Goal: Task Accomplishment & Management: Manage account settings

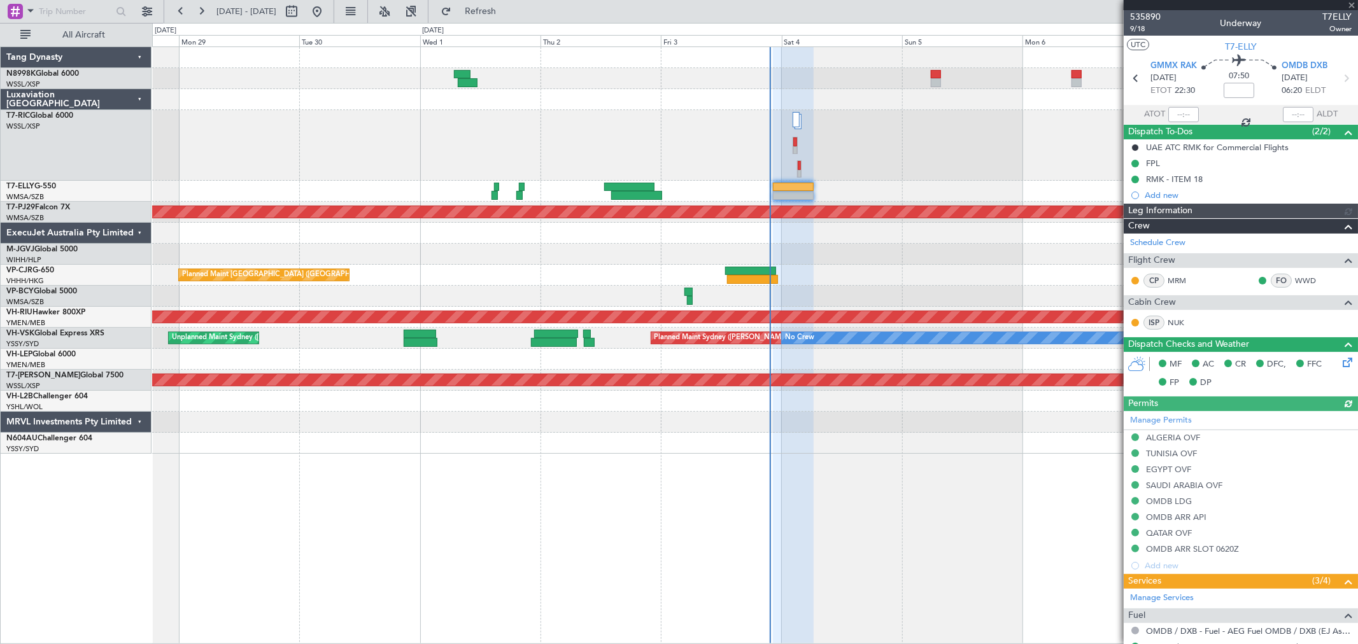
type input "[PERSON_NAME] (KYA)"
click at [1295, 280] on link "WWD" at bounding box center [1309, 280] width 29 height 11
type input "[PERSON_NAME] (KYA)"
click at [575, 195] on div "Planned Maint [GEOGRAPHIC_DATA] ([GEOGRAPHIC_DATA] Intl) Planned Maint [GEOGRAP…" at bounding box center [754, 250] width 1205 height 407
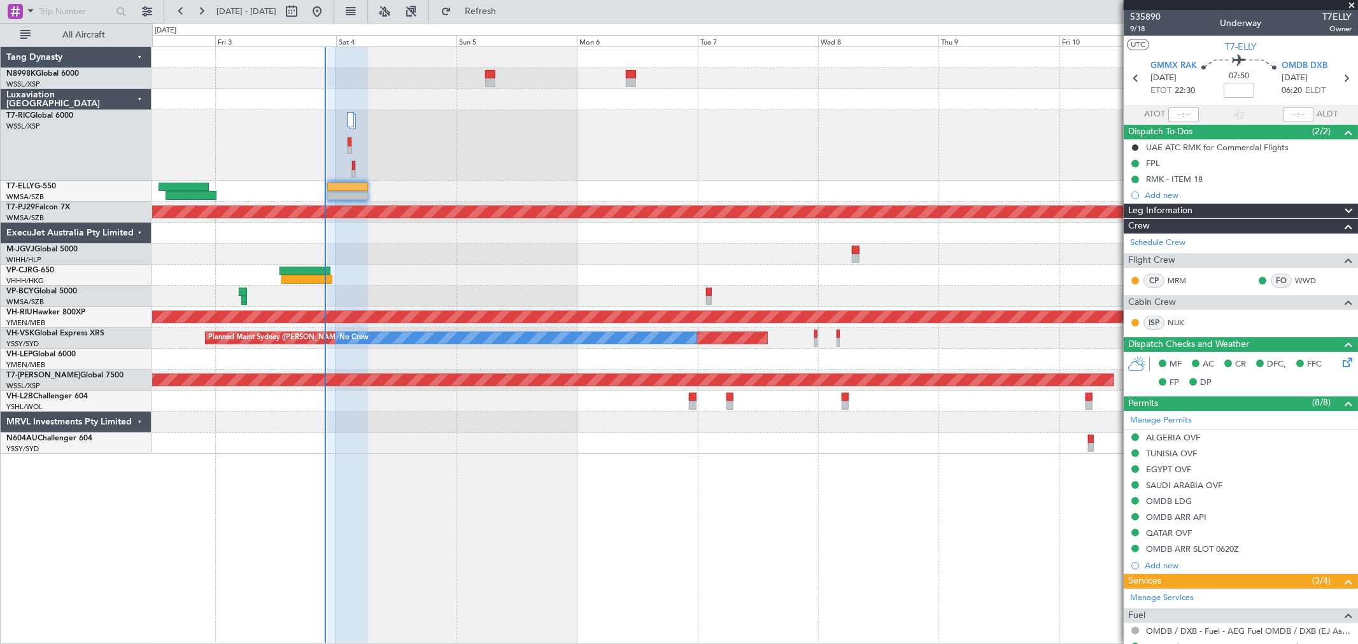
click at [745, 172] on div at bounding box center [754, 145] width 1205 height 71
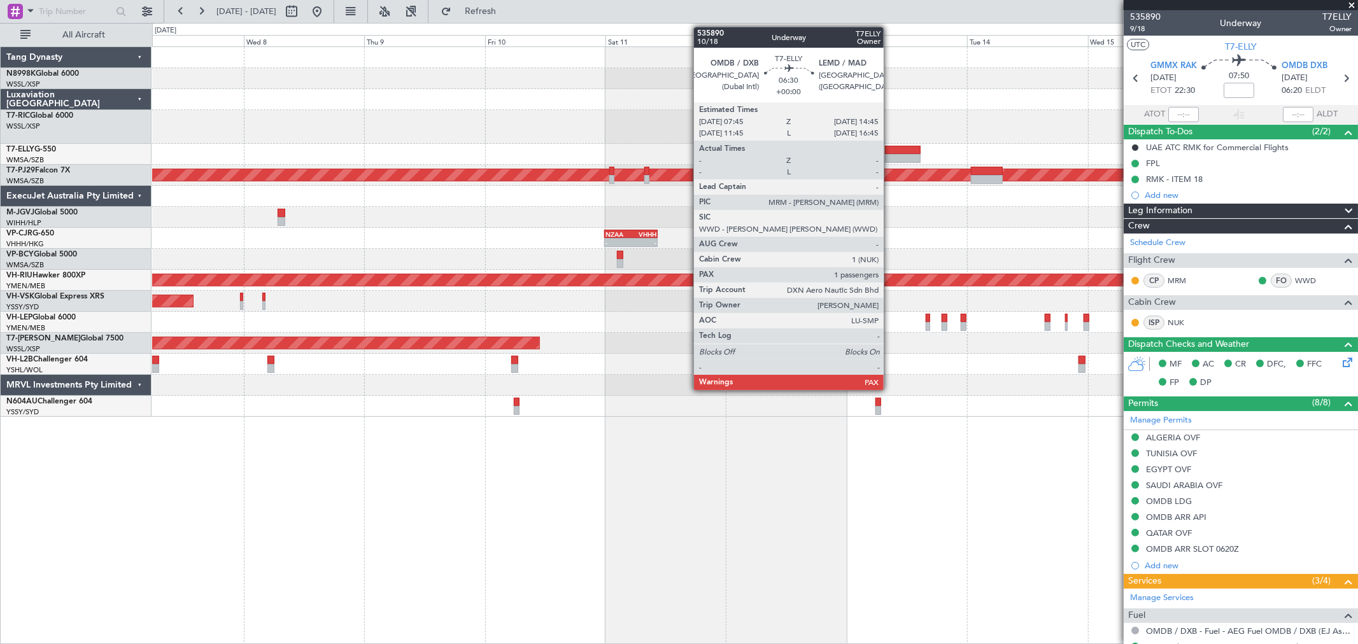
click at [890, 148] on div at bounding box center [903, 150] width 36 height 9
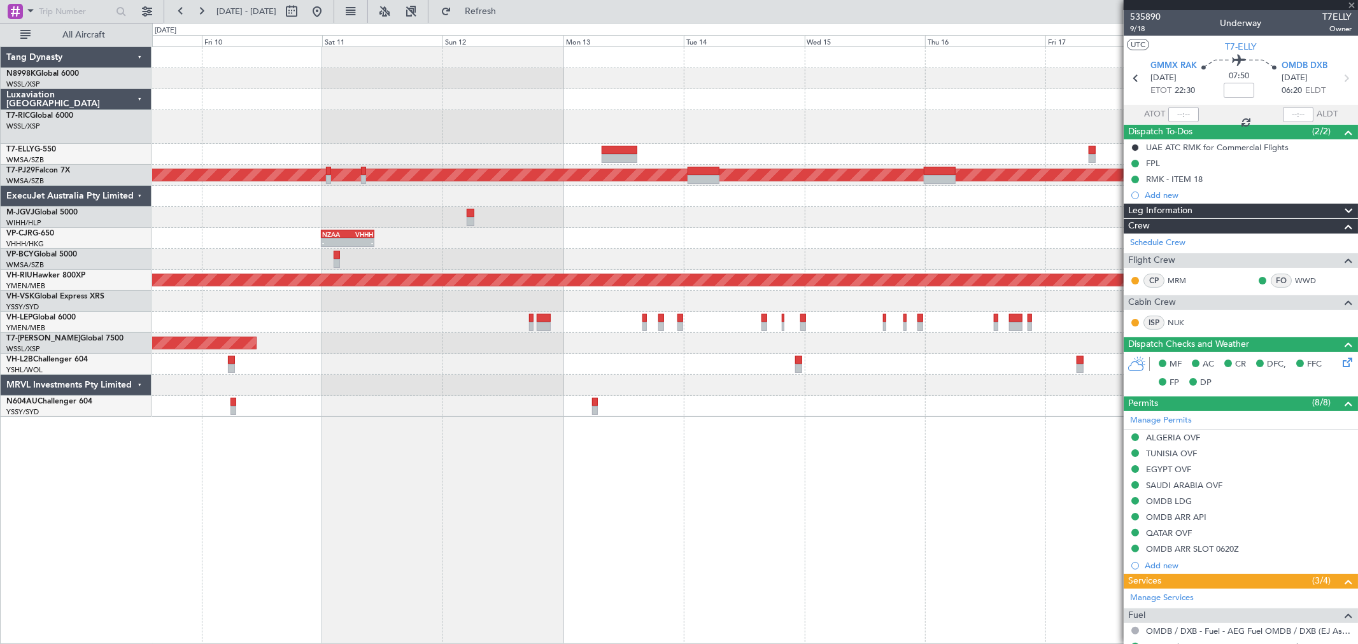
click at [663, 136] on div at bounding box center [754, 127] width 1205 height 34
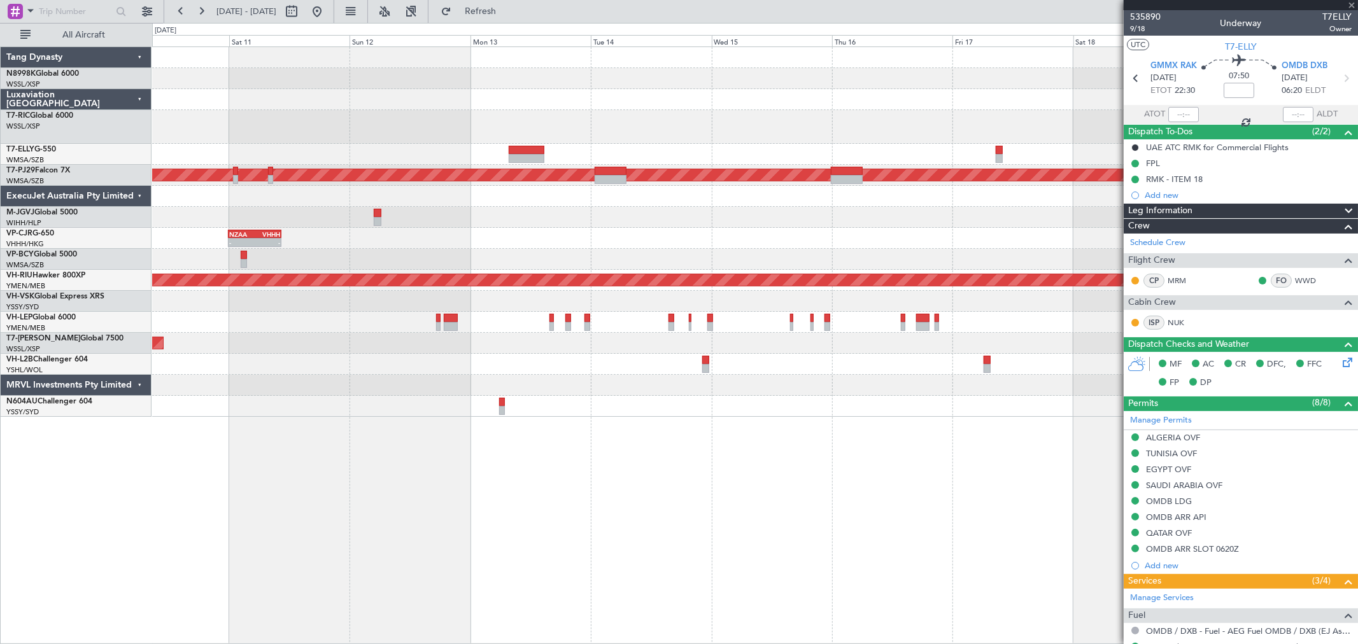
type input "1"
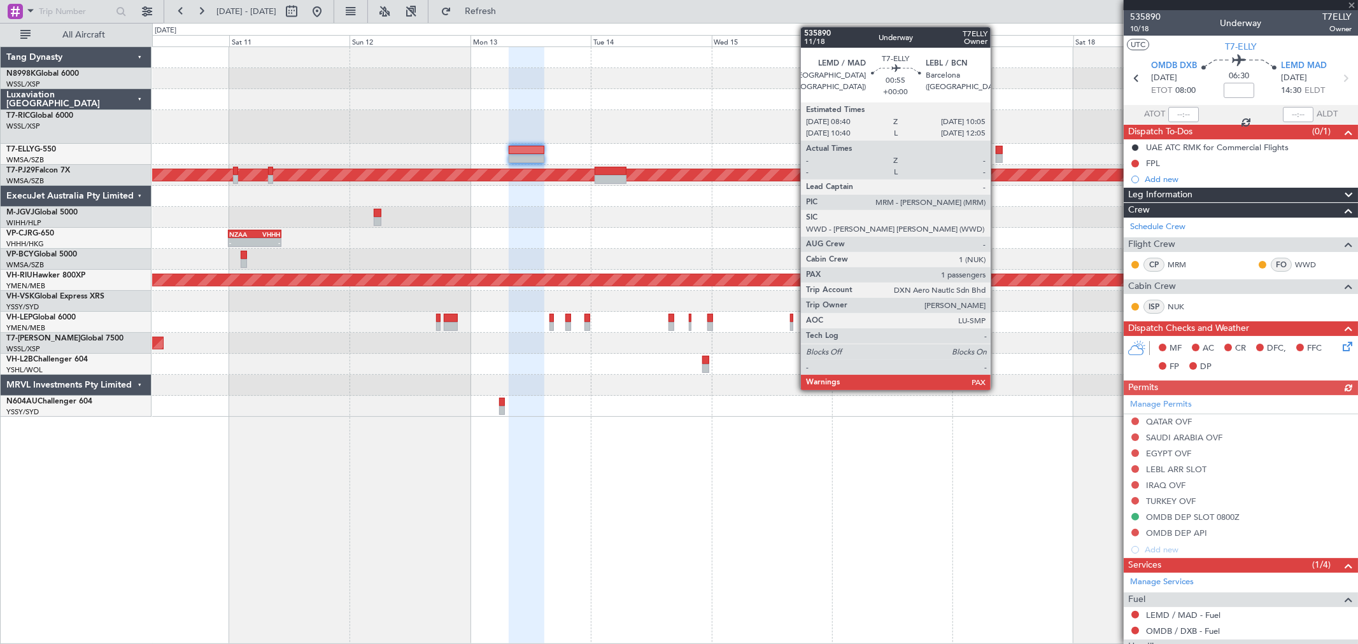
click at [997, 155] on div at bounding box center [1000, 158] width 8 height 9
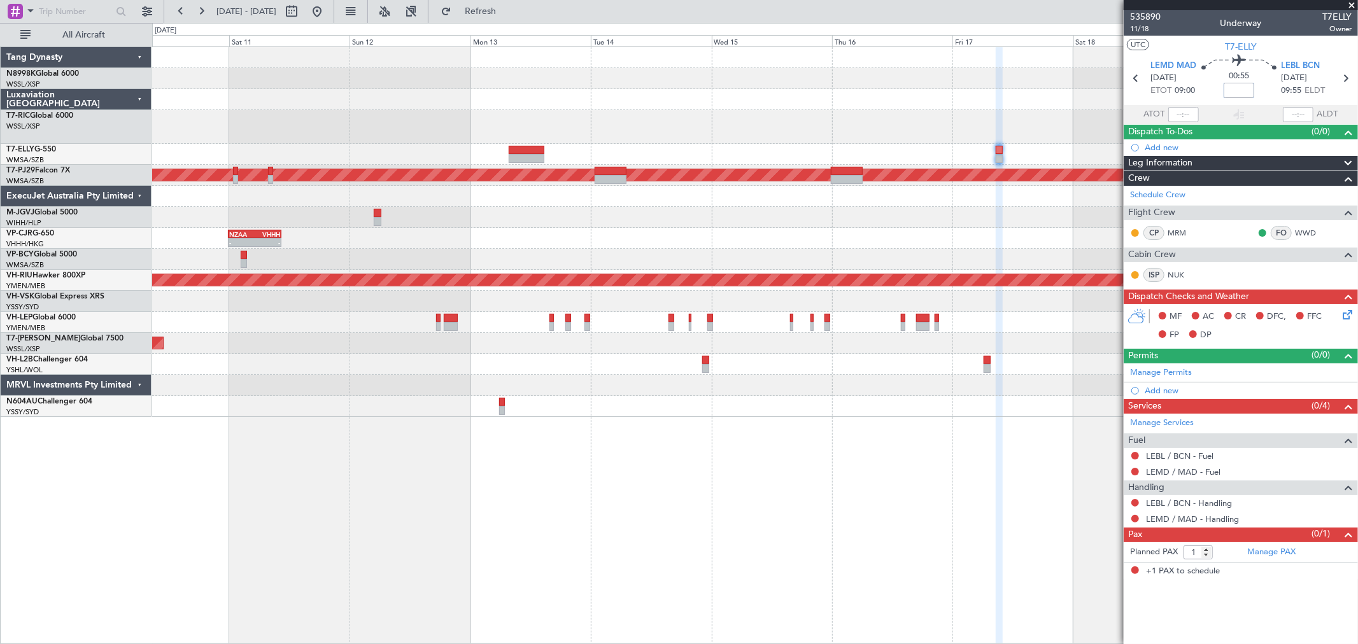
click at [1242, 92] on input at bounding box center [1239, 90] width 31 height 15
type input "-00:05"
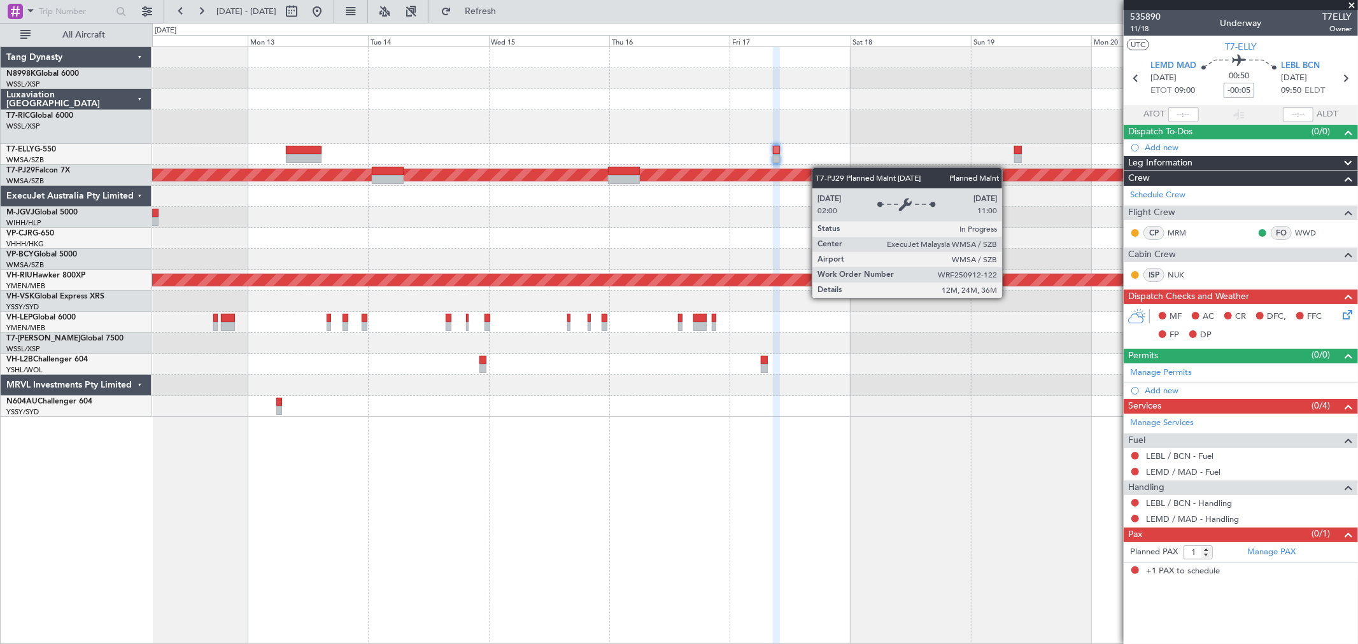
click at [771, 173] on div "Planned Maint [GEOGRAPHIC_DATA] (Sultan [PERSON_NAME] [PERSON_NAME] - Subang) -…" at bounding box center [754, 232] width 1205 height 370
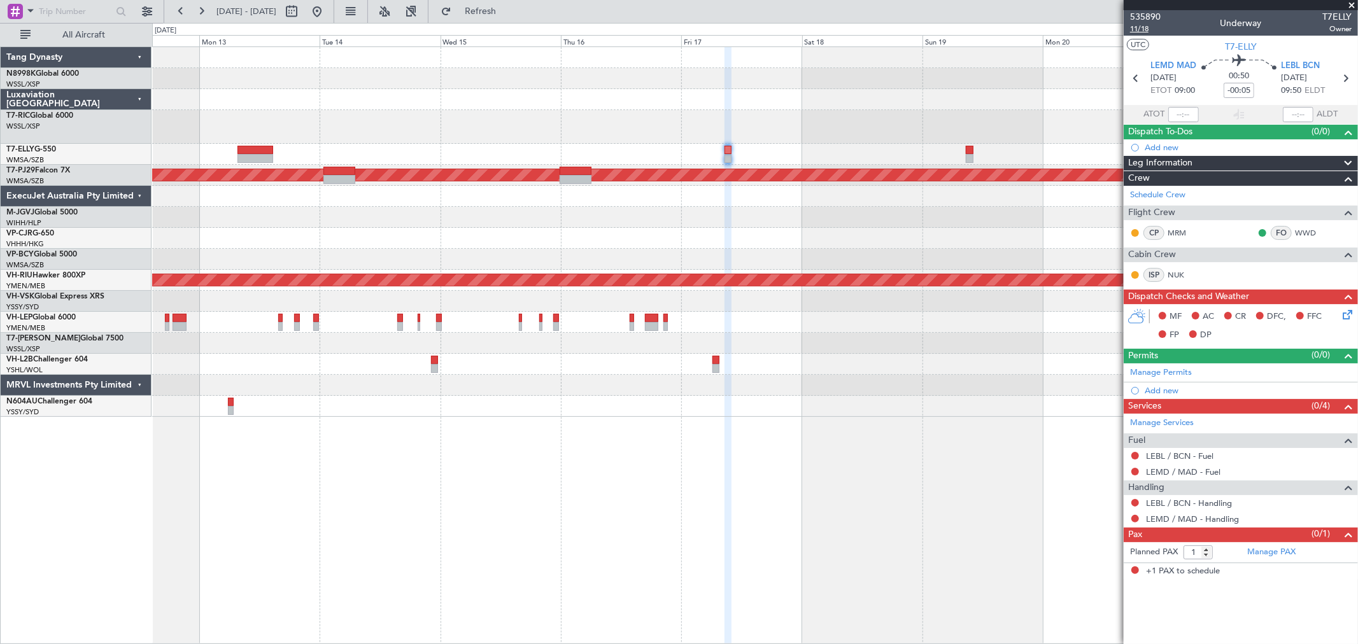
click at [1145, 30] on span "11/18" at bounding box center [1145, 29] width 31 height 11
click at [532, 101] on div at bounding box center [754, 99] width 1205 height 21
click at [1173, 367] on link "Manage Permits" at bounding box center [1161, 373] width 62 height 13
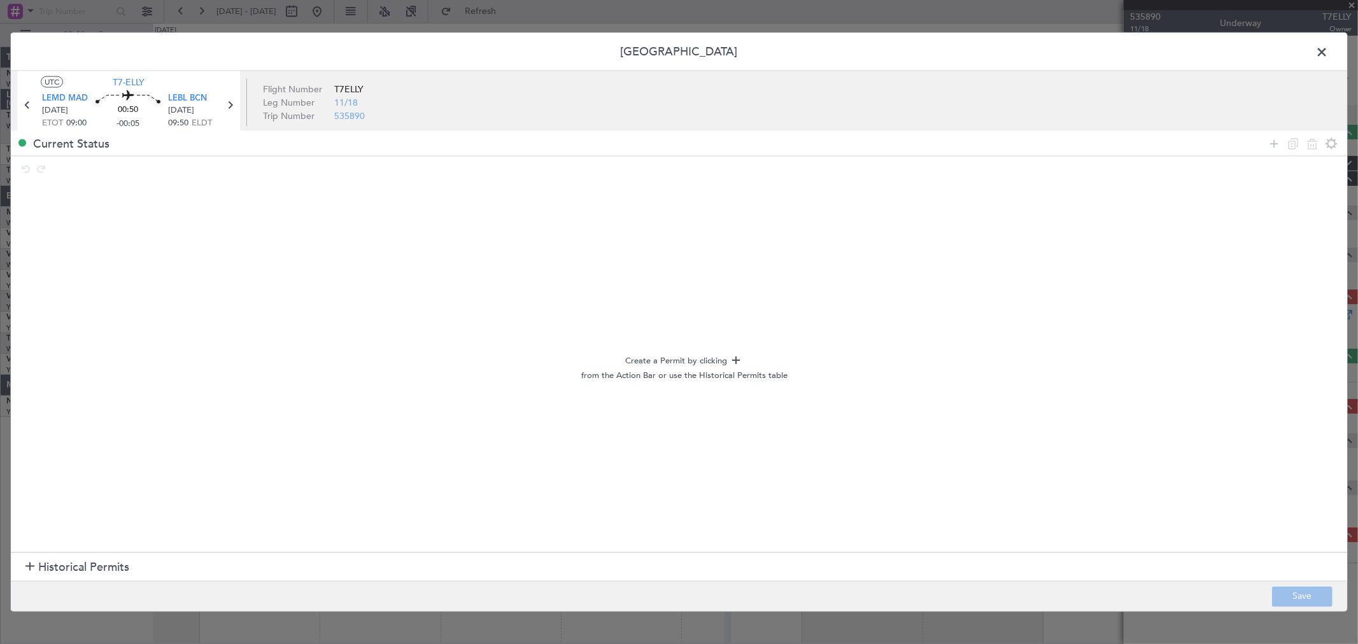
click at [80, 567] on span "Historical Permits" at bounding box center [83, 567] width 91 height 17
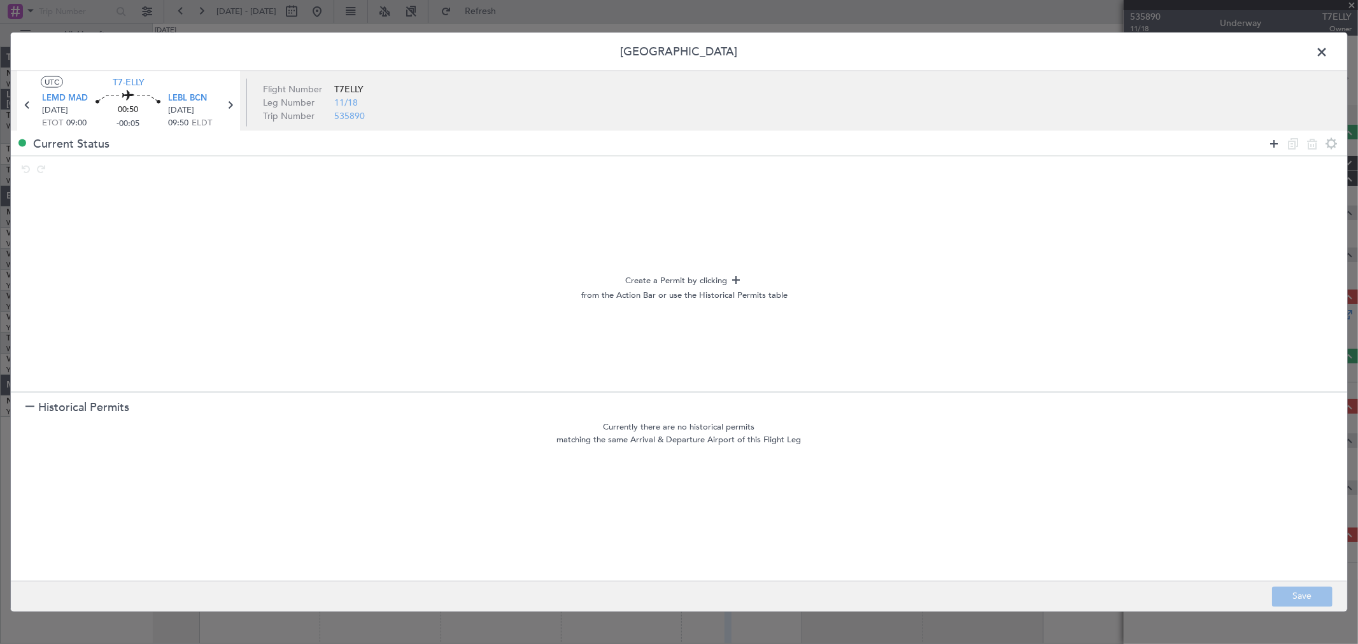
click at [1277, 143] on icon at bounding box center [1273, 143] width 15 height 15
click at [1276, 143] on icon at bounding box center [1273, 143] width 15 height 15
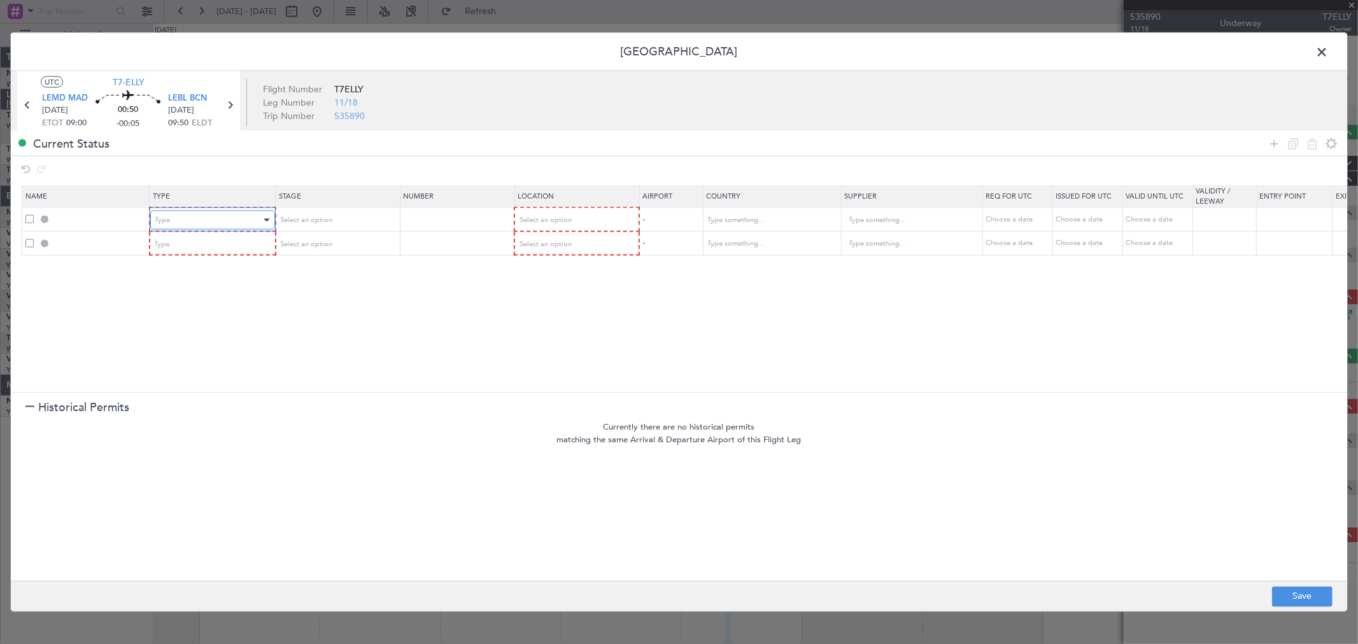
click at [234, 216] on div "Type" at bounding box center [208, 220] width 106 height 19
click at [195, 349] on span "Slot" at bounding box center [211, 341] width 113 height 19
click at [226, 244] on div "Type" at bounding box center [208, 243] width 106 height 19
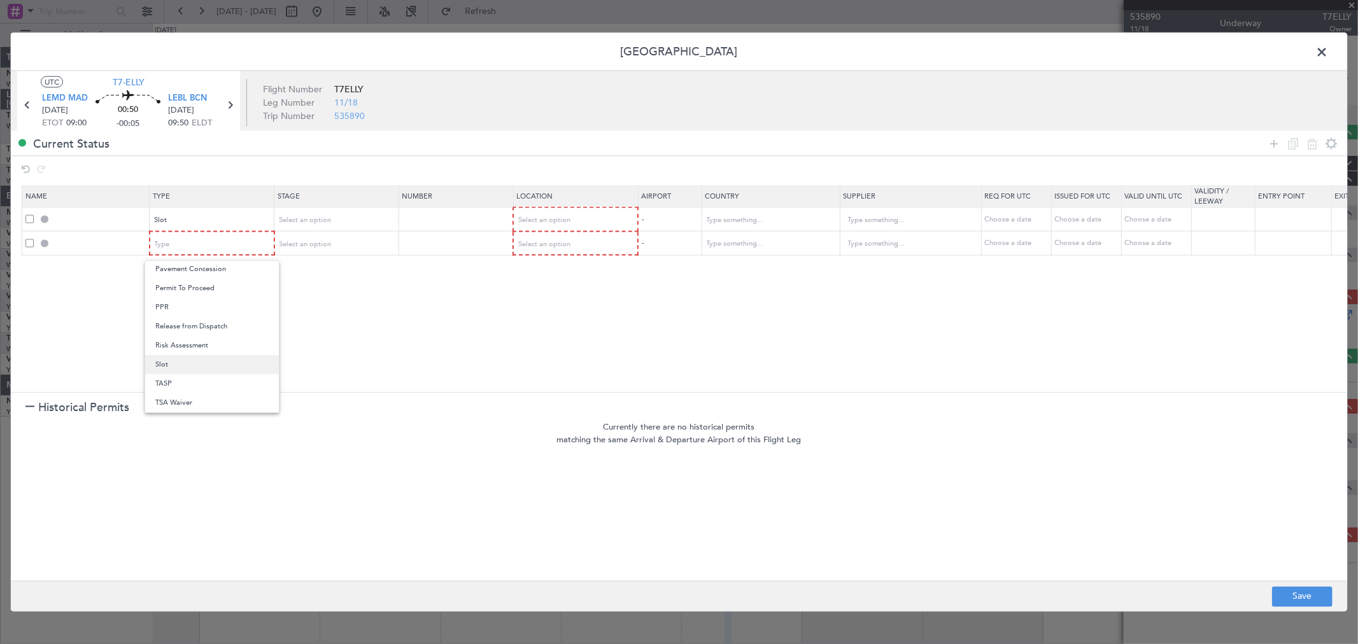
click at [194, 368] on span "Slot" at bounding box center [211, 364] width 113 height 19
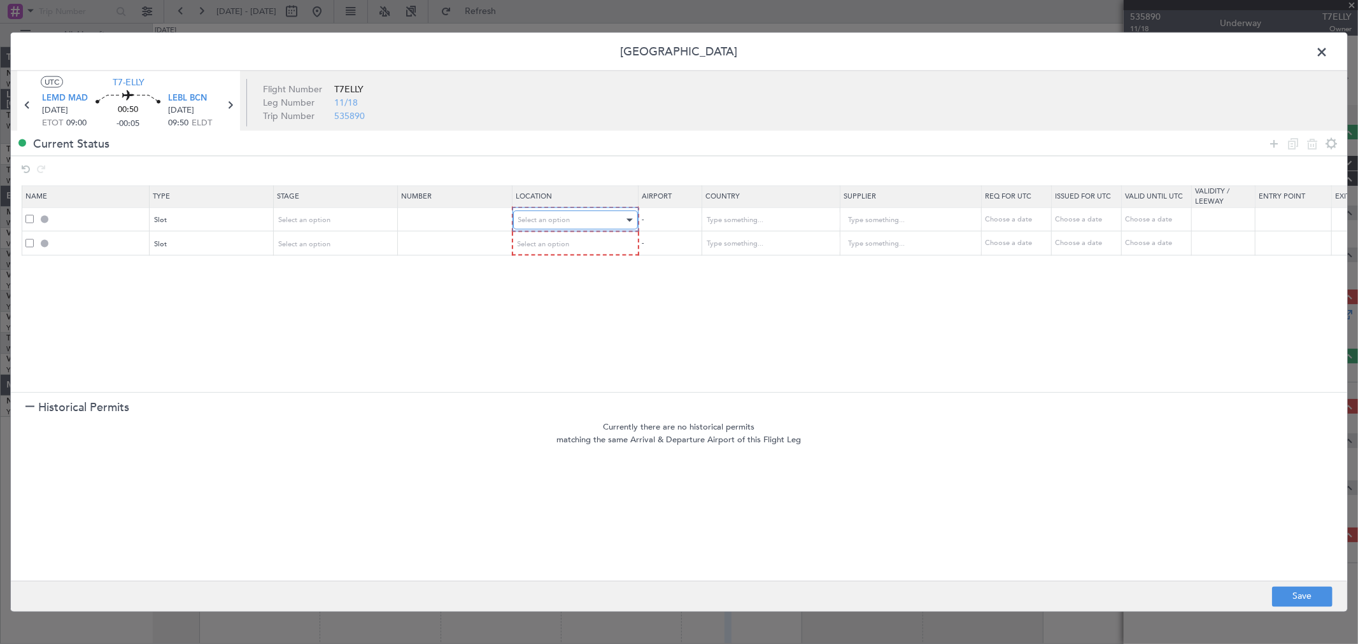
click at [560, 215] on div "Select an option" at bounding box center [571, 220] width 106 height 19
click at [541, 283] on span "Arrival" at bounding box center [575, 285] width 113 height 19
click at [564, 250] on div "Select an option" at bounding box center [571, 243] width 106 height 19
click at [555, 266] on span "Departure" at bounding box center [575, 270] width 113 height 19
click at [1296, 592] on button "Save" at bounding box center [1302, 596] width 60 height 20
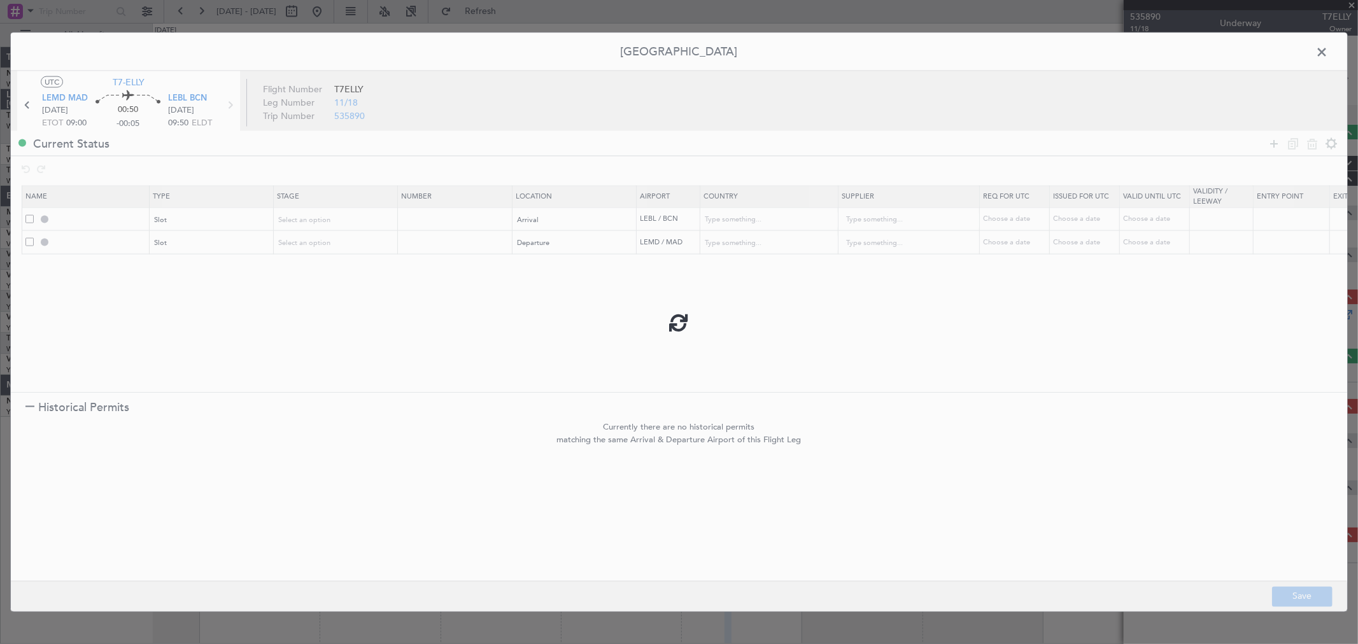
type input "LEBL ARR SLOT"
type input "[GEOGRAPHIC_DATA]"
type input "NNN"
type input "LEMD DEP SLOT"
type input "[GEOGRAPHIC_DATA]"
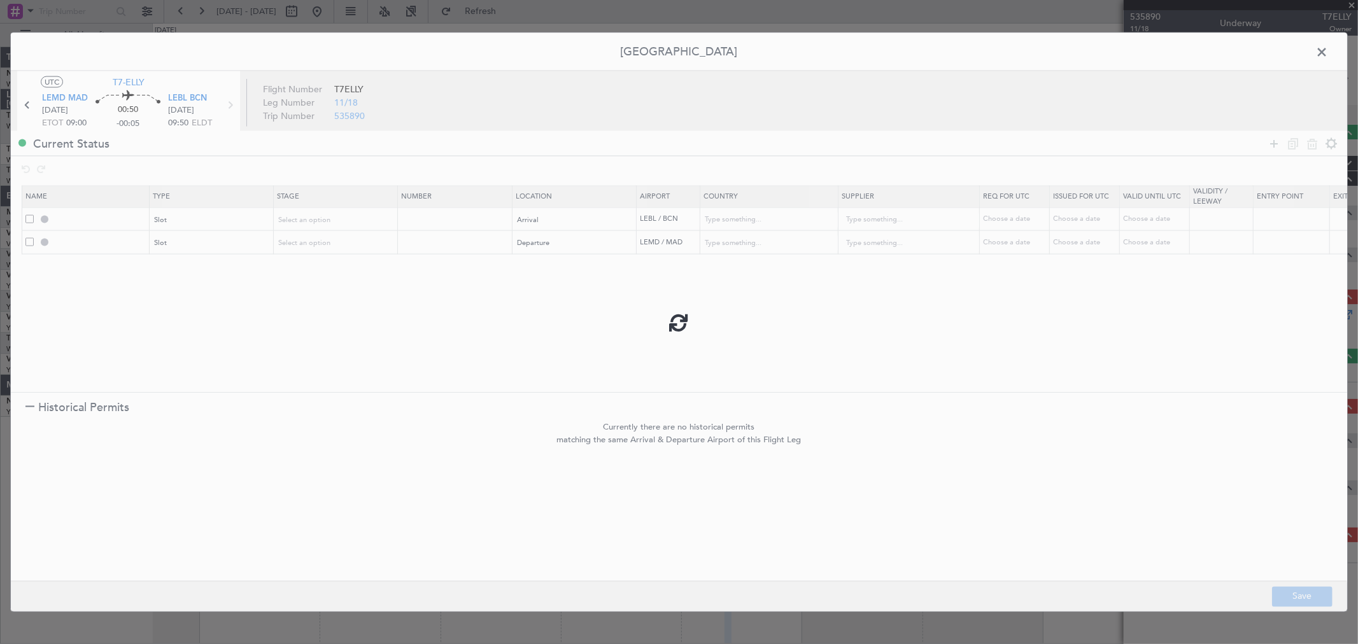
type input "NNN"
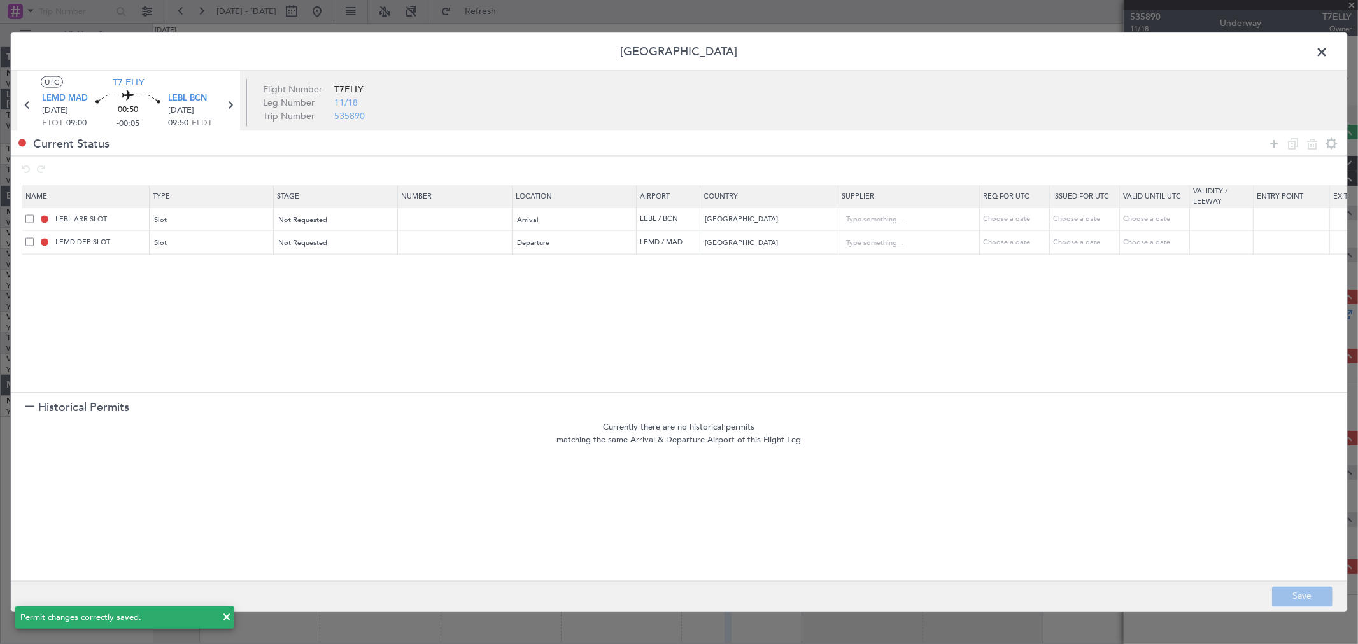
click at [1328, 51] on span at bounding box center [1328, 55] width 0 height 25
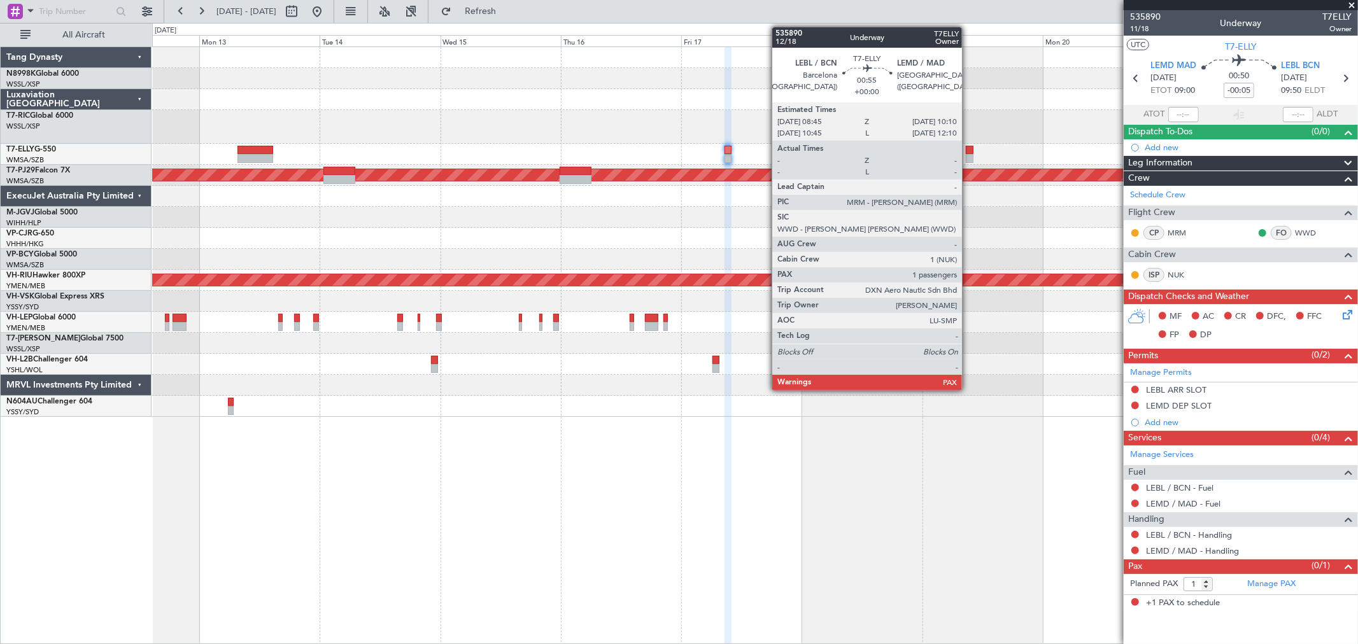
click at [968, 160] on div at bounding box center [970, 158] width 8 height 9
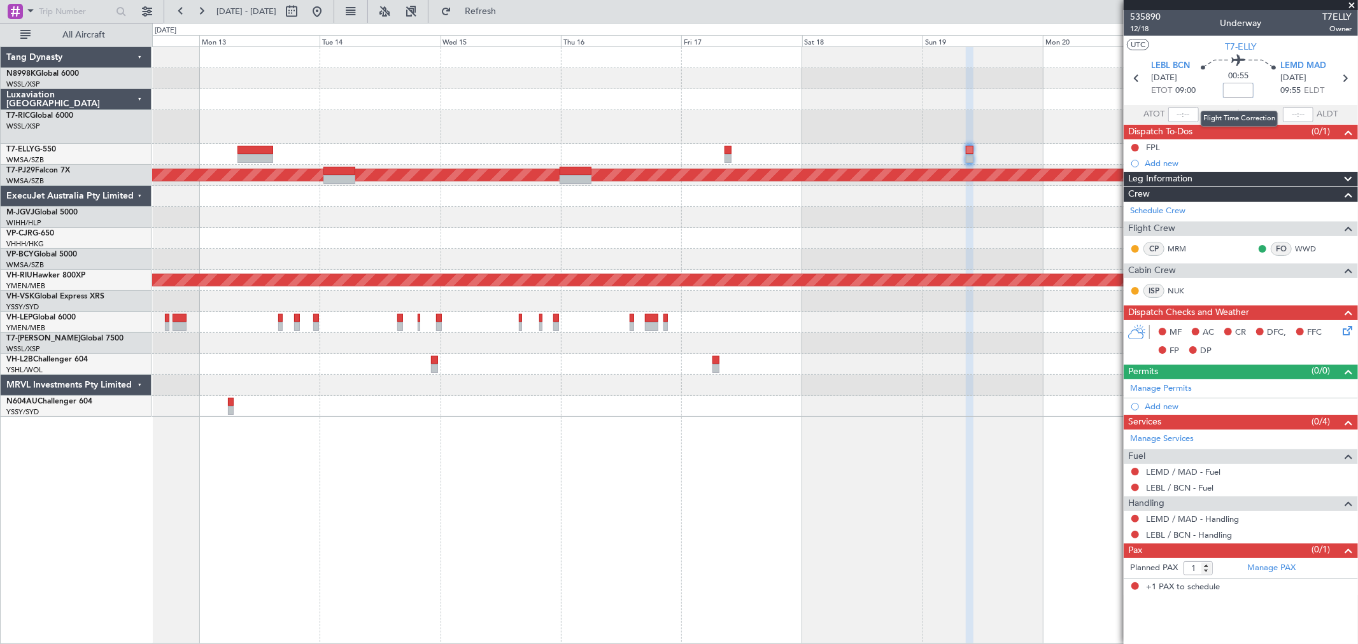
click at [1243, 86] on input at bounding box center [1238, 90] width 31 height 15
drag, startPoint x: 1241, startPoint y: 92, endPoint x: 1251, endPoint y: 88, distance: 10.3
click at [1241, 92] on input at bounding box center [1238, 90] width 31 height 15
type input "-00:10"
click at [1252, 85] on mat-tooltip-component "Flight Time" at bounding box center [1239, 99] width 59 height 34
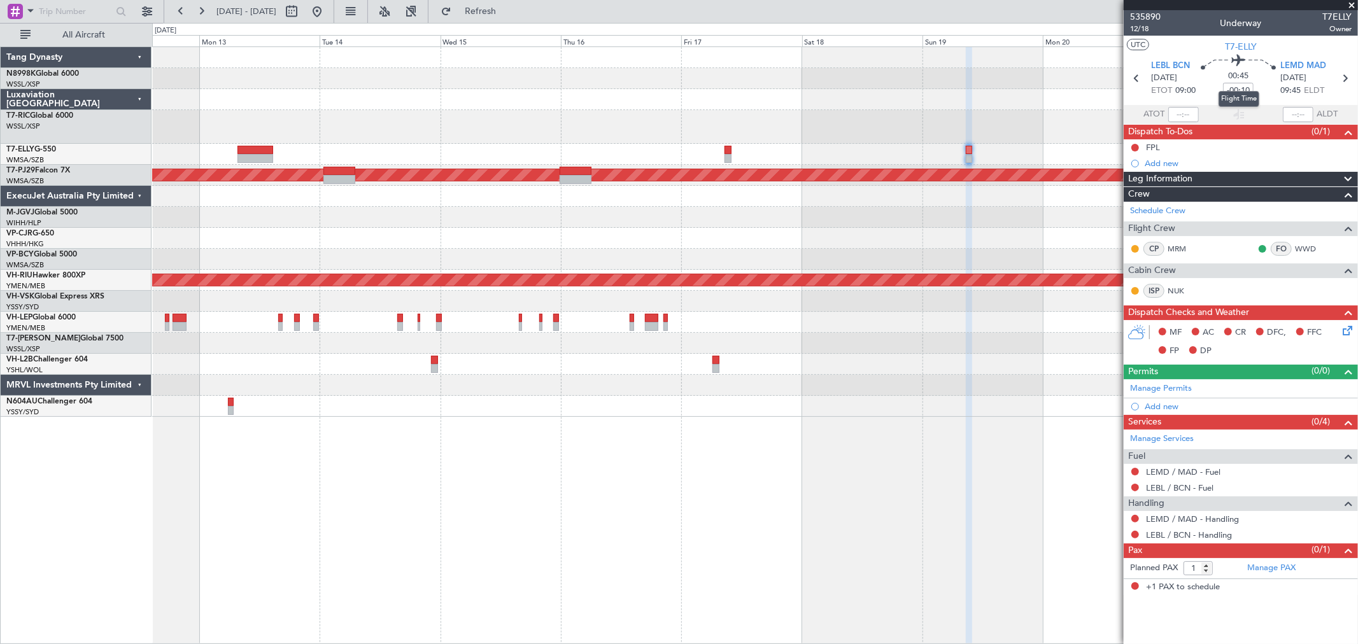
click at [1250, 87] on mat-tooltip-component "Flight Time" at bounding box center [1239, 99] width 59 height 34
click at [1235, 87] on mat-tooltip-component "Flight Time" at bounding box center [1239, 99] width 59 height 34
click at [1243, 87] on input "-00:10" at bounding box center [1238, 90] width 31 height 15
type input "+00:00"
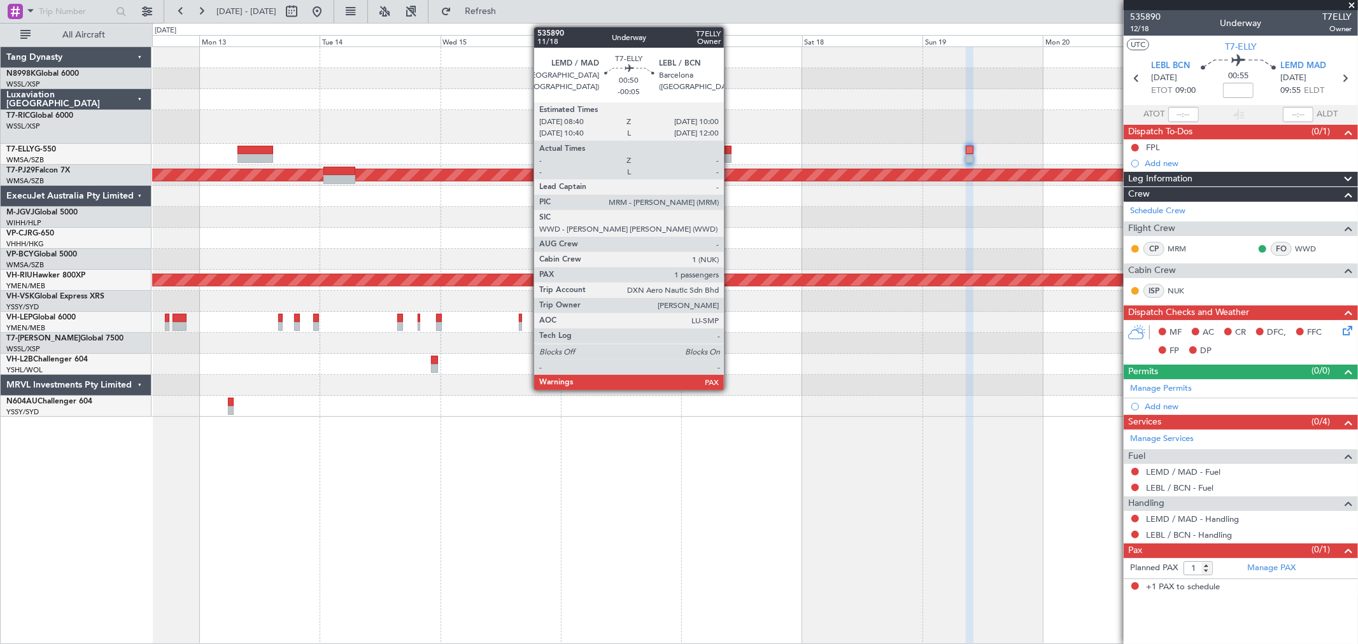
click at [730, 155] on div at bounding box center [727, 158] width 7 height 9
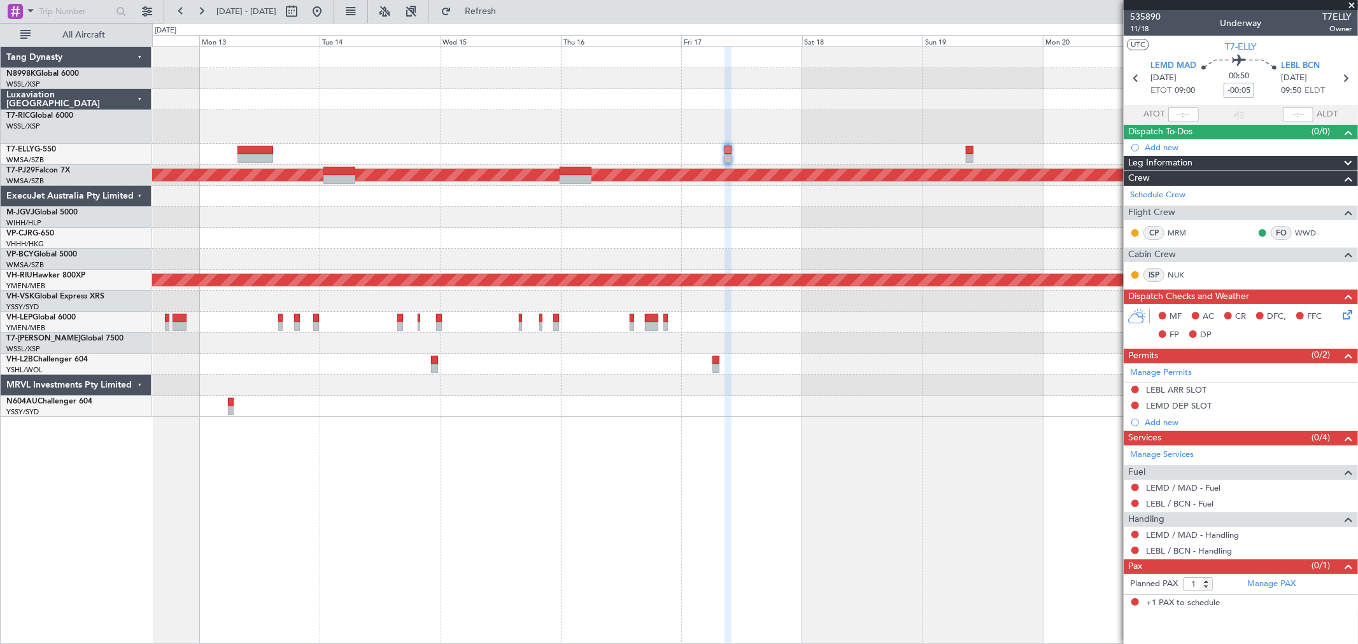
click at [1236, 90] on input "-00:05" at bounding box center [1239, 90] width 31 height 15
type input "+00:05"
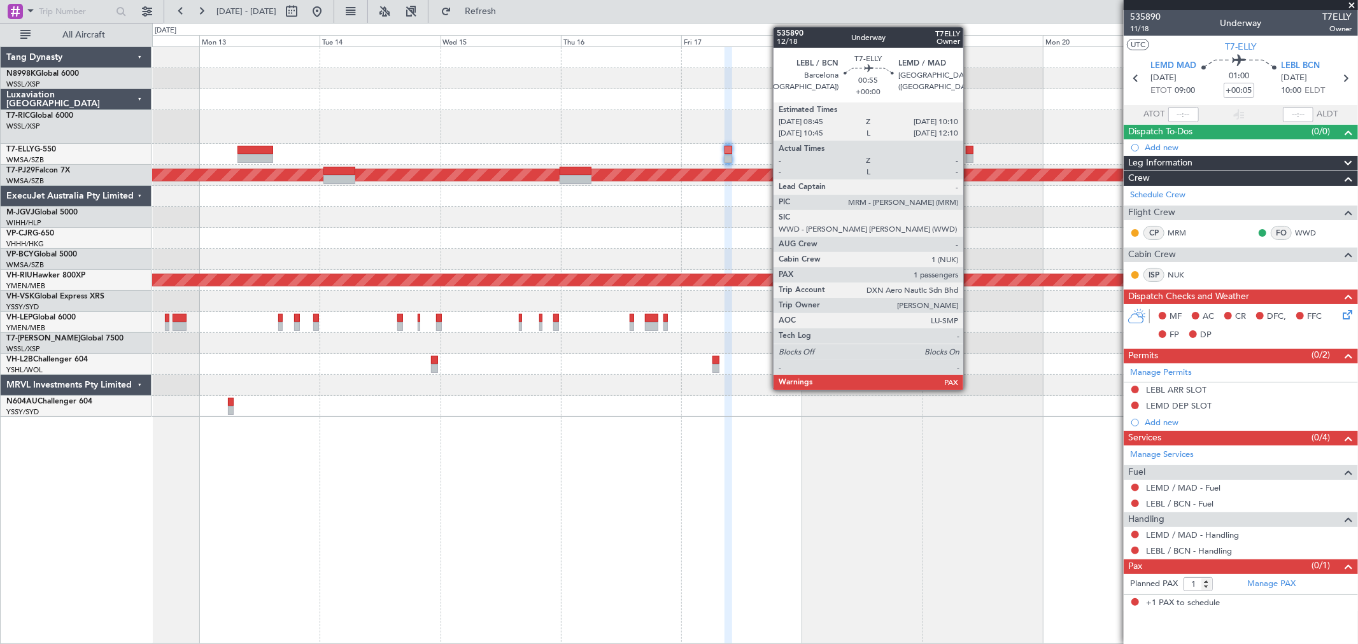
click at [970, 150] on div at bounding box center [970, 150] width 8 height 9
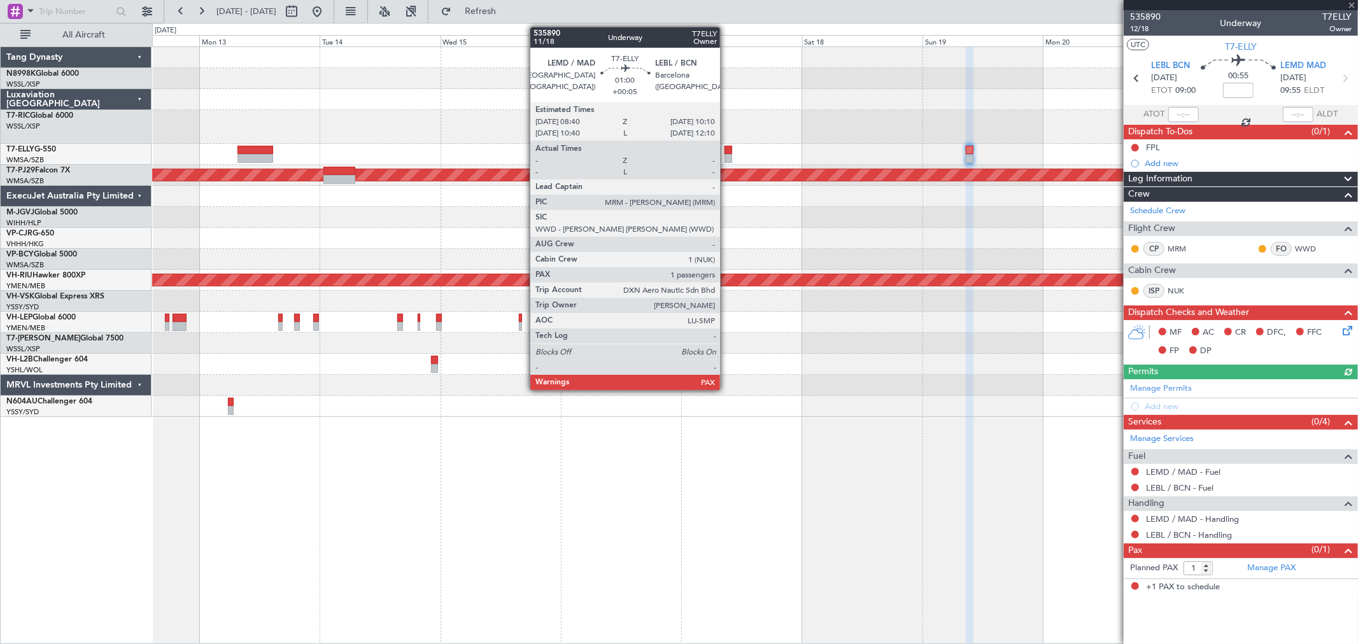
click at [727, 149] on div at bounding box center [728, 150] width 8 height 9
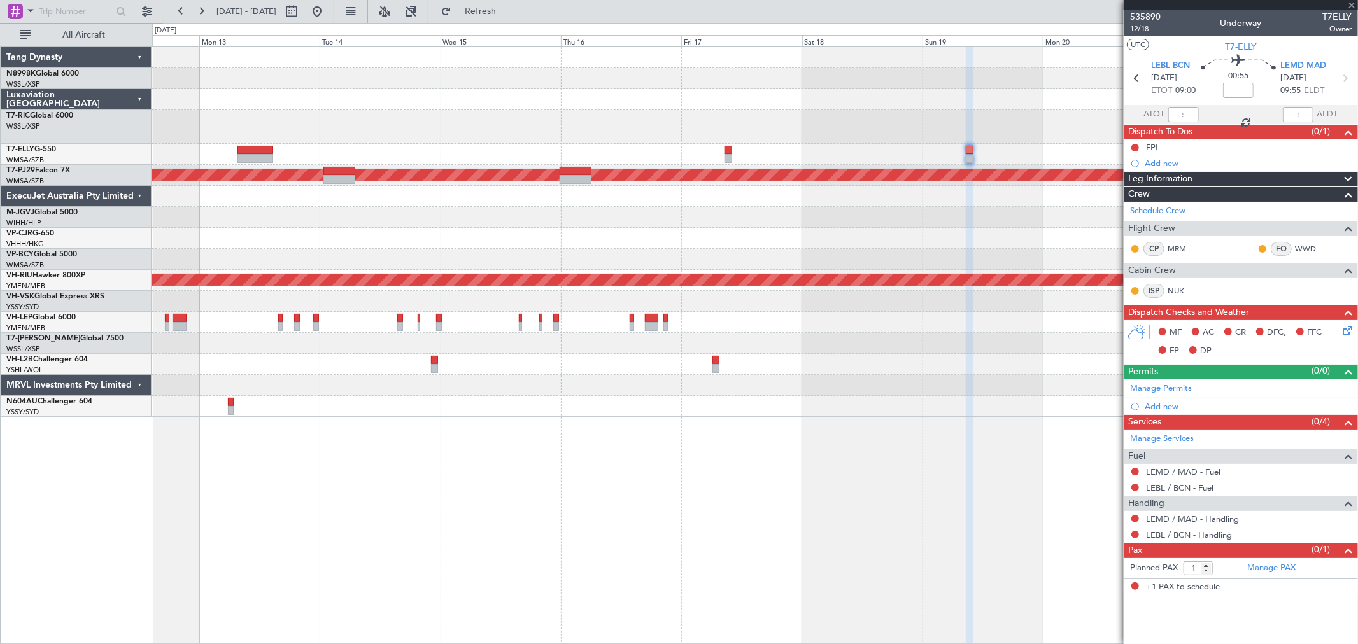
type input "+00:05"
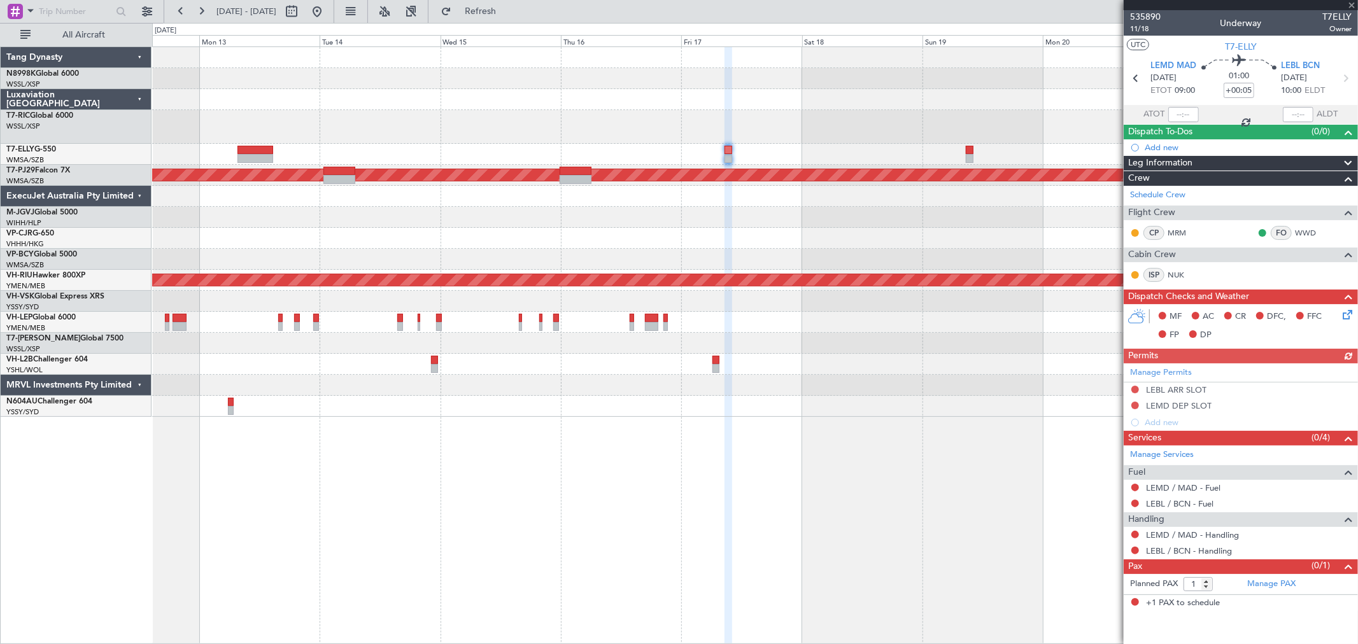
click at [964, 153] on div at bounding box center [754, 154] width 1205 height 21
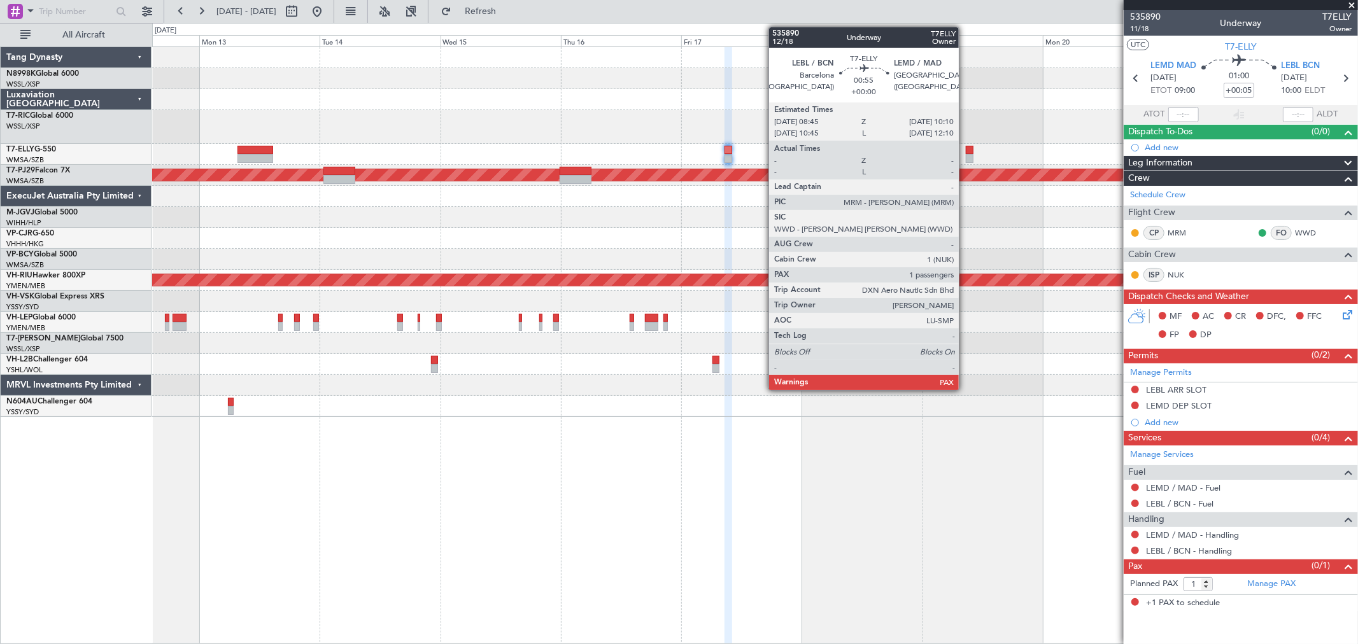
click at [966, 152] on div at bounding box center [970, 150] width 8 height 9
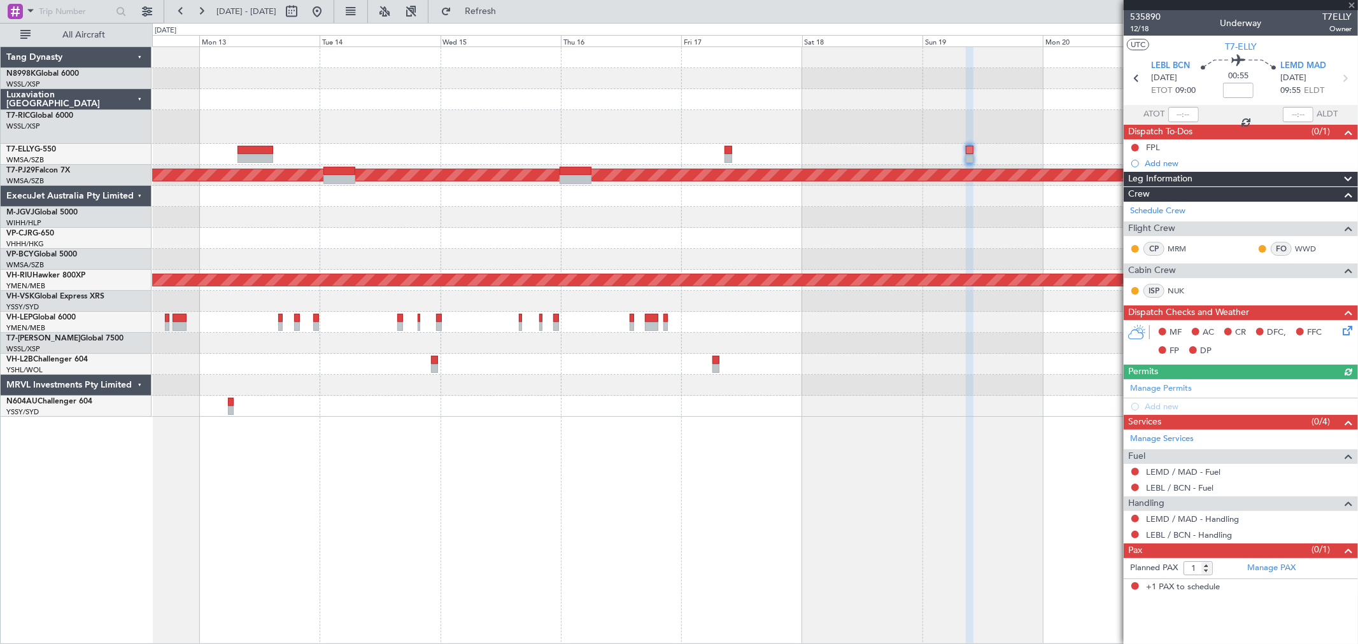
click at [1160, 386] on div "Manage Permits Add new" at bounding box center [1241, 397] width 234 height 36
click at [1162, 387] on link "Manage Permits" at bounding box center [1161, 389] width 62 height 13
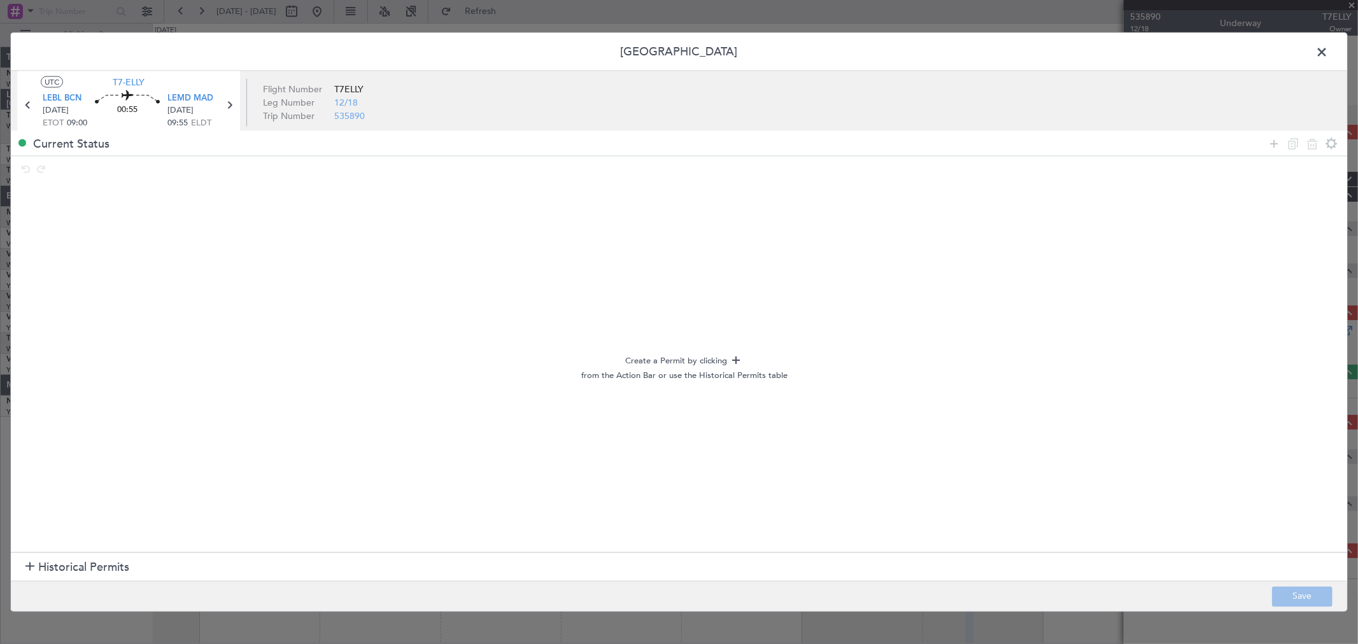
drag, startPoint x: 68, startPoint y: 563, endPoint x: 80, endPoint y: 555, distance: 14.1
click at [67, 564] on span "Historical Permits" at bounding box center [83, 567] width 91 height 17
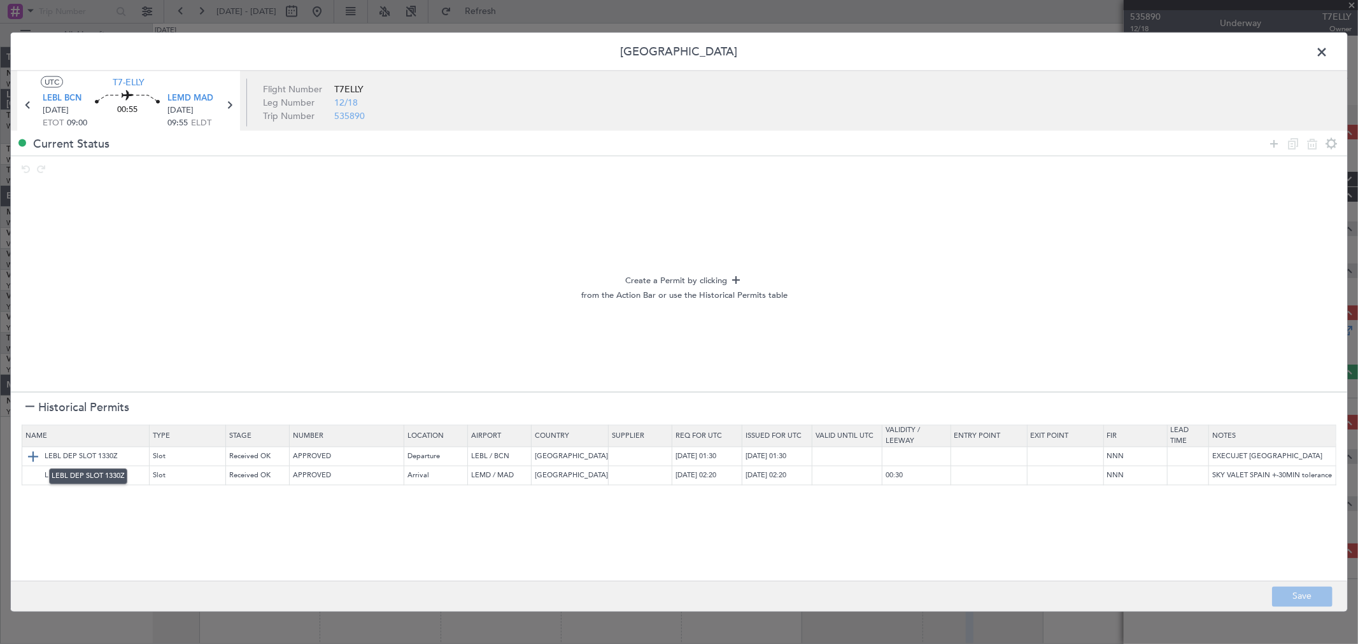
click at [33, 451] on img at bounding box center [32, 456] width 15 height 15
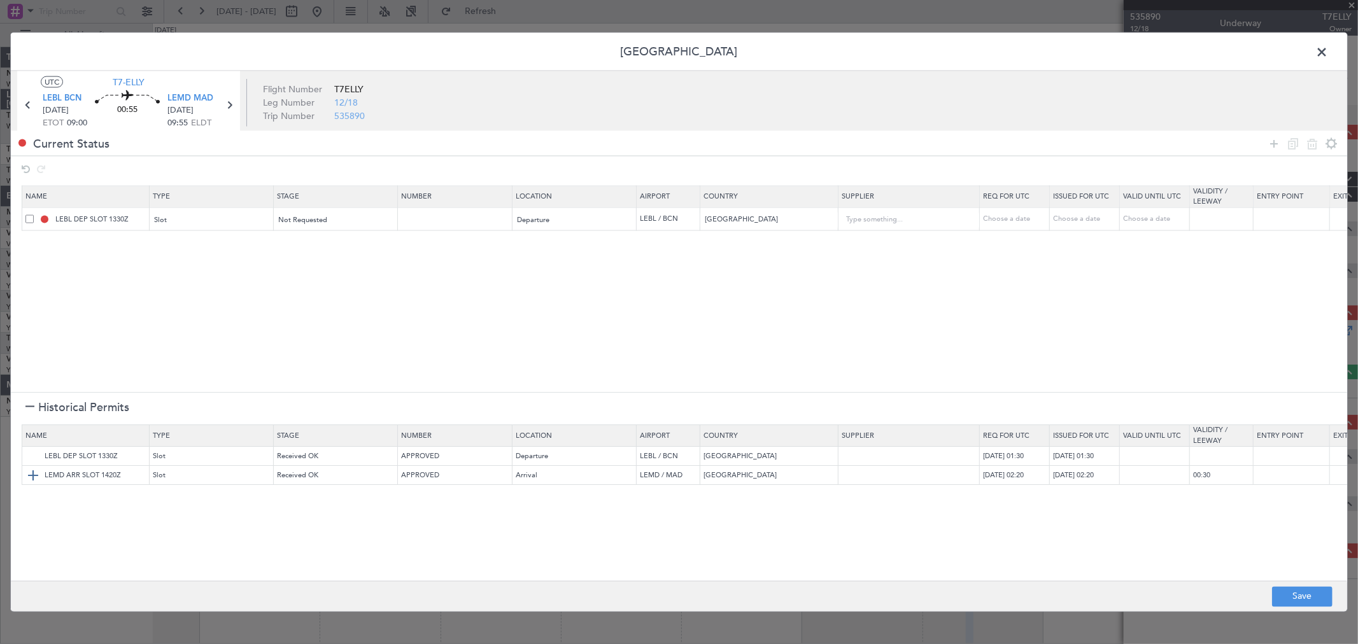
click at [32, 469] on img at bounding box center [32, 476] width 15 height 15
click at [1299, 593] on button "Save" at bounding box center [1302, 596] width 60 height 20
type input "LEBL DEP SLOT"
type input "NNN"
type input "LEMD ARR SLOT"
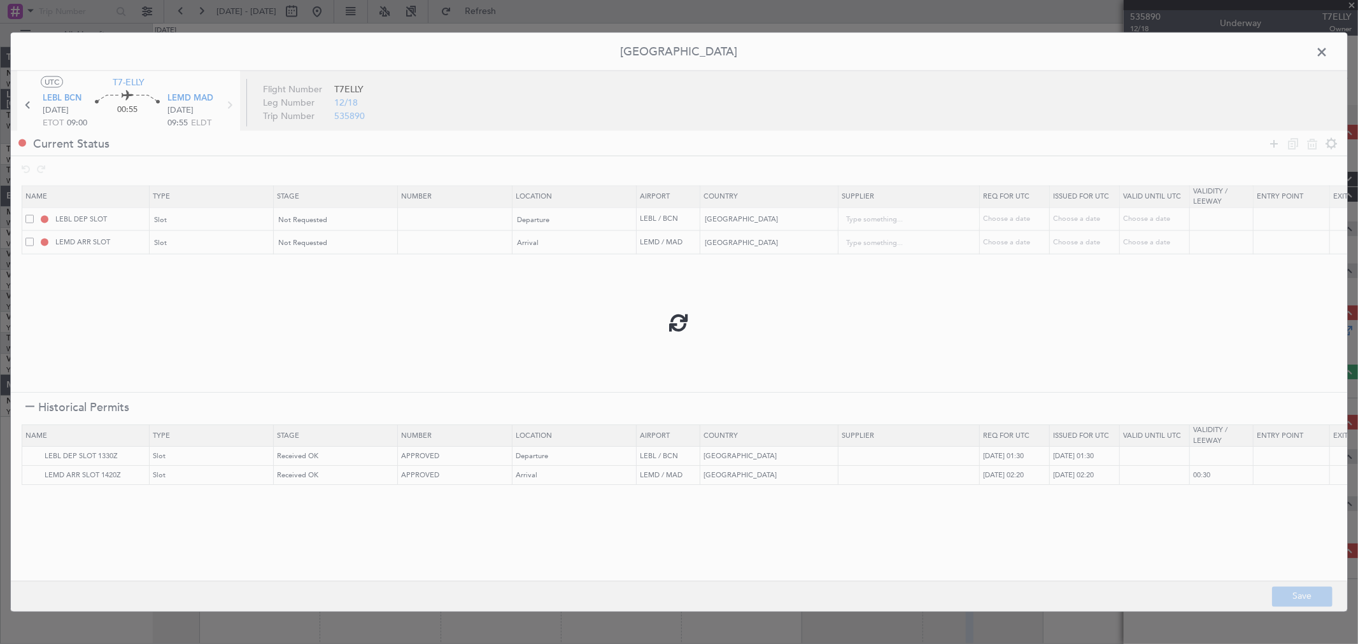
type input "NNN"
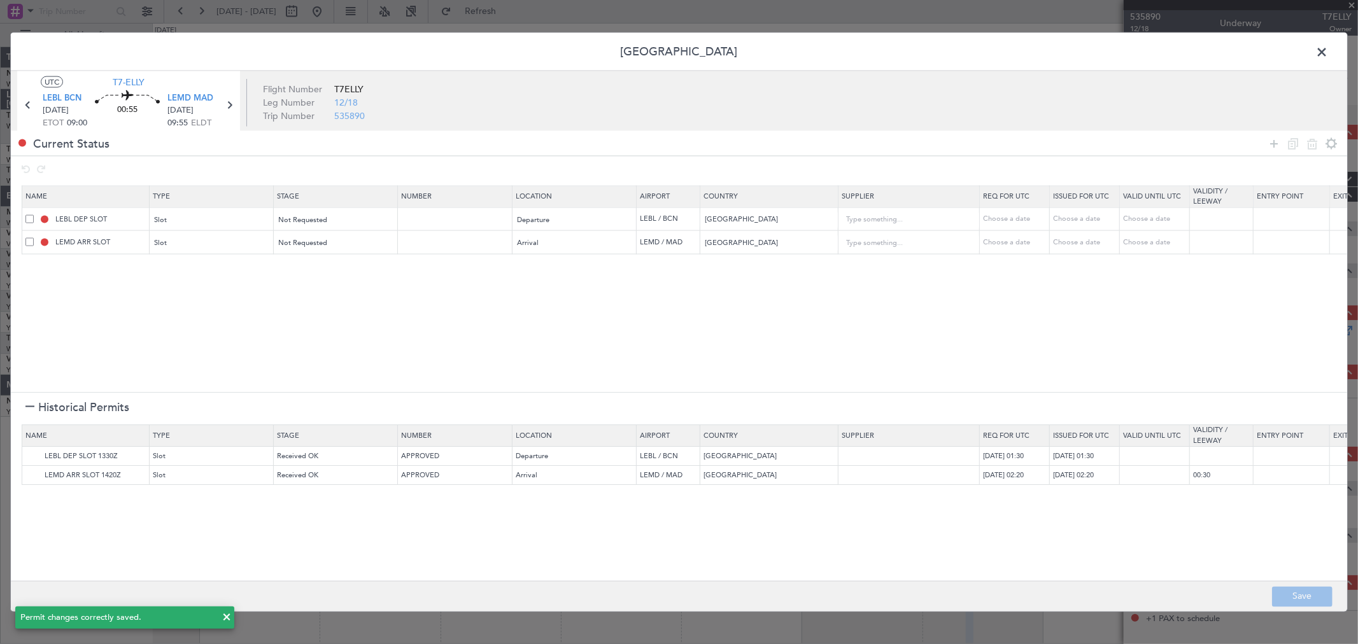
click at [1328, 52] on span at bounding box center [1328, 55] width 0 height 25
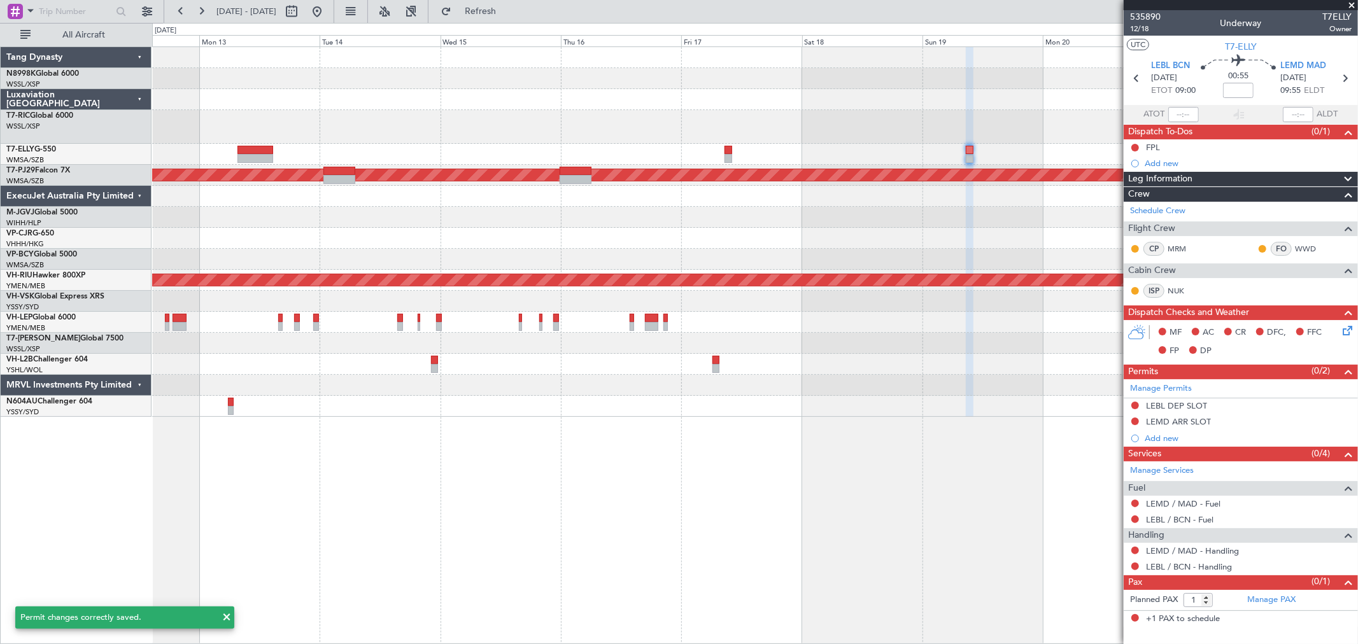
click at [796, 162] on div at bounding box center [754, 154] width 1205 height 21
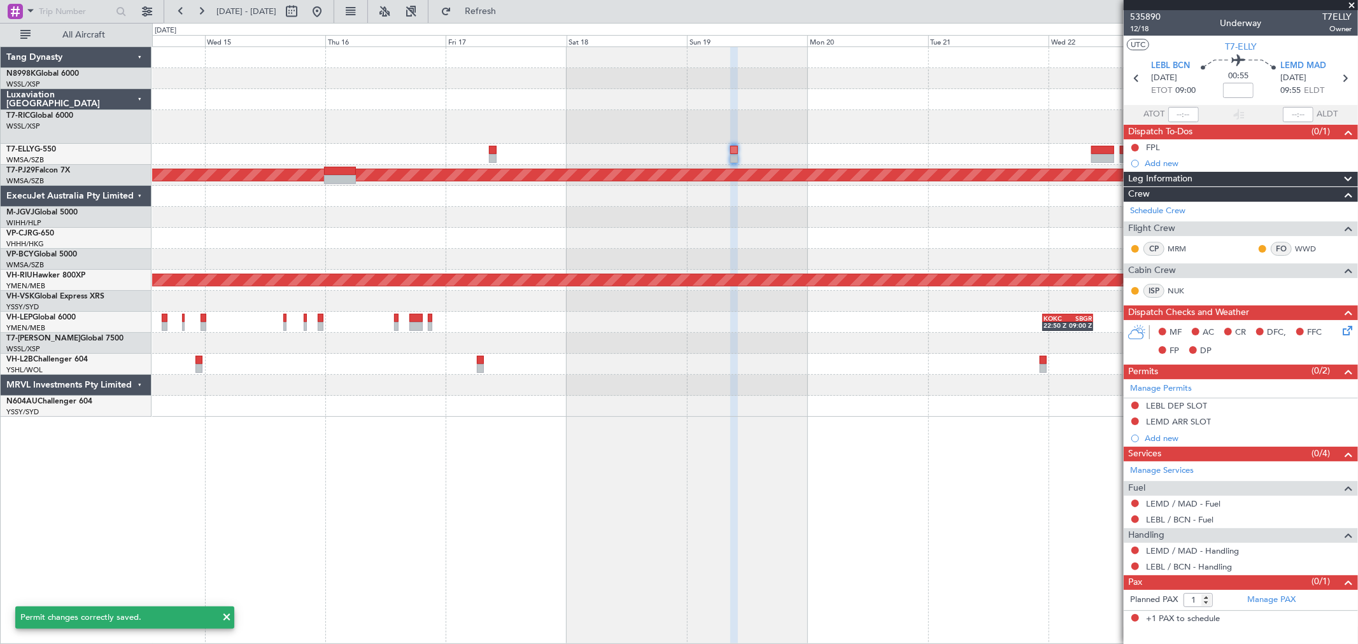
click at [826, 153] on div "Planned Maint [GEOGRAPHIC_DATA] (Sultan [PERSON_NAME] [PERSON_NAME] - Subang) P…" at bounding box center [754, 232] width 1205 height 370
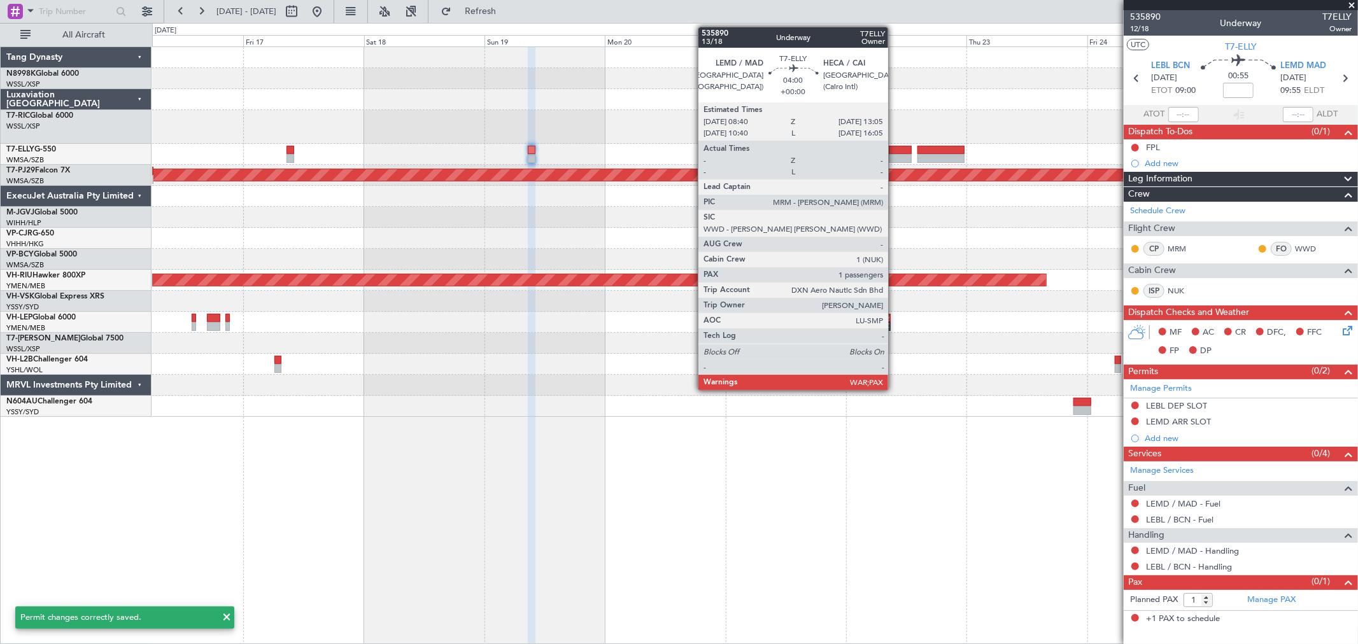
click at [898, 148] on div at bounding box center [900, 150] width 22 height 9
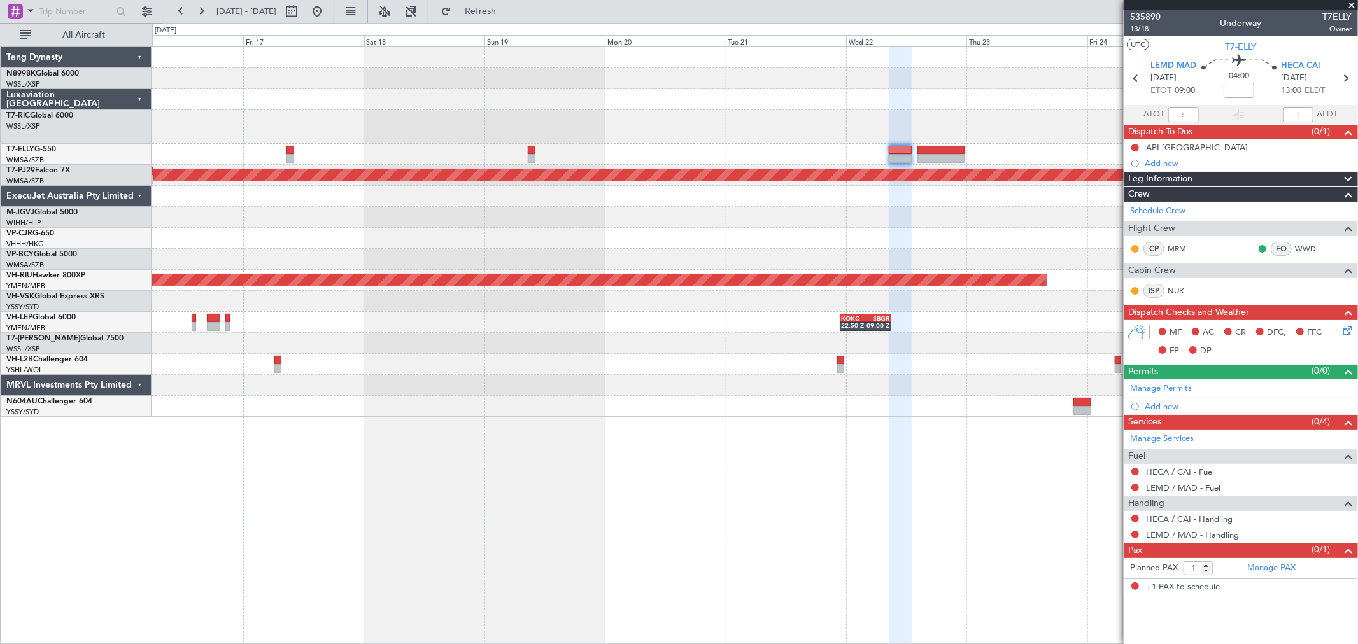
click at [1140, 31] on span "13/18" at bounding box center [1145, 29] width 31 height 11
click at [1236, 91] on input at bounding box center [1239, 90] width 31 height 15
type input "+00:20"
click at [1238, 87] on input "+00:20" at bounding box center [1239, 90] width 31 height 15
type input "+00:10"
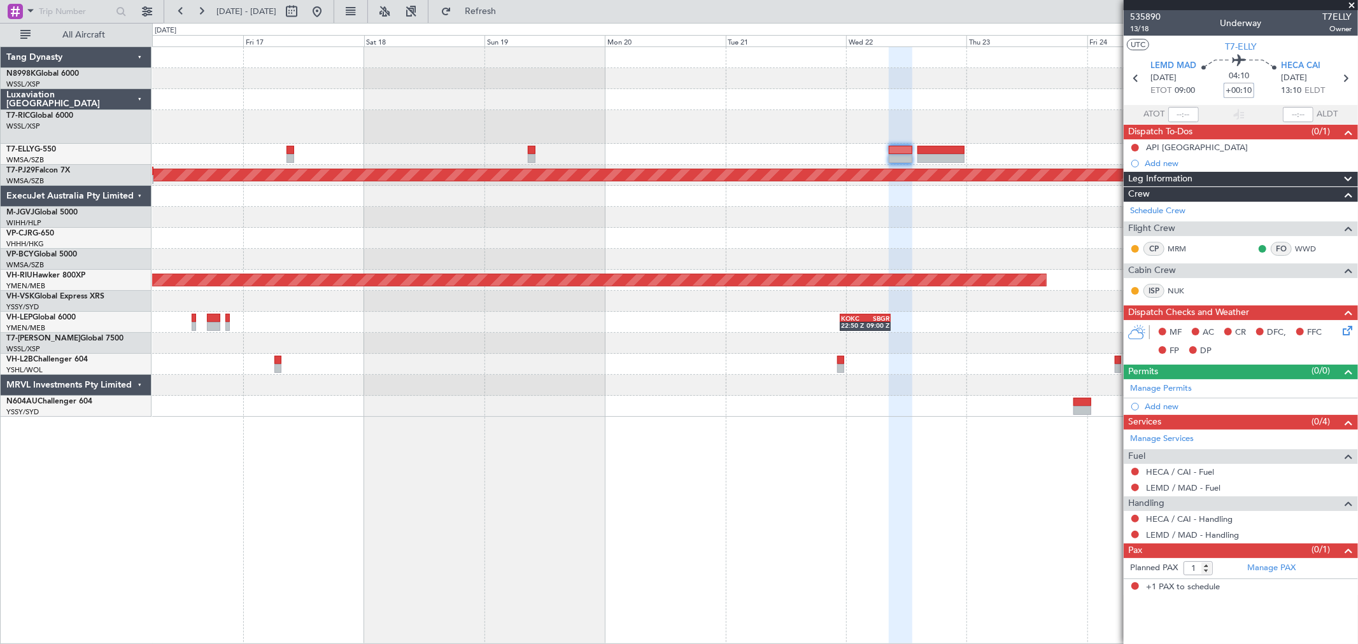
click at [1250, 90] on input "+00:10" at bounding box center [1239, 90] width 31 height 15
type input "+00:00"
click at [1155, 391] on link "Manage Permits" at bounding box center [1161, 389] width 62 height 13
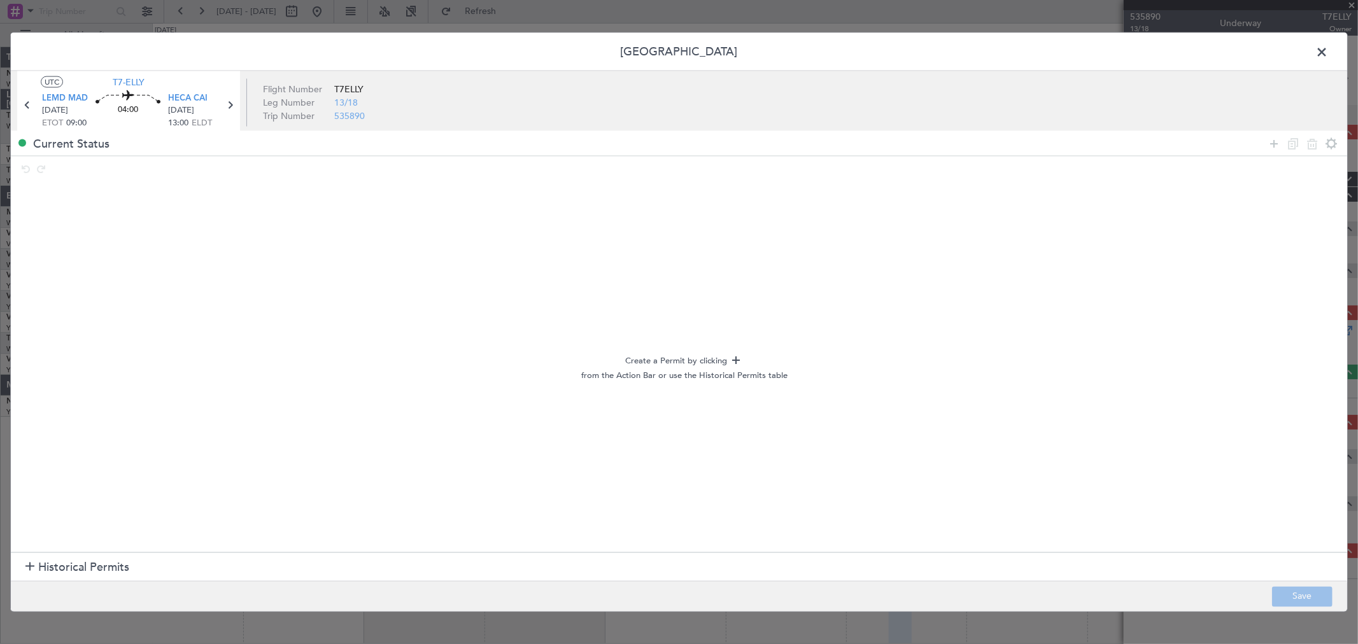
click at [64, 567] on span "Historical Permits" at bounding box center [83, 567] width 91 height 17
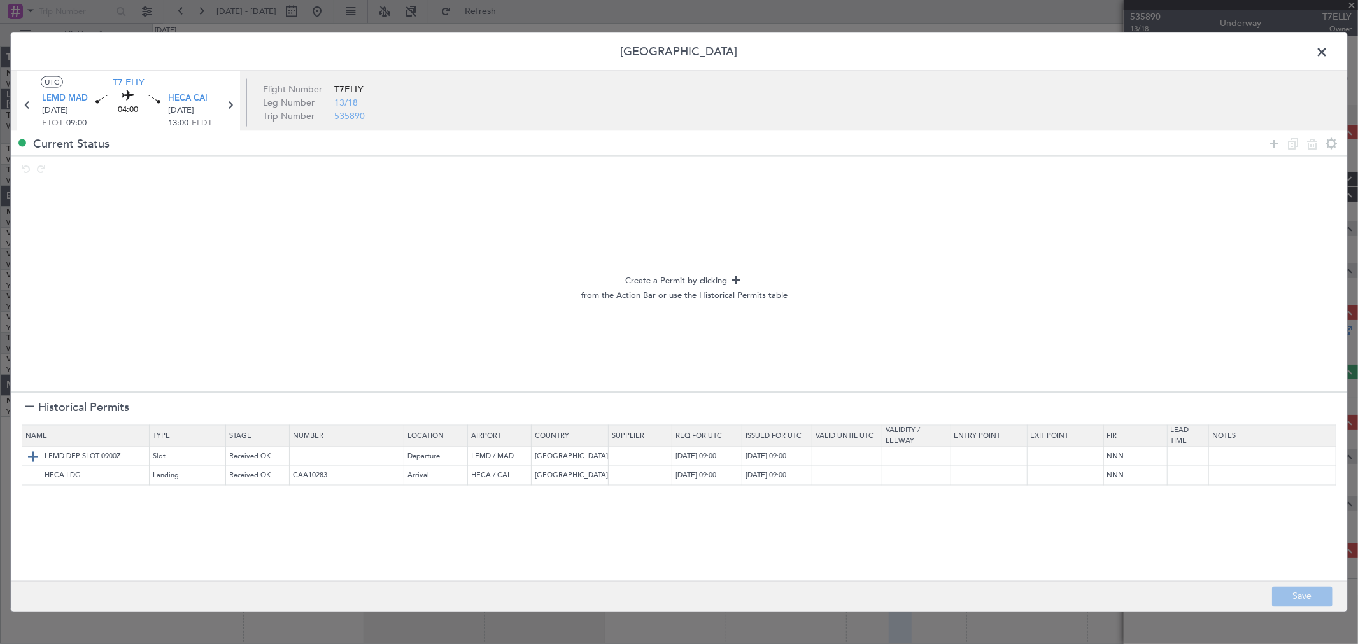
click at [35, 450] on img at bounding box center [32, 456] width 15 height 15
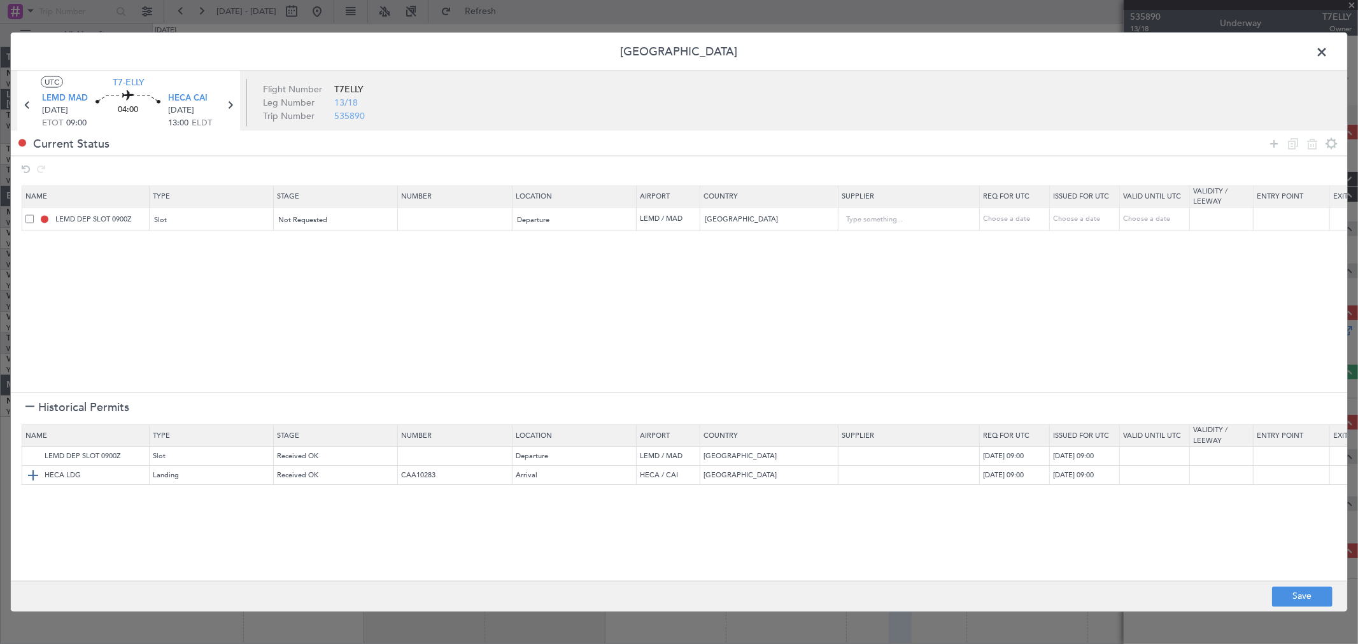
click at [34, 481] on img at bounding box center [32, 476] width 15 height 15
click at [1296, 597] on button "Save" at bounding box center [1302, 596] width 60 height 20
type input "LEMD DEP SLOT"
type input "NNN"
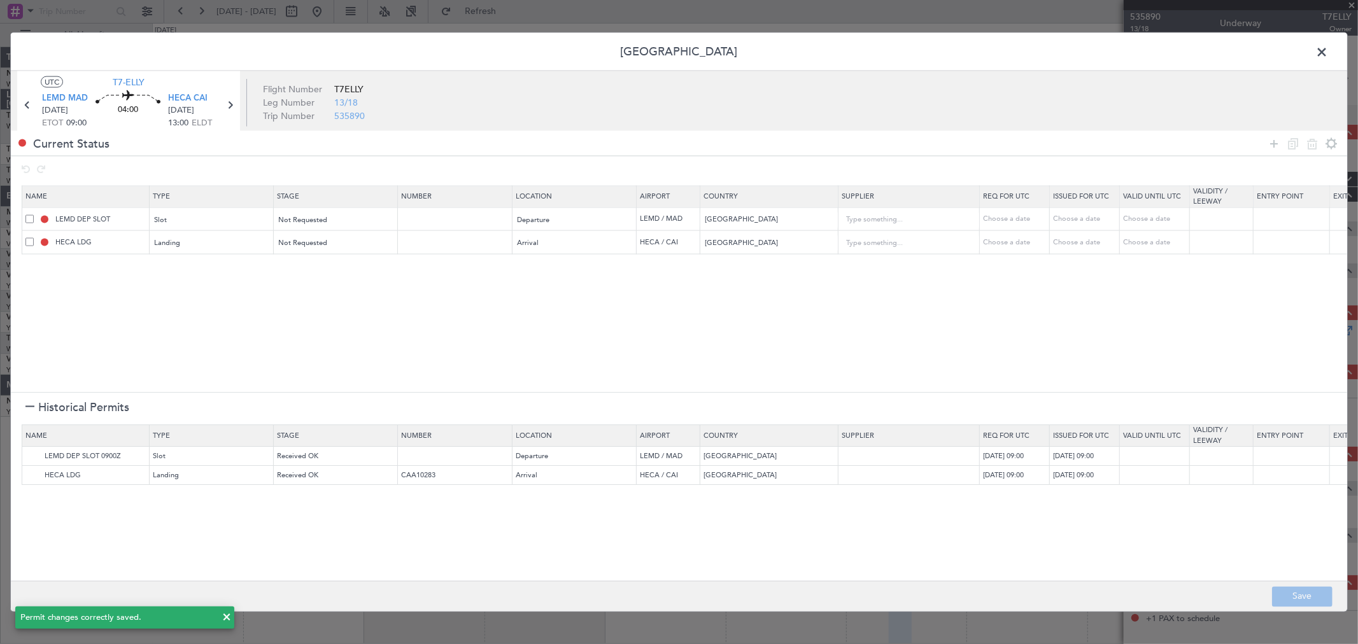
click at [1328, 54] on span at bounding box center [1328, 55] width 0 height 25
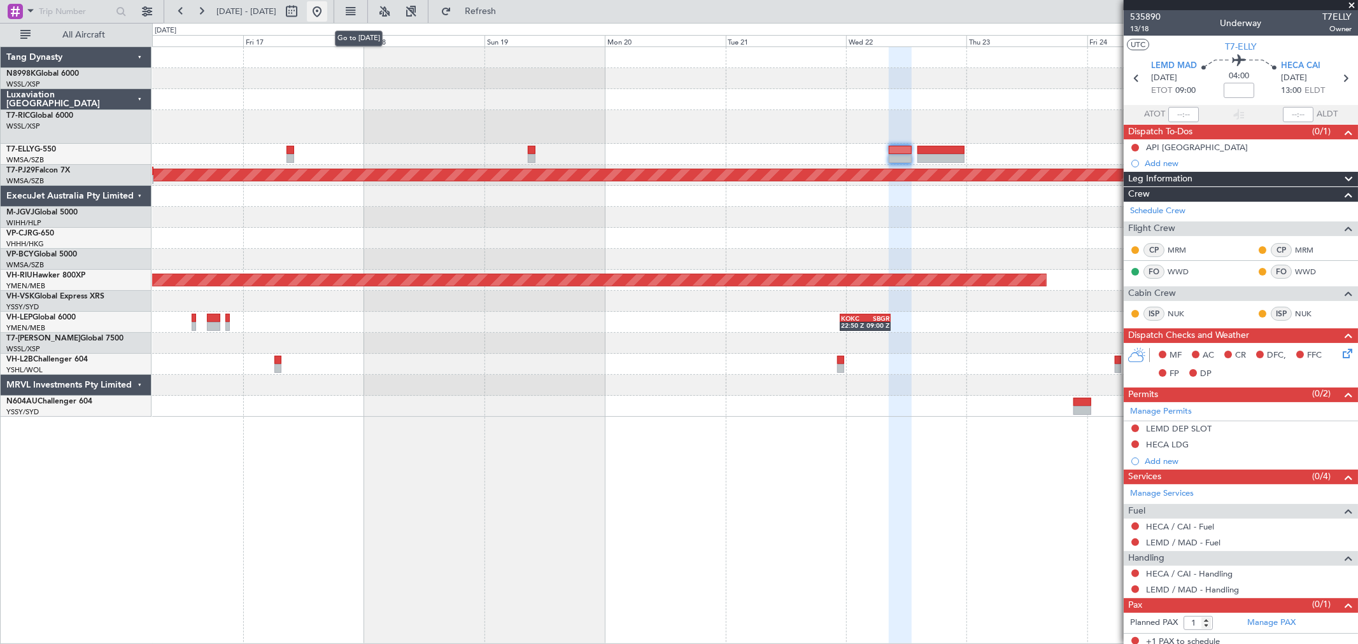
click at [327, 11] on button at bounding box center [317, 11] width 20 height 20
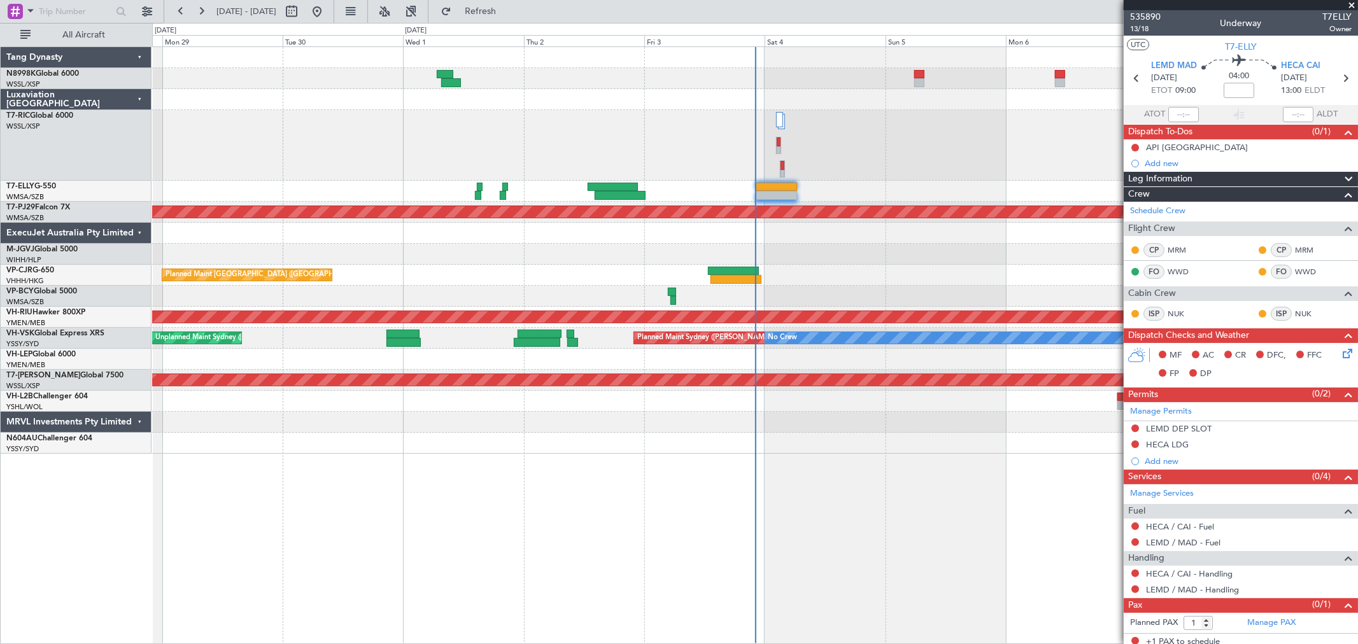
scroll to position [5, 0]
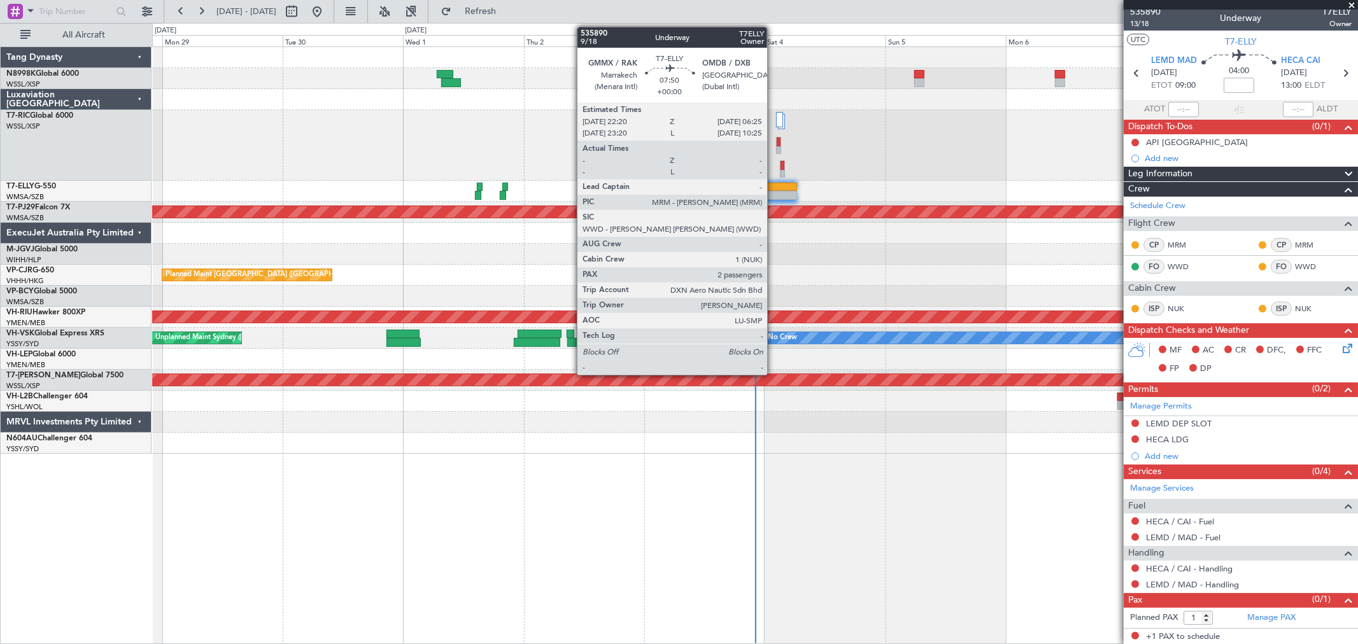
click at [773, 192] on div at bounding box center [776, 195] width 41 height 9
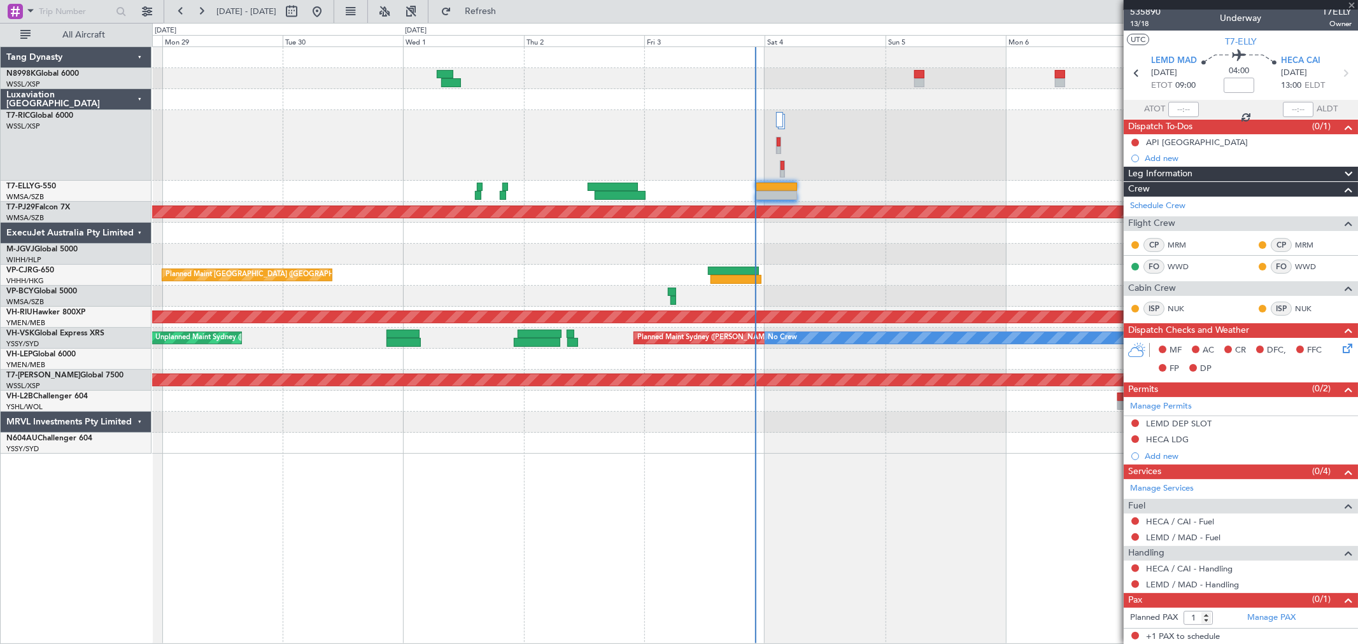
type input "2"
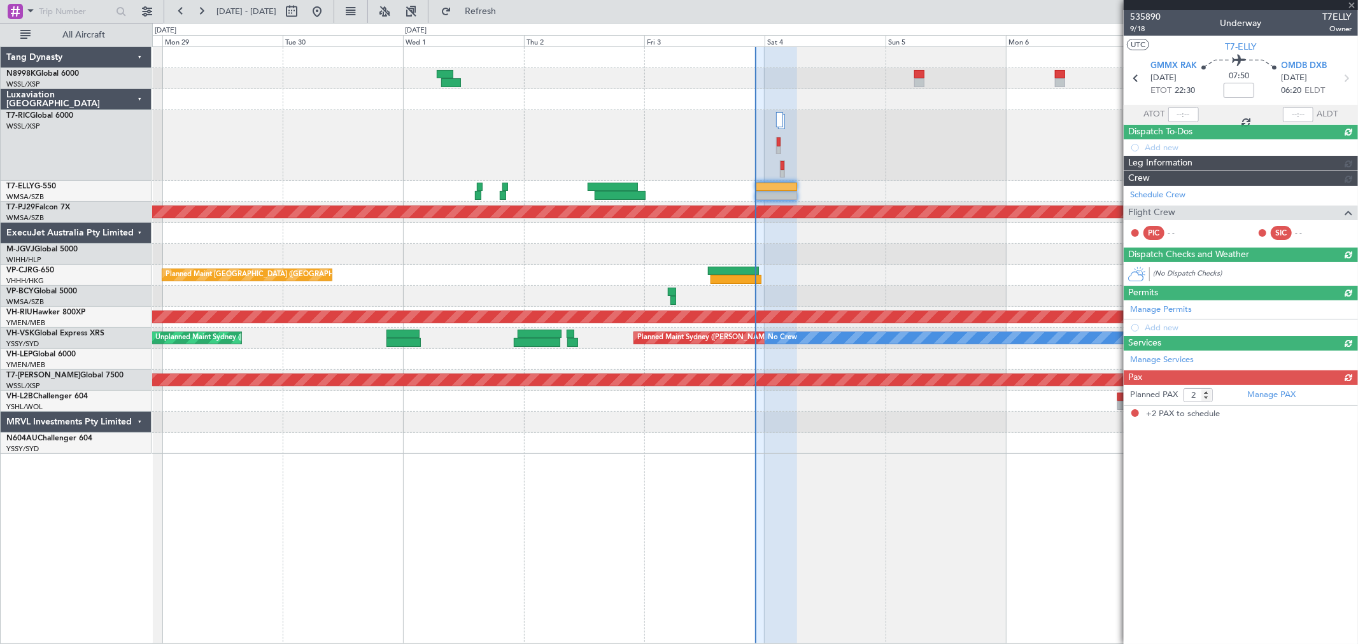
scroll to position [0, 0]
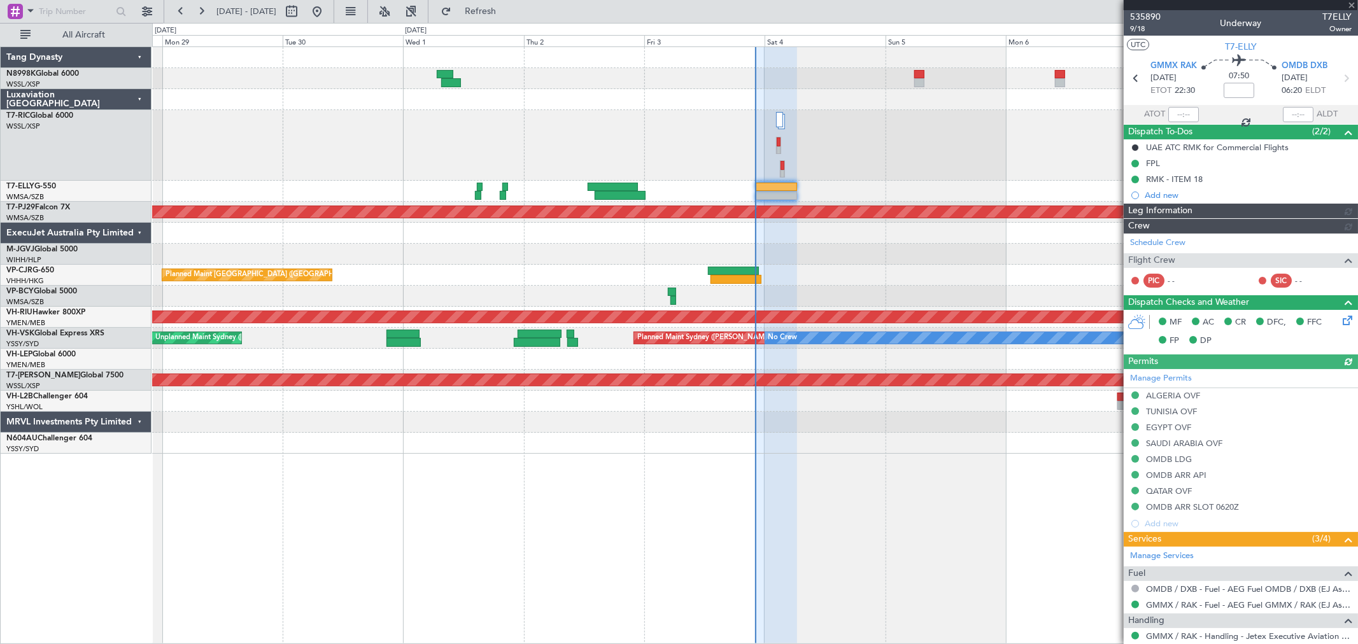
type input "[PERSON_NAME] (KYA)"
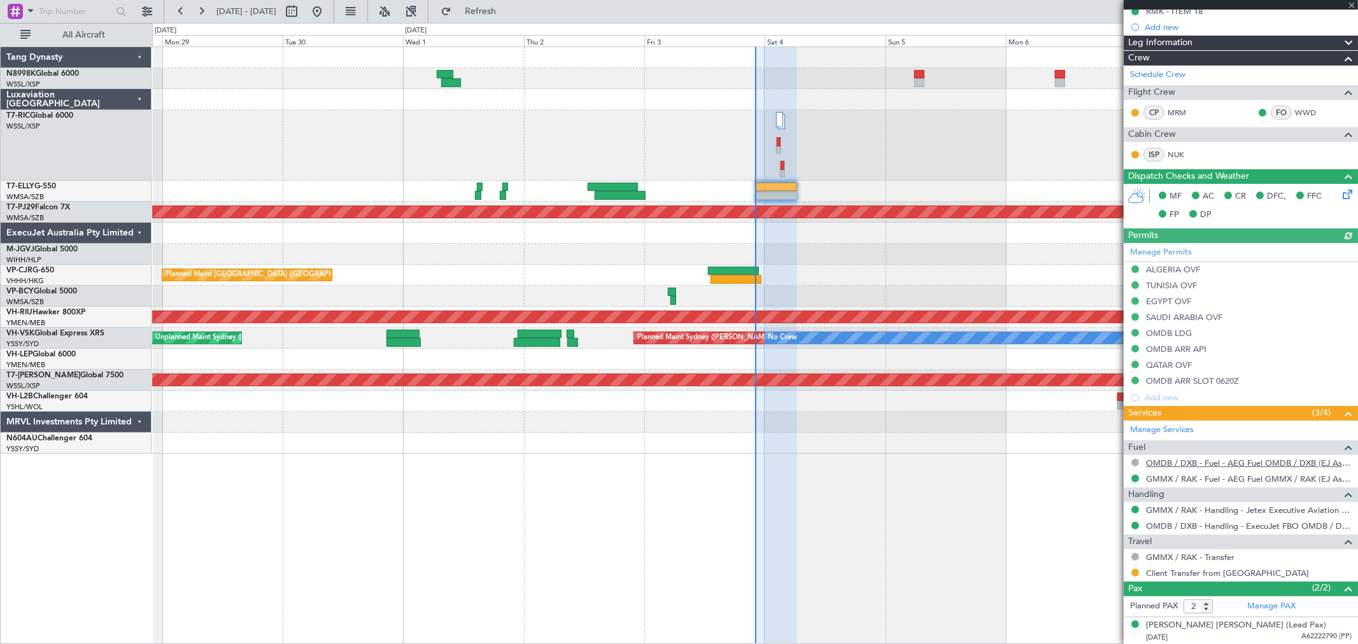
scroll to position [199, 0]
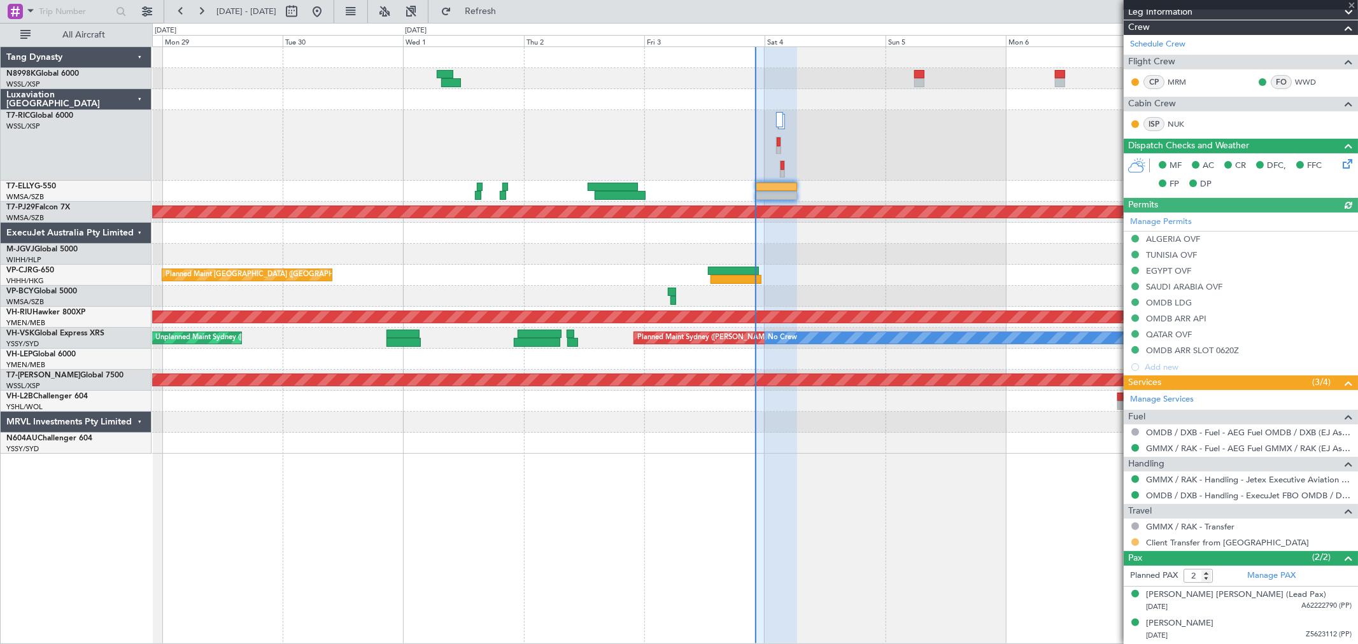
click at [1134, 541] on button at bounding box center [1135, 543] width 8 height 8
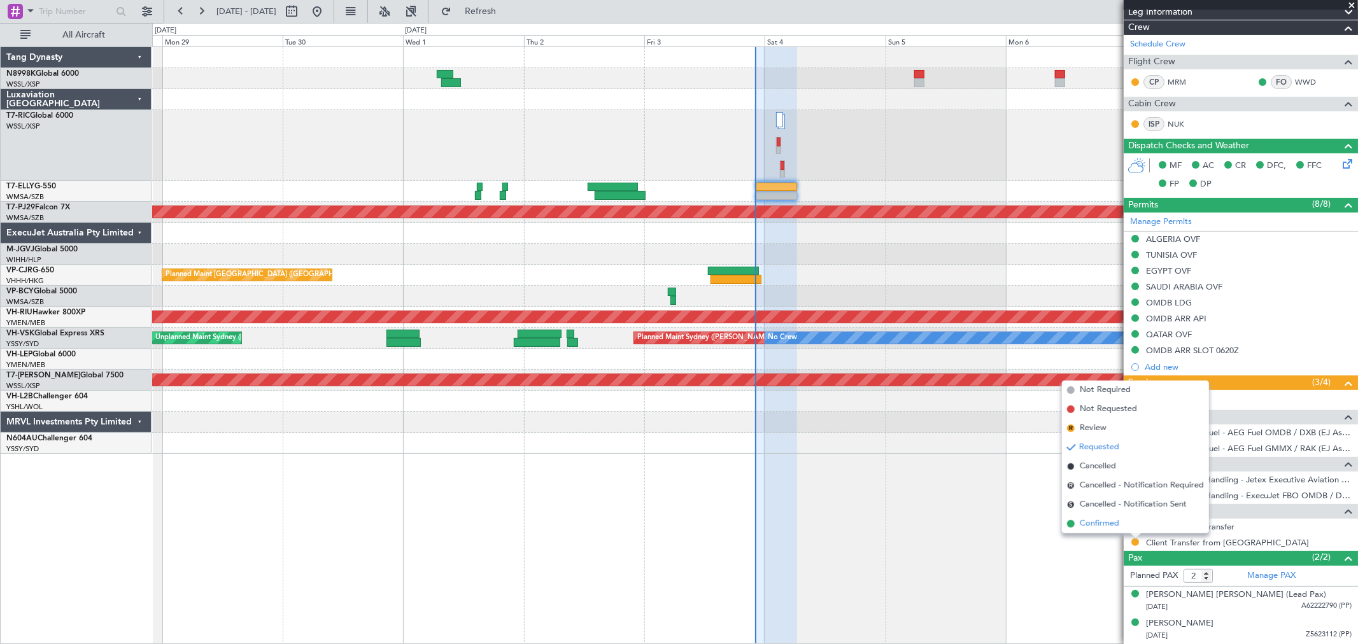
click at [1091, 514] on li "Confirmed" at bounding box center [1135, 523] width 147 height 19
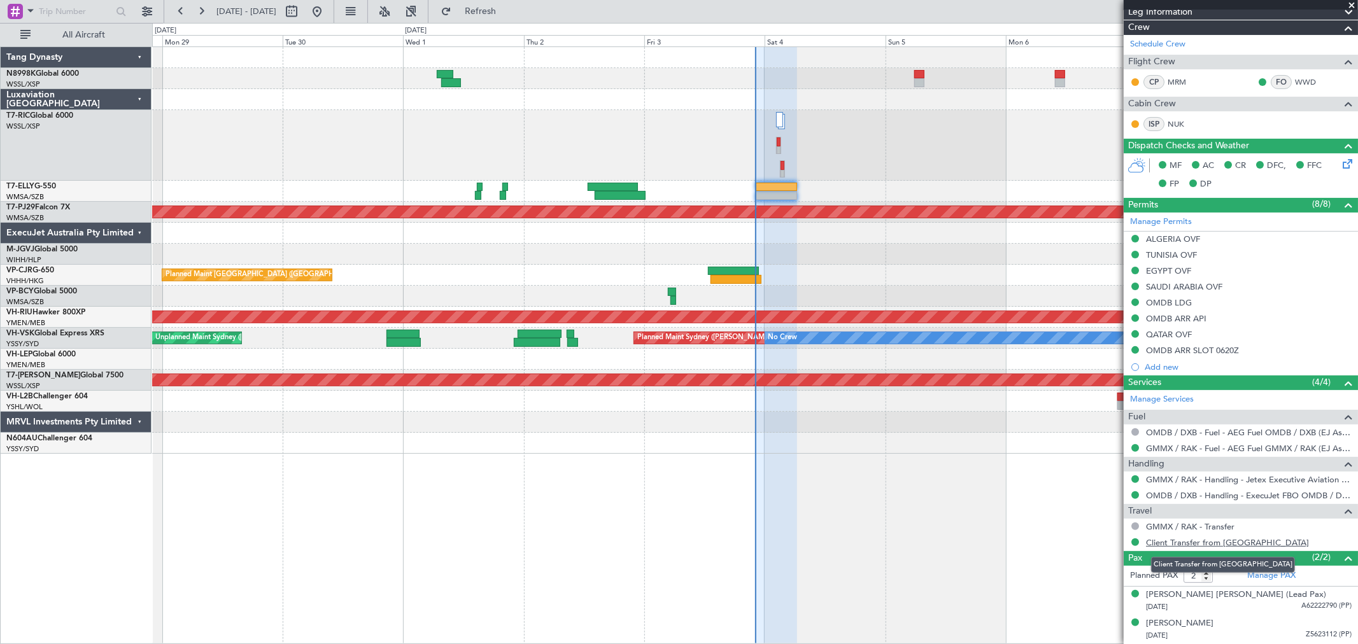
click at [1211, 542] on link "Client Transfer from [GEOGRAPHIC_DATA]" at bounding box center [1227, 542] width 163 height 11
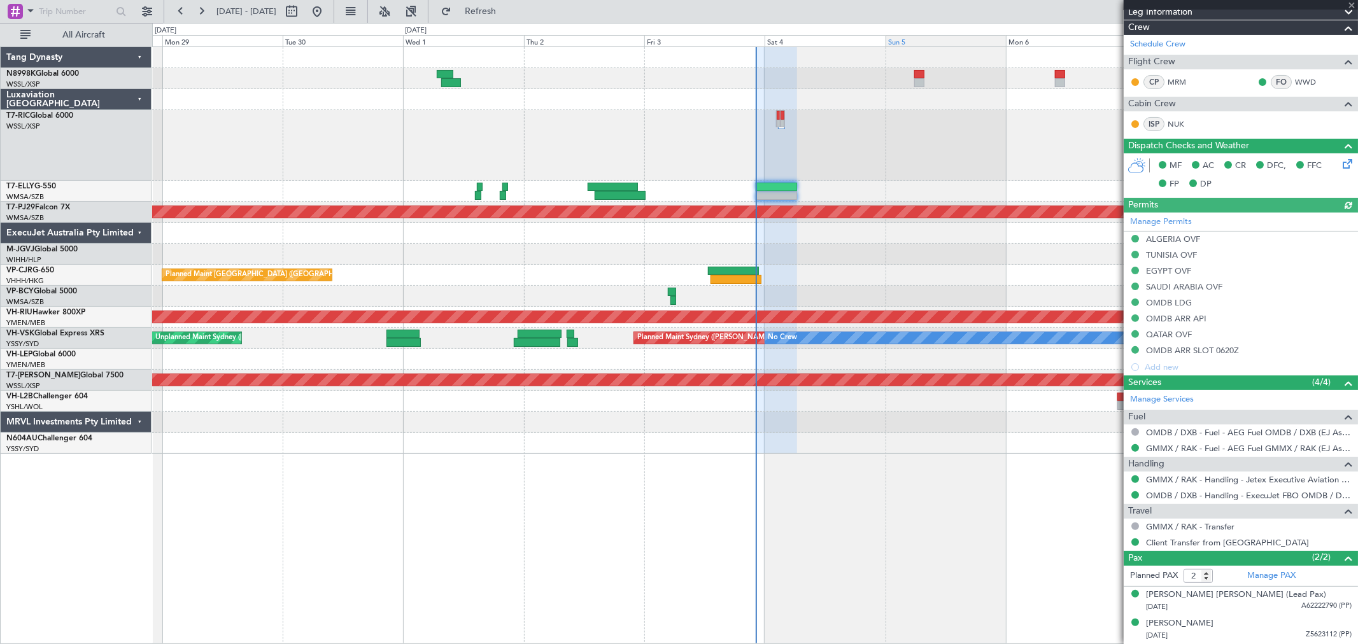
type input "[PERSON_NAME] (KYA)"
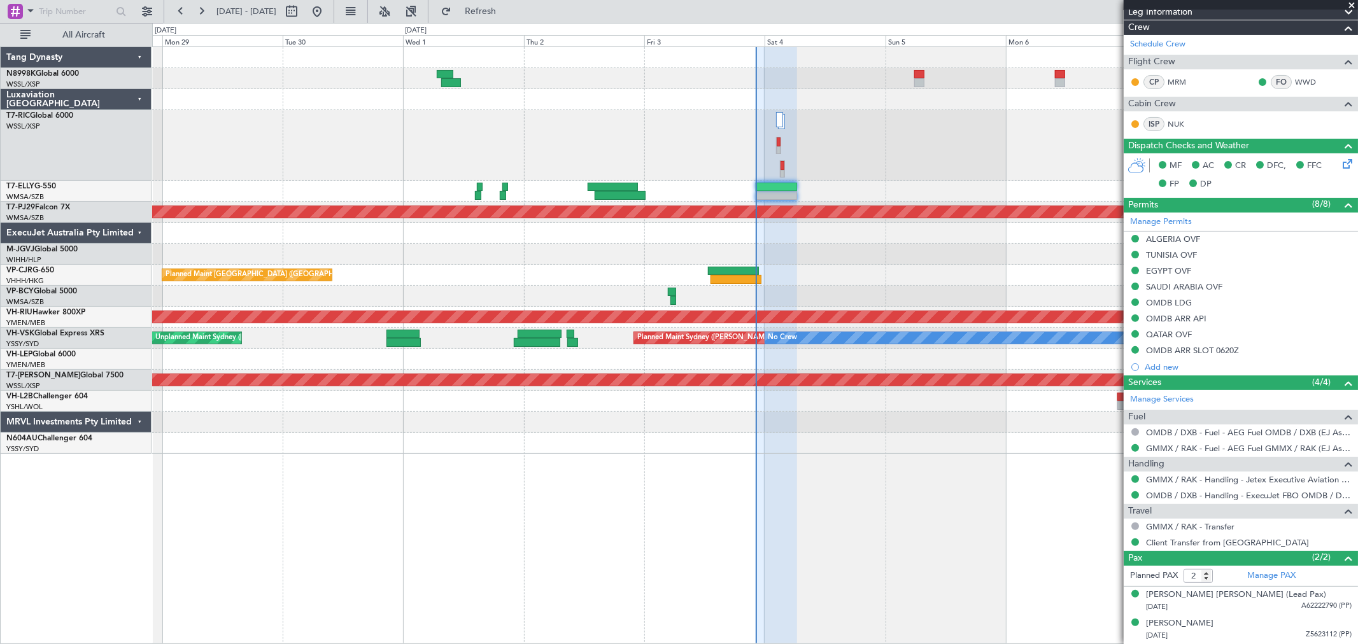
click at [595, 192] on div at bounding box center [754, 191] width 1205 height 21
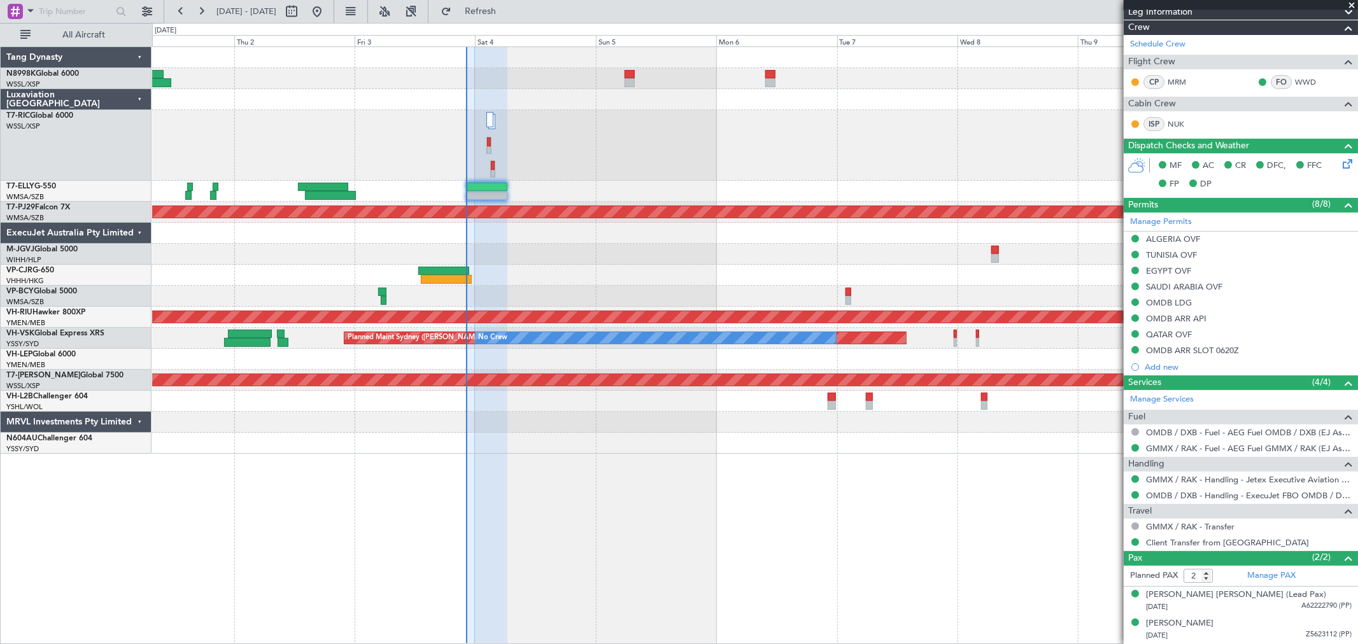
click at [462, 263] on div at bounding box center [754, 254] width 1205 height 21
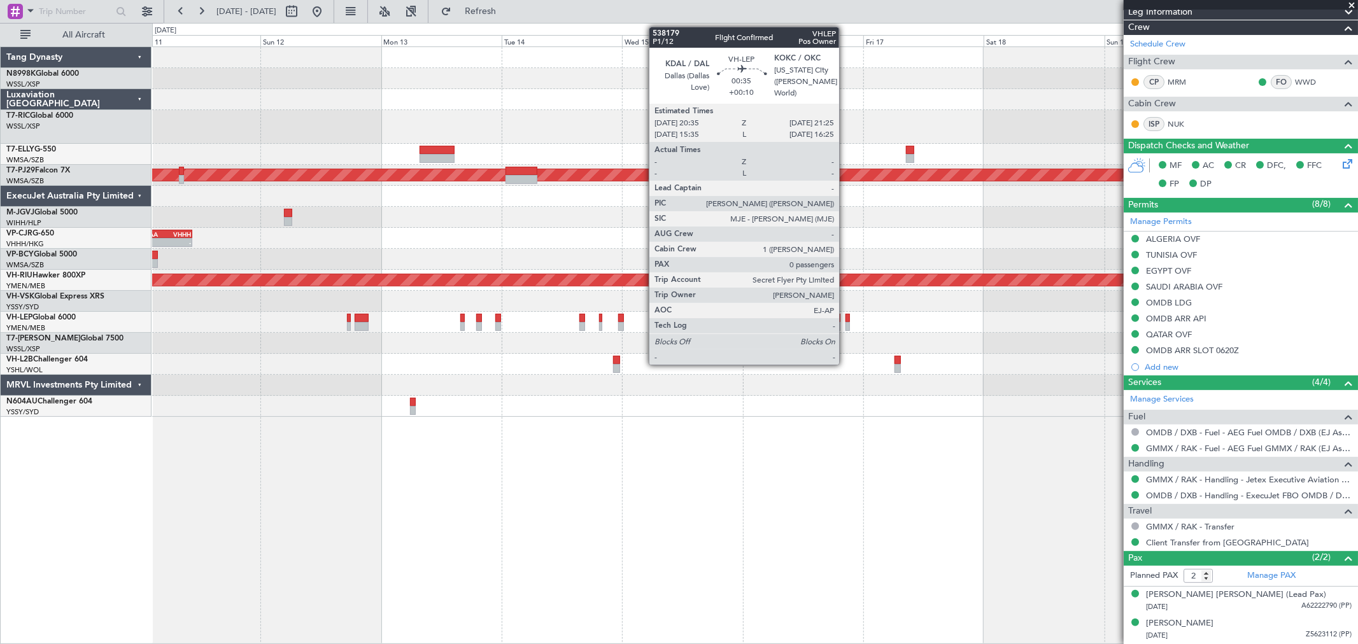
click at [845, 320] on div at bounding box center [847, 318] width 4 height 9
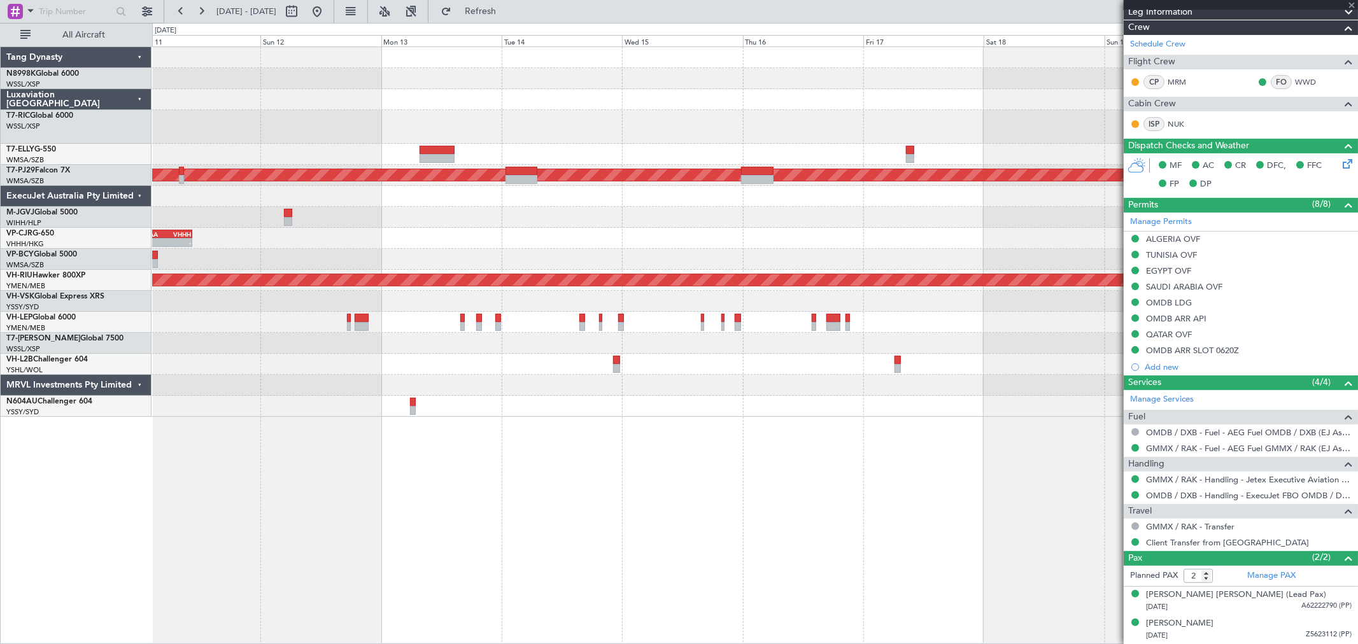
type input "+00:10"
type input "0"
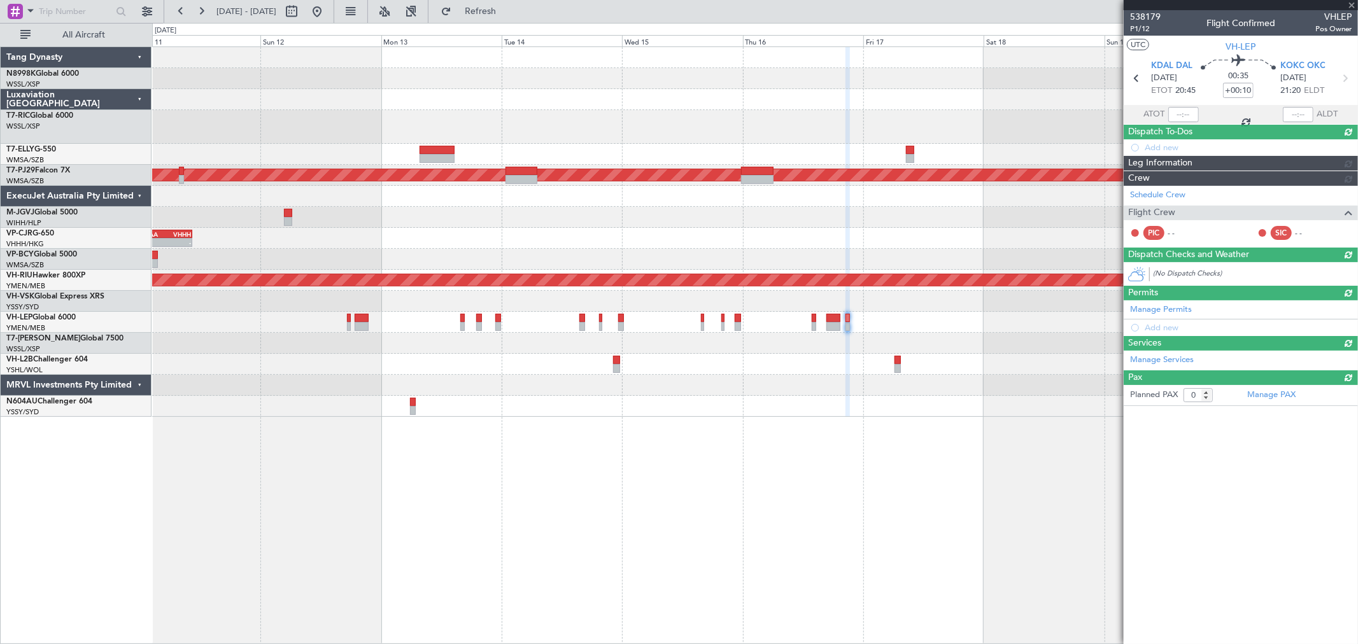
scroll to position [0, 0]
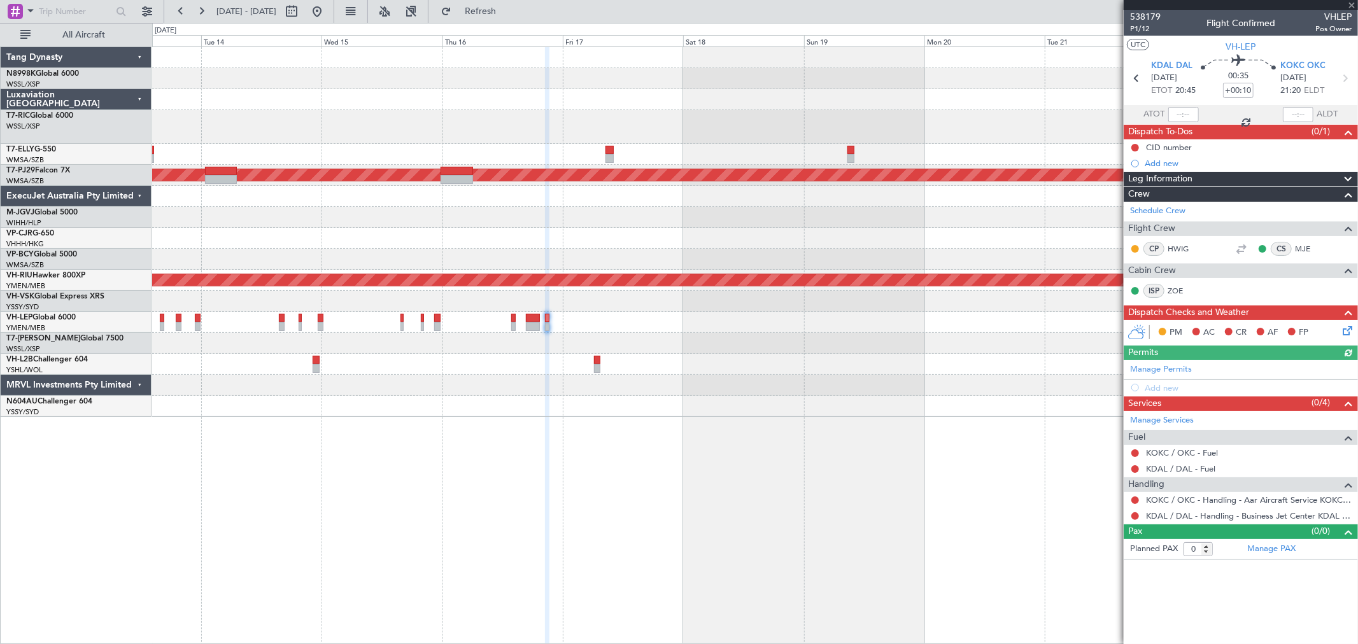
click at [734, 328] on div "Planned Maint [GEOGRAPHIC_DATA] (Sultan [PERSON_NAME] [PERSON_NAME] - Subang) -…" at bounding box center [754, 232] width 1205 height 370
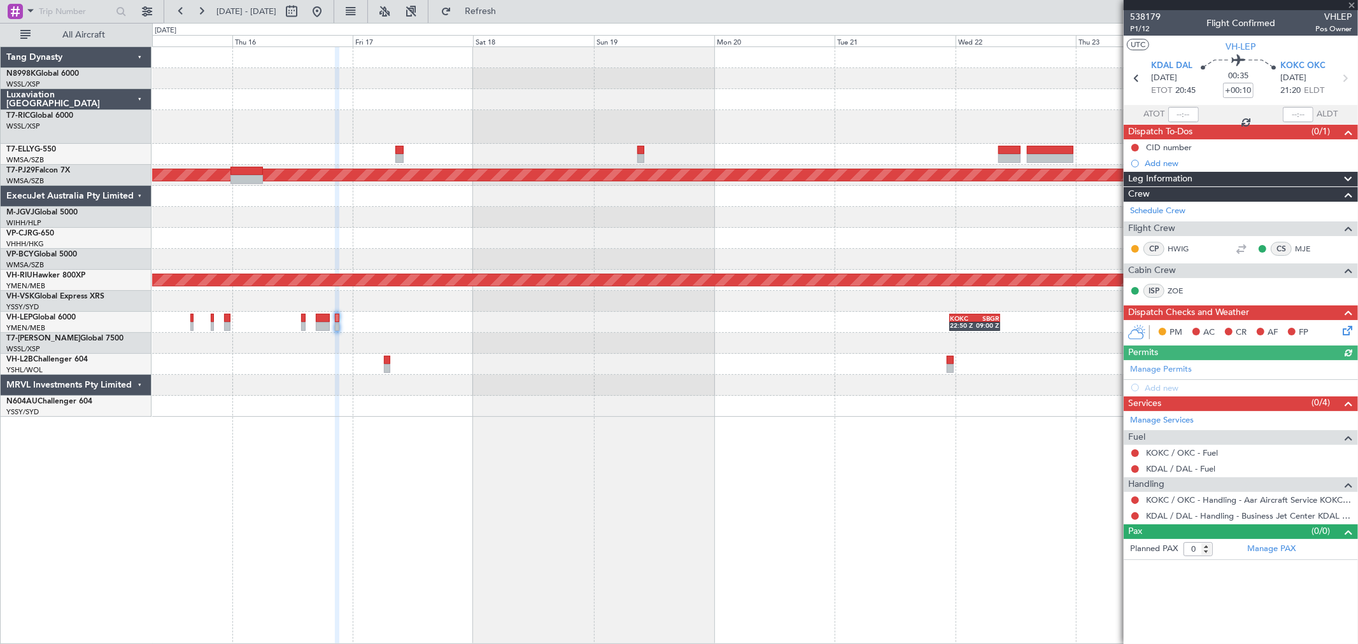
click at [775, 331] on div "KOKC 22:50 Z SBGR 09:00 Z" at bounding box center [754, 322] width 1205 height 21
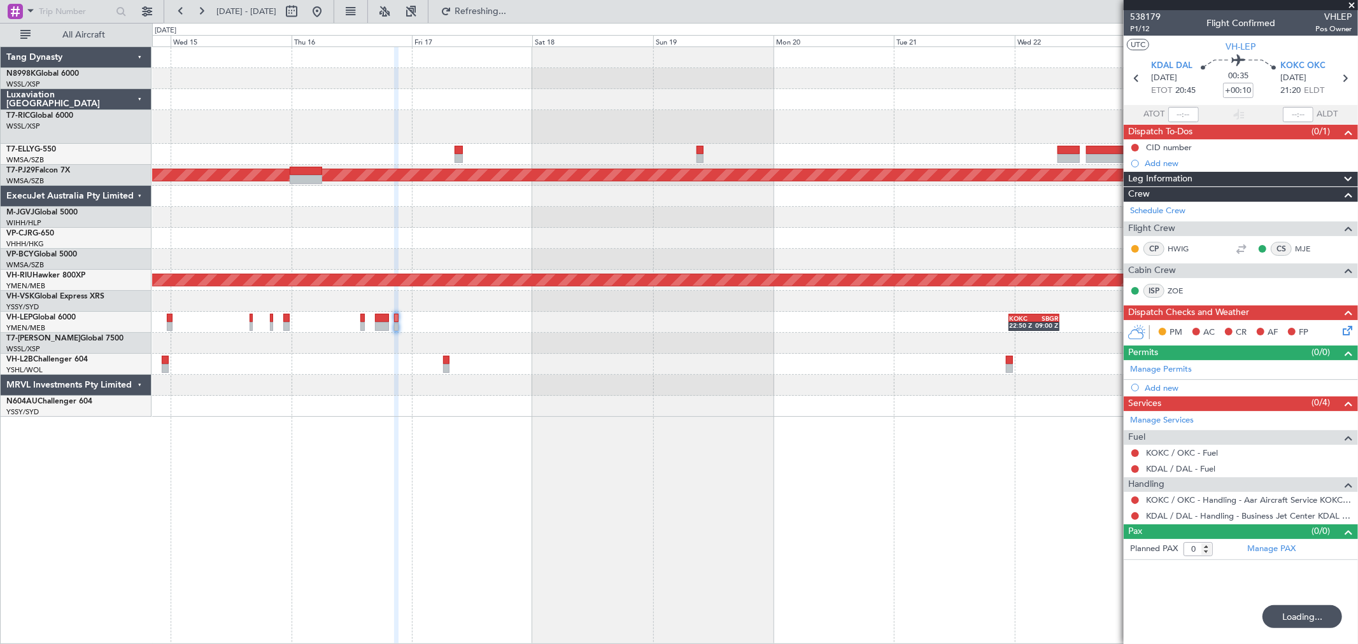
click at [697, 220] on div at bounding box center [754, 217] width 1205 height 21
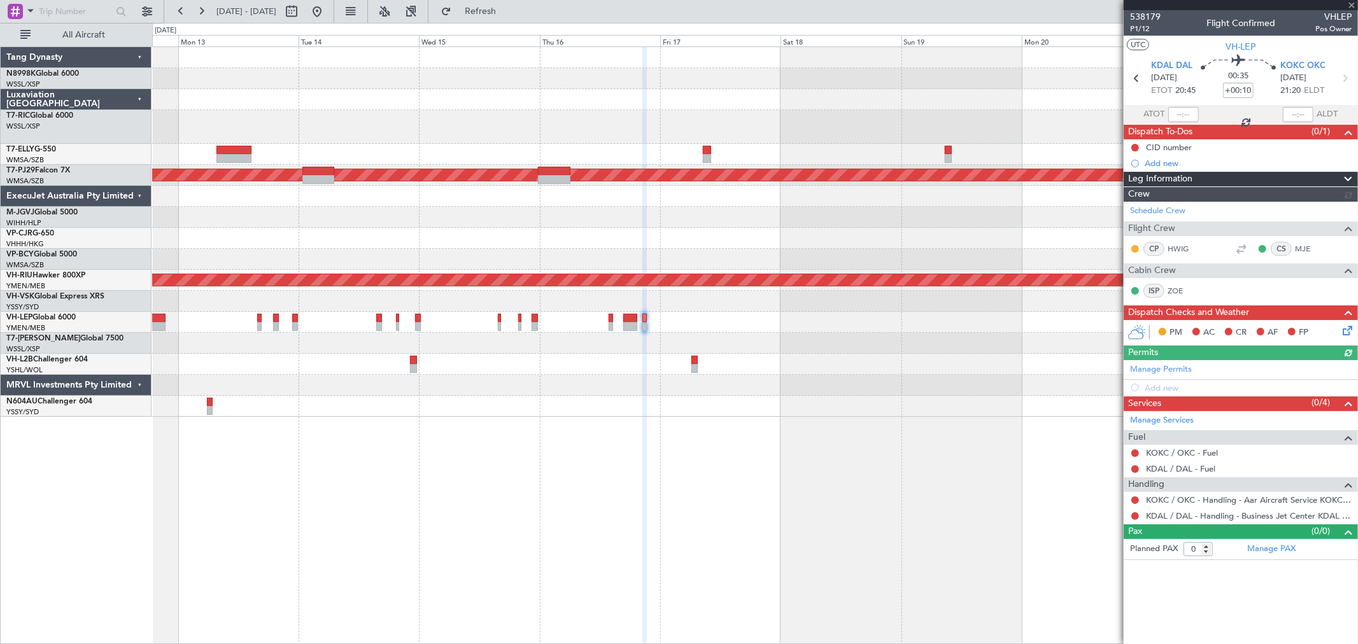
click at [799, 120] on div at bounding box center [754, 127] width 1205 height 34
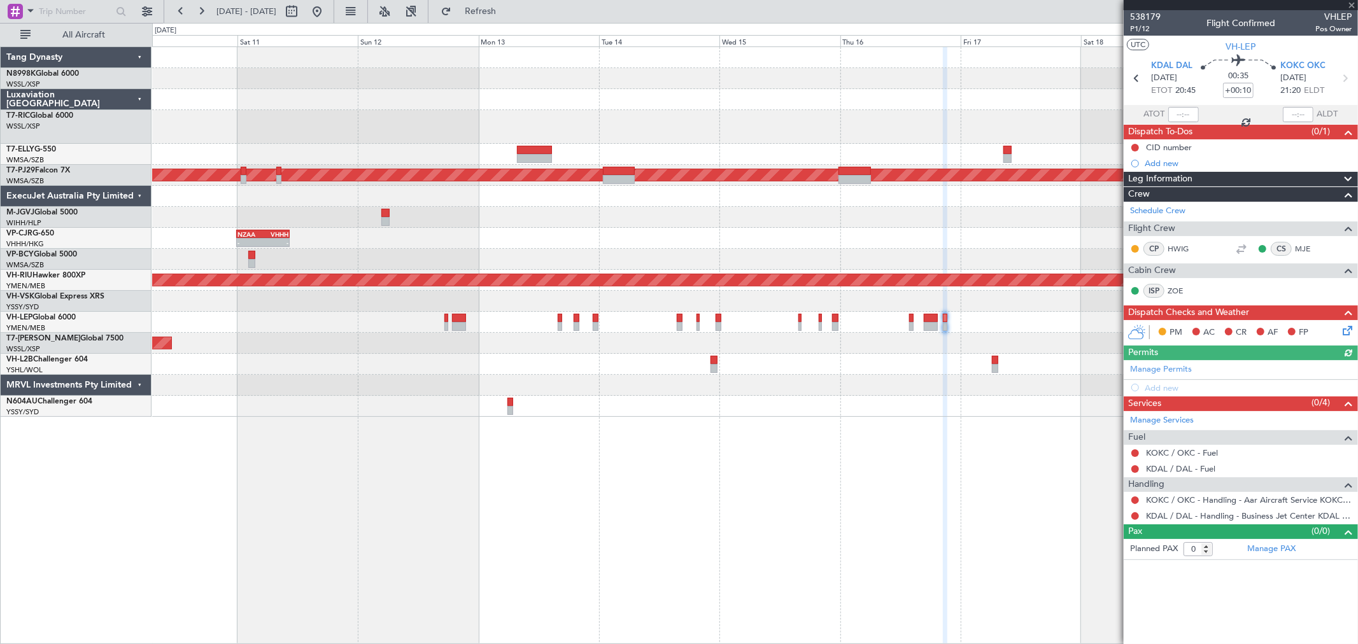
click at [728, 141] on div at bounding box center [754, 127] width 1205 height 34
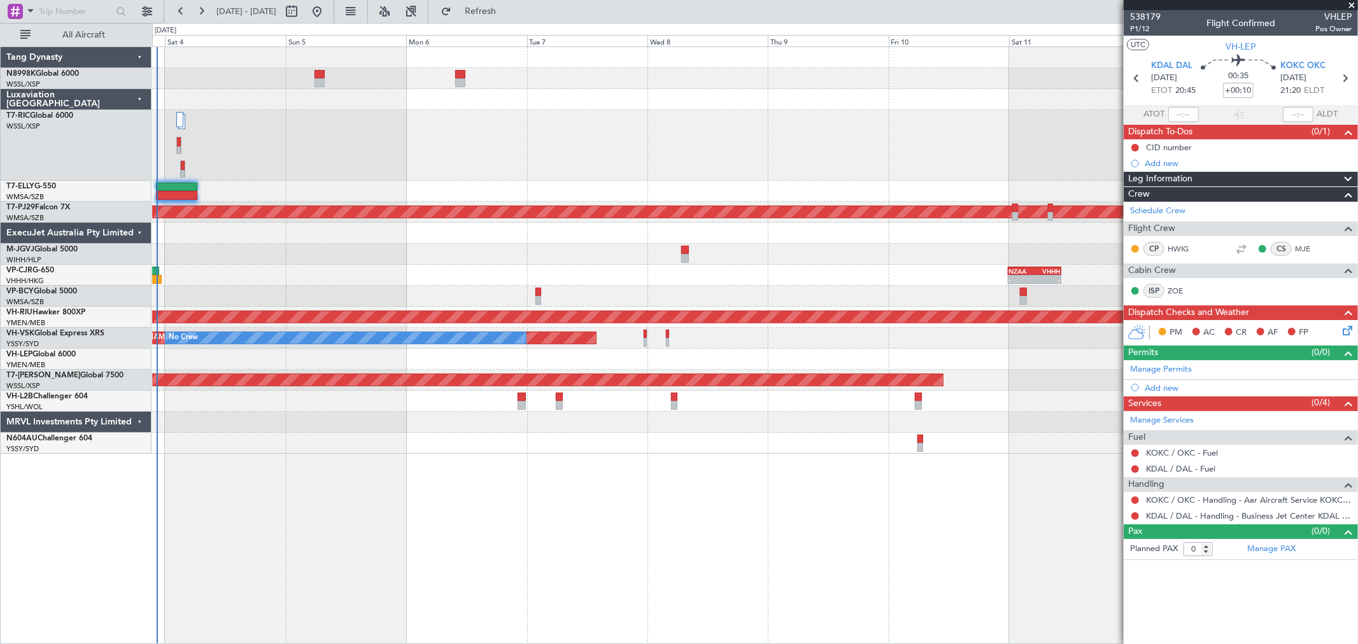
click at [736, 145] on div at bounding box center [754, 145] width 1205 height 71
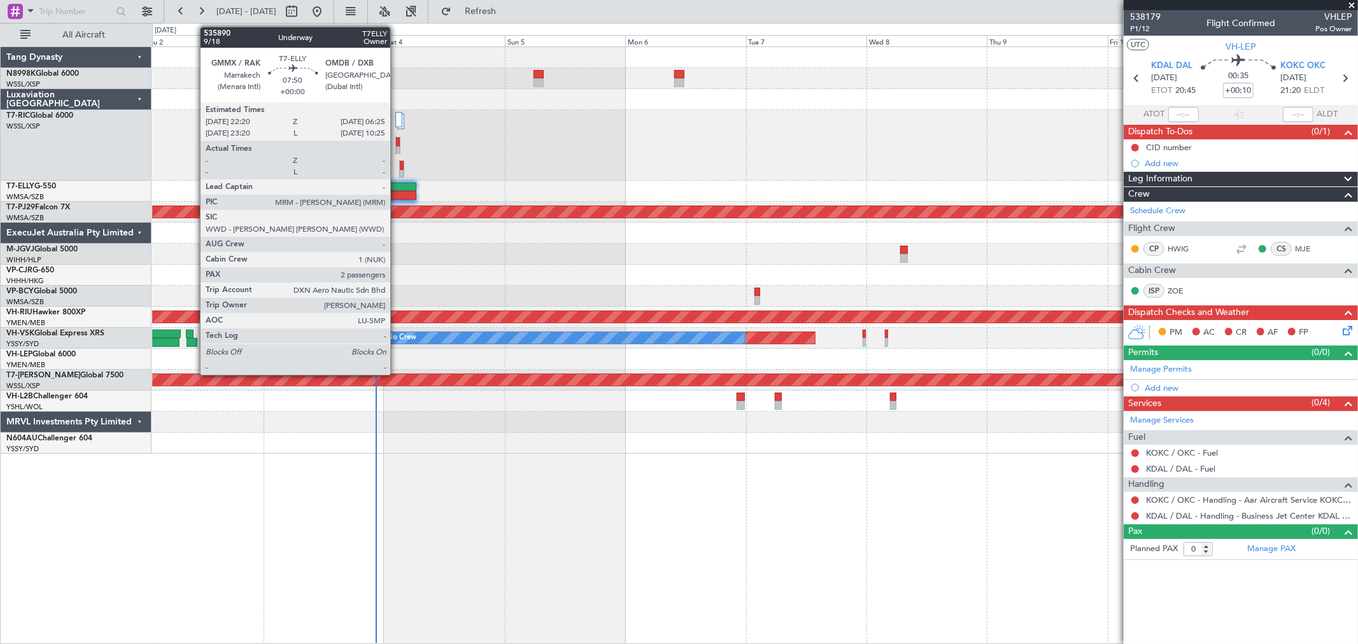
click at [397, 185] on div at bounding box center [395, 187] width 41 height 9
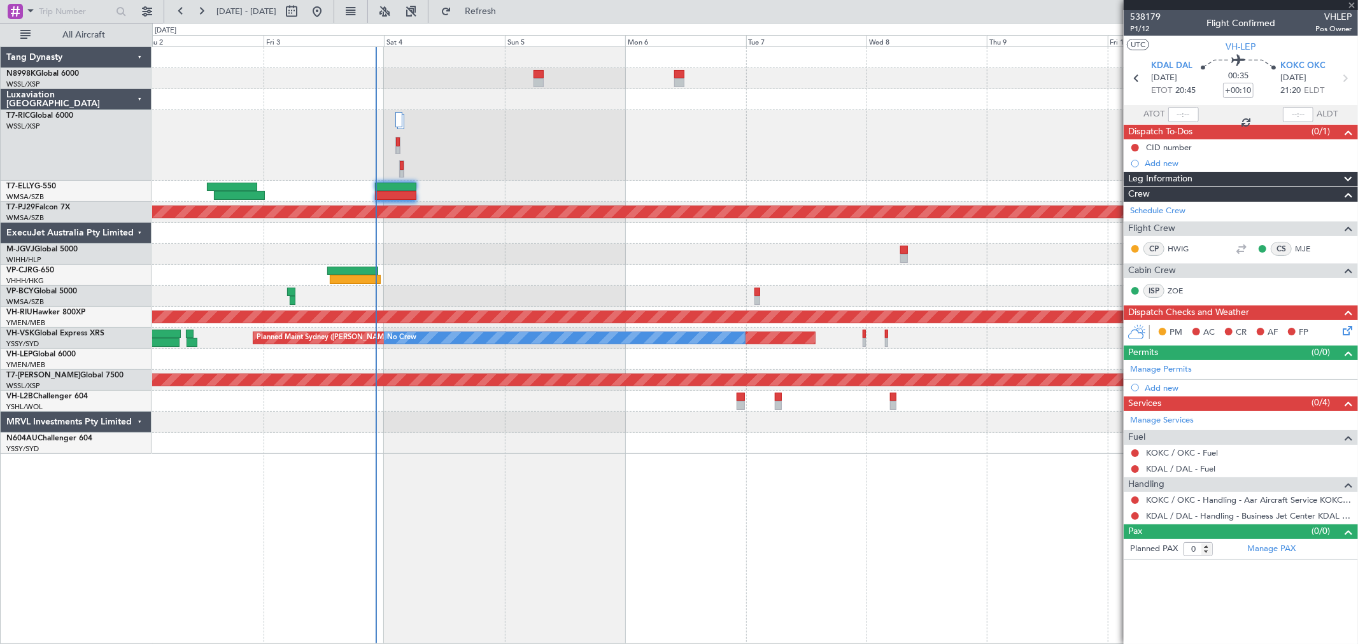
type input "2"
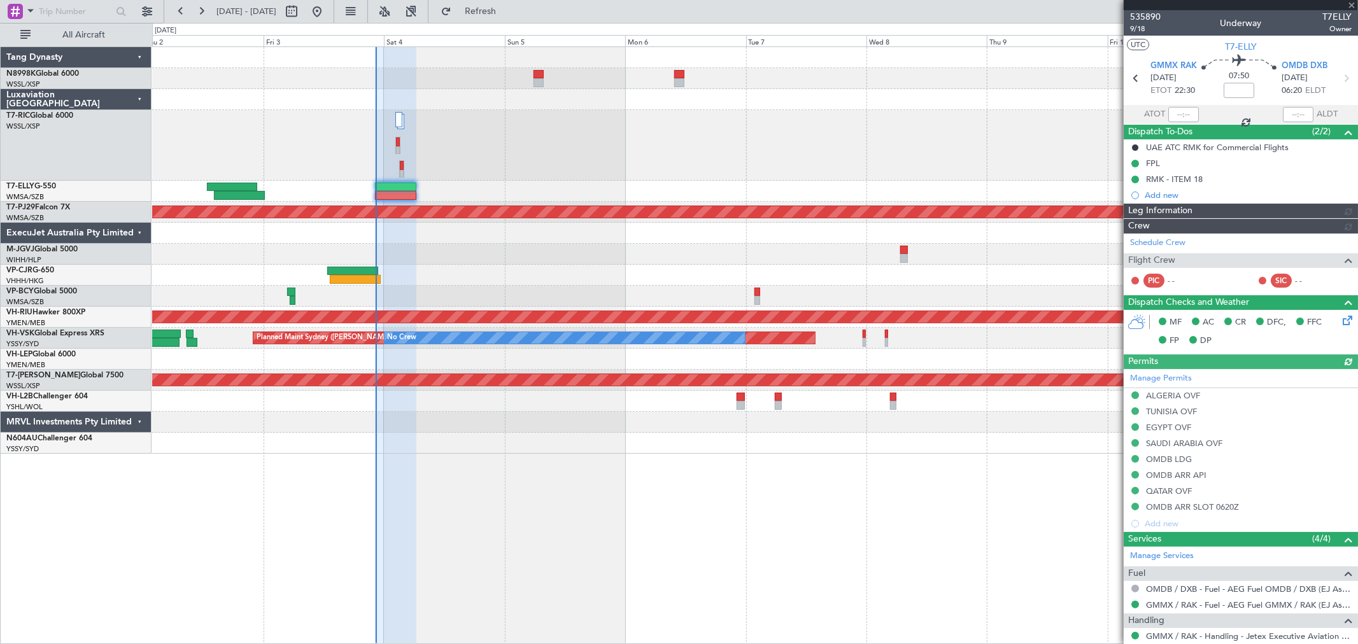
type input "[PERSON_NAME] (KYA)"
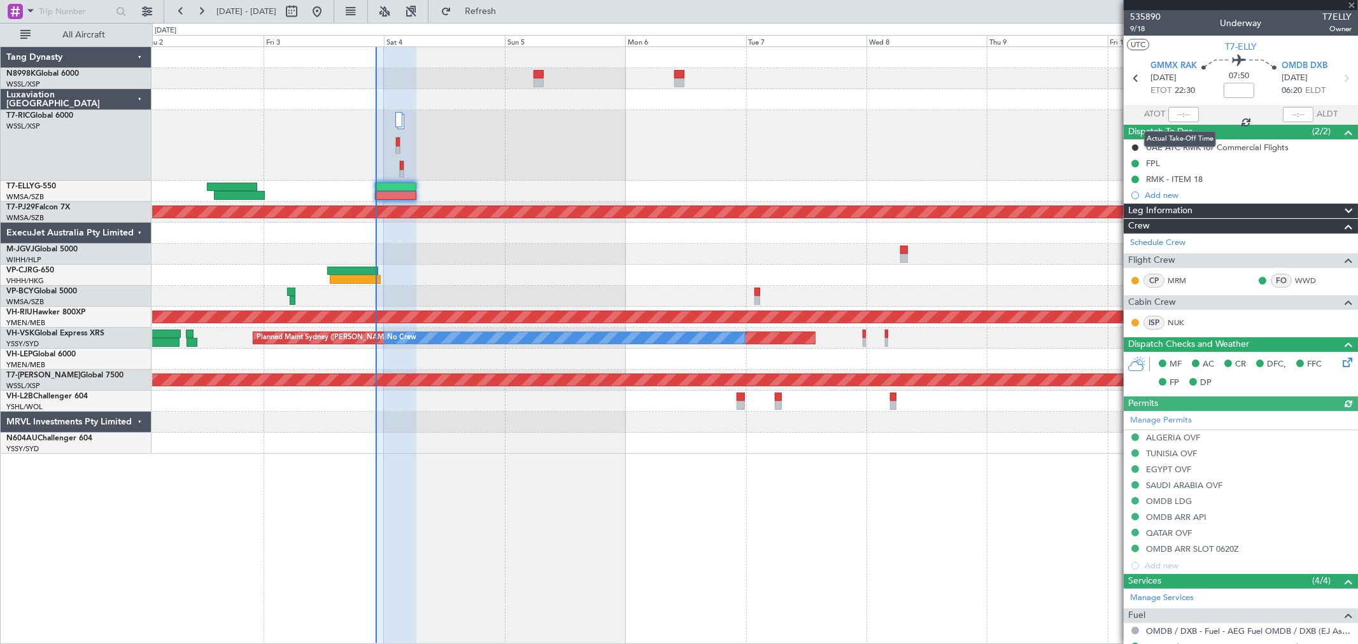
click at [1187, 118] on div at bounding box center [1183, 114] width 31 height 15
click at [1185, 117] on div at bounding box center [1183, 114] width 31 height 15
click at [1185, 116] on div at bounding box center [1183, 114] width 31 height 15
click at [1185, 116] on input "text" at bounding box center [1183, 114] width 31 height 15
type input "22:19"
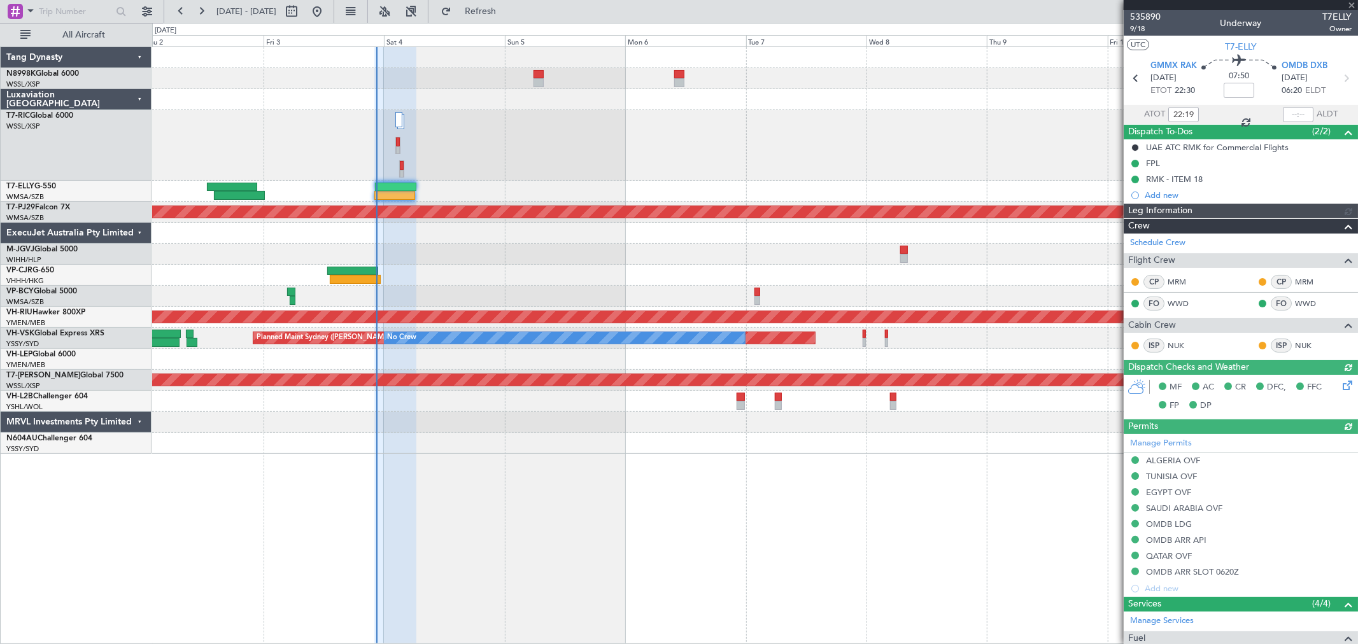
type input "[PERSON_NAME] (KYA)"
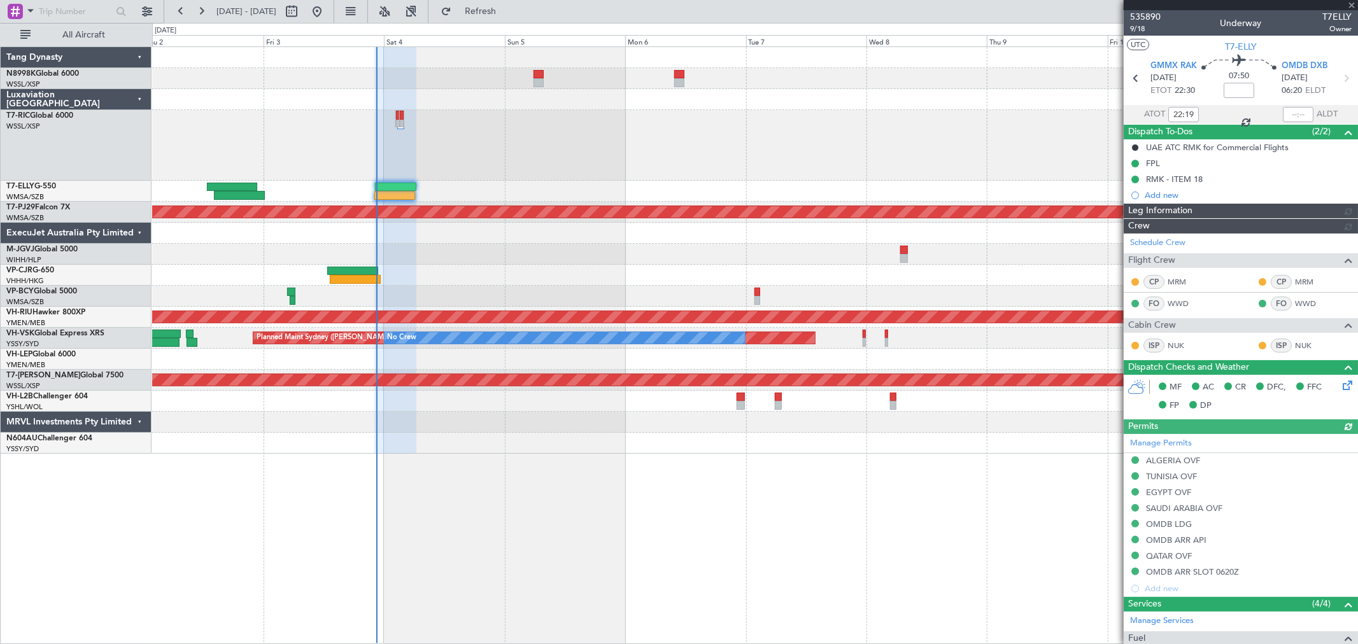
type input "[PERSON_NAME] (KYA)"
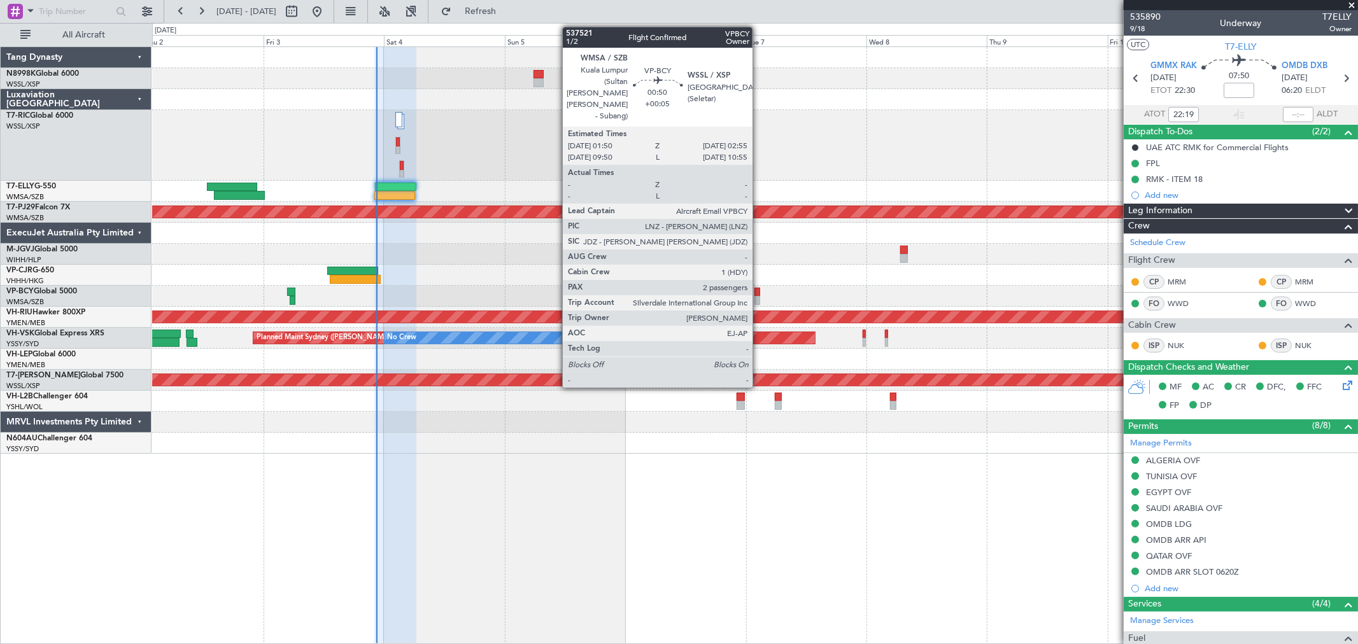
click at [759, 300] on div at bounding box center [757, 300] width 6 height 9
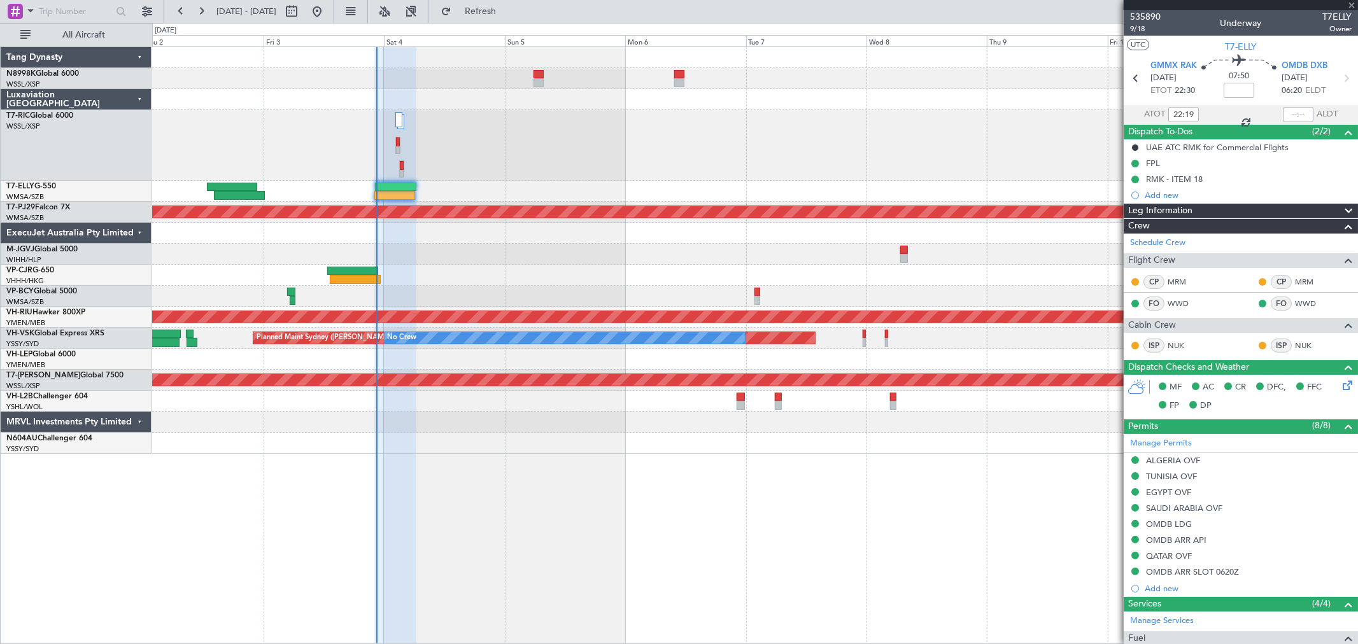
type input "+00:05"
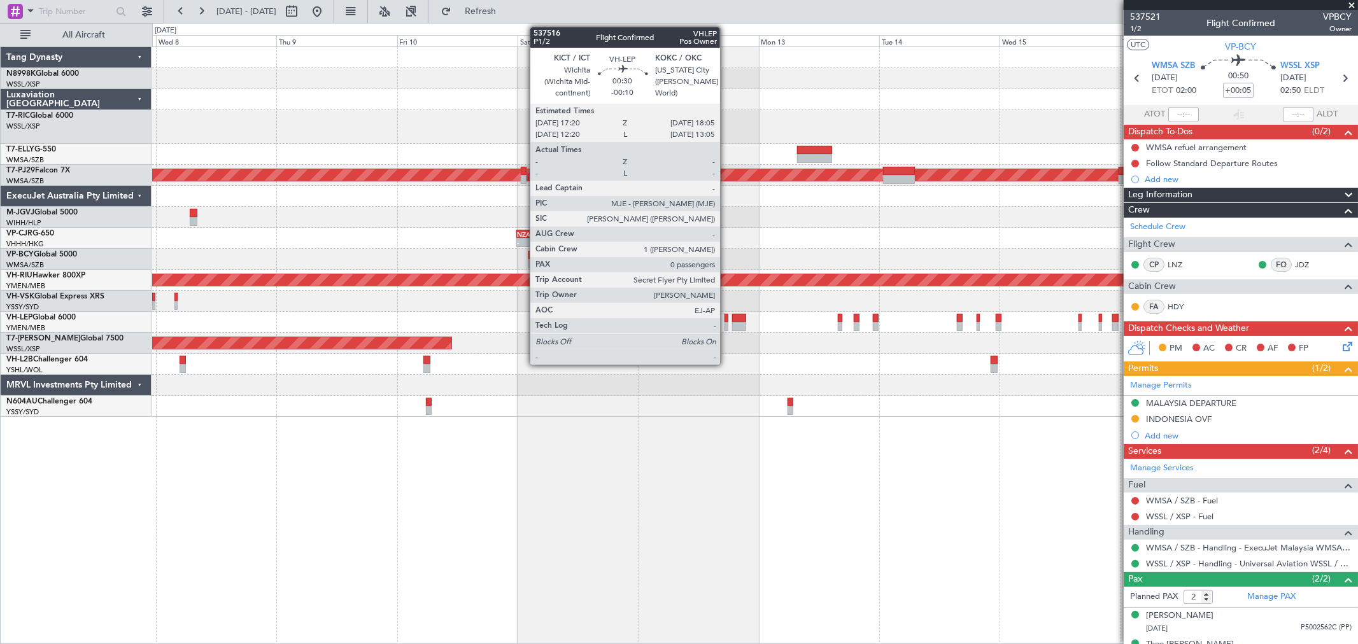
click at [726, 318] on div at bounding box center [726, 318] width 4 height 9
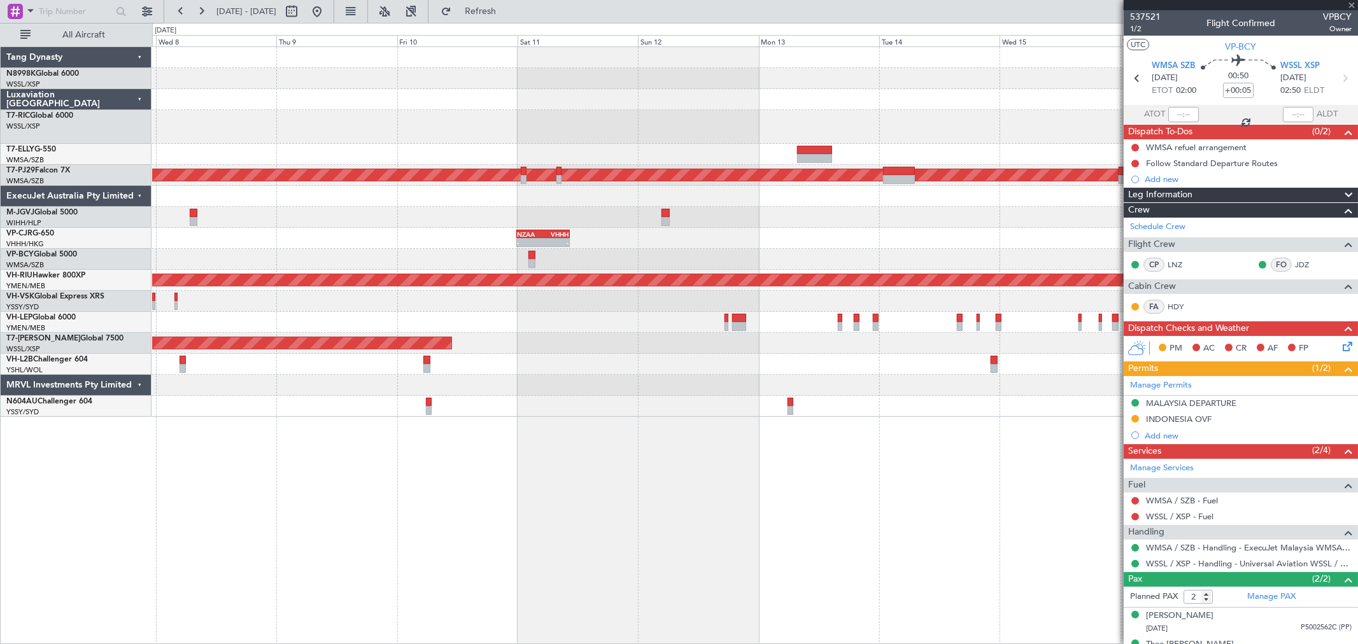
type input "-00:10"
type input "0"
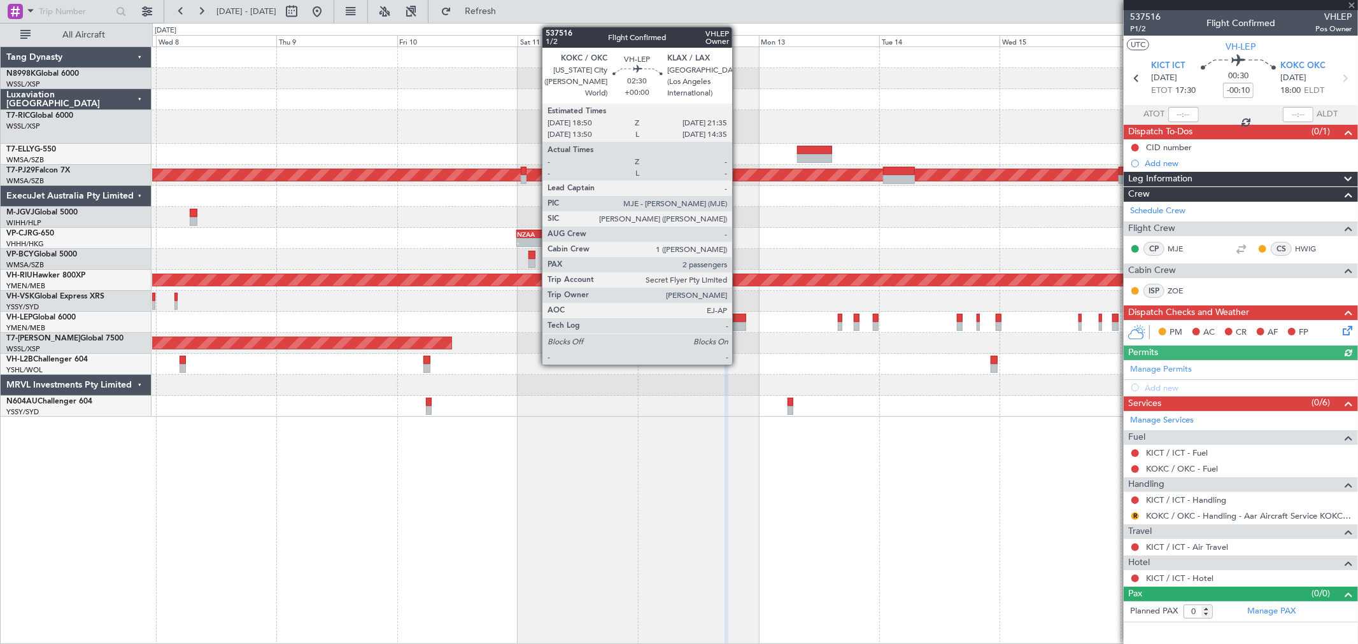
click at [738, 323] on div at bounding box center [739, 326] width 14 height 9
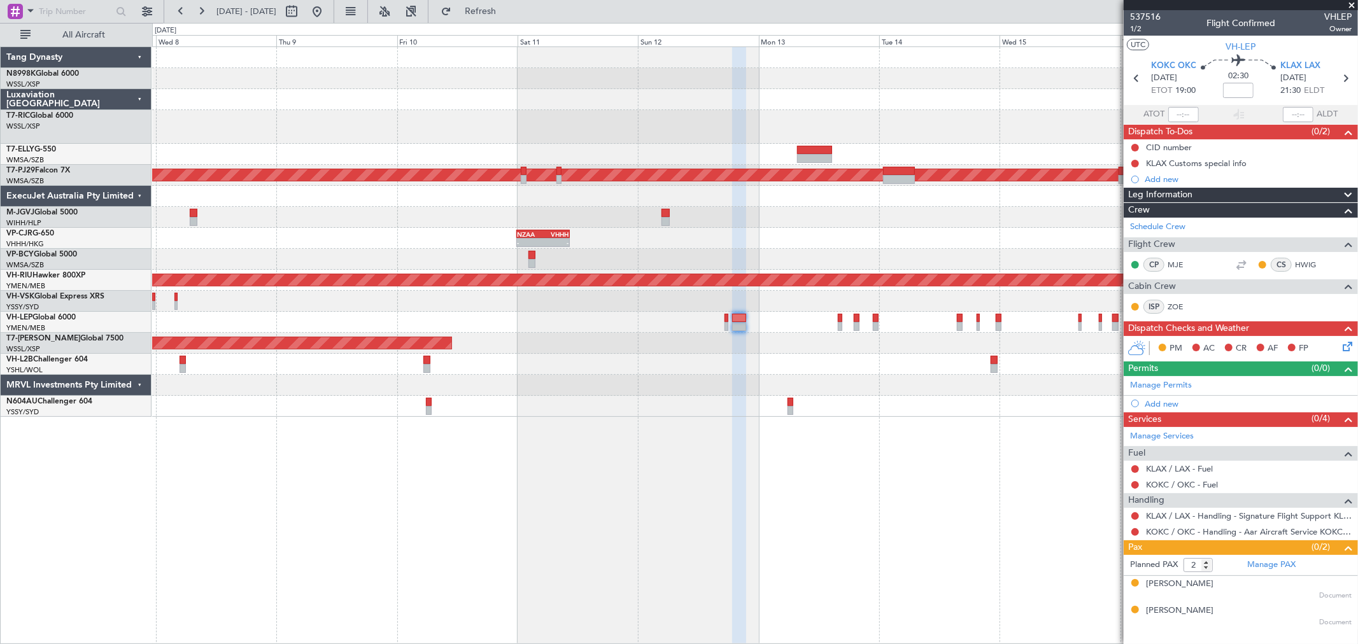
click at [720, 240] on div "- - NZAA 23:50 Z VHHH 10:30 Z" at bounding box center [754, 238] width 1205 height 21
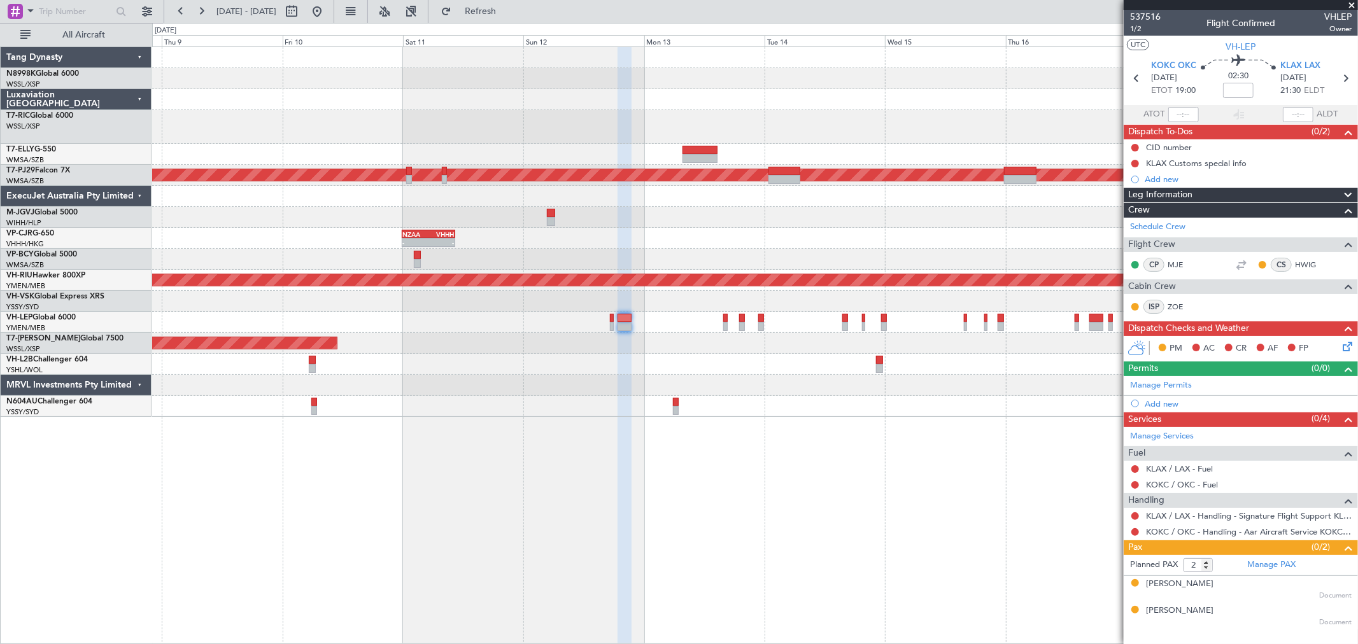
click at [728, 325] on div at bounding box center [754, 322] width 1205 height 21
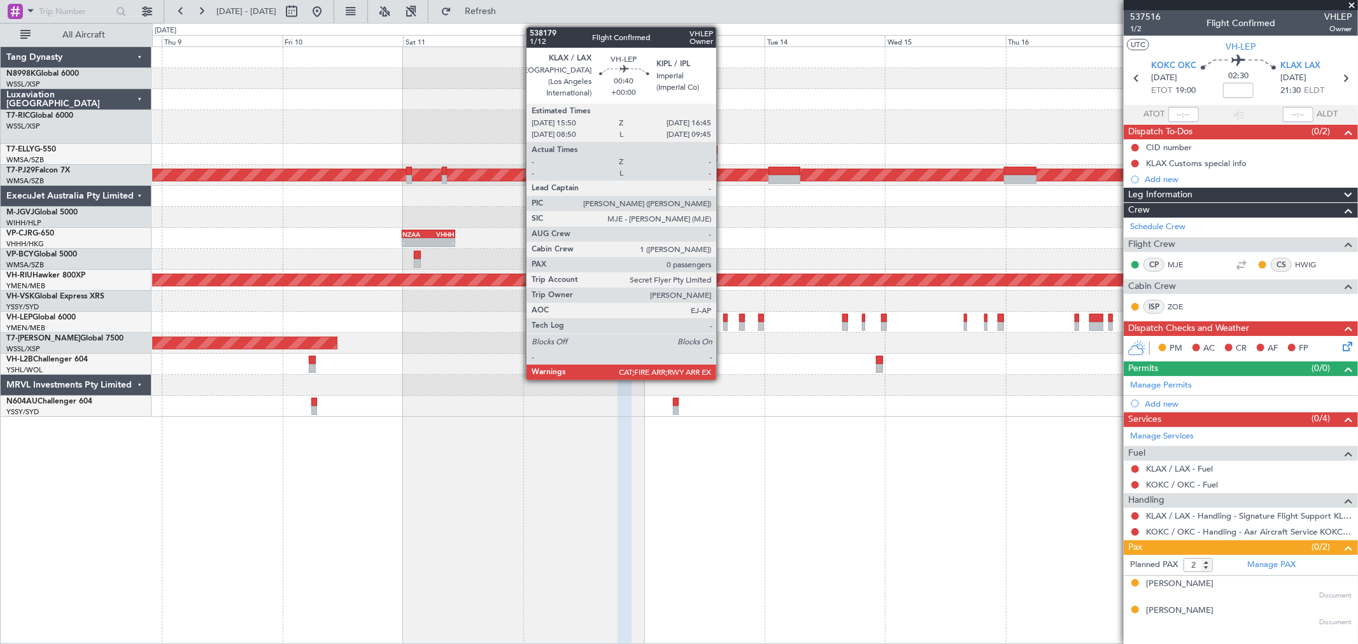
click at [723, 325] on div at bounding box center [725, 326] width 5 height 9
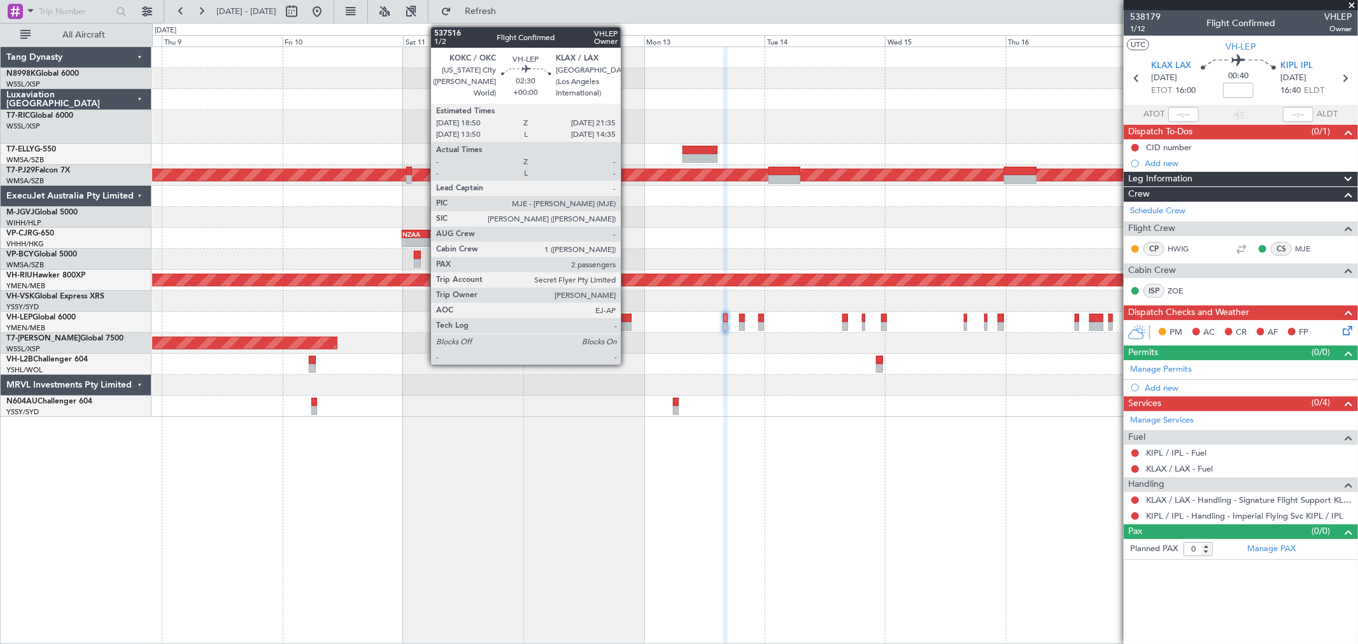
click at [627, 325] on div at bounding box center [625, 326] width 14 height 9
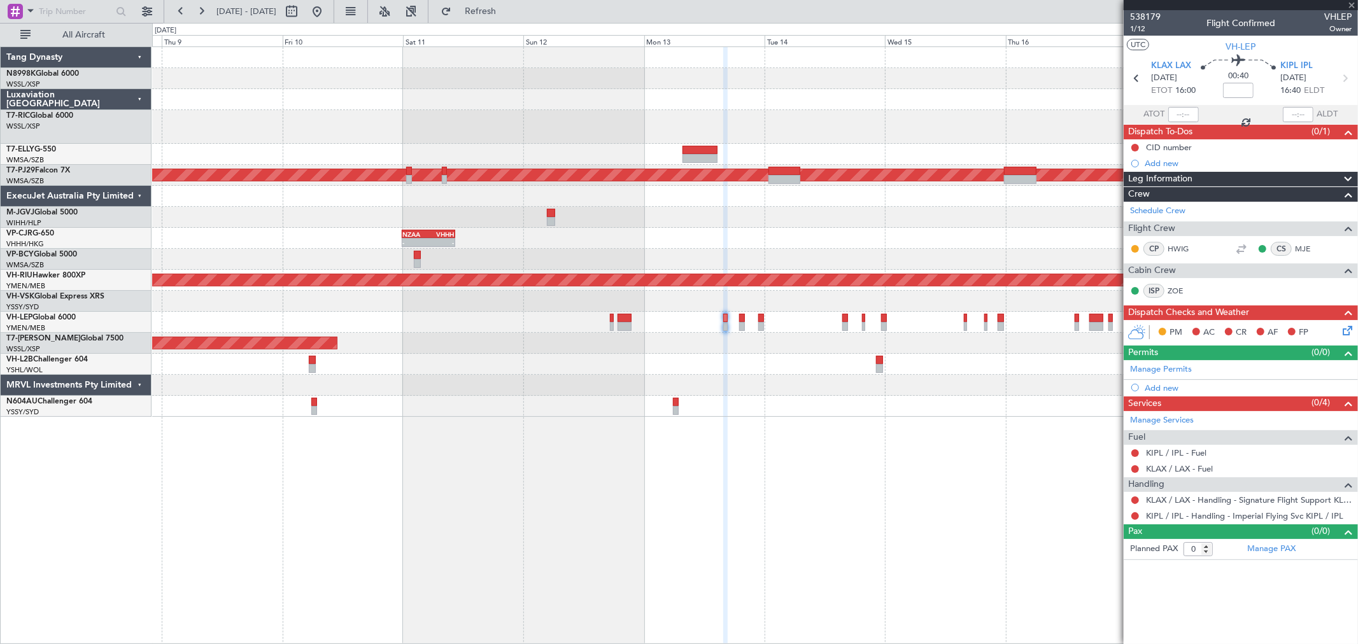
type input "2"
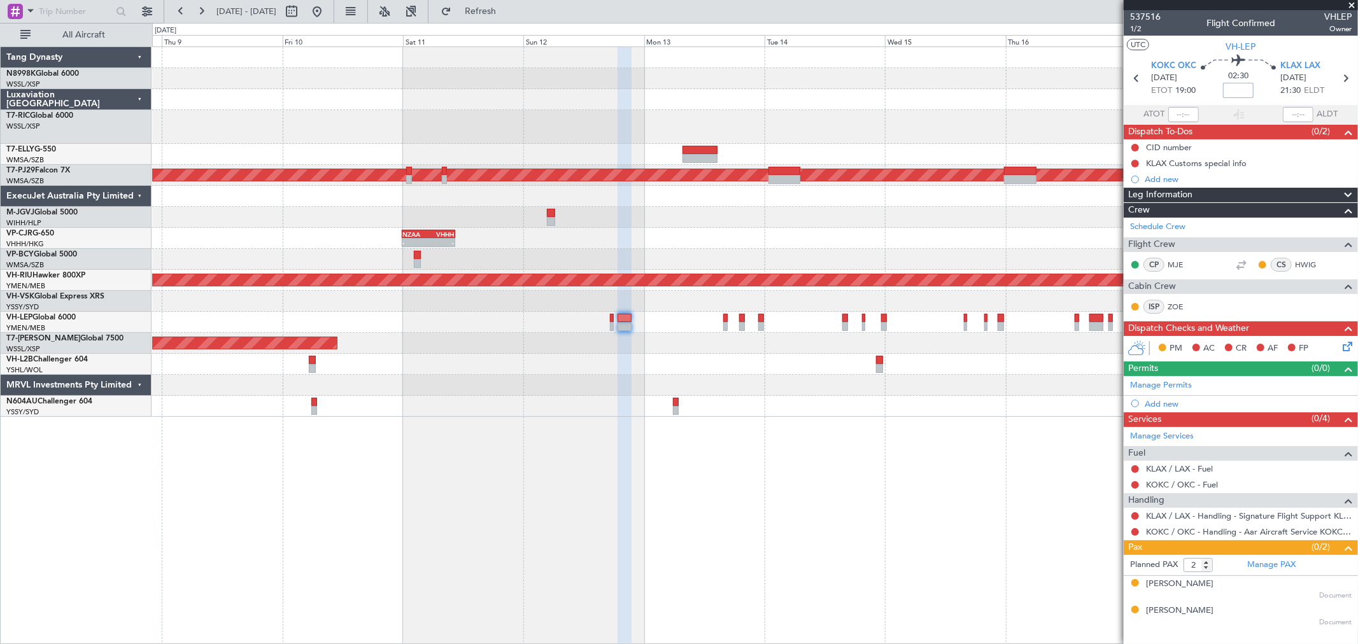
drag, startPoint x: 1244, startPoint y: 86, endPoint x: 1294, endPoint y: 87, distance: 49.7
click at [1244, 86] on input at bounding box center [1238, 90] width 31 height 15
type input "+00:05"
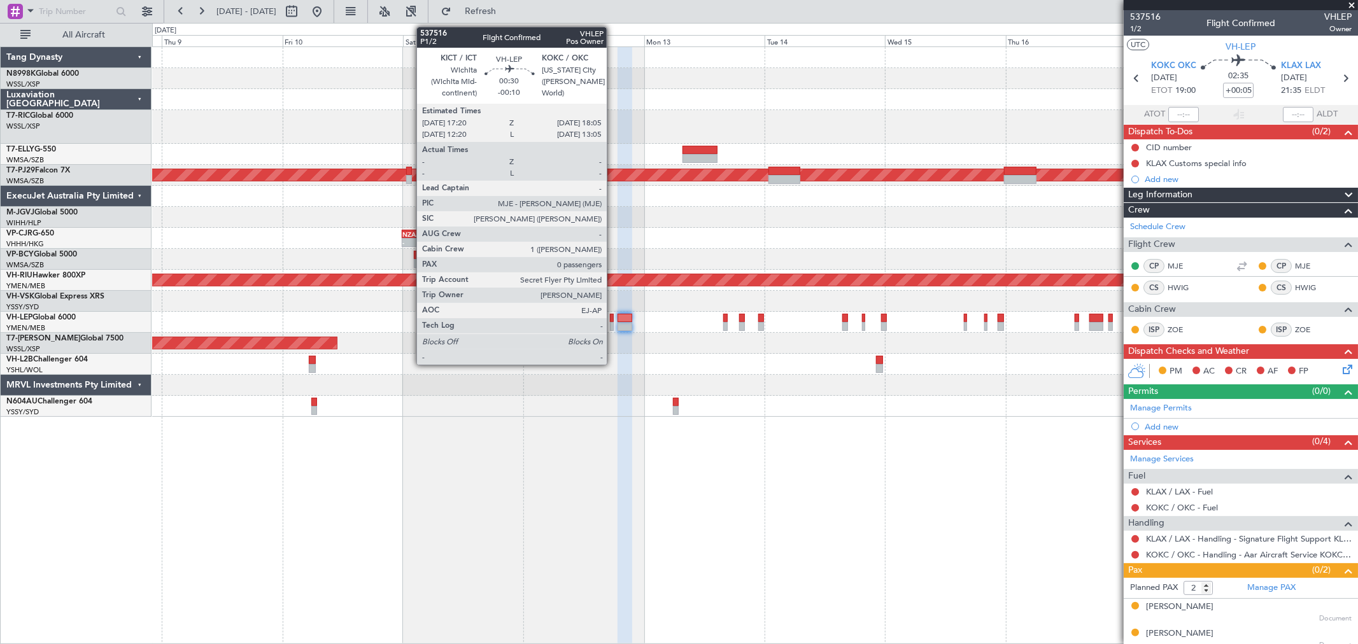
click at [613, 323] on div at bounding box center [612, 326] width 4 height 9
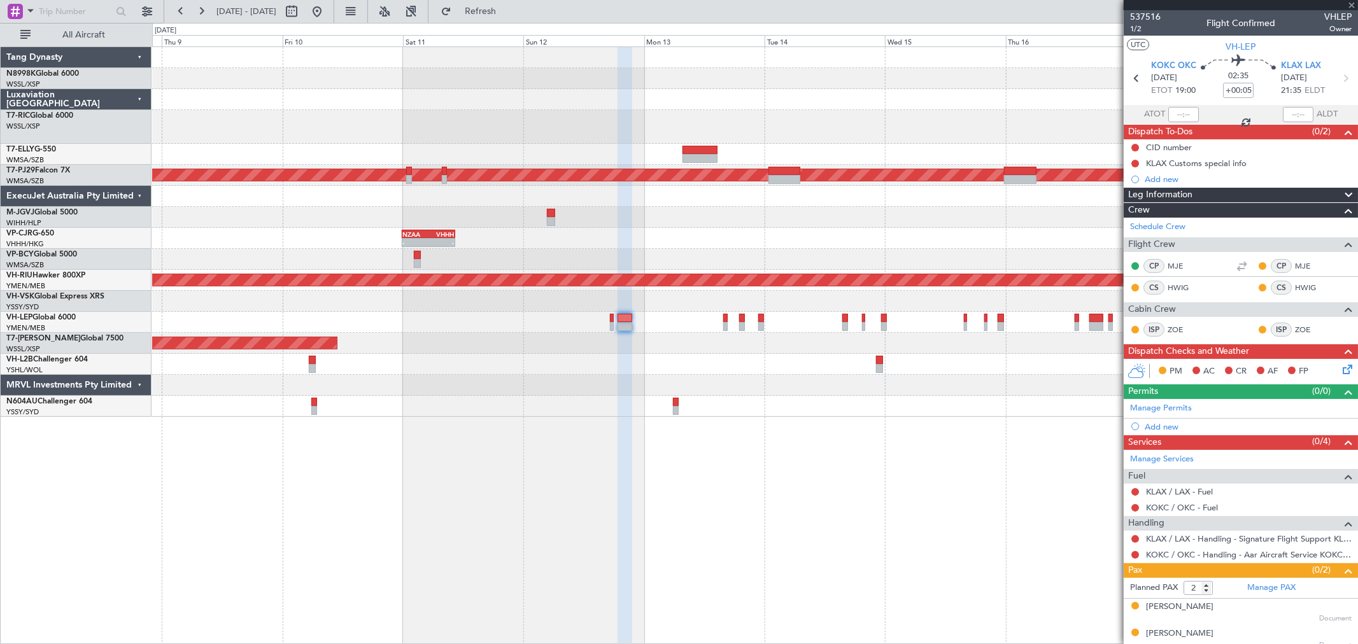
type input "-00:10"
type input "0"
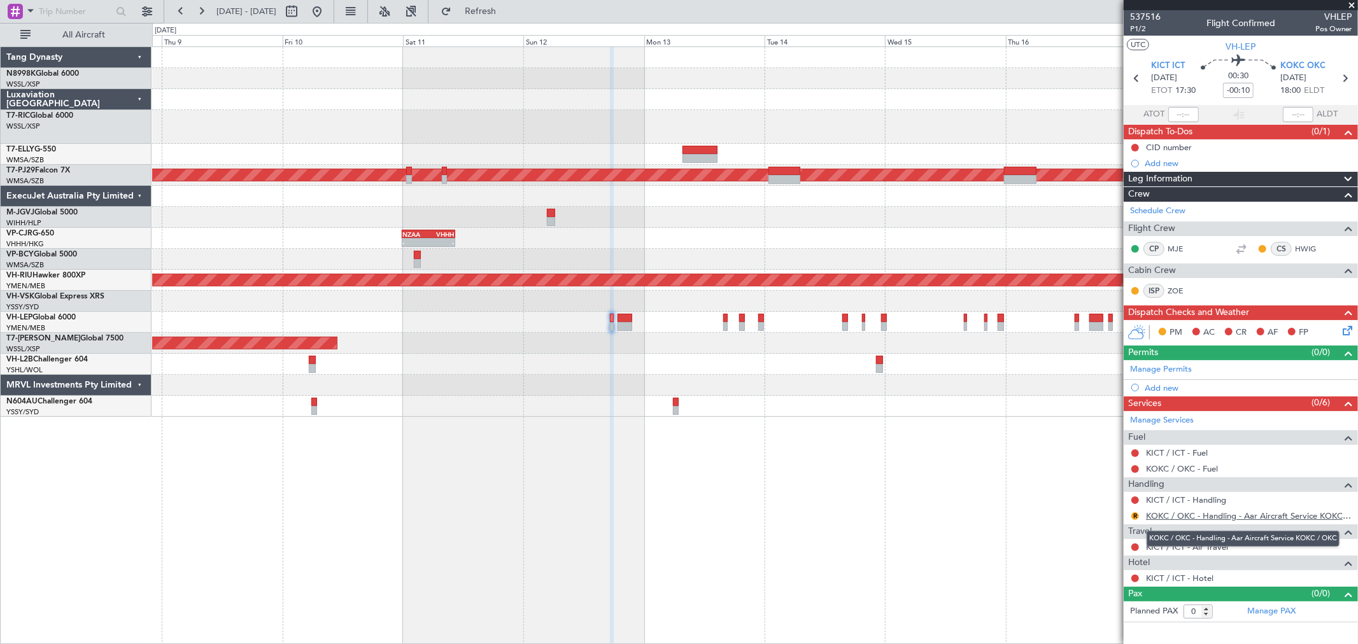
click at [1192, 517] on link "KOKC / OKC - Handling - Aar Aircraft Service KOKC / OKC" at bounding box center [1249, 516] width 206 height 11
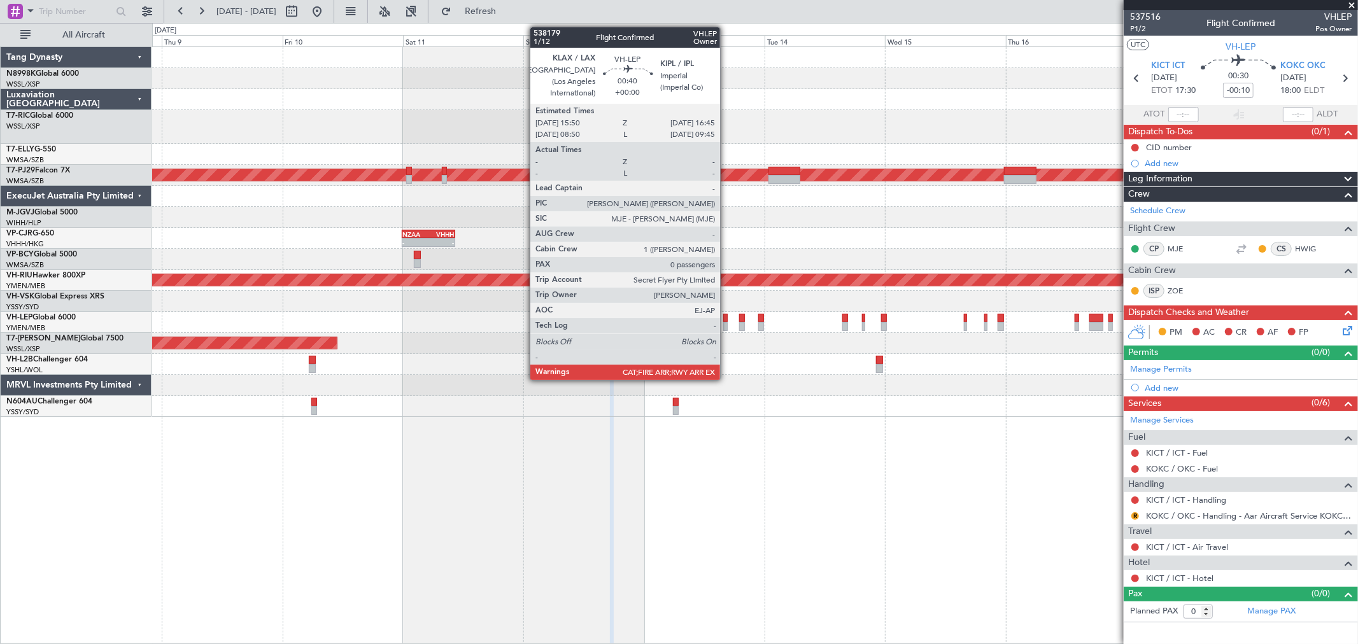
click at [726, 320] on div at bounding box center [725, 318] width 5 height 9
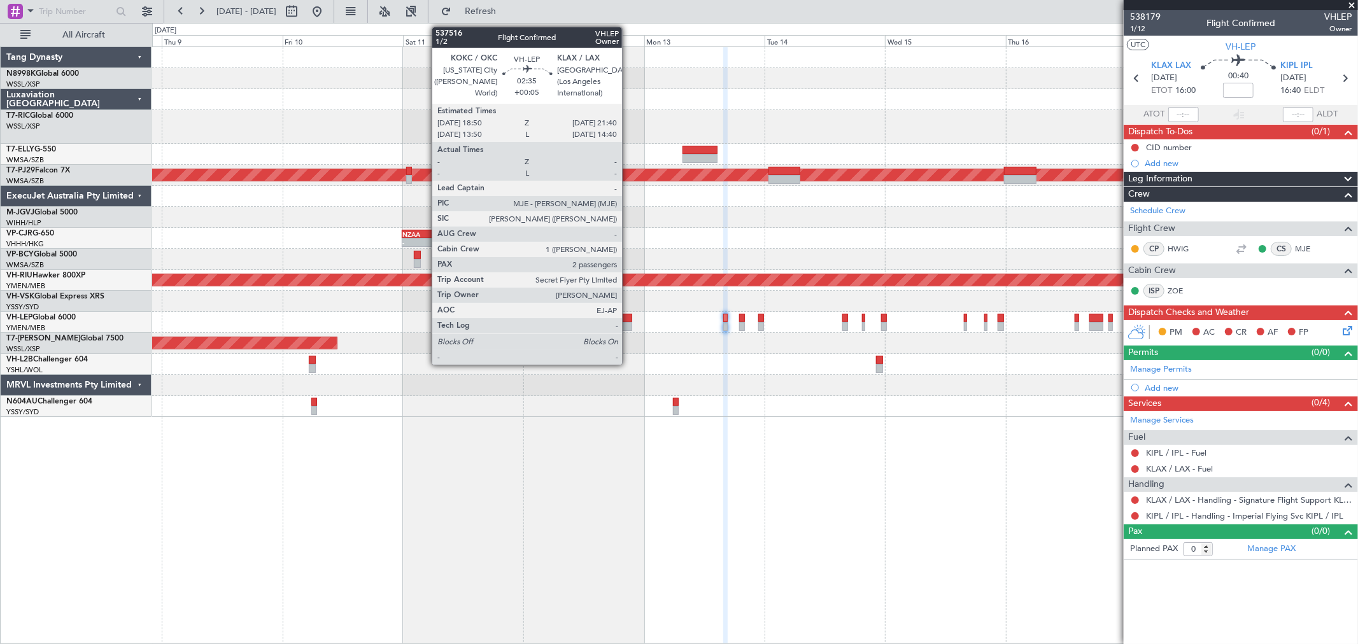
click at [628, 321] on div at bounding box center [625, 318] width 15 height 9
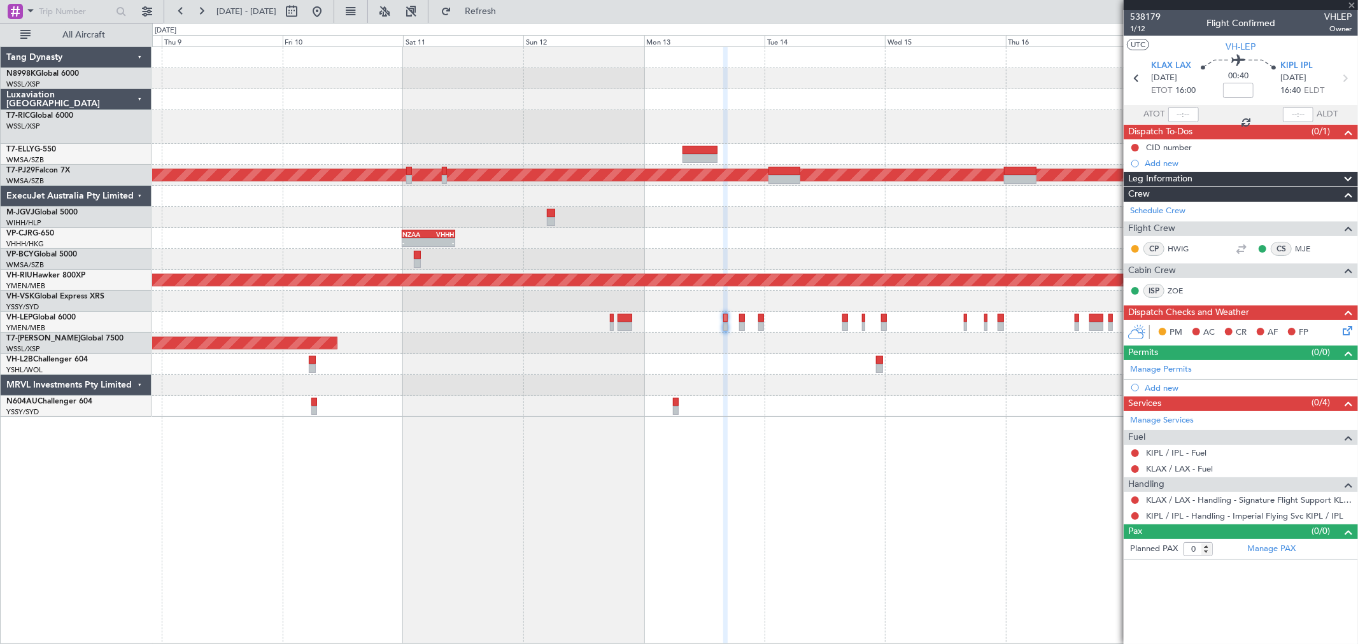
type input "+00:05"
type input "2"
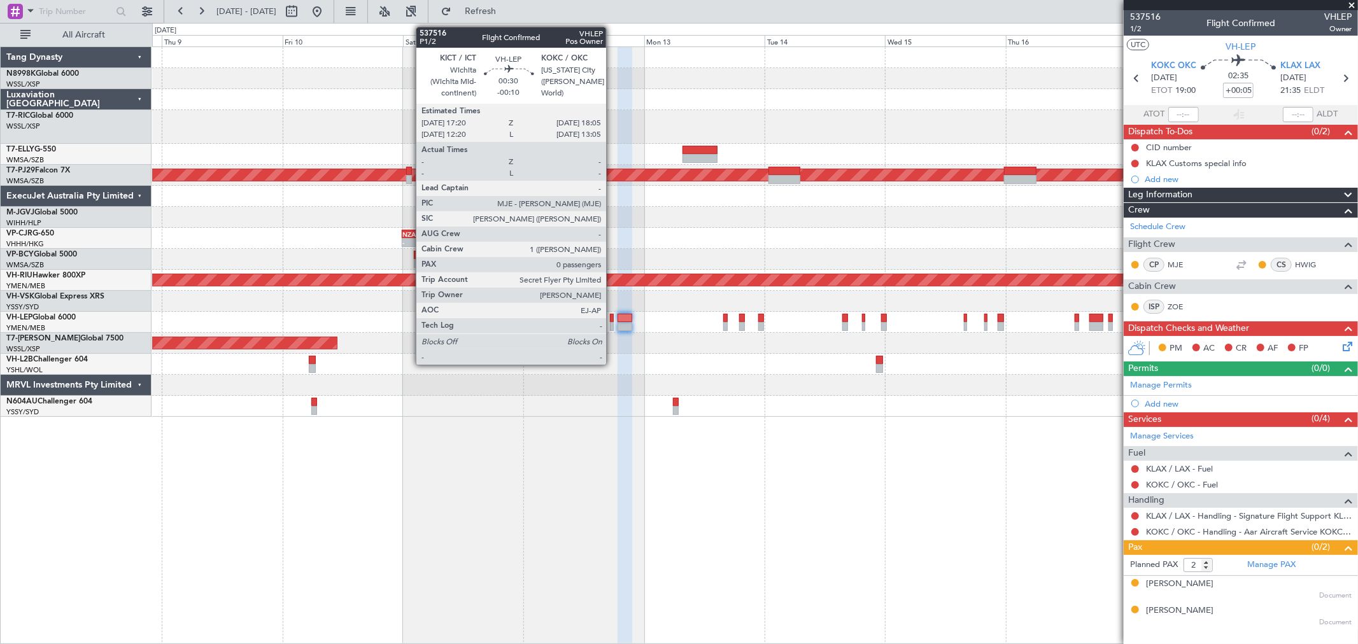
click at [612, 316] on div at bounding box center [612, 318] width 4 height 9
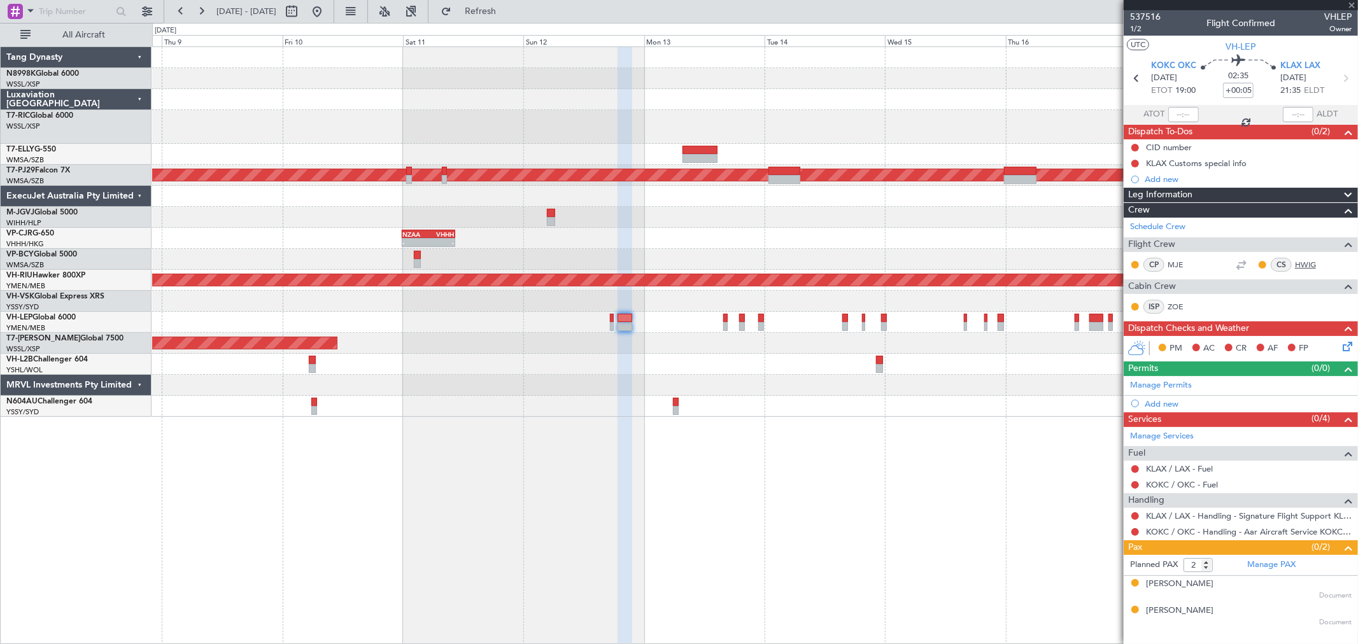
type input "-00:10"
type input "0"
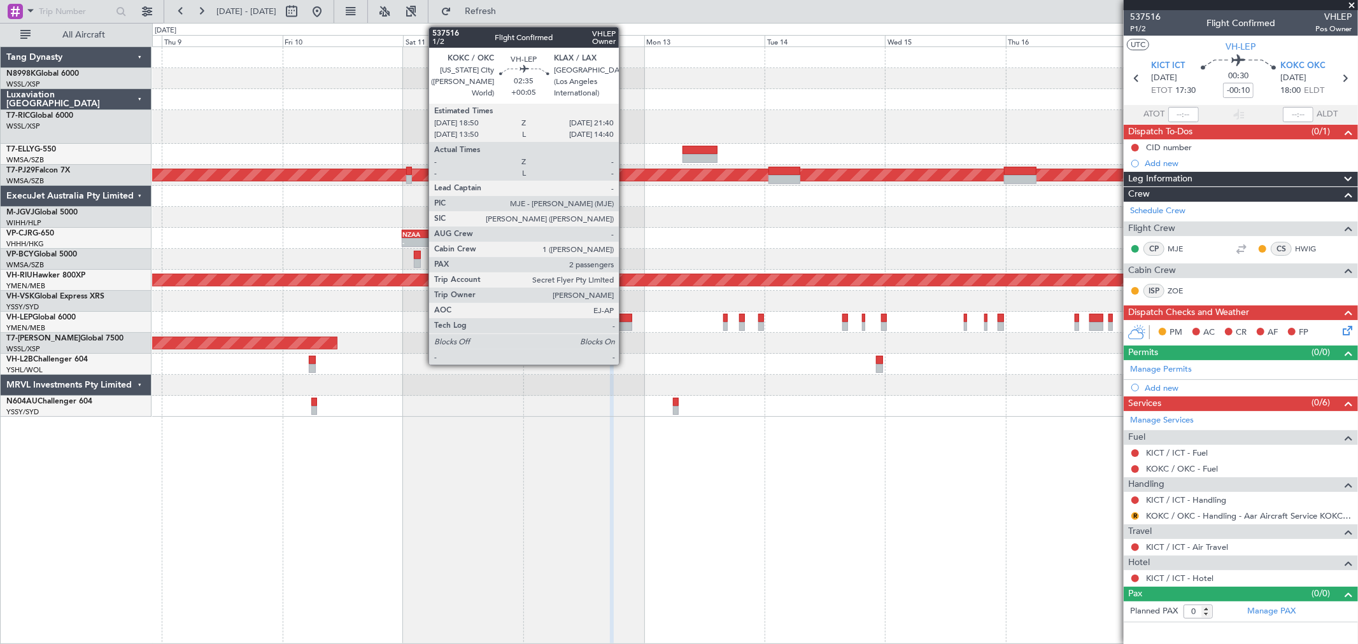
click at [625, 317] on div at bounding box center [625, 318] width 15 height 9
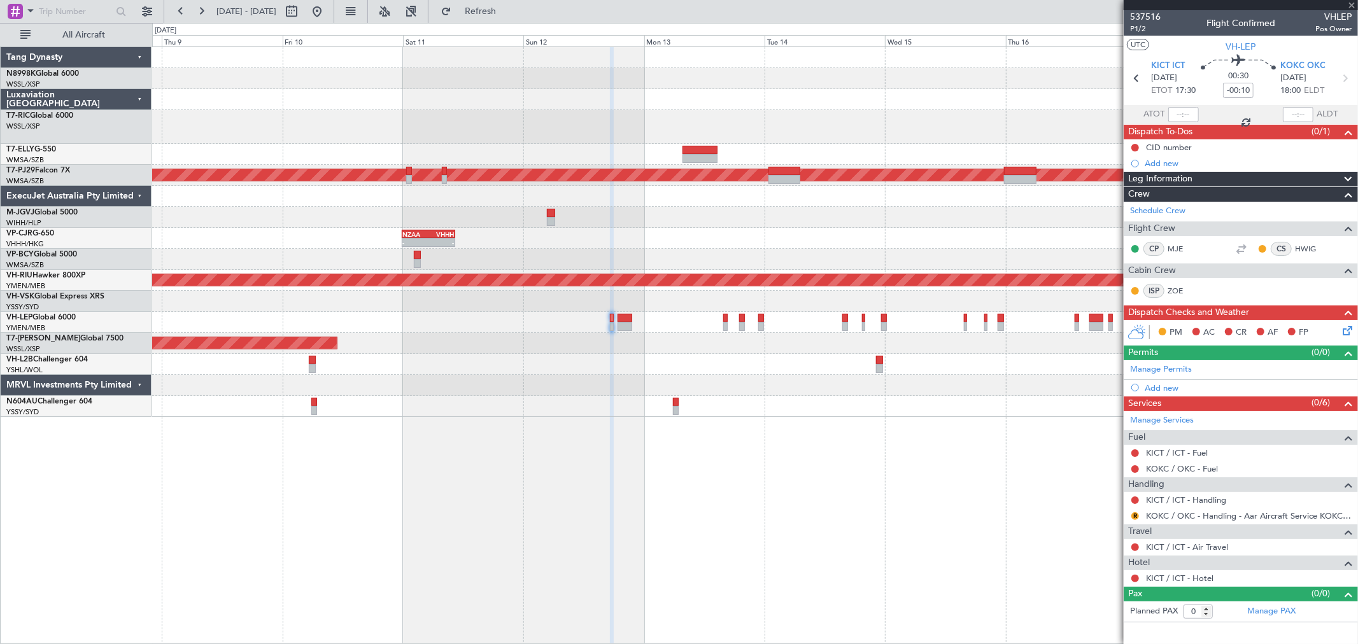
type input "+00:05"
type input "2"
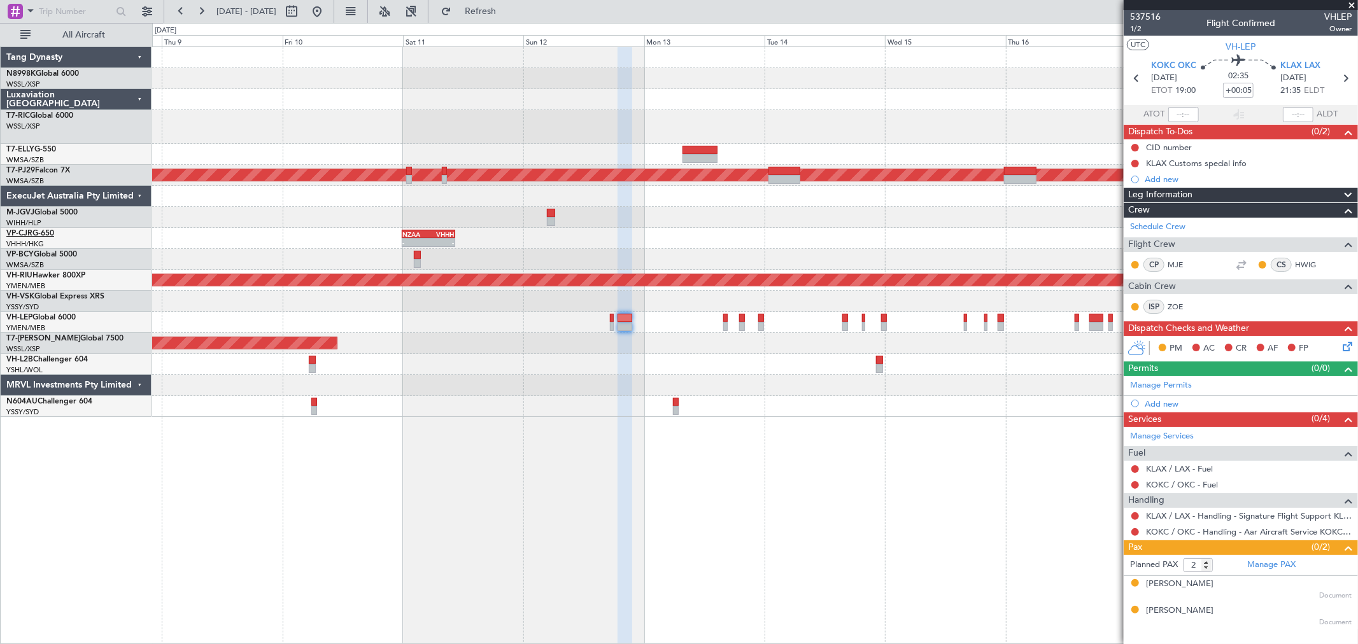
click at [31, 237] on link "VP-CJR G-650" at bounding box center [30, 234] width 48 height 8
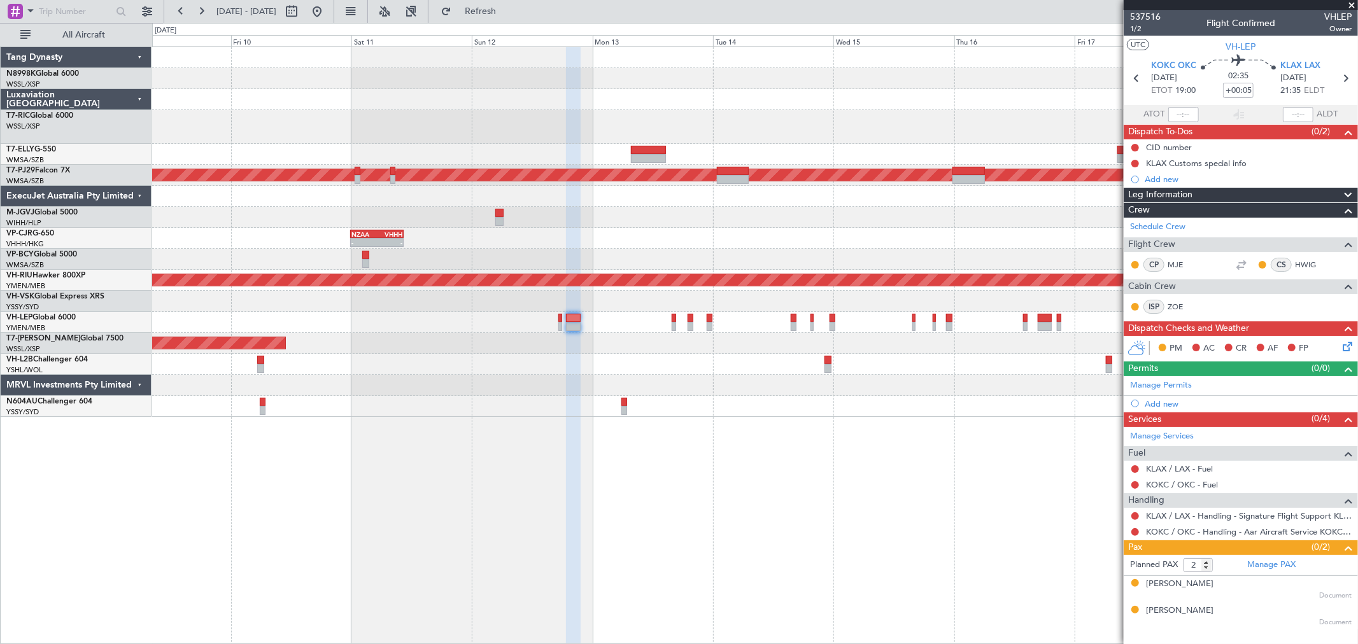
click at [771, 228] on div "- - NZAA 23:50 Z VHHH 10:30 Z" at bounding box center [754, 238] width 1205 height 21
click at [926, 223] on div at bounding box center [754, 217] width 1205 height 21
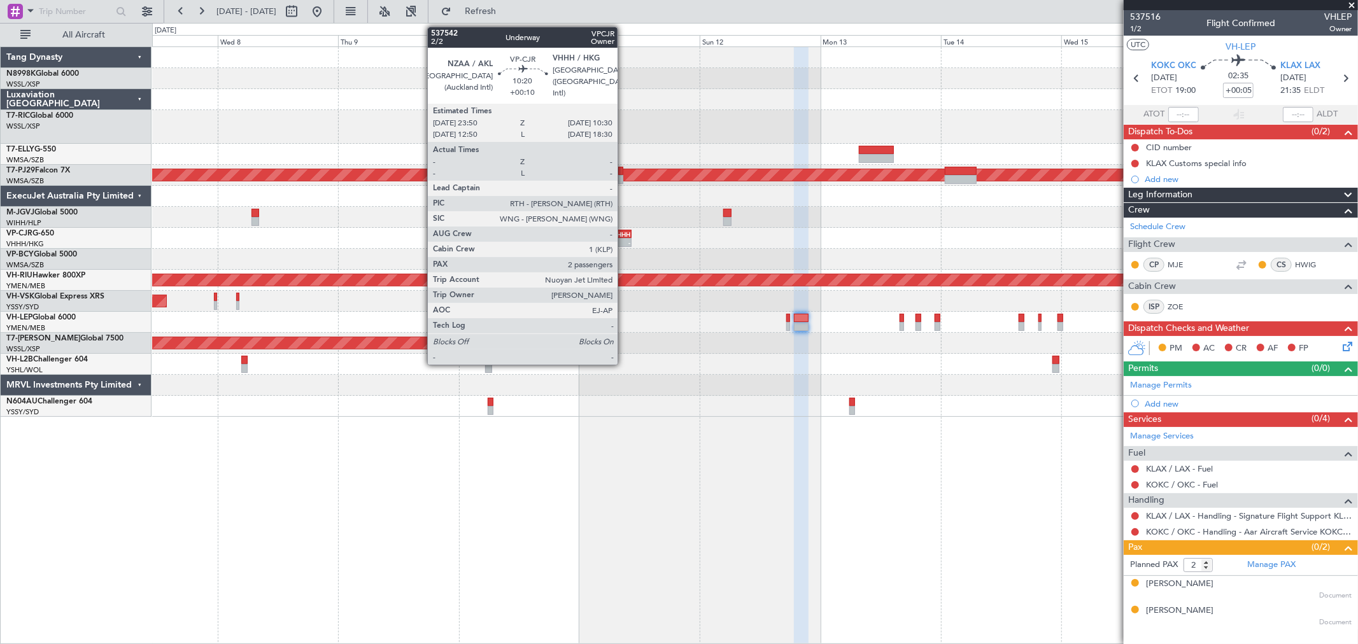
click at [624, 232] on div "VHHH" at bounding box center [617, 234] width 25 height 8
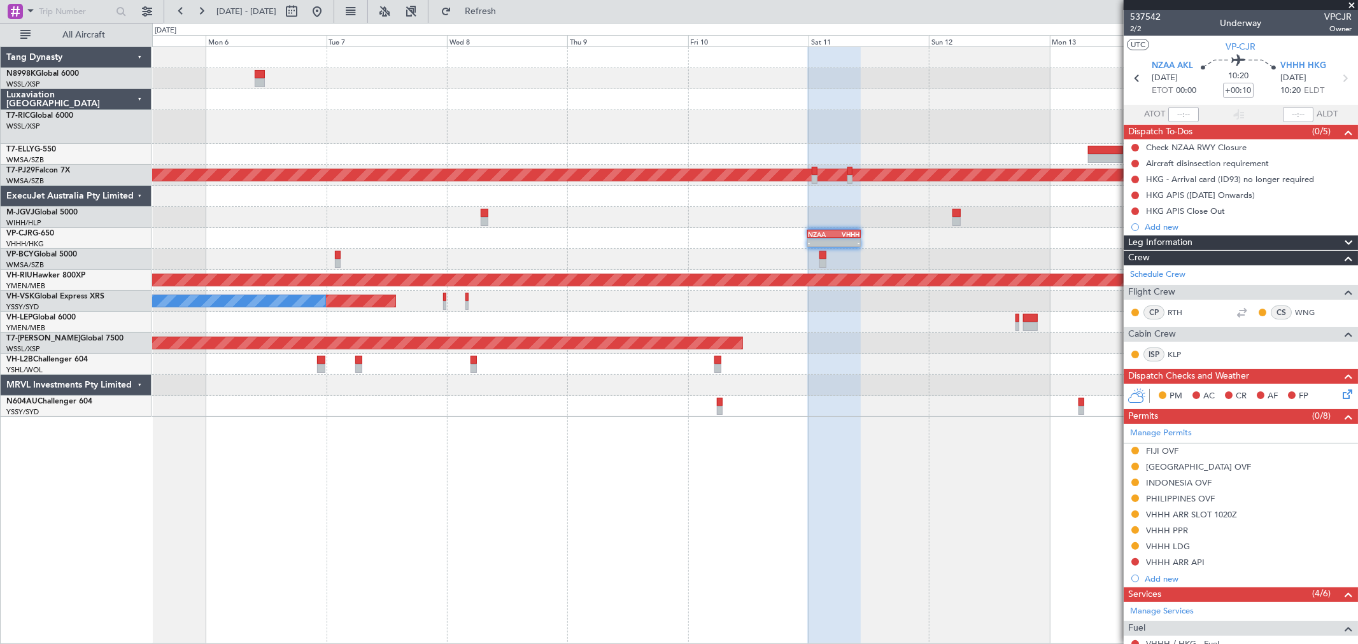
click at [826, 144] on div "Planned Maint [GEOGRAPHIC_DATA] (Sultan [PERSON_NAME] [PERSON_NAME] - Subang) -…" at bounding box center [754, 232] width 1205 height 370
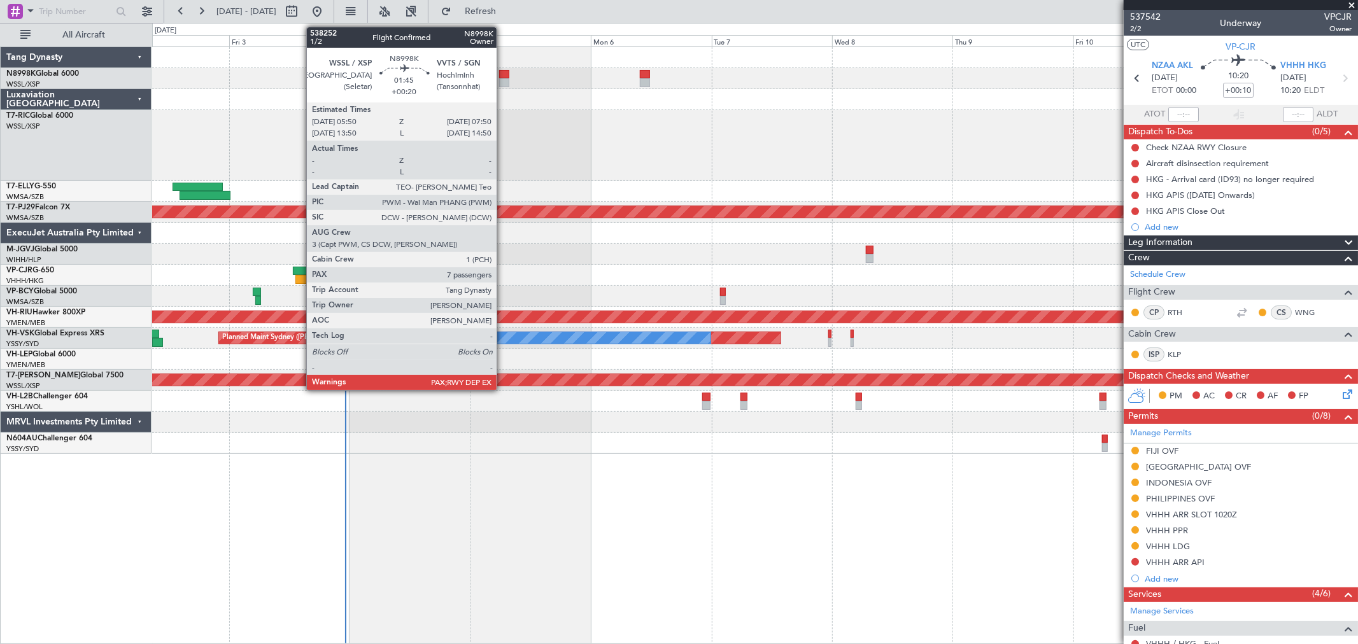
click at [503, 73] on div at bounding box center [504, 74] width 10 height 9
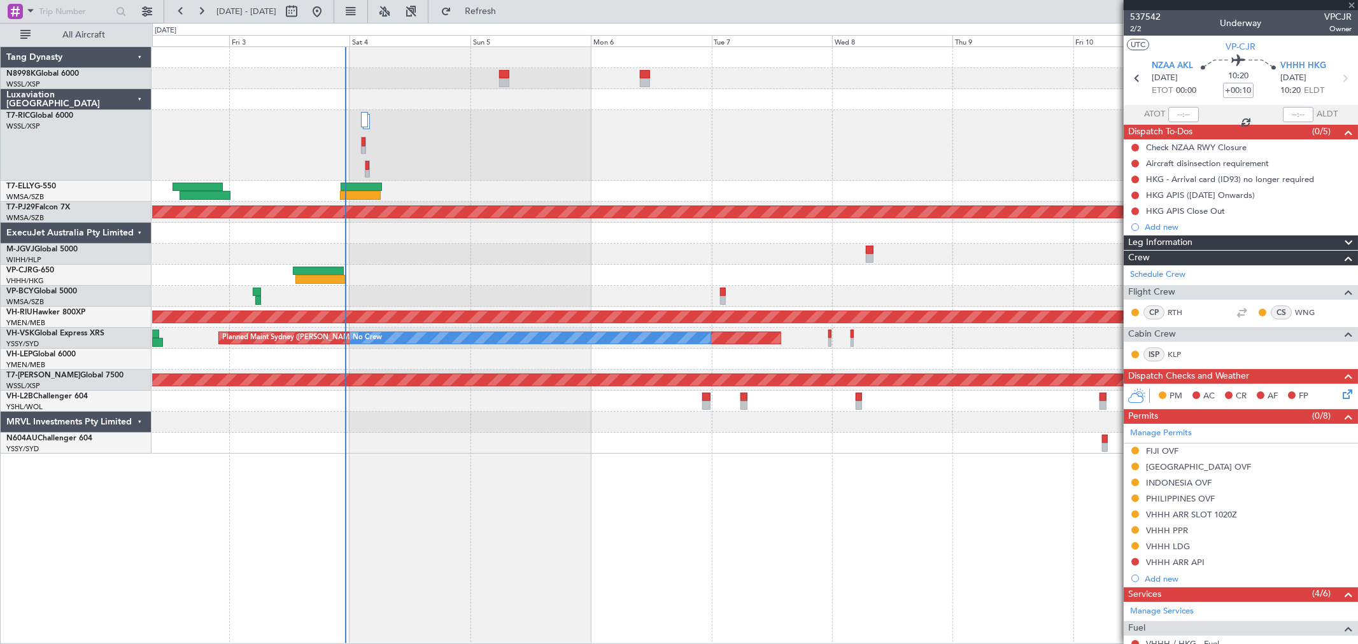
type input "+00:20"
type input "7"
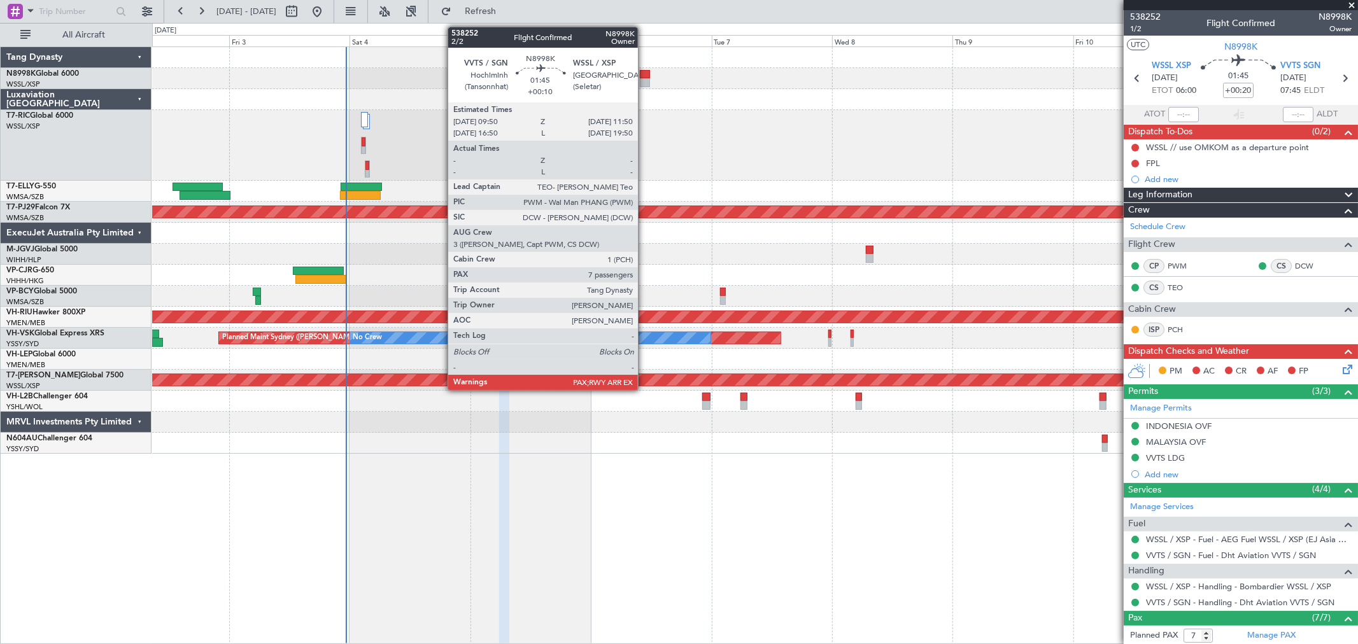
click at [644, 76] on div at bounding box center [645, 74] width 10 height 9
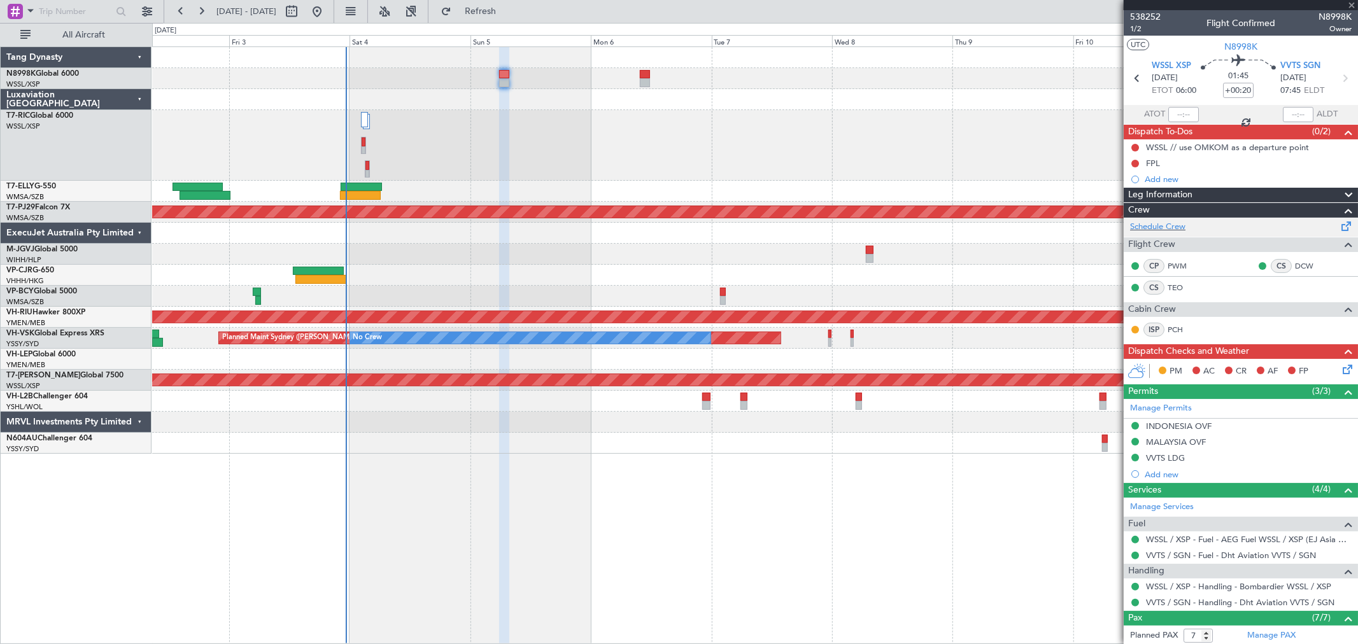
type input "+00:10"
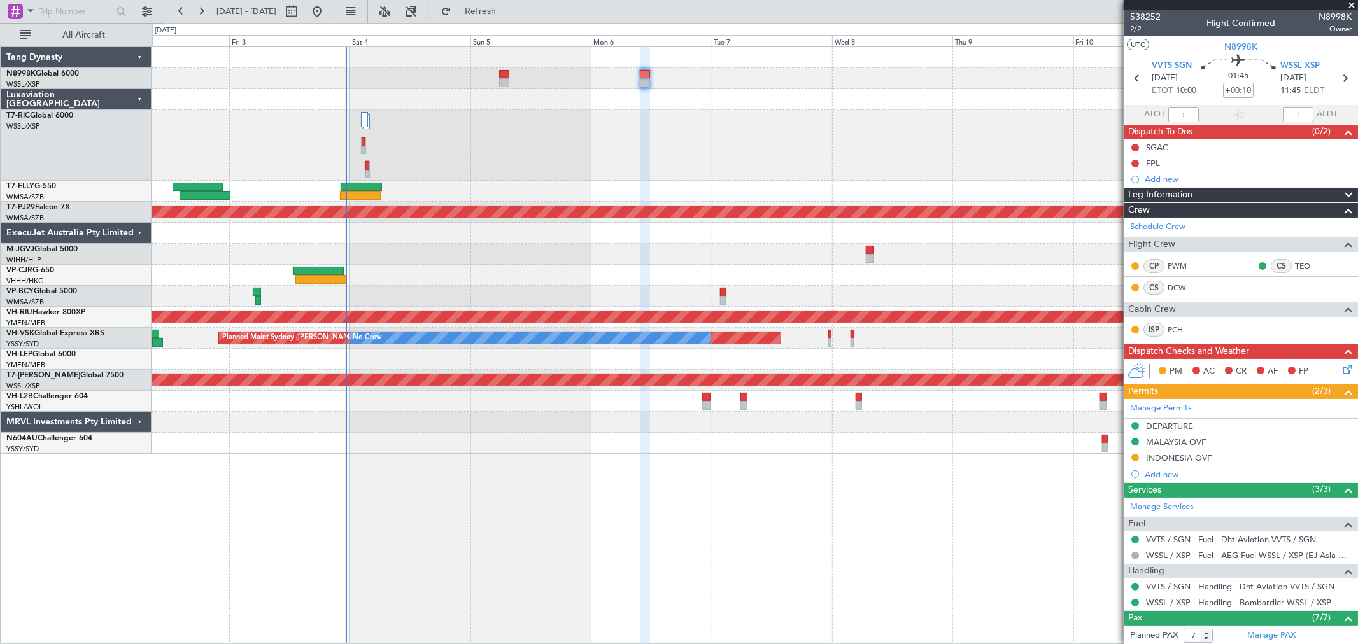
click at [601, 148] on div at bounding box center [754, 145] width 1205 height 71
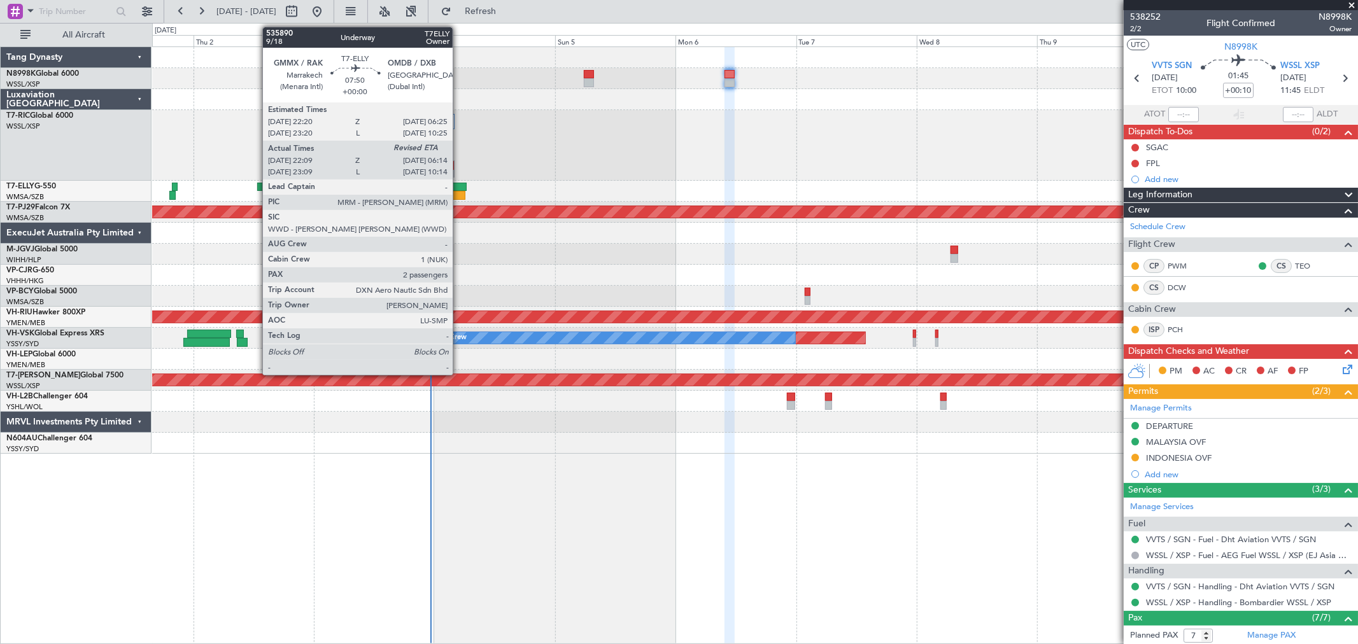
click at [459, 185] on div at bounding box center [445, 187] width 41 height 9
type input "22:19"
type input "2"
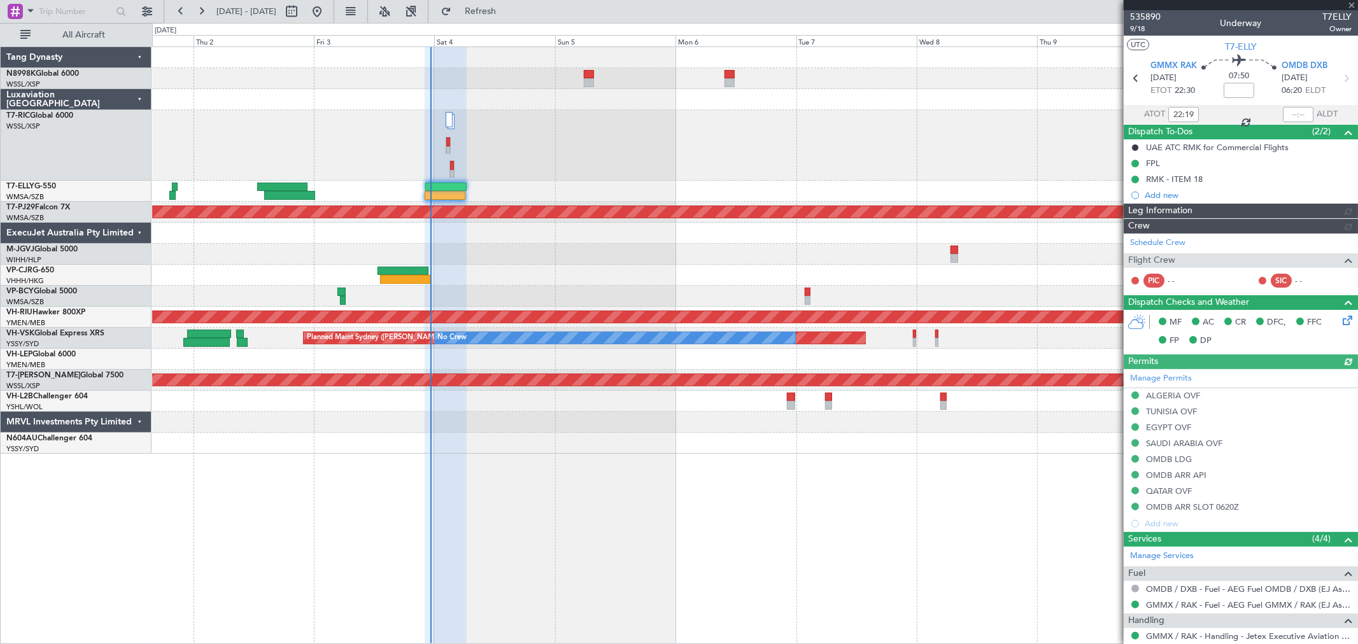
type input "[PERSON_NAME] (KYA)"
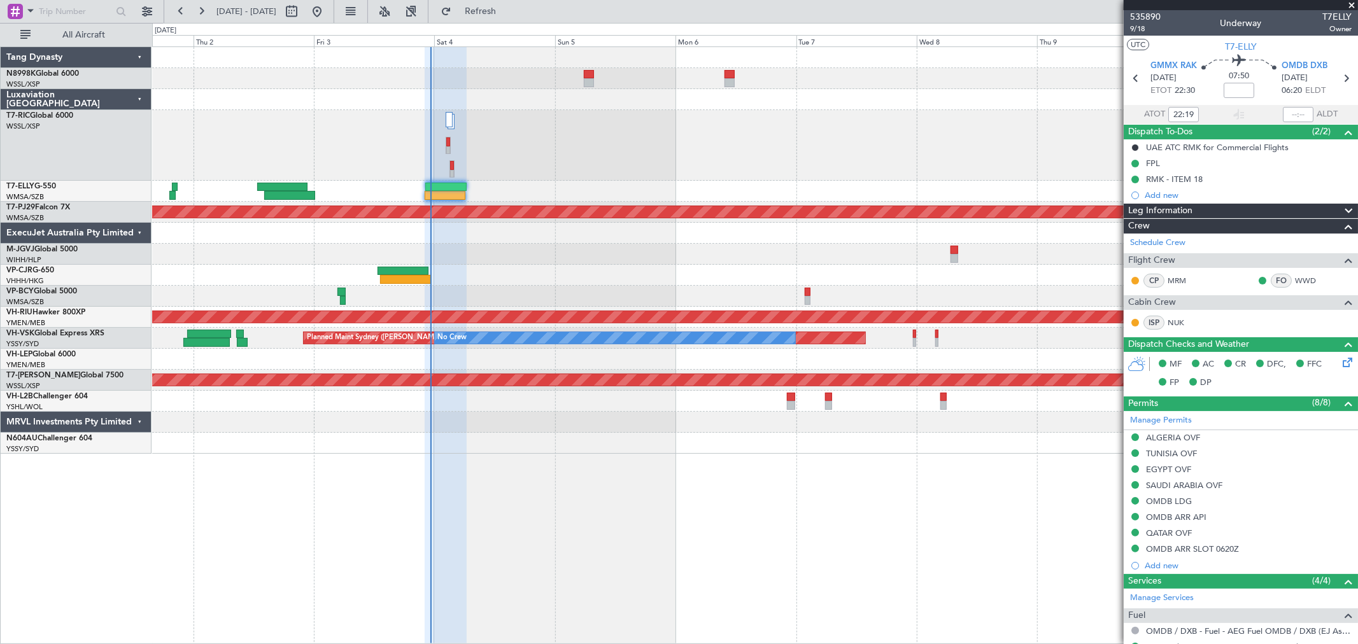
click at [680, 147] on div at bounding box center [754, 145] width 1205 height 71
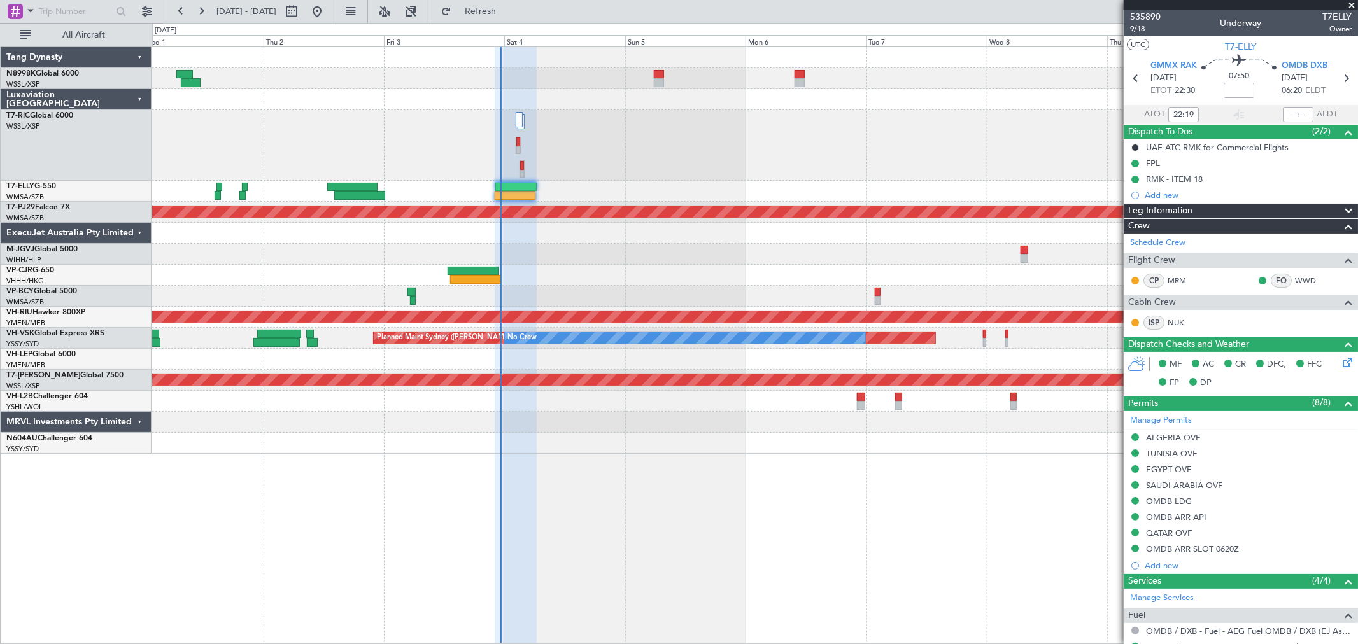
click at [1065, 126] on div at bounding box center [754, 145] width 1205 height 71
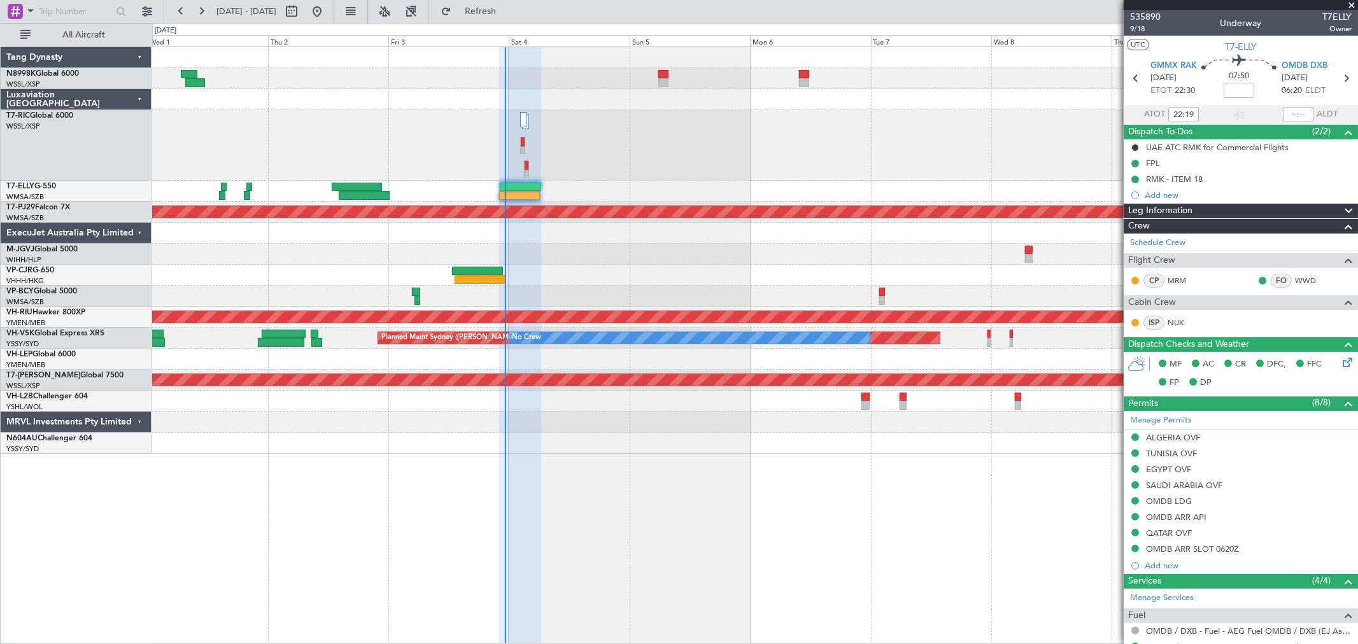
scroll to position [199, 0]
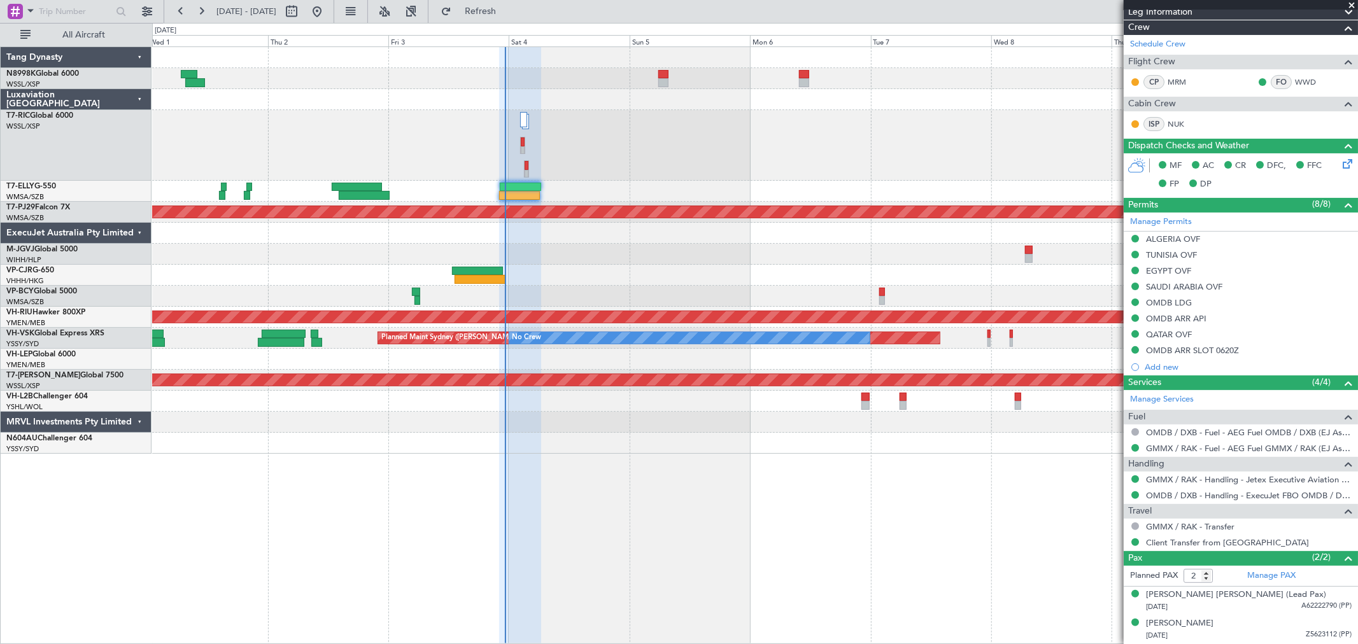
click at [480, 162] on div at bounding box center [754, 145] width 1205 height 71
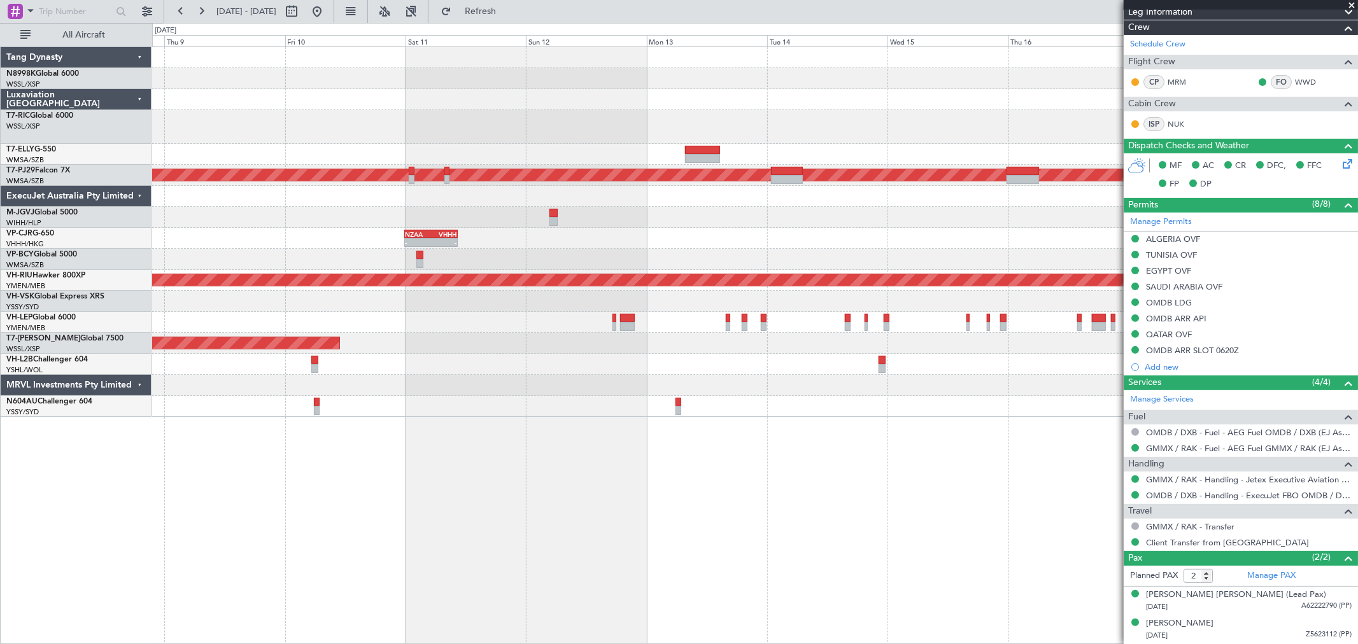
click at [705, 144] on div at bounding box center [754, 154] width 1205 height 21
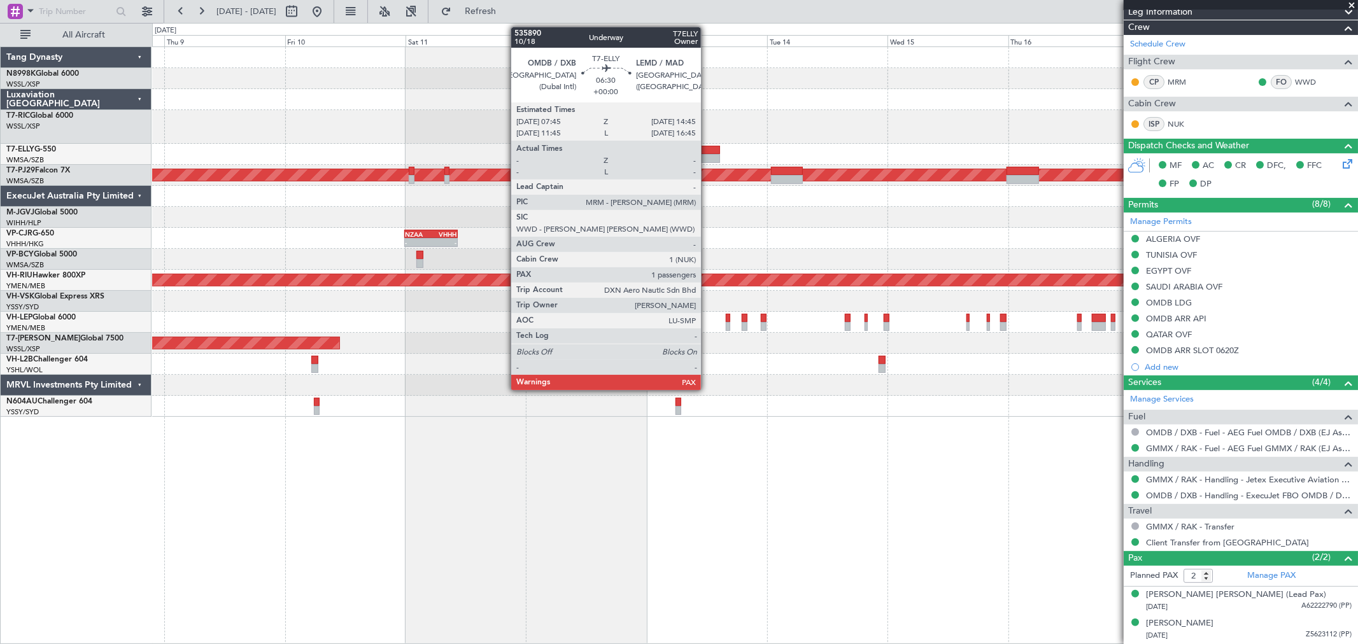
click at [710, 154] on div at bounding box center [703, 158] width 36 height 9
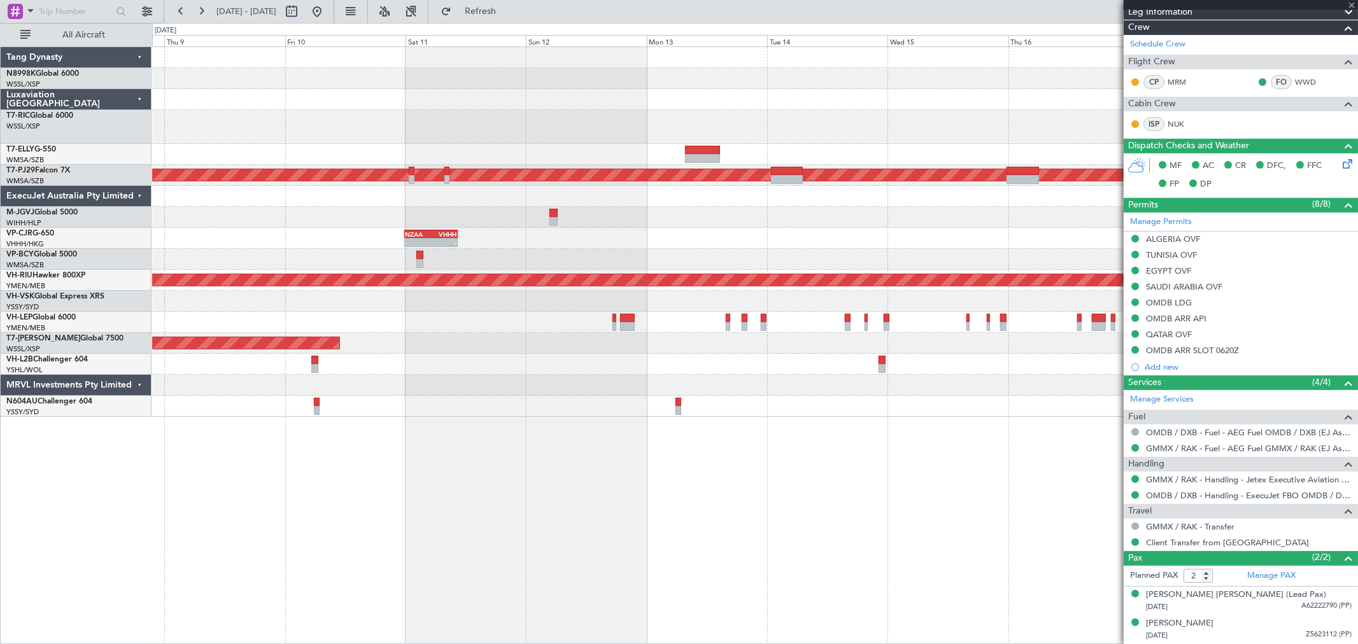
type input "1"
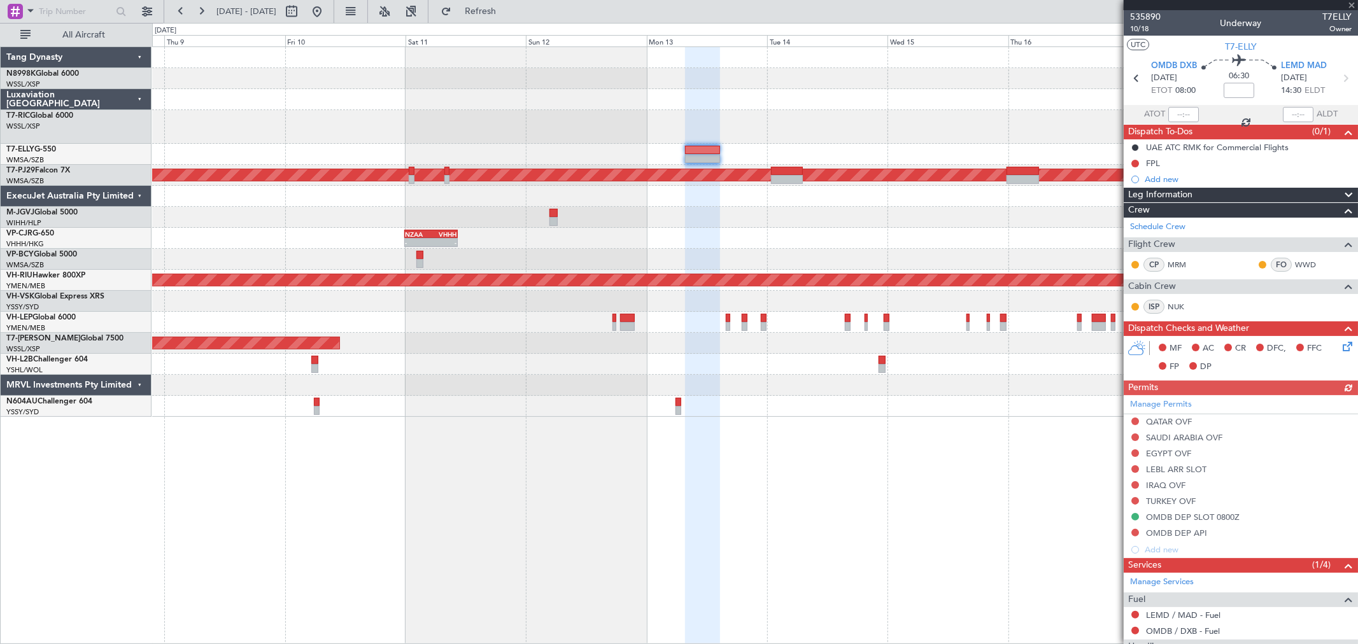
click at [460, 106] on div at bounding box center [754, 99] width 1205 height 21
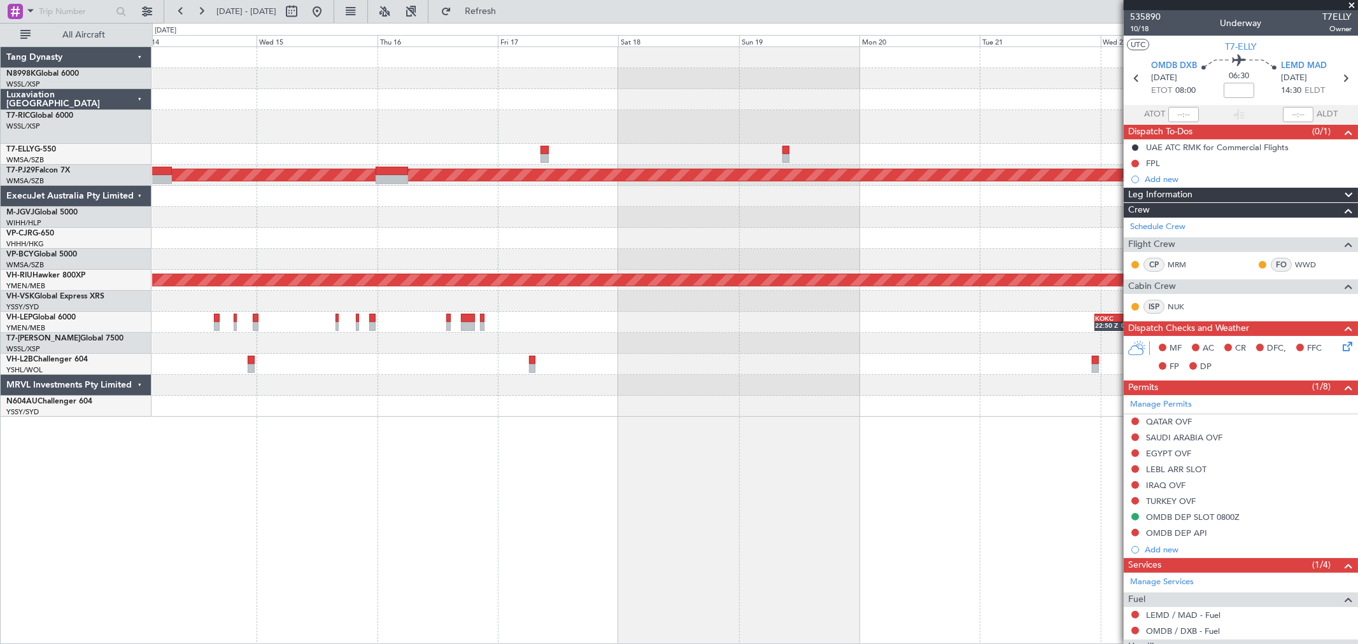
click at [813, 113] on div at bounding box center [754, 127] width 1205 height 34
click at [553, 118] on div at bounding box center [754, 127] width 1205 height 34
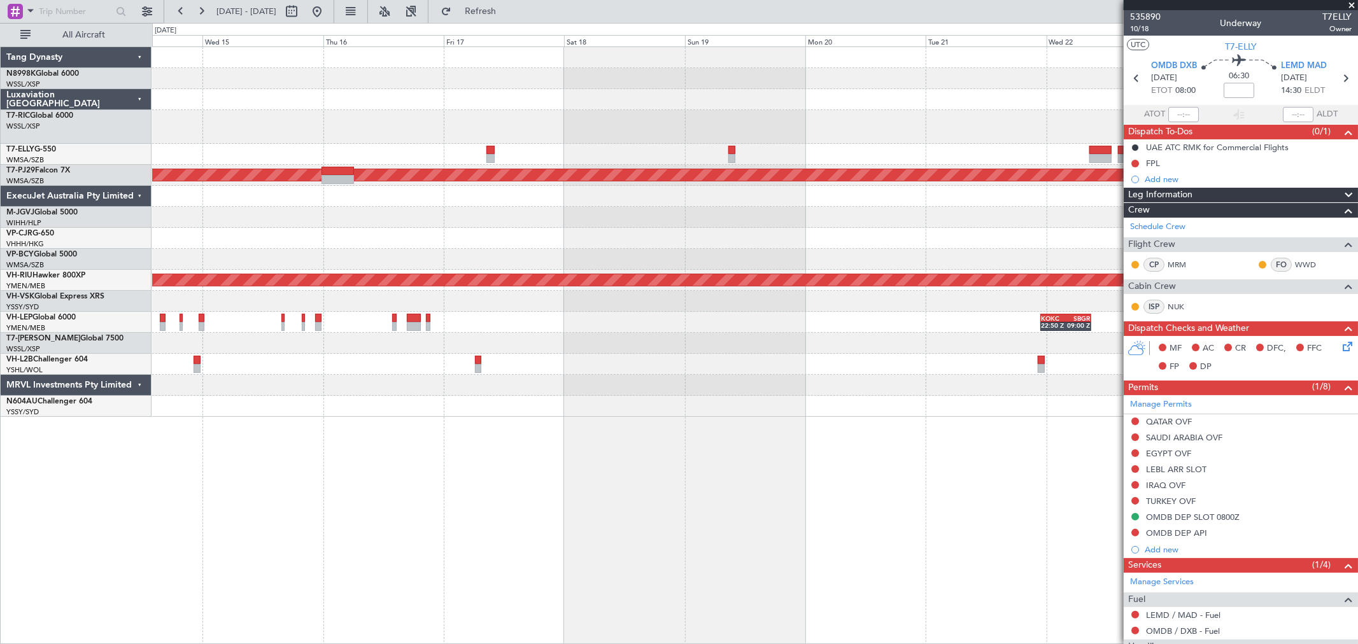
click at [844, 119] on div at bounding box center [754, 127] width 1205 height 34
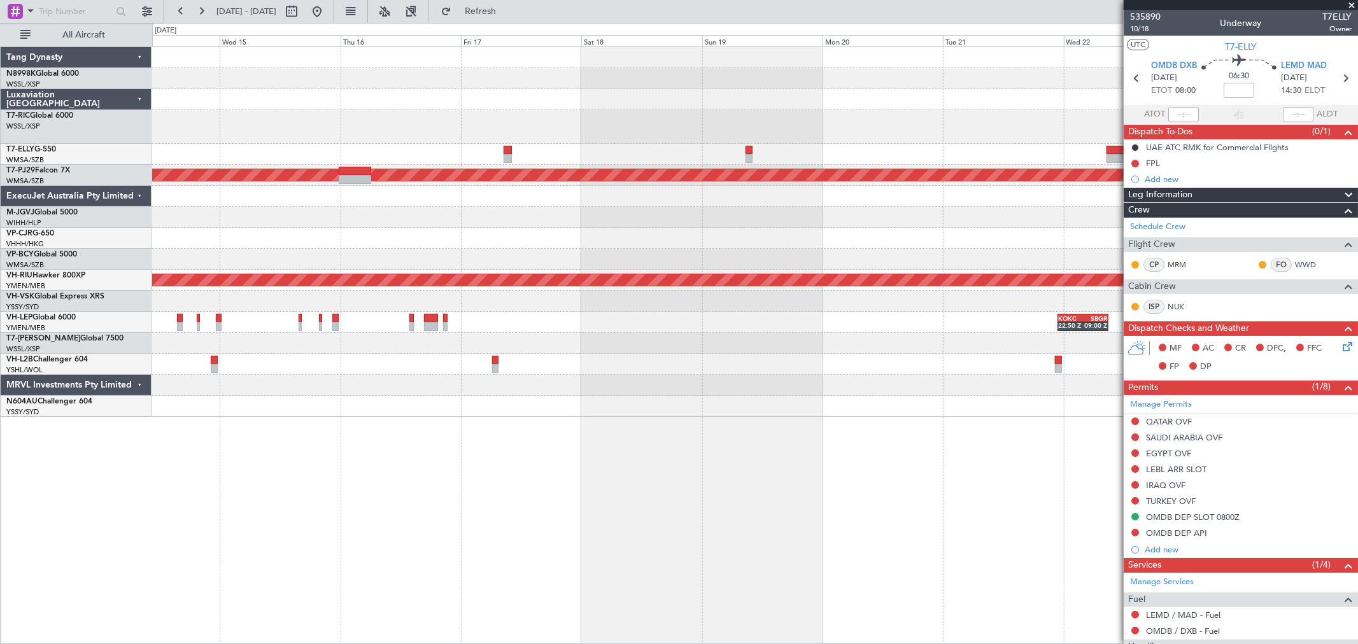
click at [755, 122] on div at bounding box center [754, 127] width 1205 height 34
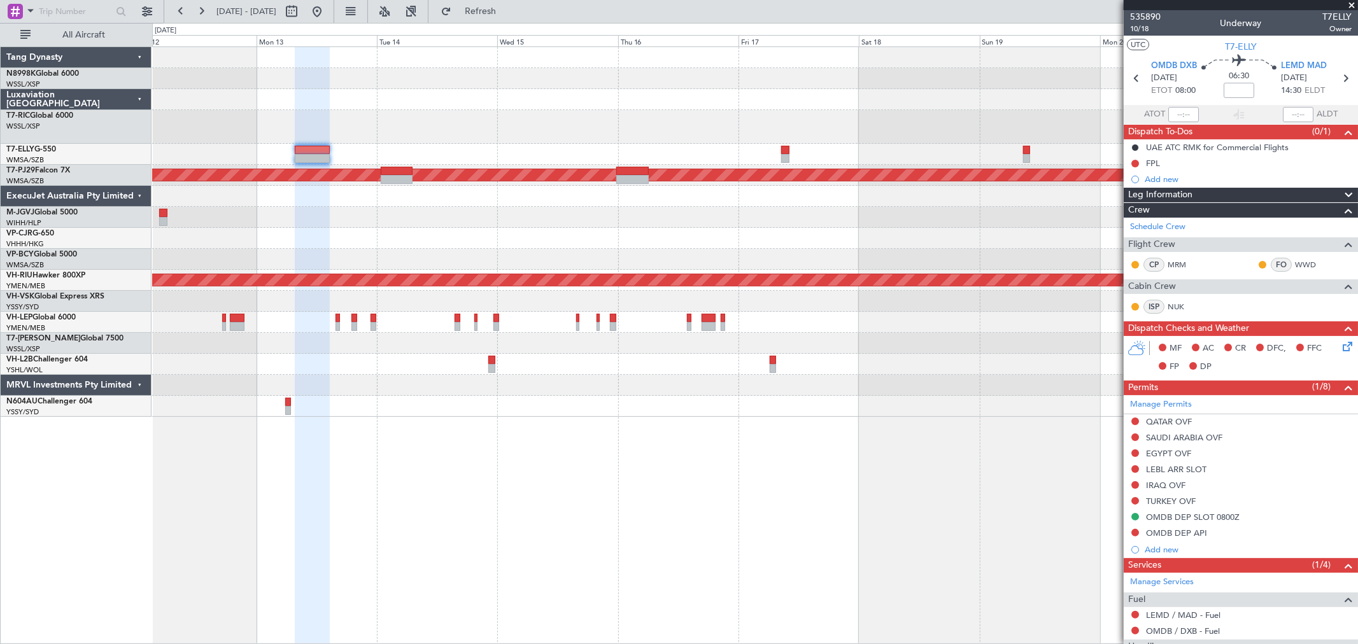
click at [843, 112] on div at bounding box center [754, 127] width 1205 height 34
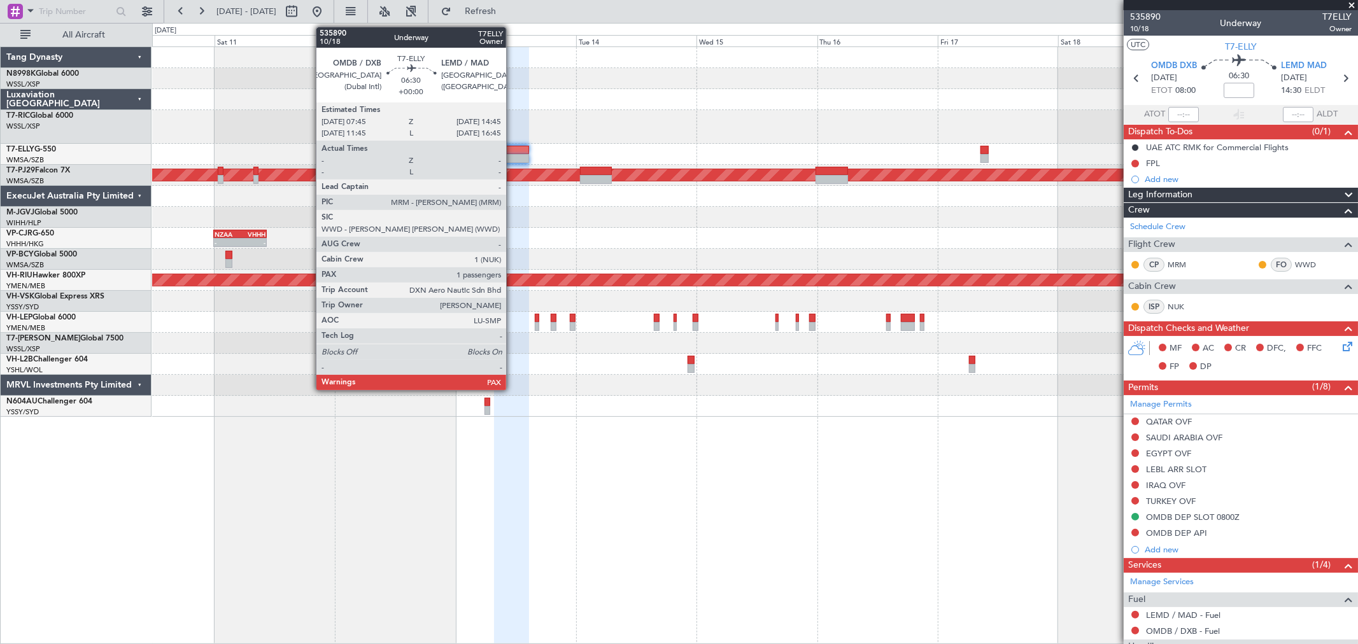
click at [512, 149] on div at bounding box center [512, 150] width 36 height 9
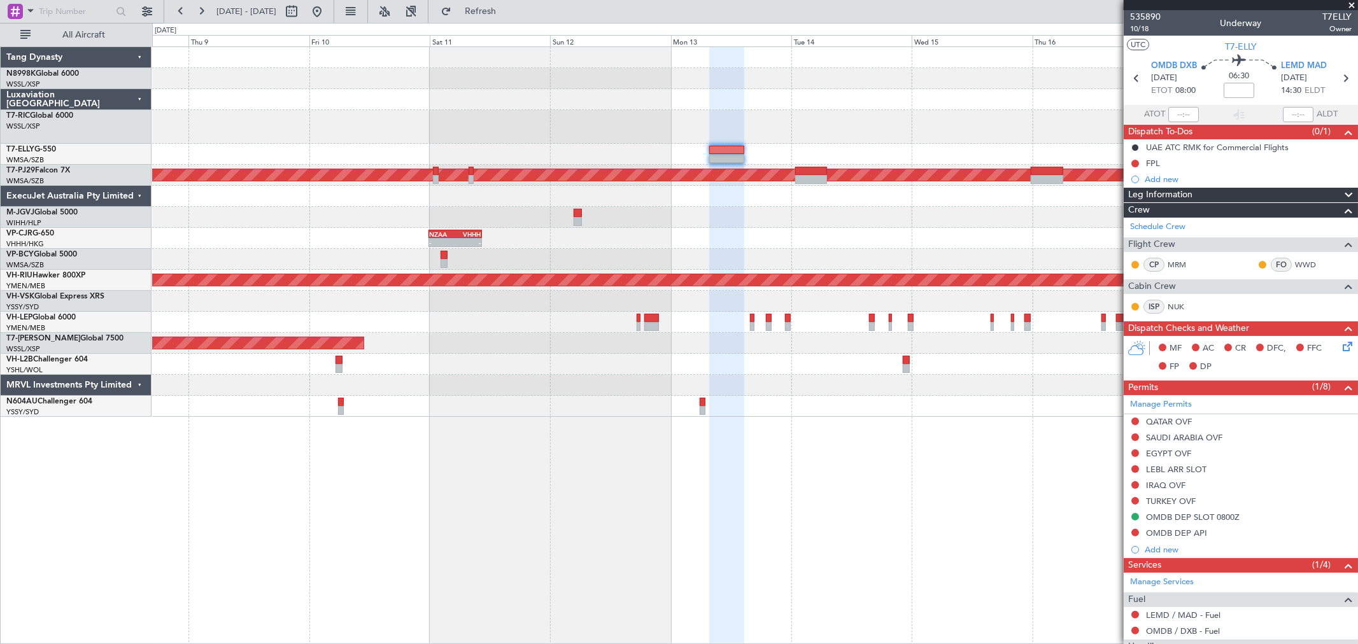
click at [835, 226] on div at bounding box center [754, 217] width 1205 height 21
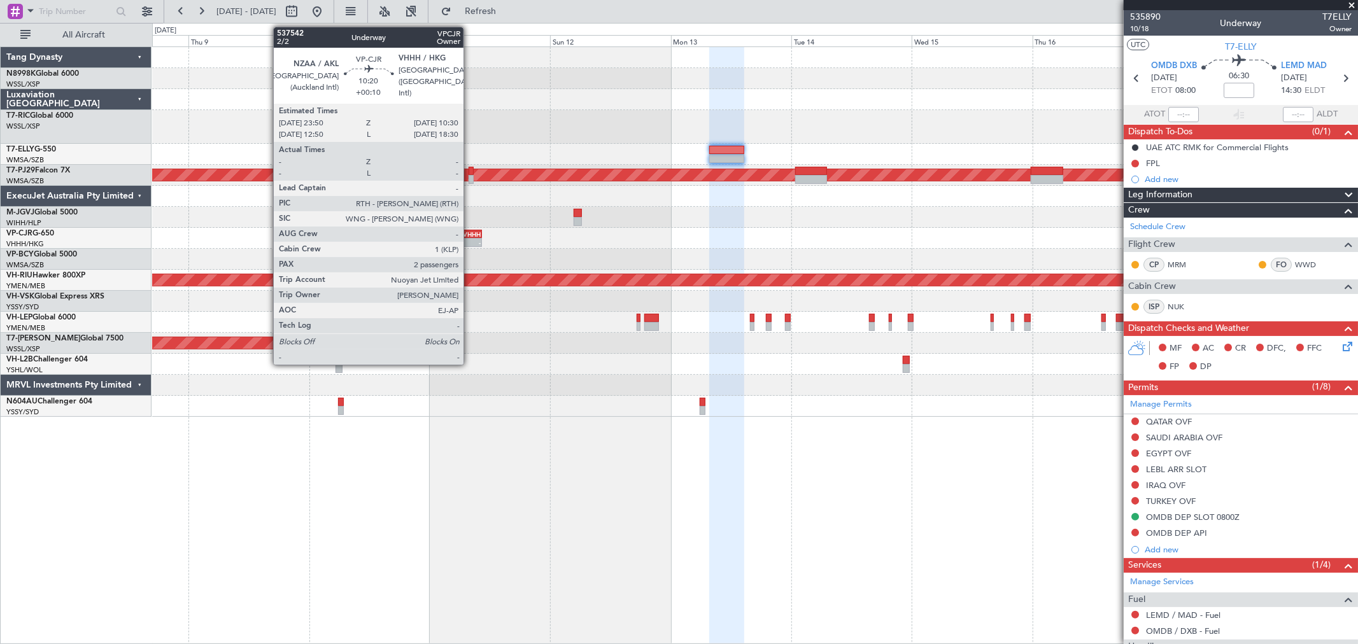
click at [470, 239] on div "-" at bounding box center [467, 243] width 25 height 8
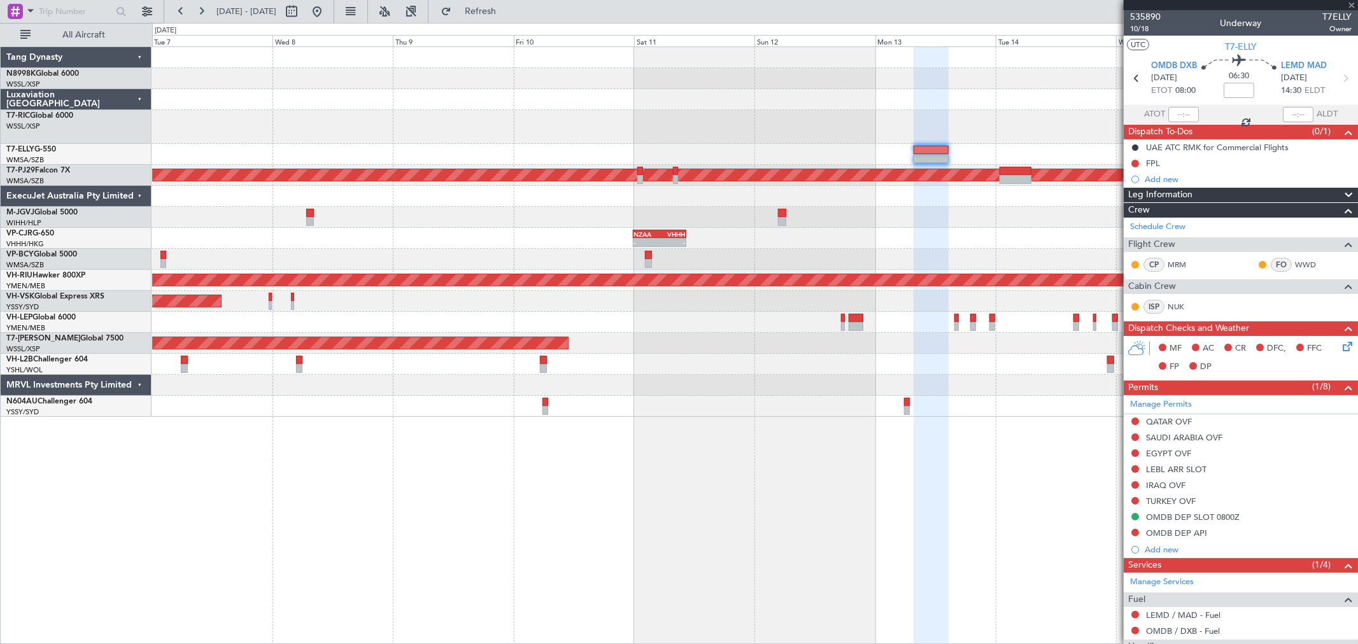
click at [939, 243] on div "- - NZAA 23:50 Z VHHH 10:30 Z" at bounding box center [754, 238] width 1205 height 21
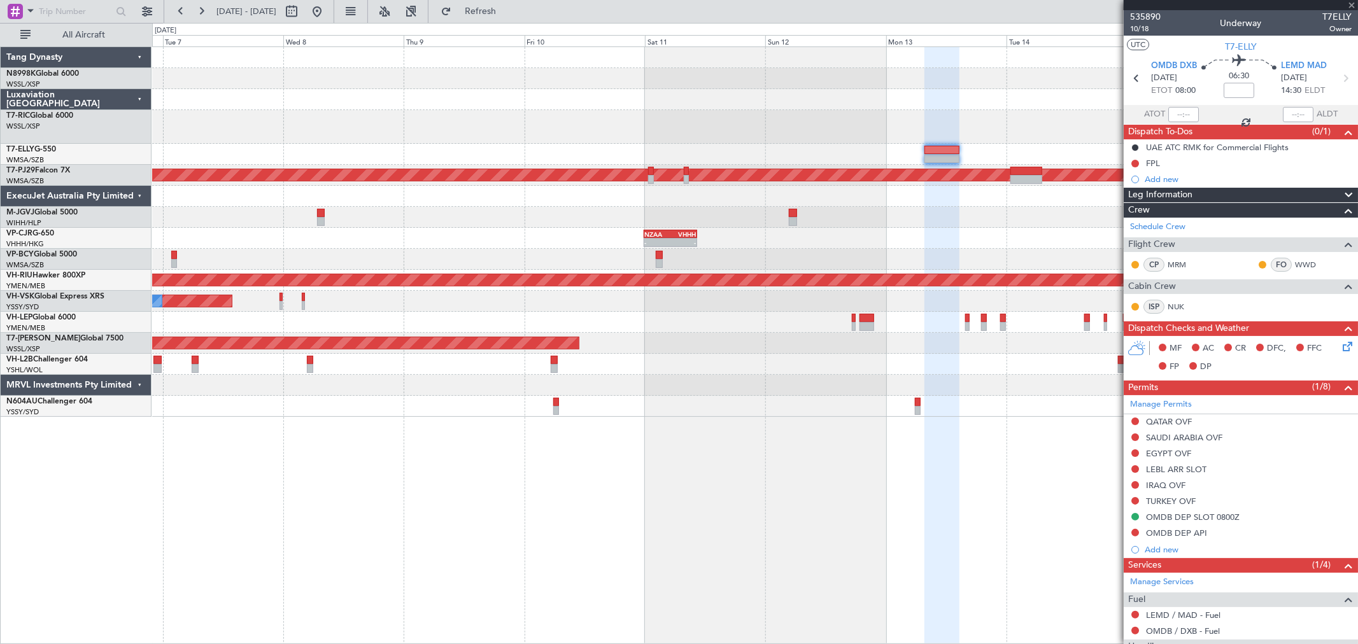
type input "+00:10"
type input "2"
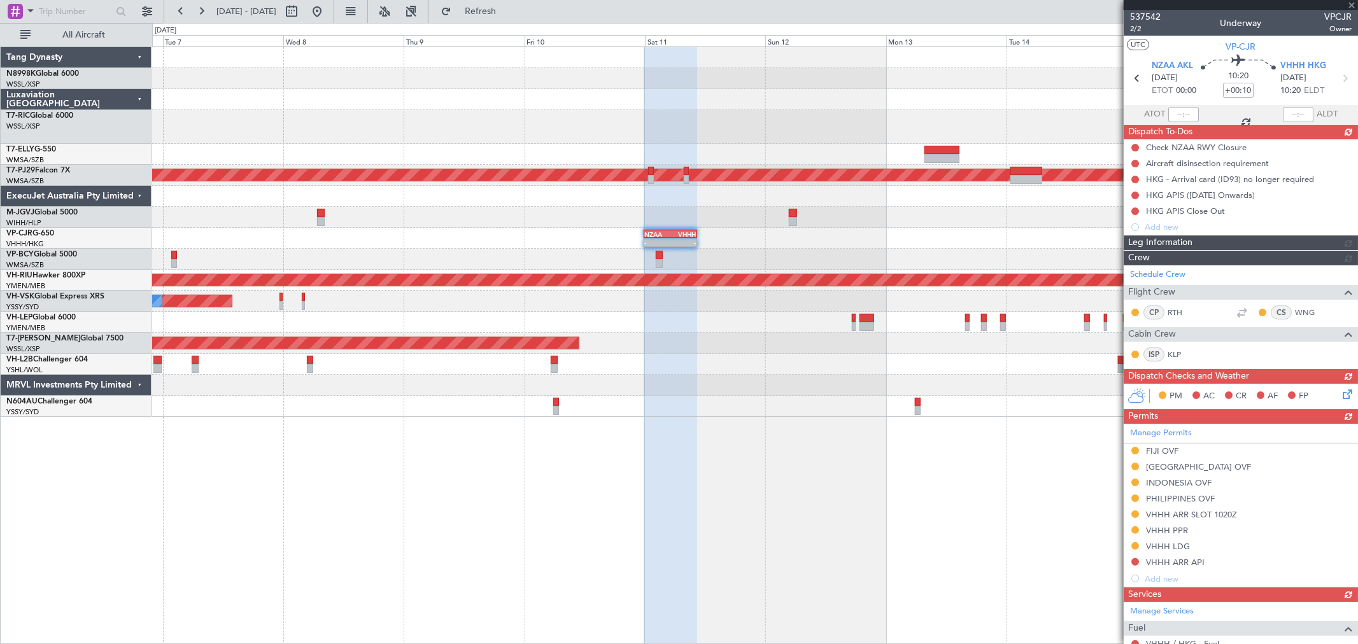
click at [1138, 497] on div "Manage Permits FIJI OVF PAPUA NEW GUINEA OVF INDONESIA OVF PHILIPPINES OVF VHHH…" at bounding box center [1241, 505] width 234 height 163
click at [1133, 497] on div "Manage Permits FIJI OVF PAPUA NEW GUINEA OVF INDONESIA OVF PHILIPPINES OVF VHHH…" at bounding box center [1241, 505] width 234 height 163
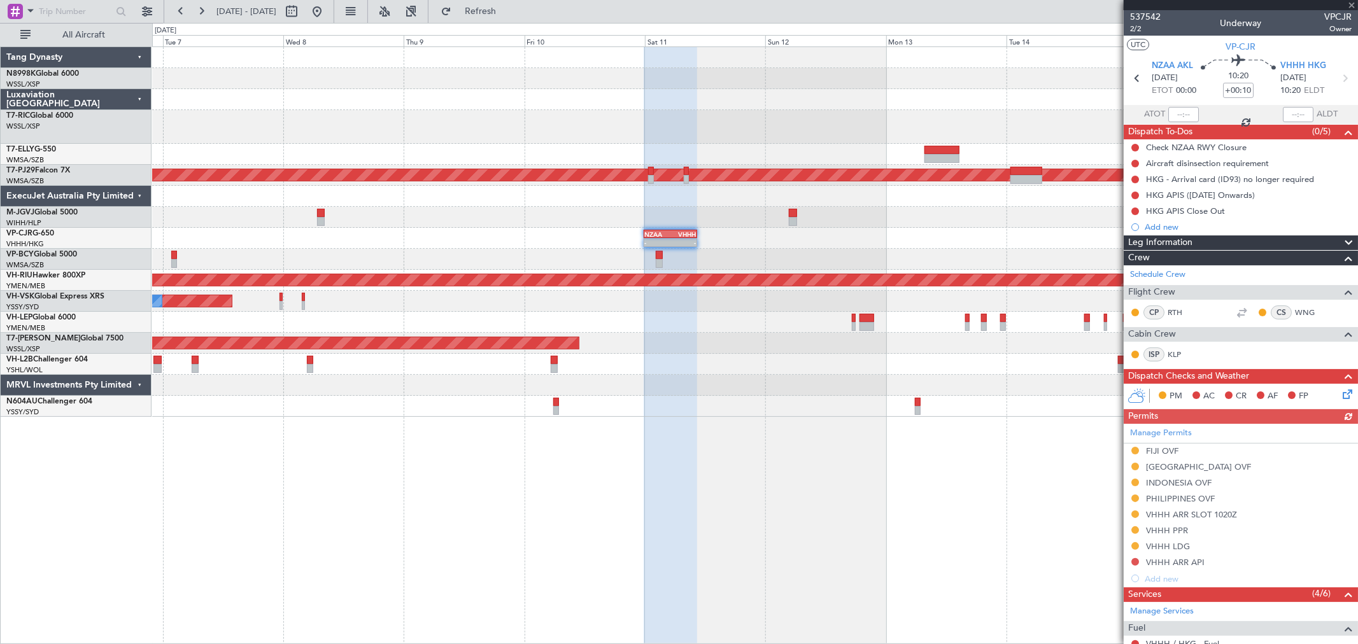
click at [1133, 498] on div "Manage Permits FIJI OVF PAPUA NEW GUINEA OVF INDONESIA OVF PHILIPPINES OVF VHHH…" at bounding box center [1241, 505] width 234 height 163
click at [1133, 497] on div "Manage Permits FIJI OVF PAPUA NEW GUINEA OVF INDONESIA OVF PHILIPPINES OVF VHHH…" at bounding box center [1241, 505] width 234 height 163
click at [1137, 500] on button at bounding box center [1135, 499] width 8 height 8
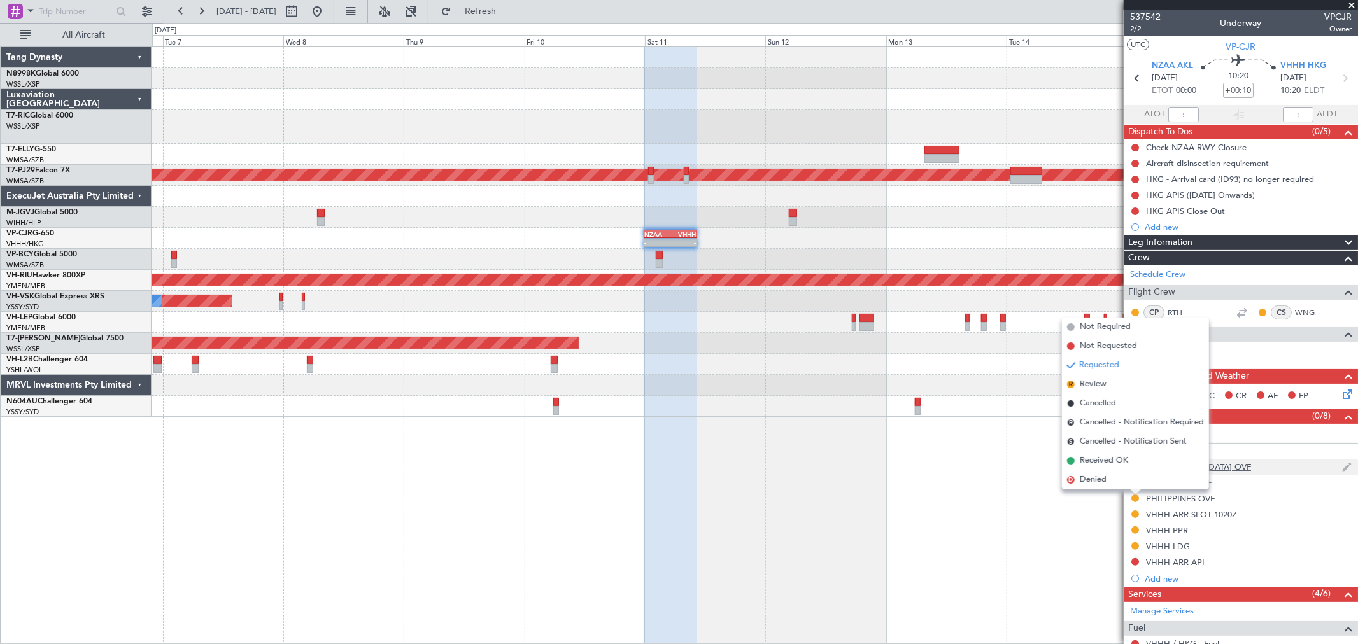
drag, startPoint x: 1111, startPoint y: 460, endPoint x: 1138, endPoint y: 465, distance: 27.8
click at [1112, 460] on span "Received OK" at bounding box center [1104, 461] width 48 height 13
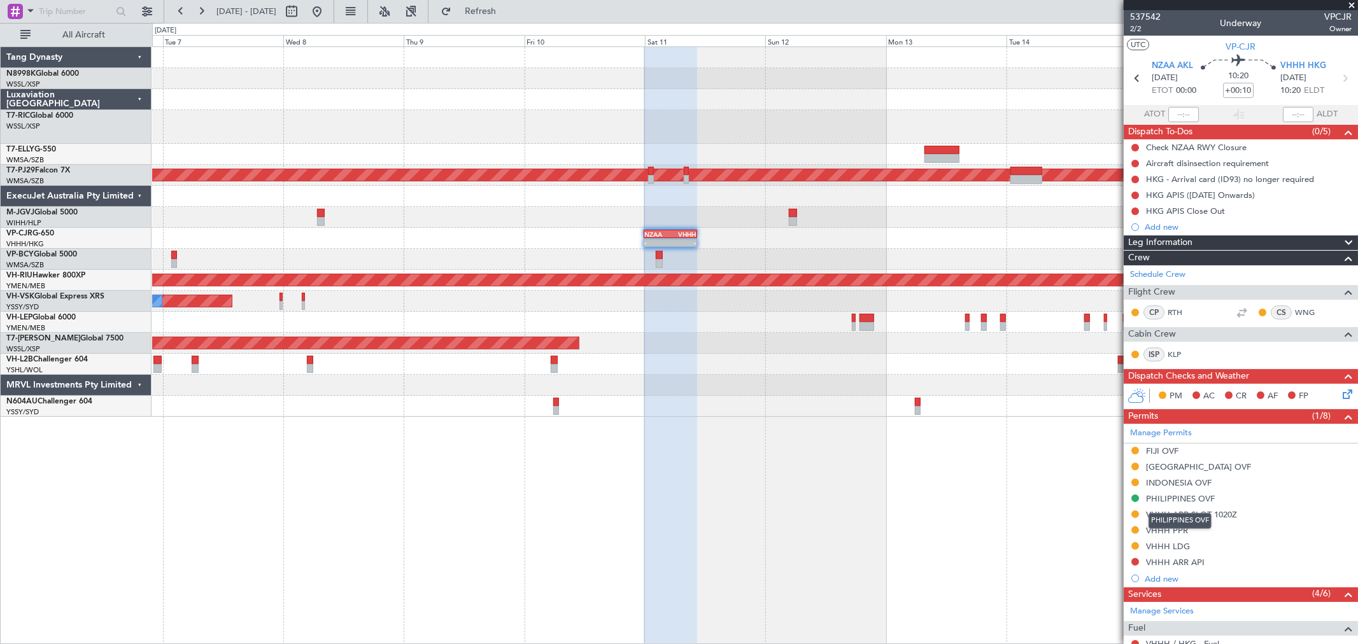
click at [1180, 499] on div "PHILIPPINES OVF" at bounding box center [1180, 498] width 69 height 11
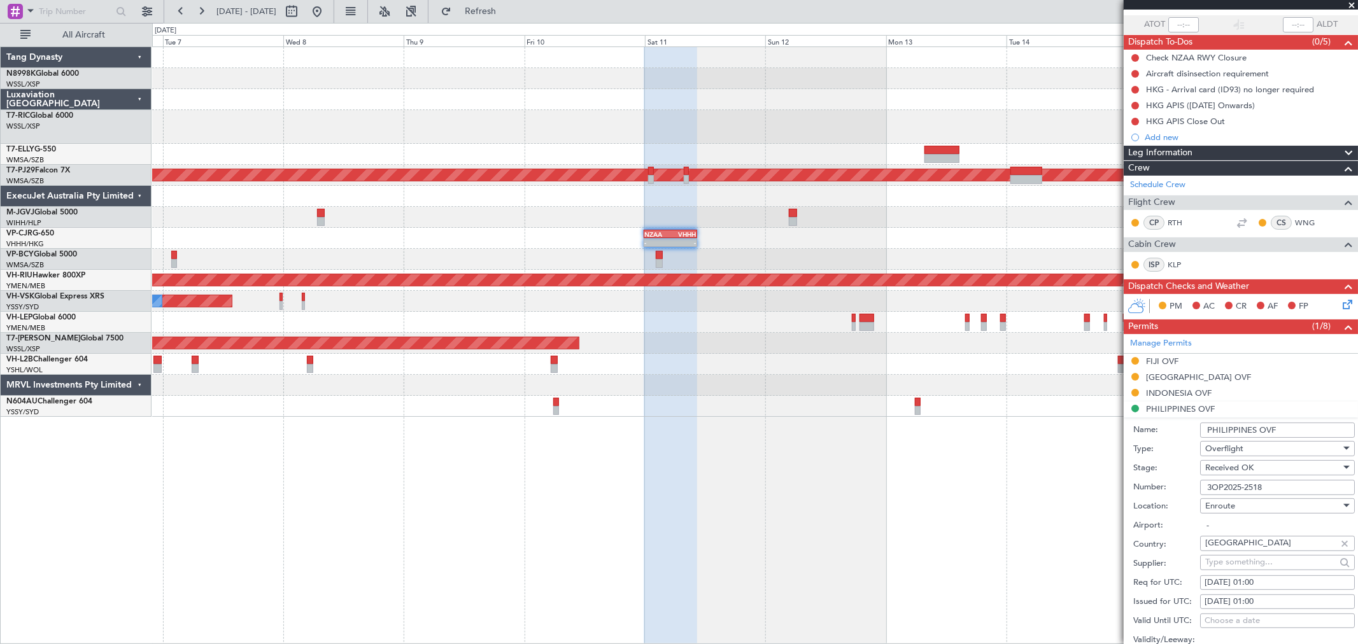
scroll to position [141, 0]
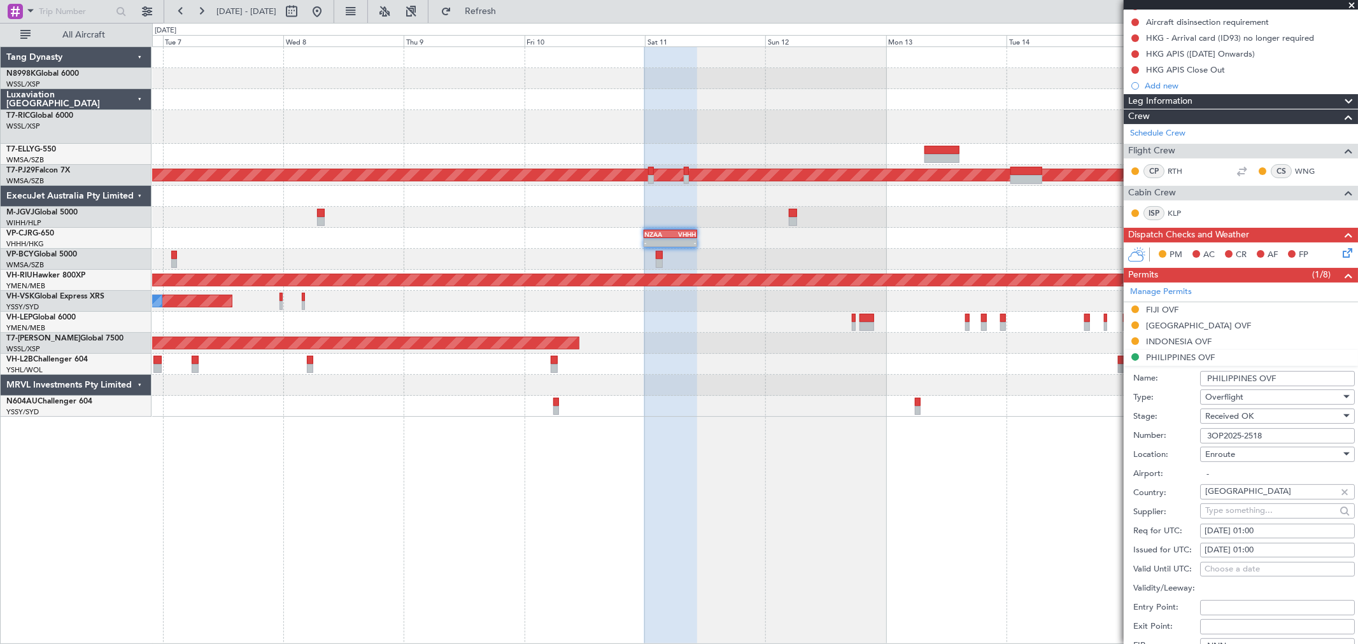
click at [1248, 547] on div "11/10/2025 01:00" at bounding box center [1277, 550] width 146 height 13
select select "10"
select select "2025"
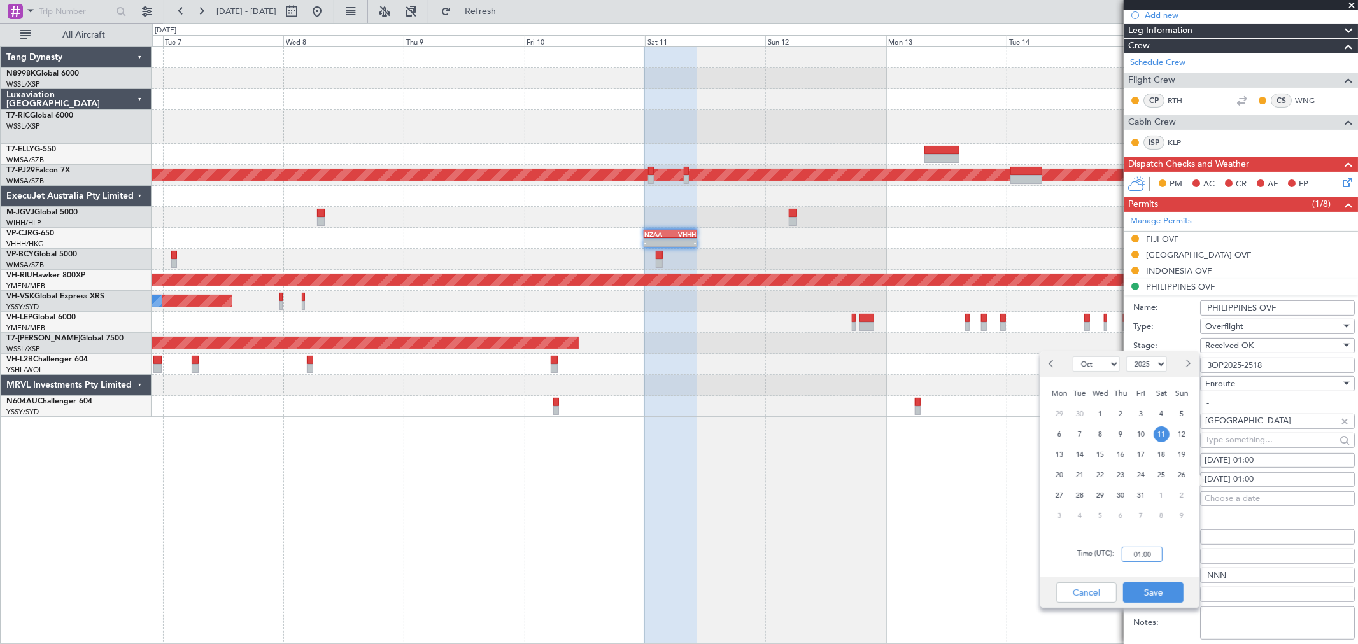
click at [1159, 552] on input "01:00" at bounding box center [1142, 554] width 41 height 15
type input "0000"
click at [1152, 591] on button "Save" at bounding box center [1153, 593] width 60 height 20
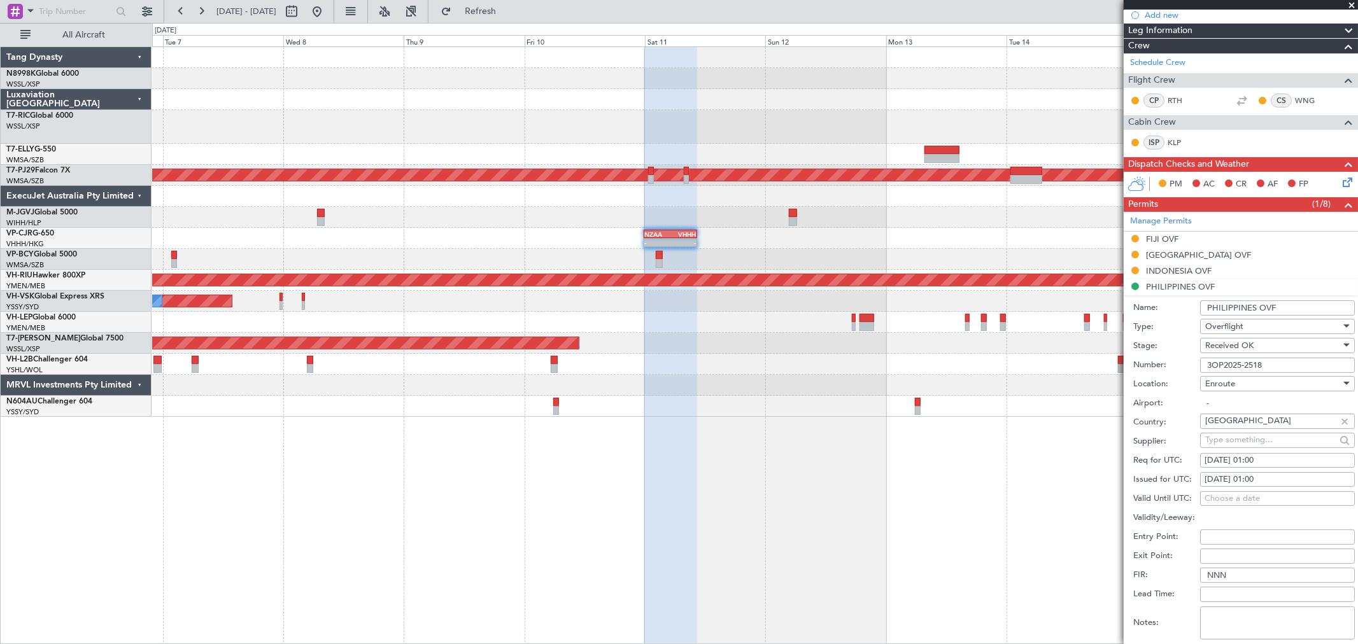
click at [1233, 459] on div "11/10/2025 01:00" at bounding box center [1277, 461] width 146 height 13
select select "10"
select select "2025"
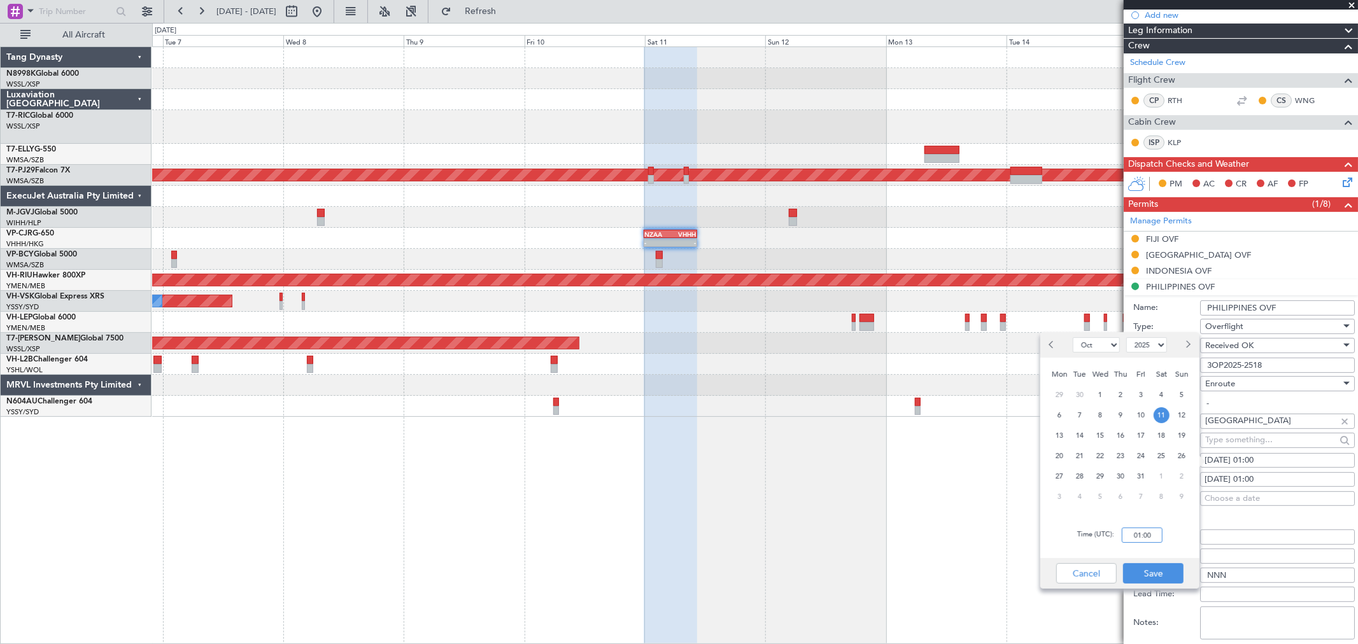
click at [1150, 533] on input "01:00" at bounding box center [1142, 535] width 41 height 15
type input "0000"
click at [1155, 565] on button "Save" at bounding box center [1153, 573] width 60 height 20
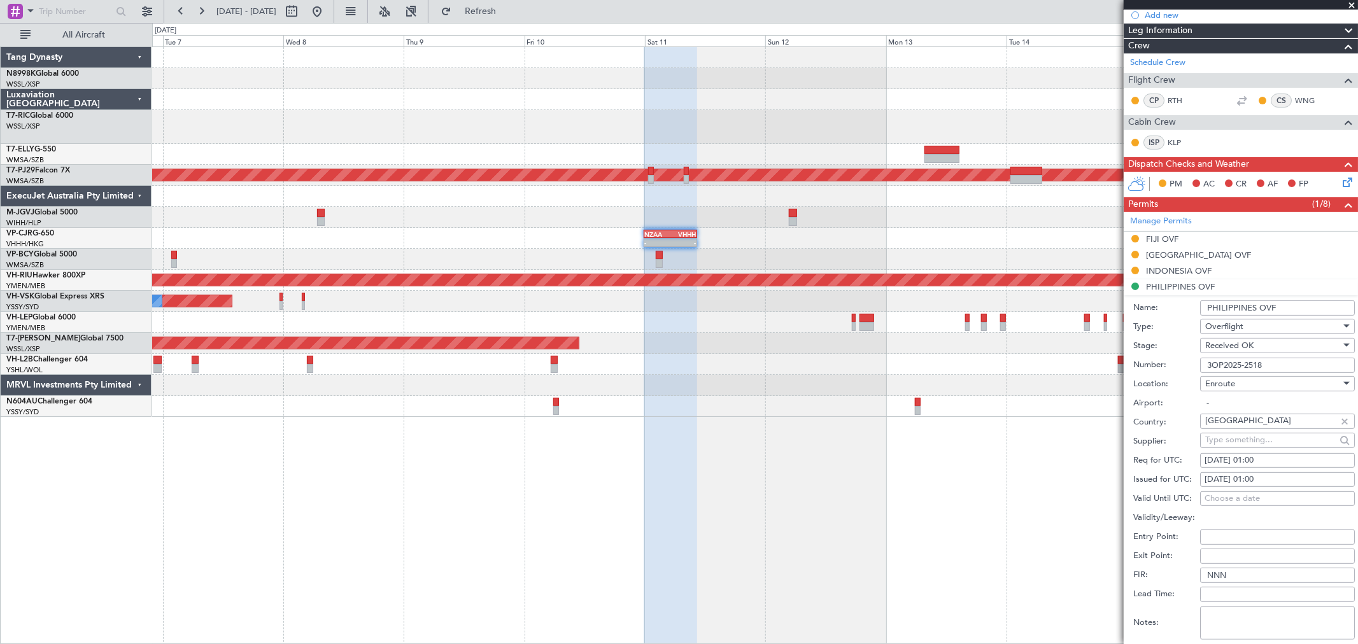
click at [1233, 457] on div "11/10/2025 01:00" at bounding box center [1277, 461] width 146 height 13
select select "10"
select select "2025"
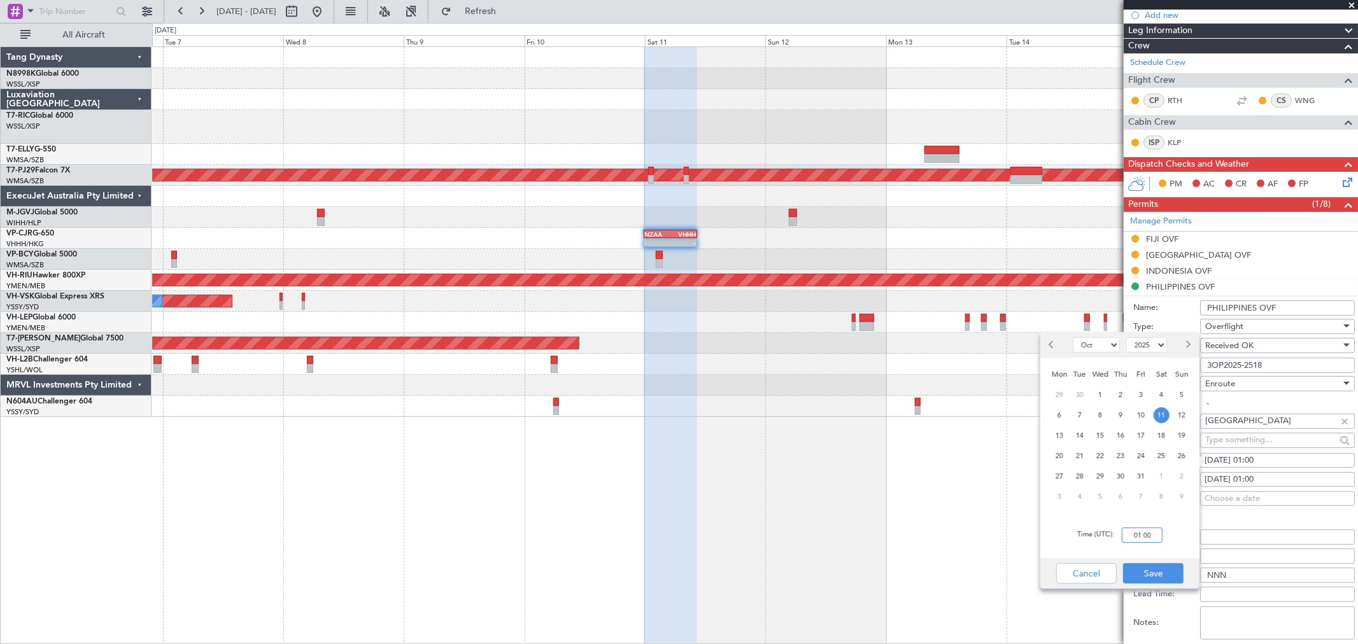
click at [1149, 535] on input "01:00" at bounding box center [1142, 535] width 41 height 15
type input "00:00"
click at [1168, 570] on button "Save" at bounding box center [1153, 573] width 60 height 20
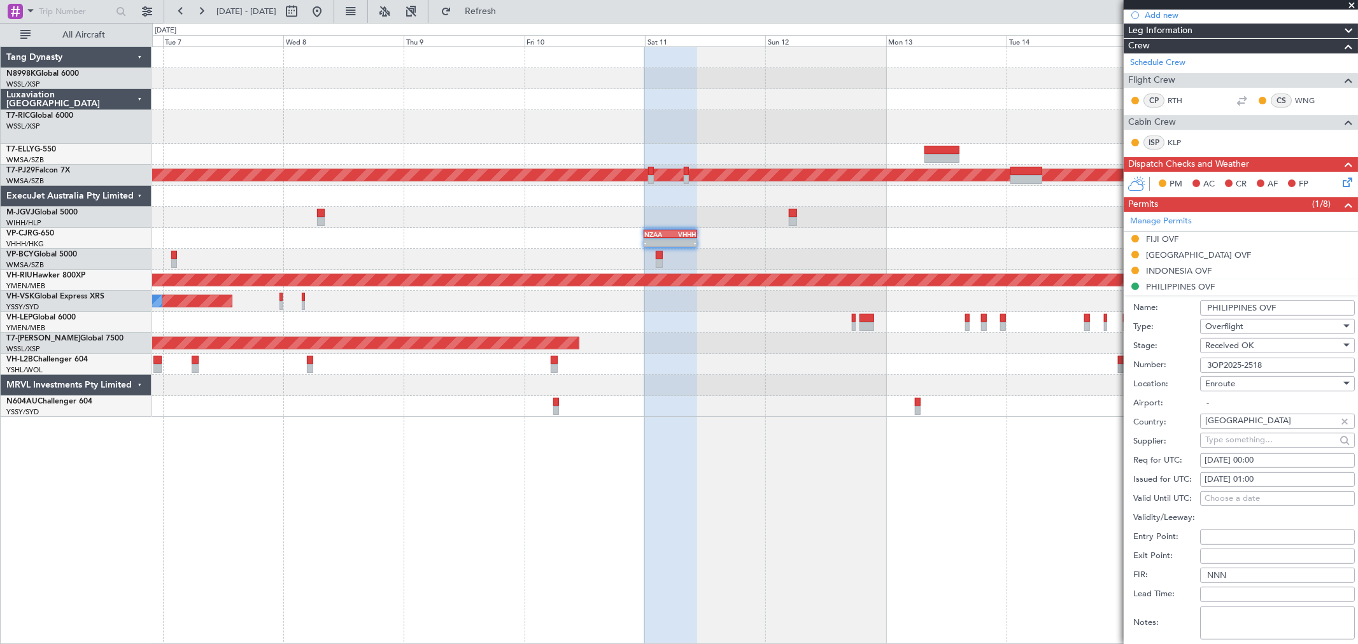
click at [1246, 481] on div "11/10/2025 01:00" at bounding box center [1277, 480] width 146 height 13
select select "10"
select select "2025"
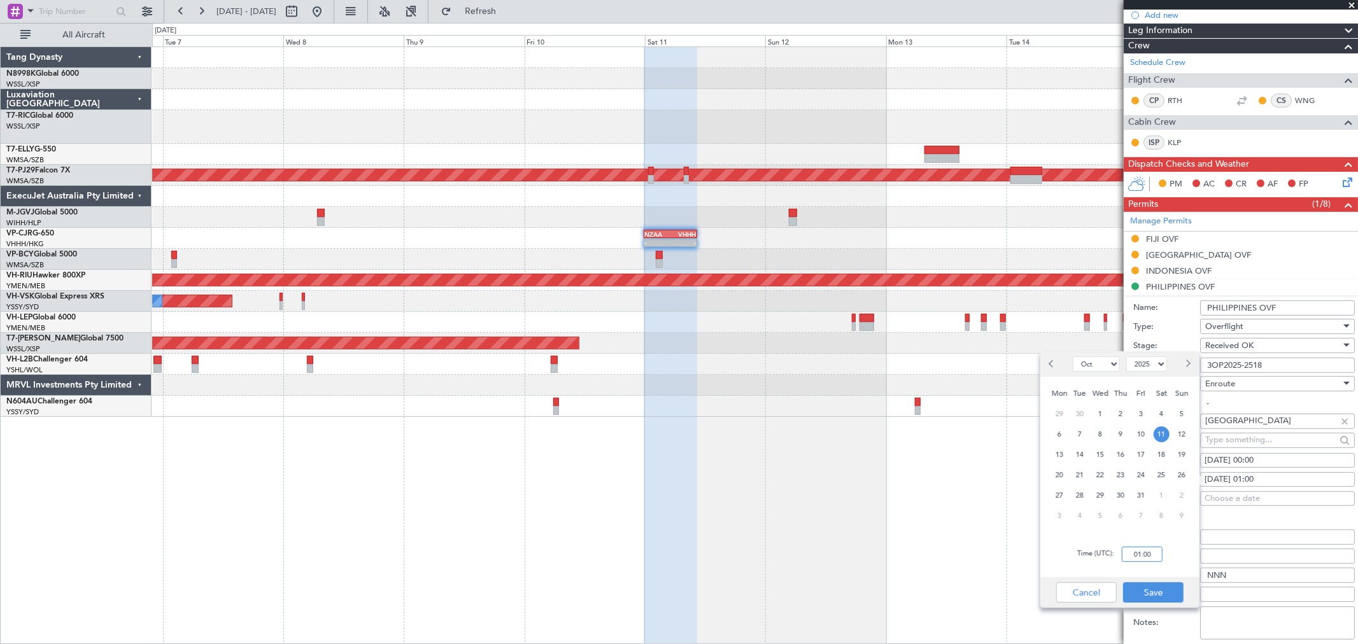
click at [1151, 554] on input "01:00" at bounding box center [1142, 554] width 41 height 15
type input "00:00"
click at [1161, 590] on button "Save" at bounding box center [1153, 593] width 60 height 20
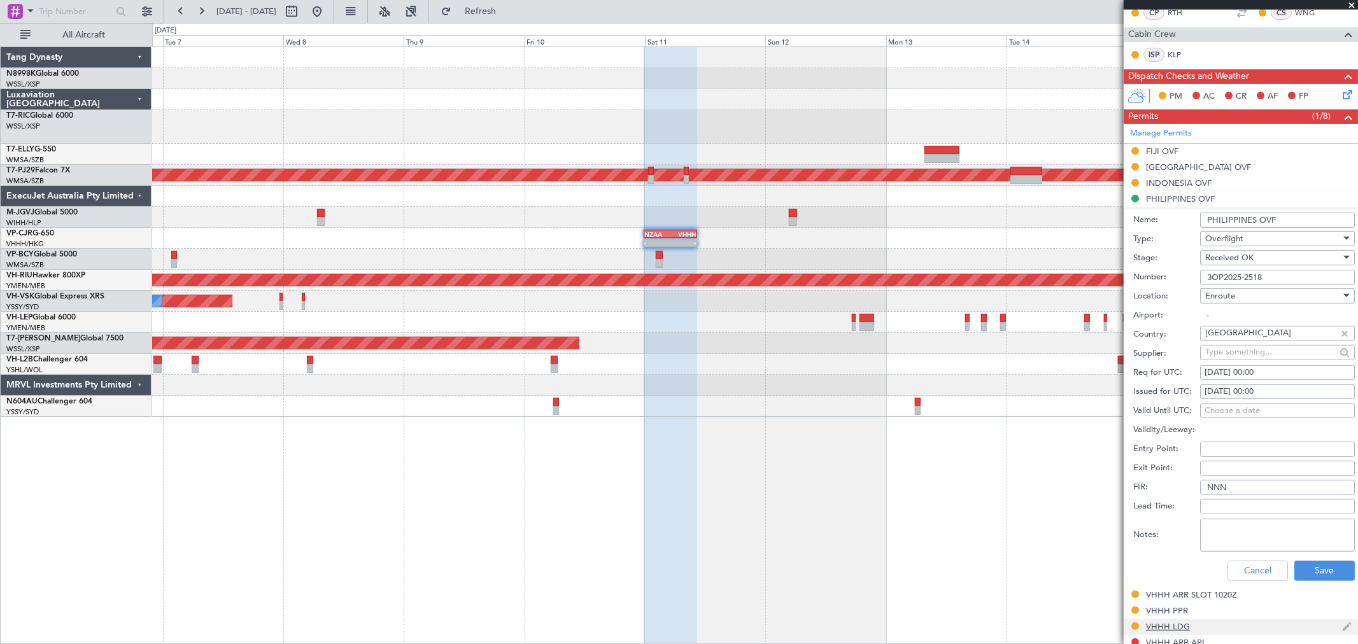
scroll to position [424, 0]
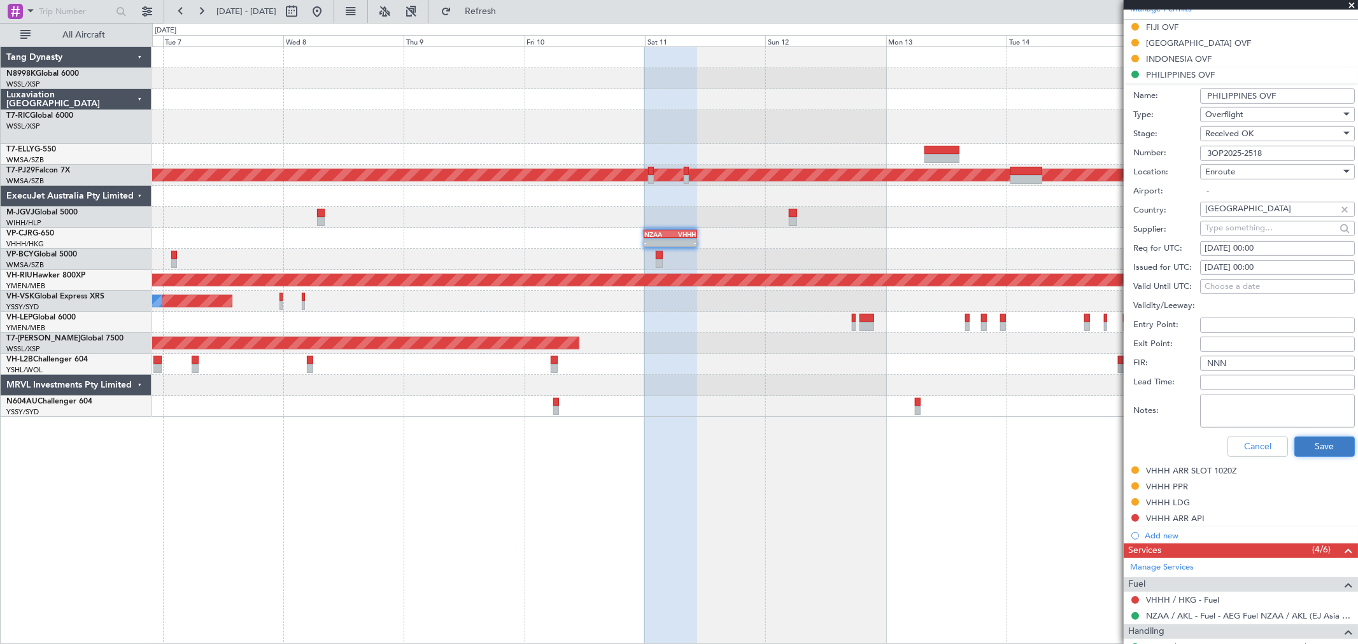
click at [1325, 446] on button "Save" at bounding box center [1324, 447] width 60 height 20
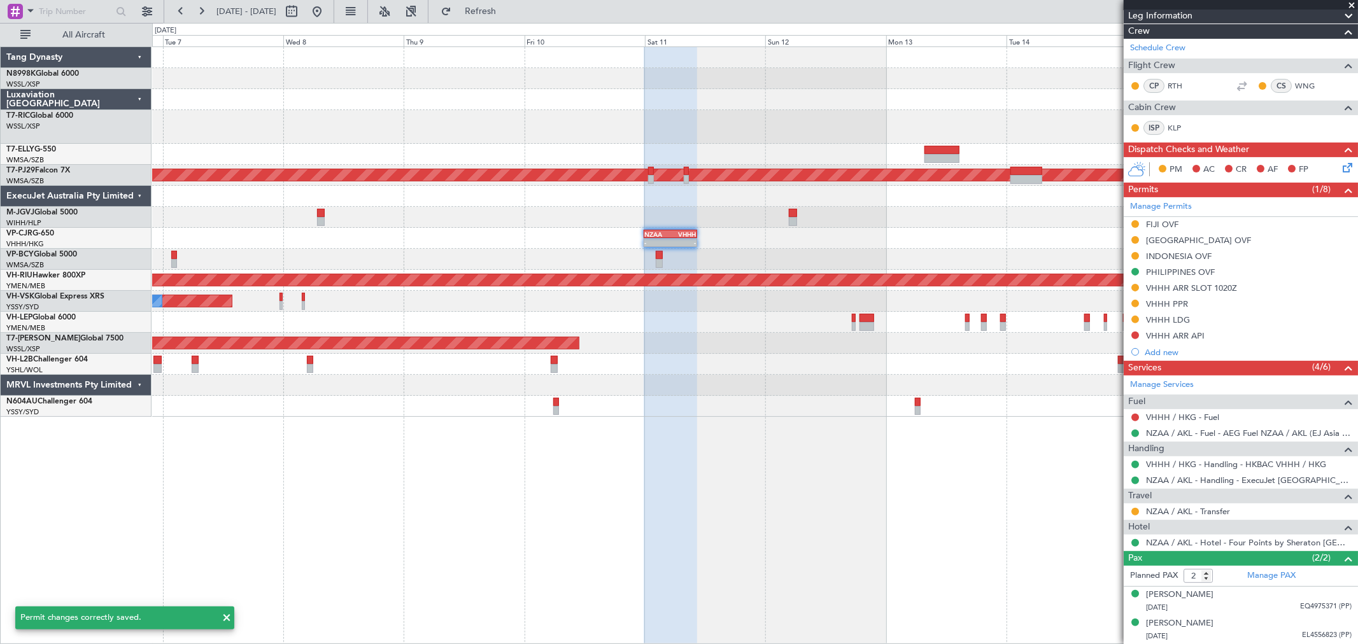
scroll to position [227, 0]
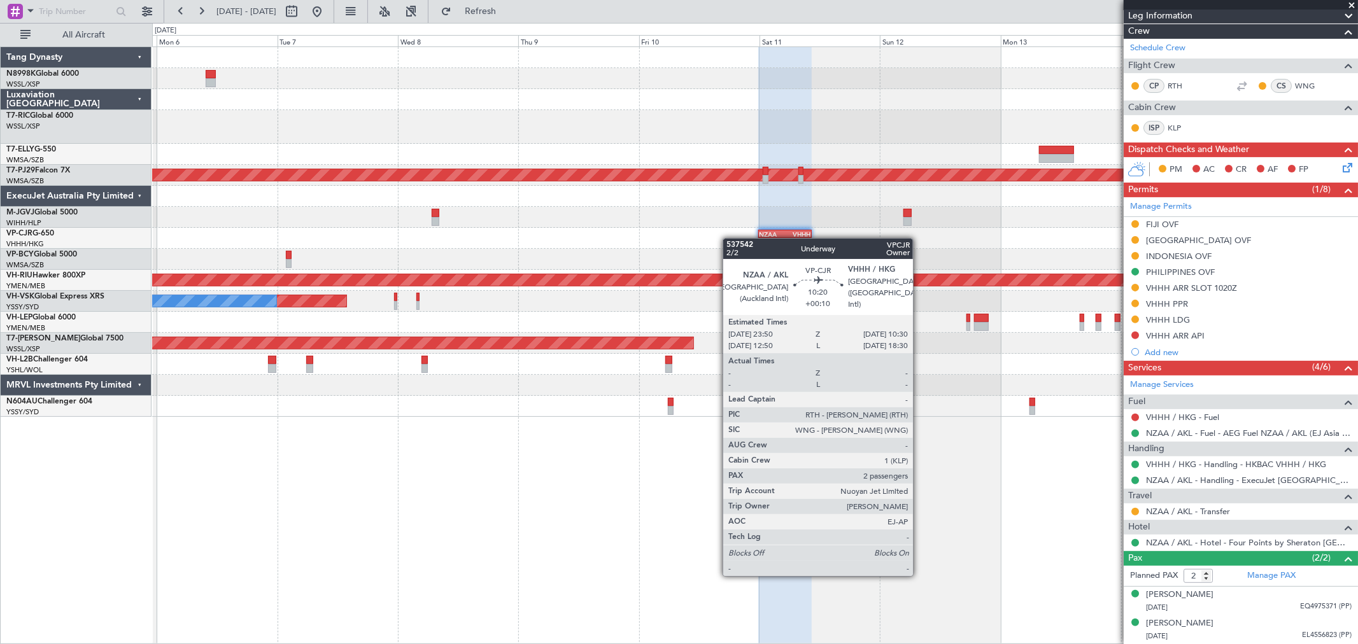
click at [764, 244] on div "Planned Maint [GEOGRAPHIC_DATA] (Sultan [PERSON_NAME] [PERSON_NAME] - Subang) -…" at bounding box center [754, 232] width 1205 height 370
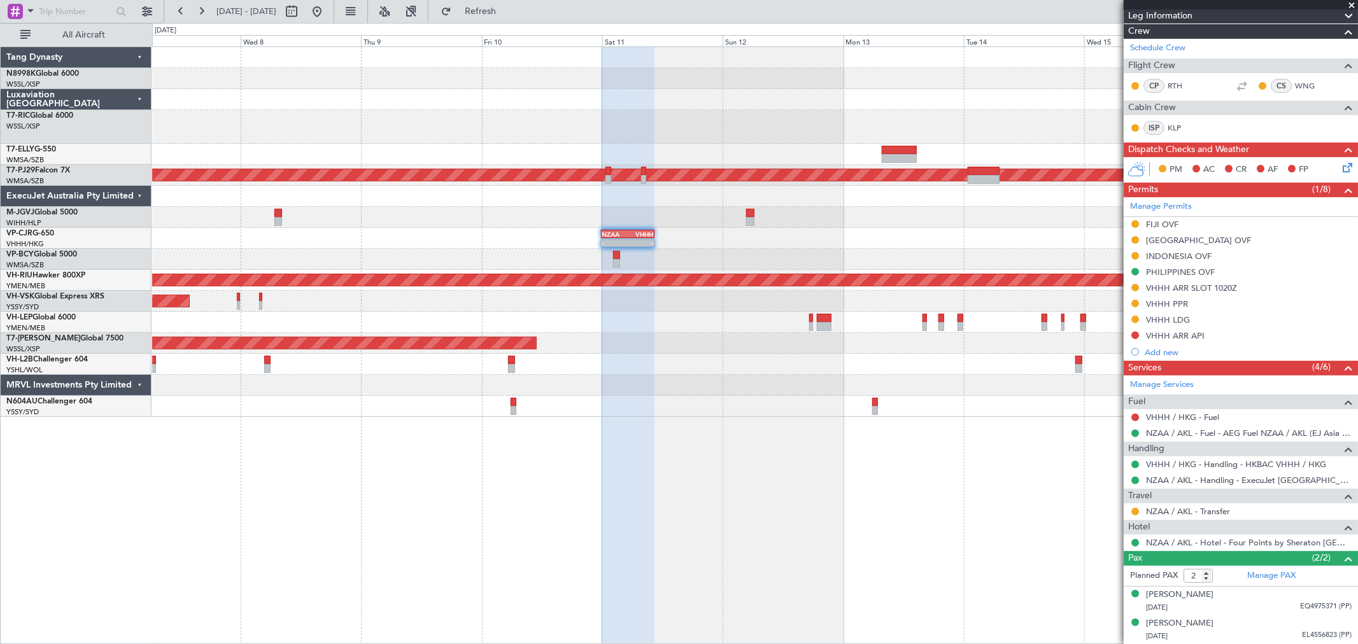
click at [804, 333] on div "Planned Maint [GEOGRAPHIC_DATA] (Sultan [PERSON_NAME] [PERSON_NAME] - Subang) -…" at bounding box center [754, 232] width 1205 height 370
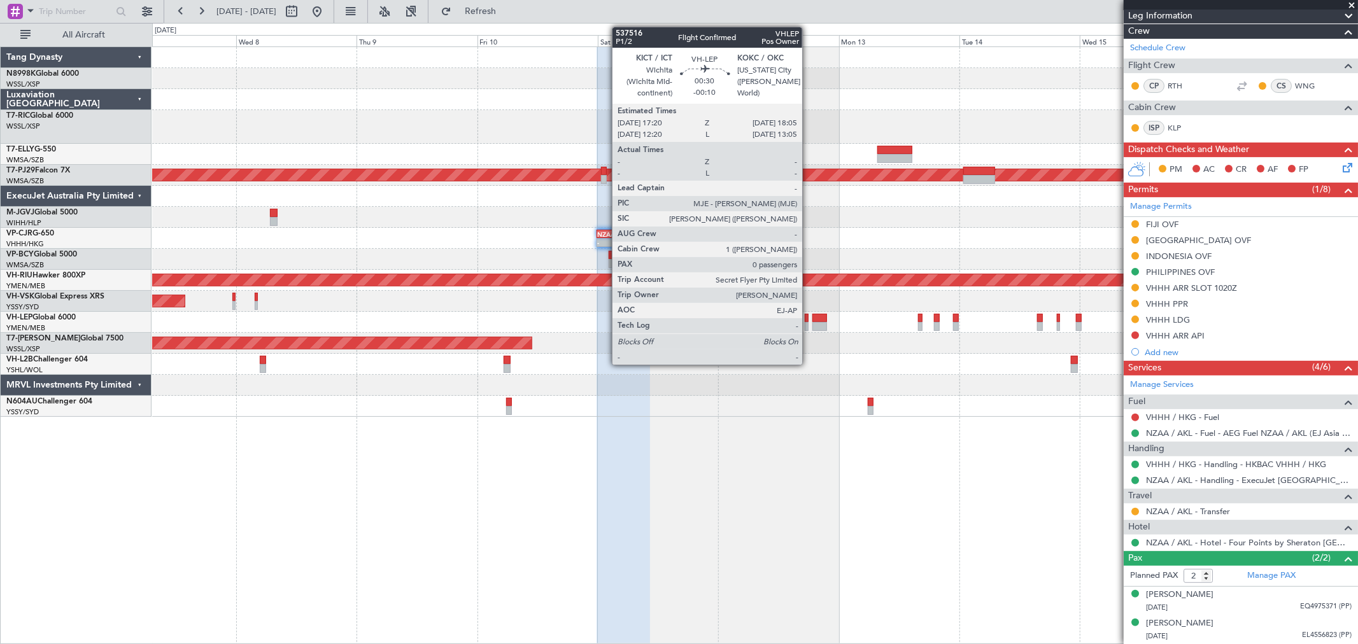
click at [808, 316] on div at bounding box center [807, 318] width 4 height 9
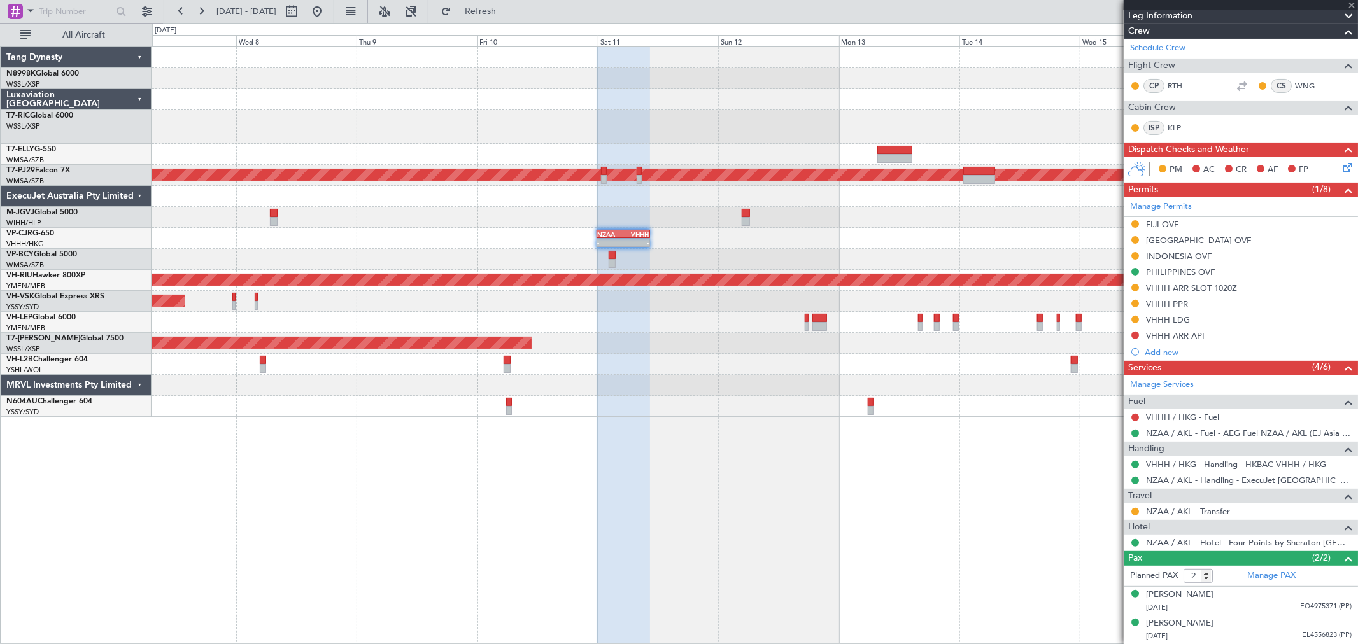
type input "-00:10"
type input "0"
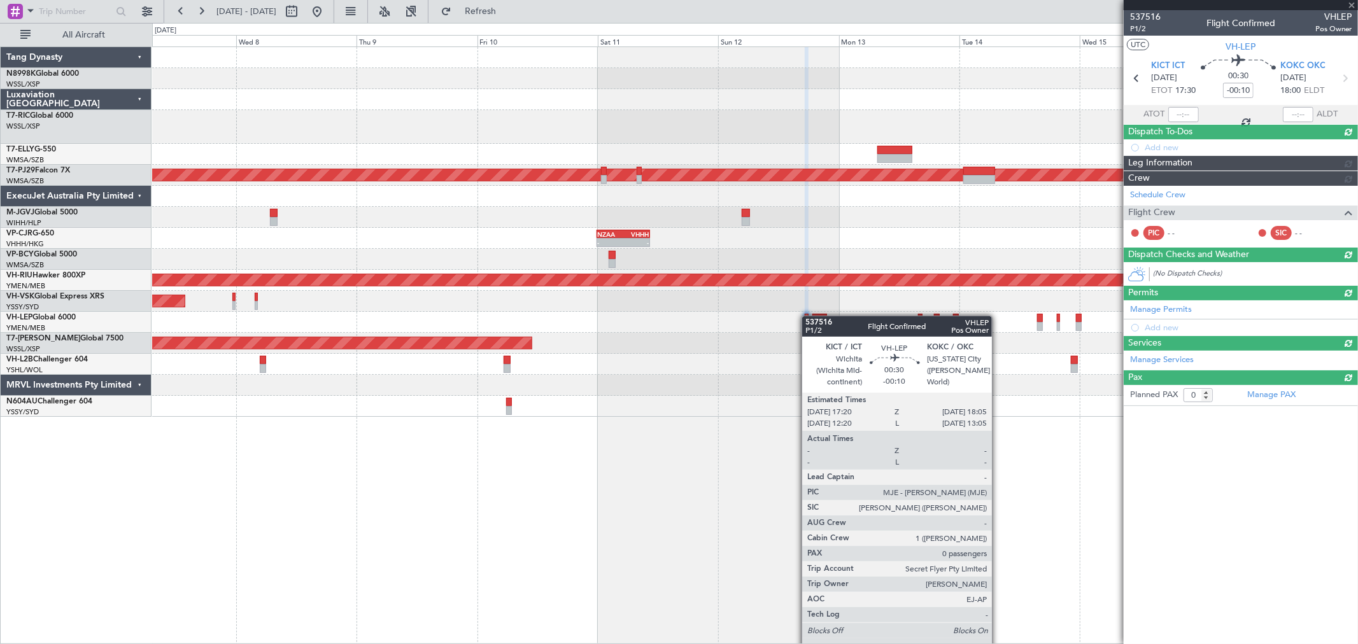
scroll to position [0, 0]
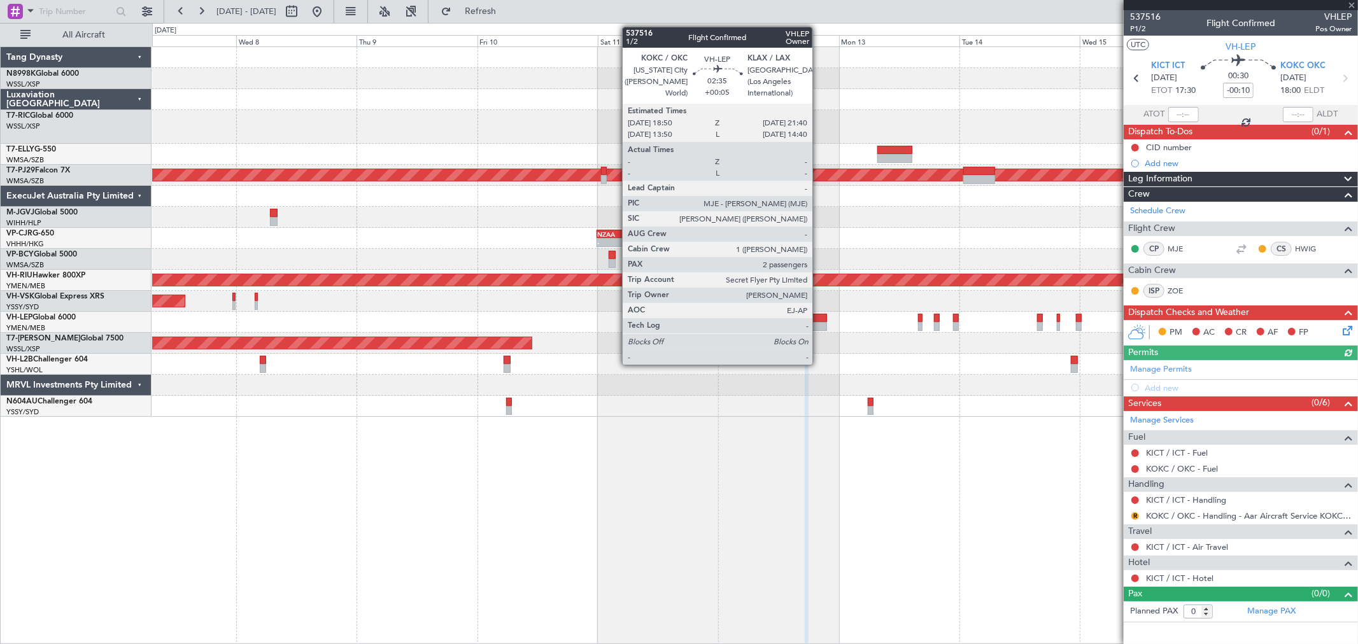
click at [819, 323] on div at bounding box center [819, 326] width 15 height 9
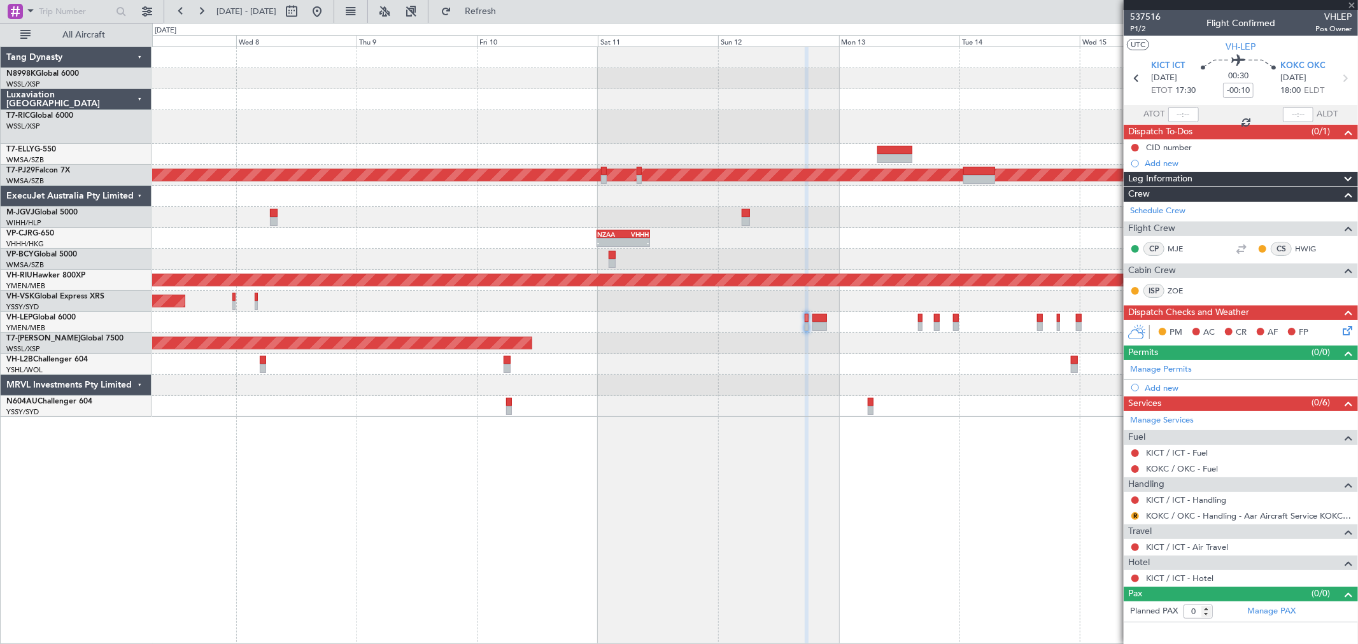
type input "+00:05"
type input "2"
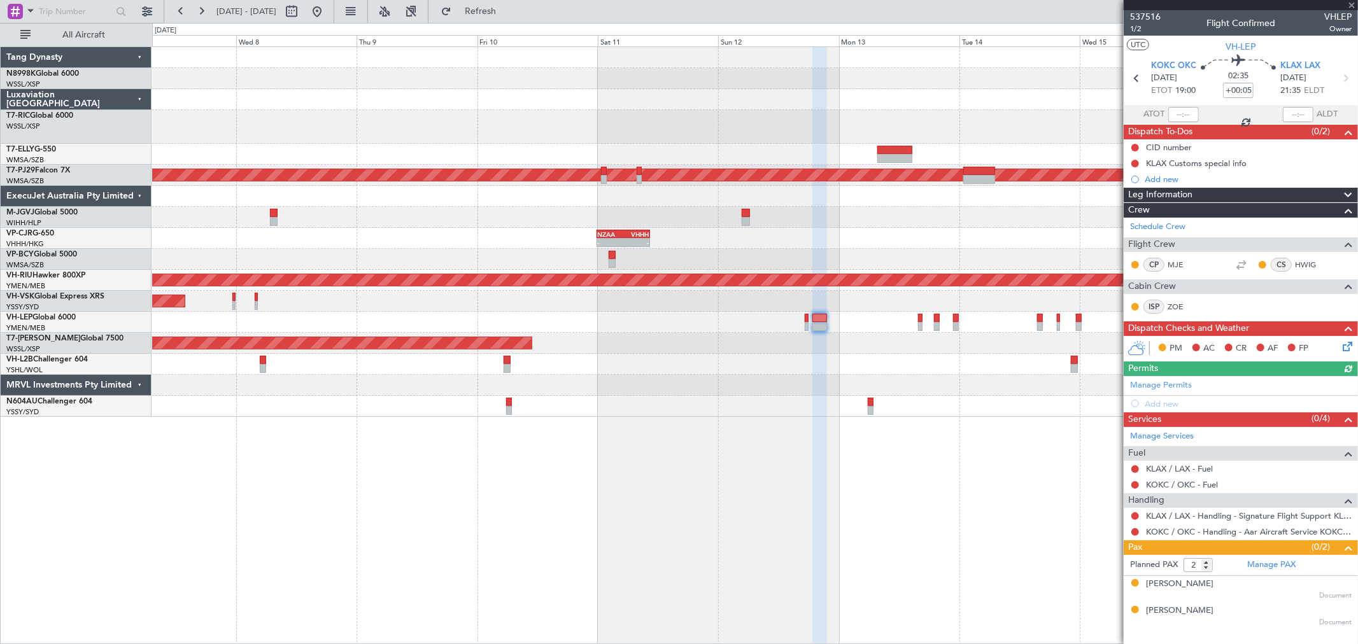
click at [918, 322] on div at bounding box center [920, 326] width 5 height 9
type input "0"
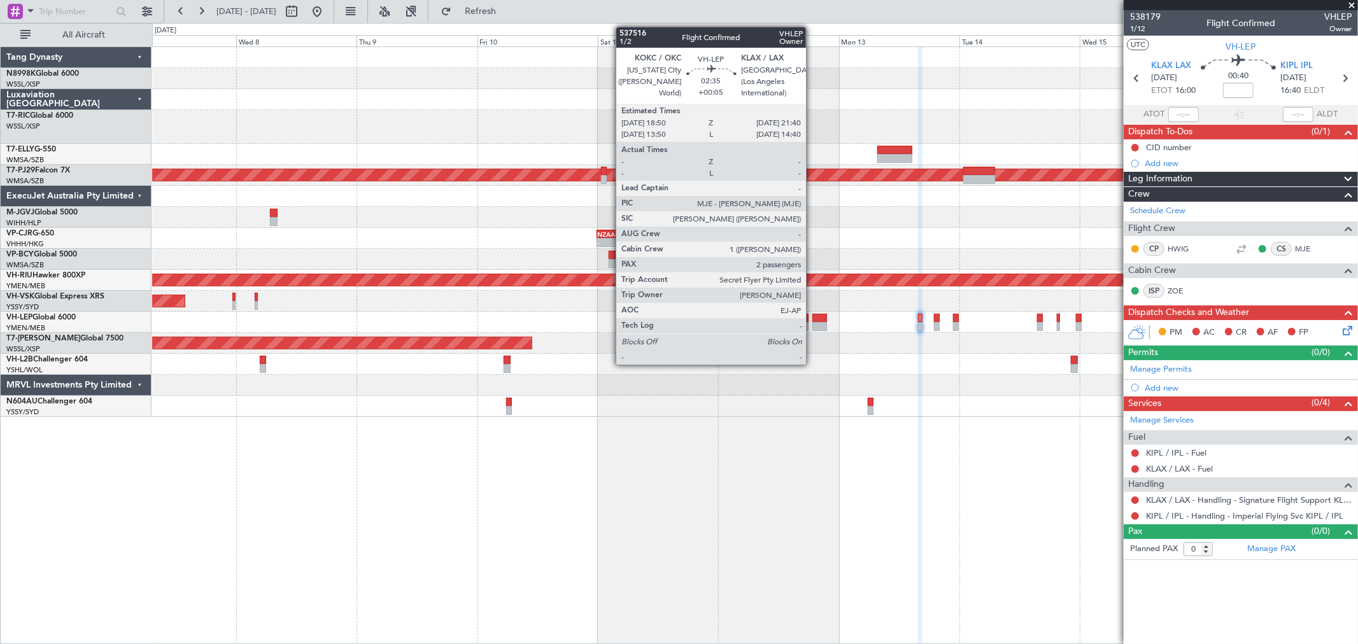
click at [812, 320] on div at bounding box center [819, 318] width 15 height 9
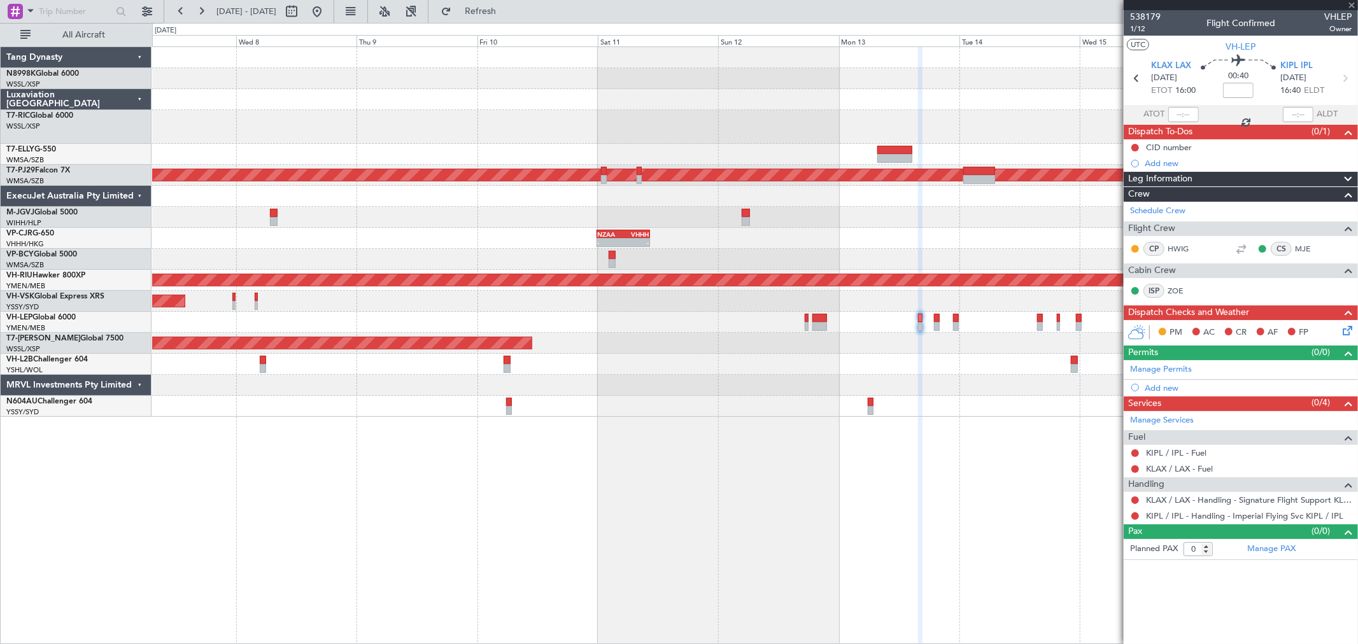
type input "+00:05"
type input "2"
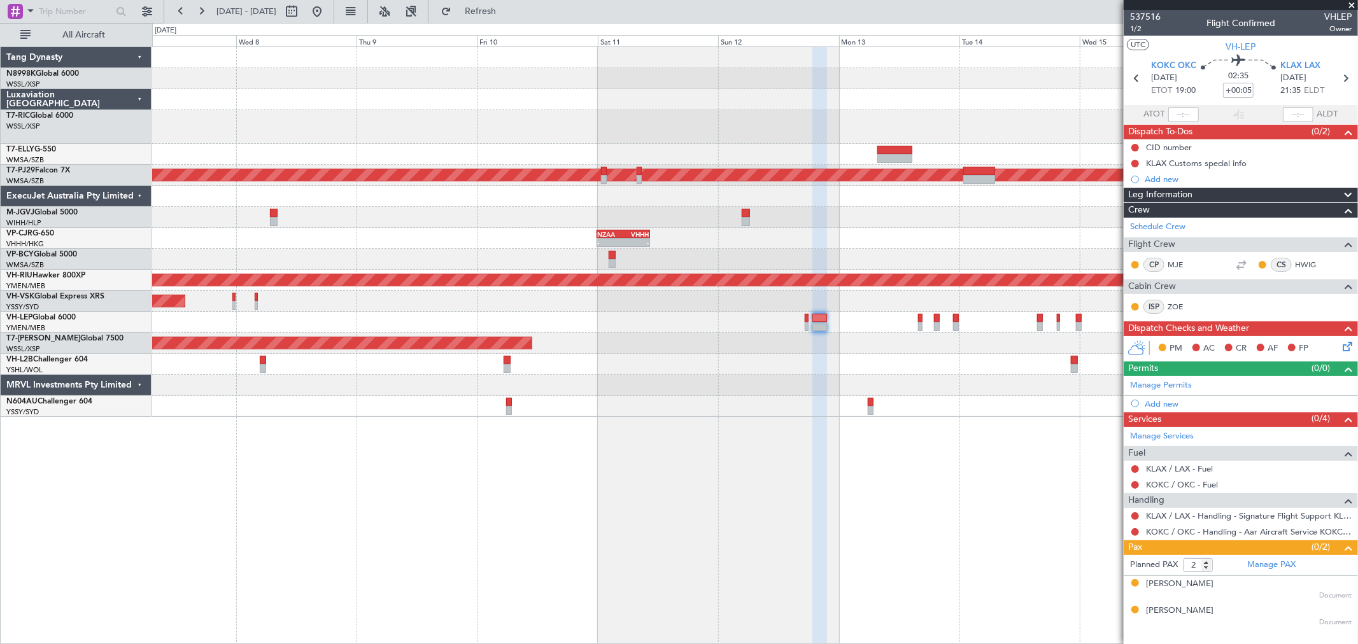
click at [1131, 532] on mat-tooltip-component "Not Requested" at bounding box center [1135, 537] width 72 height 34
click at [1135, 532] on div "Not Requested" at bounding box center [1135, 537] width 54 height 16
click at [1136, 533] on button at bounding box center [1135, 532] width 8 height 8
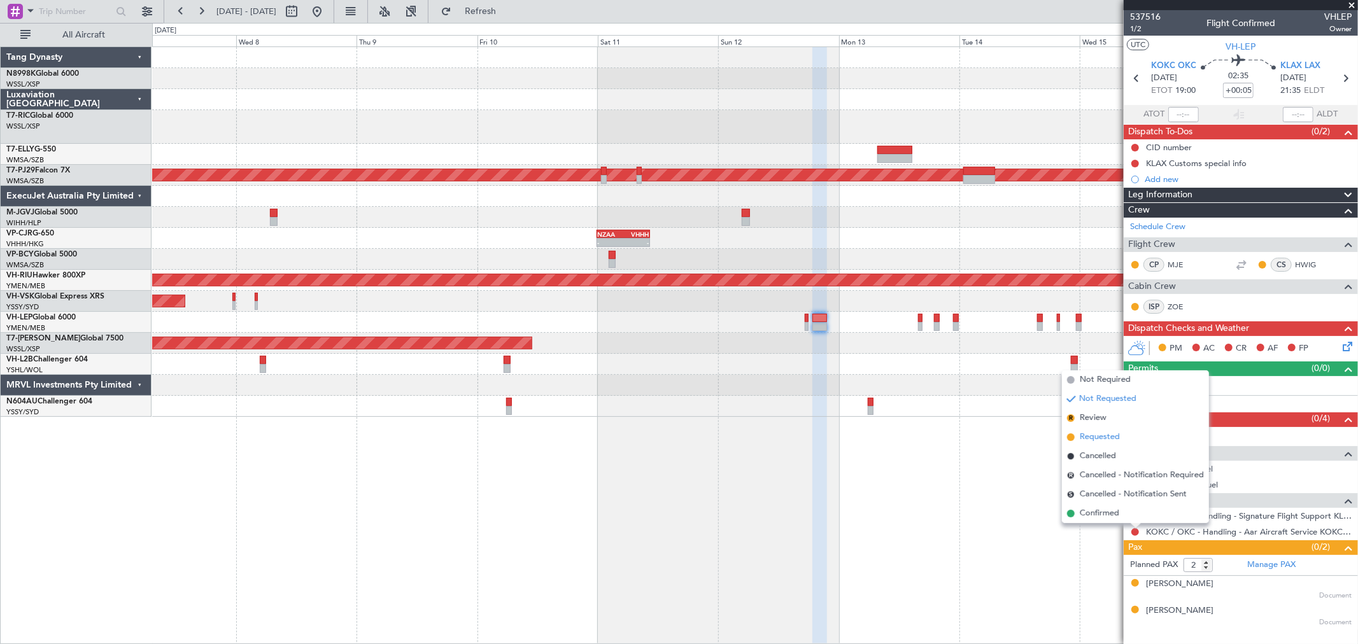
click at [1106, 437] on span "Requested" at bounding box center [1100, 437] width 40 height 13
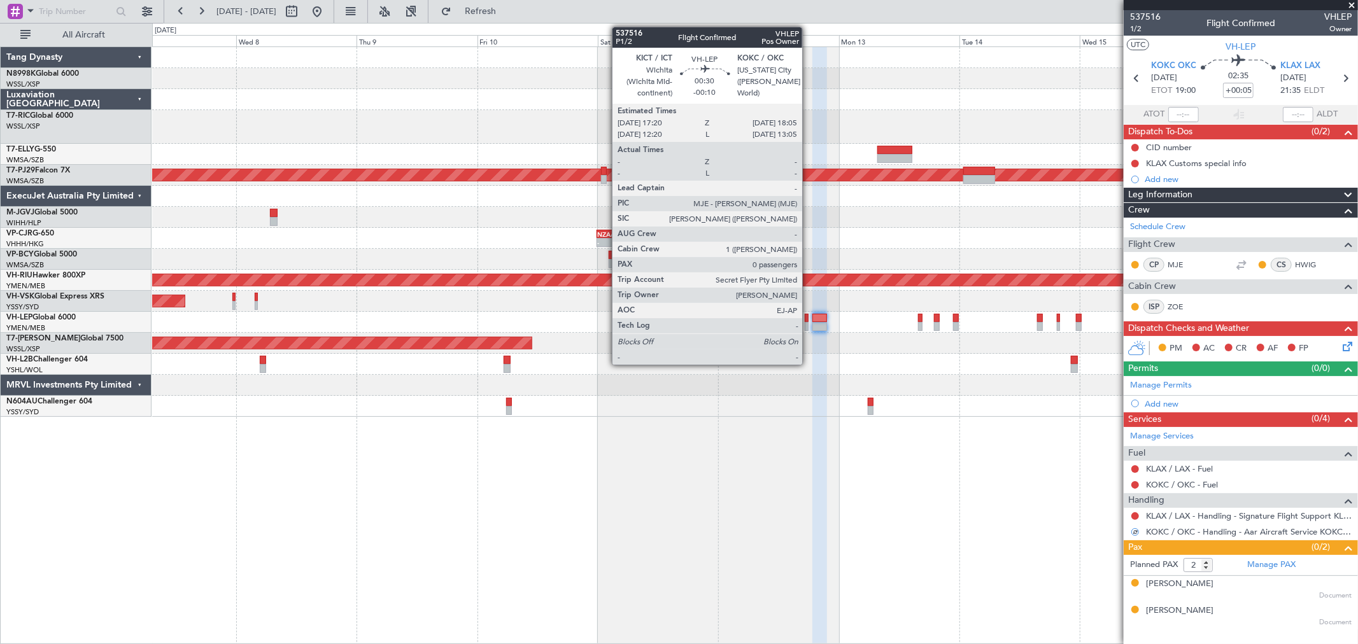
click at [808, 326] on div at bounding box center [807, 326] width 4 height 9
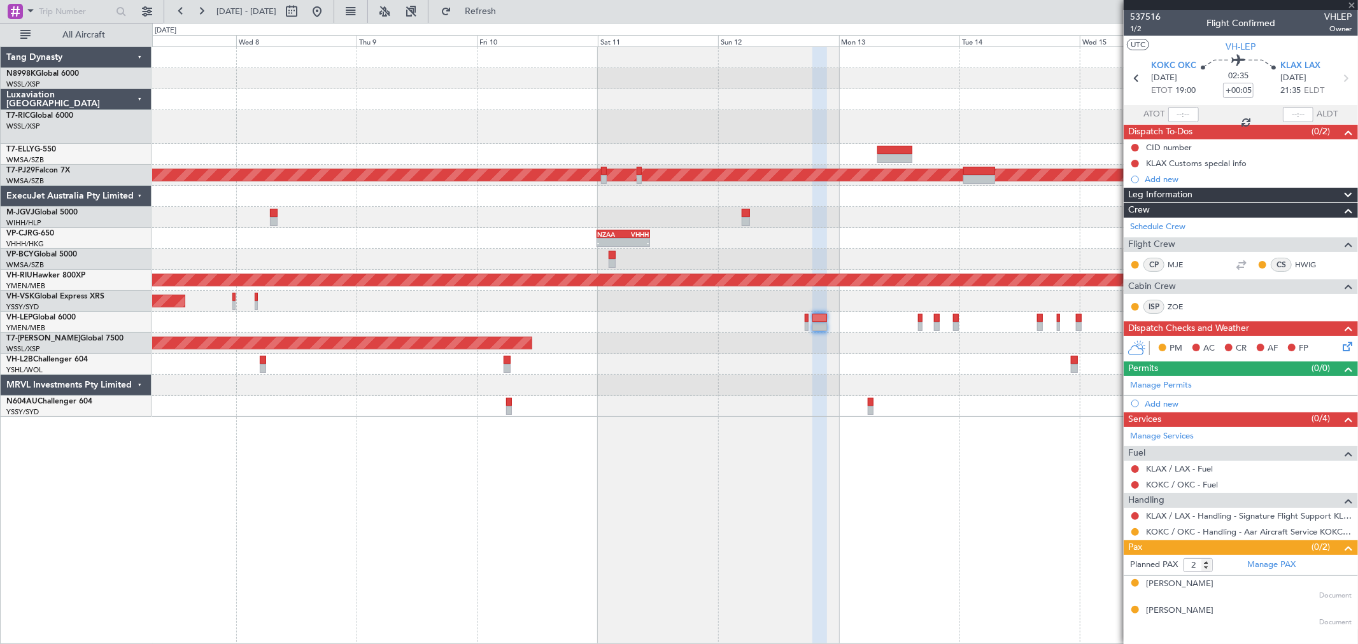
type input "-00:10"
type input "0"
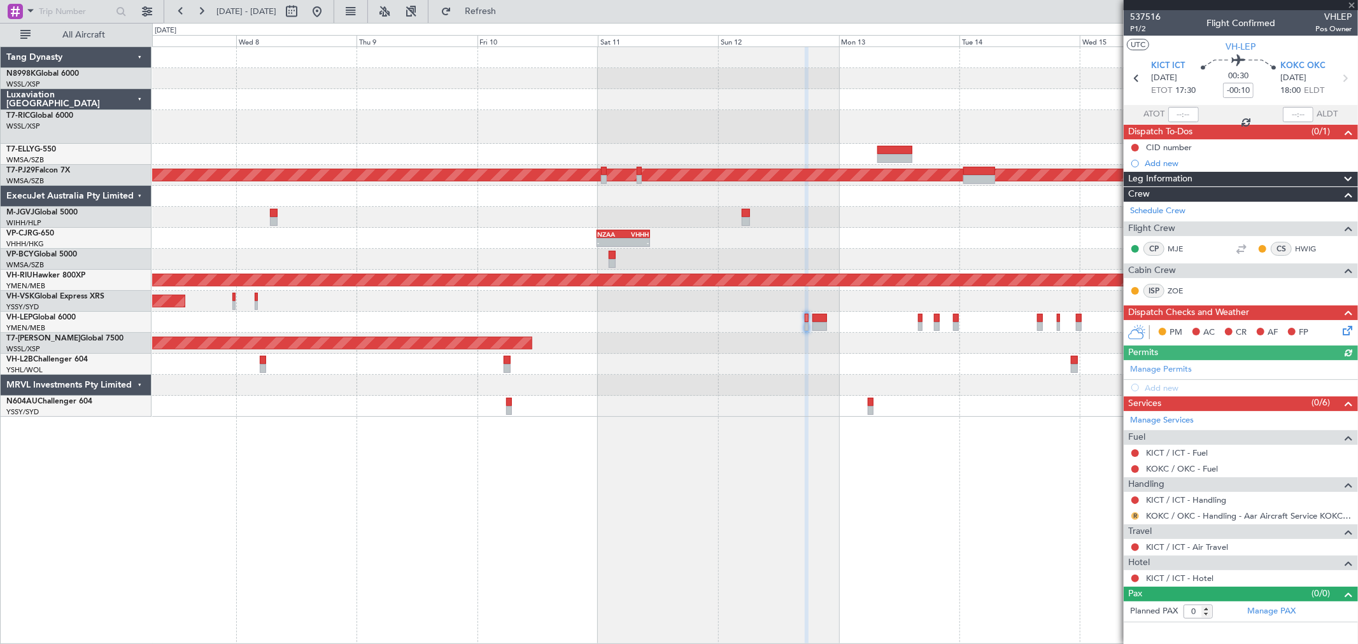
click at [1137, 518] on button "R" at bounding box center [1135, 516] width 8 height 8
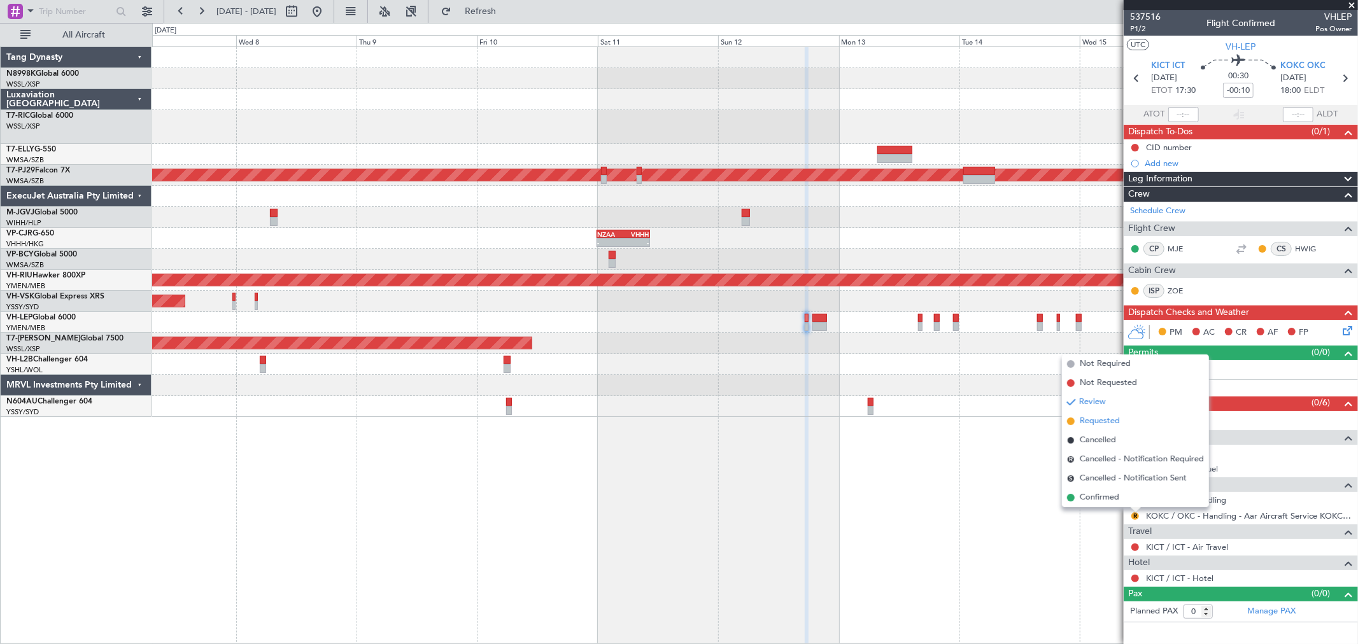
click at [1106, 419] on span "Requested" at bounding box center [1100, 421] width 40 height 13
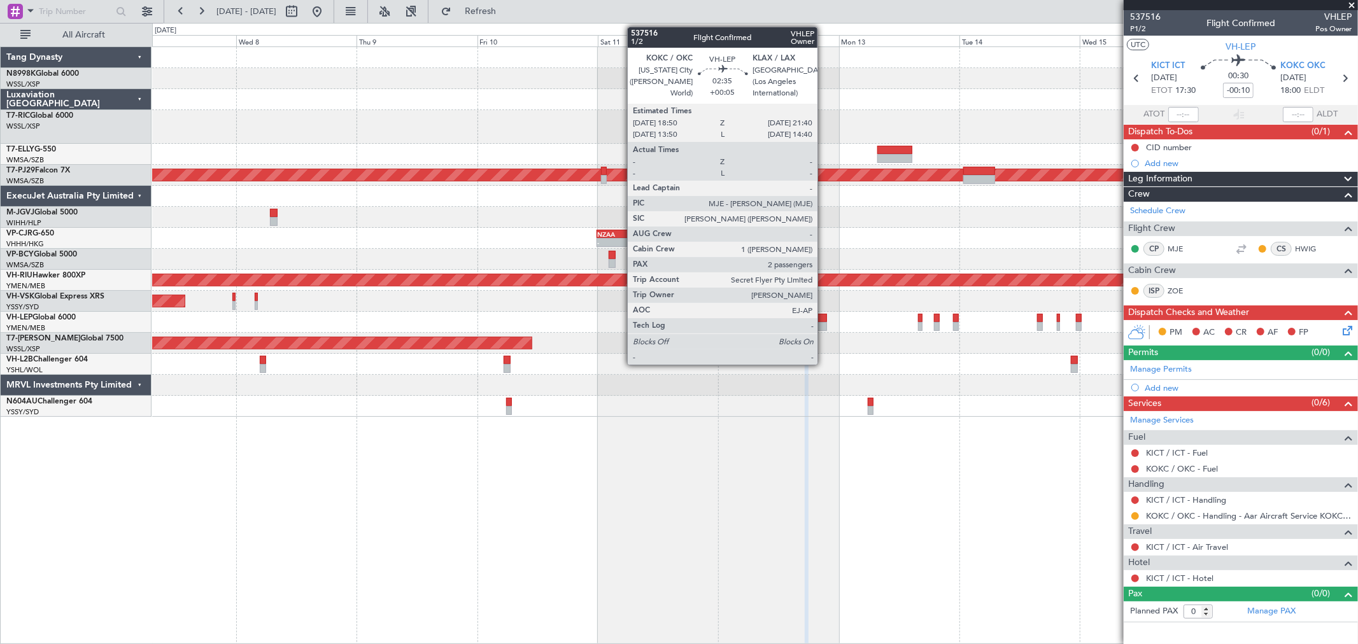
click at [823, 323] on div at bounding box center [819, 326] width 15 height 9
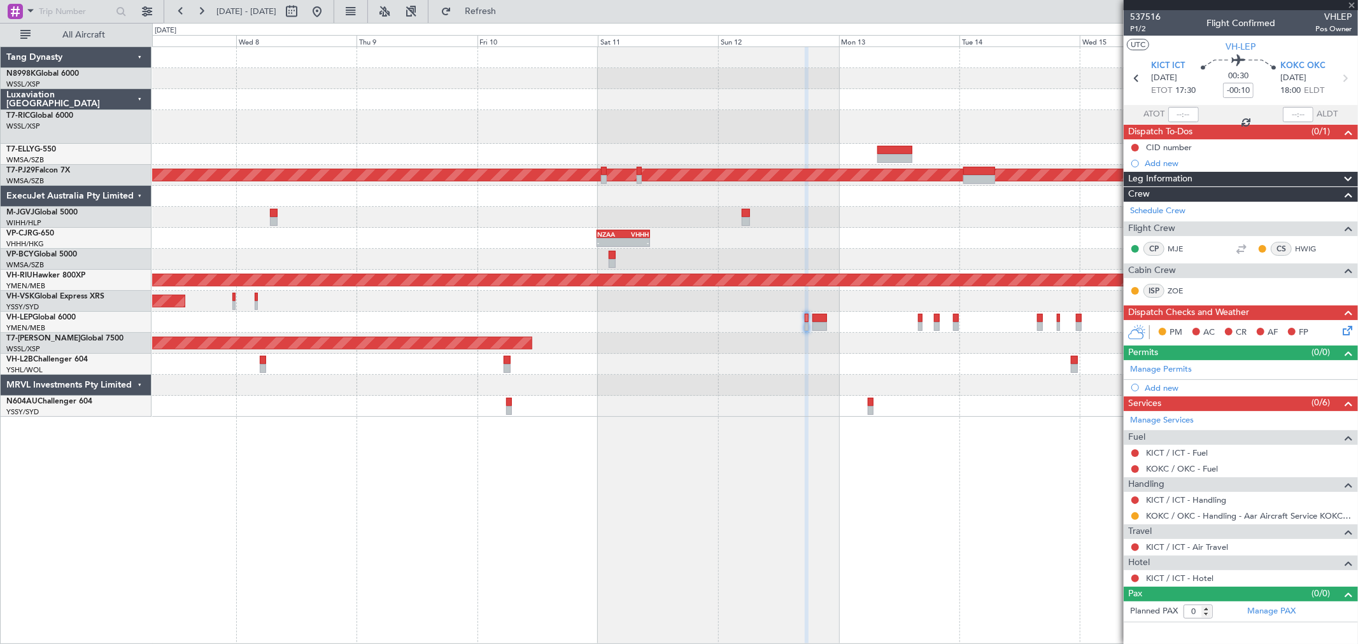
type input "+00:05"
type input "2"
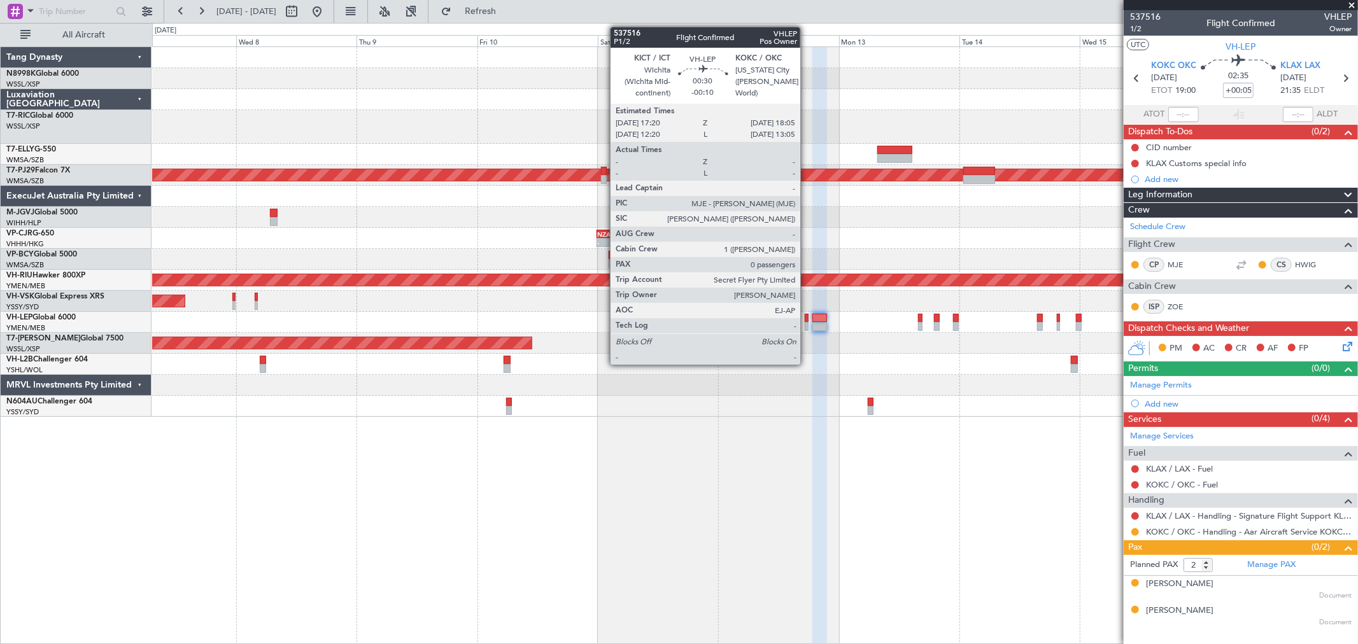
click at [807, 319] on div at bounding box center [807, 318] width 4 height 9
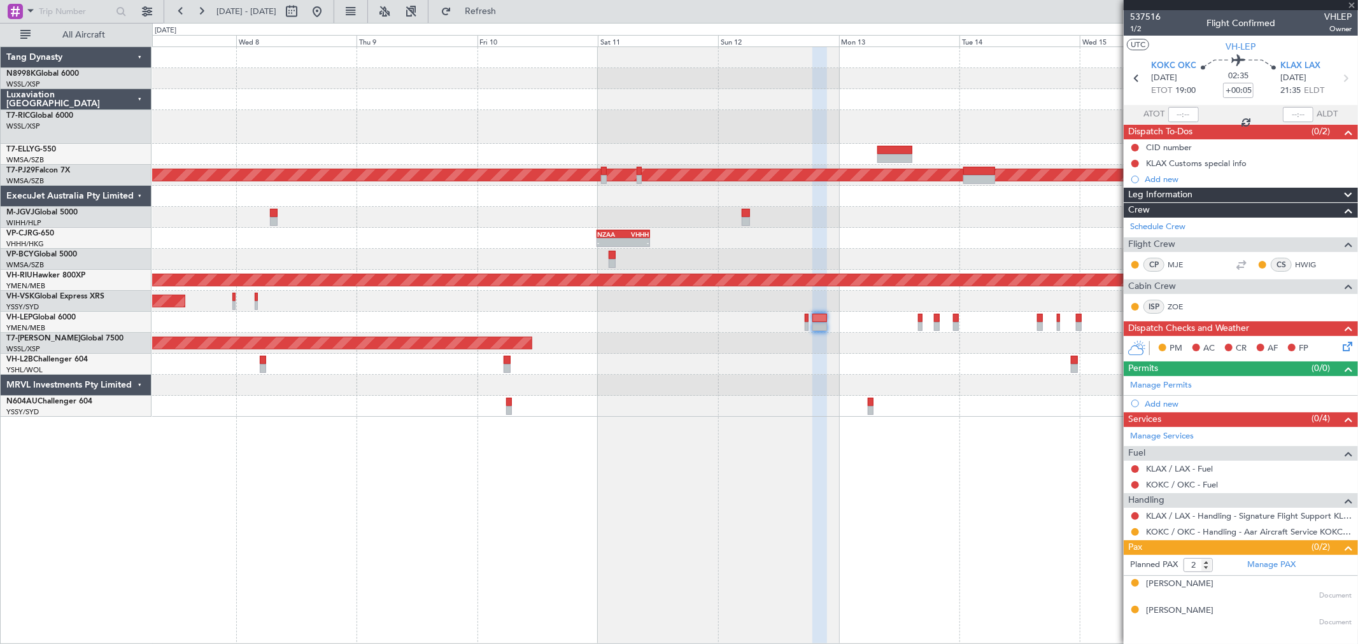
type input "-00:10"
type input "0"
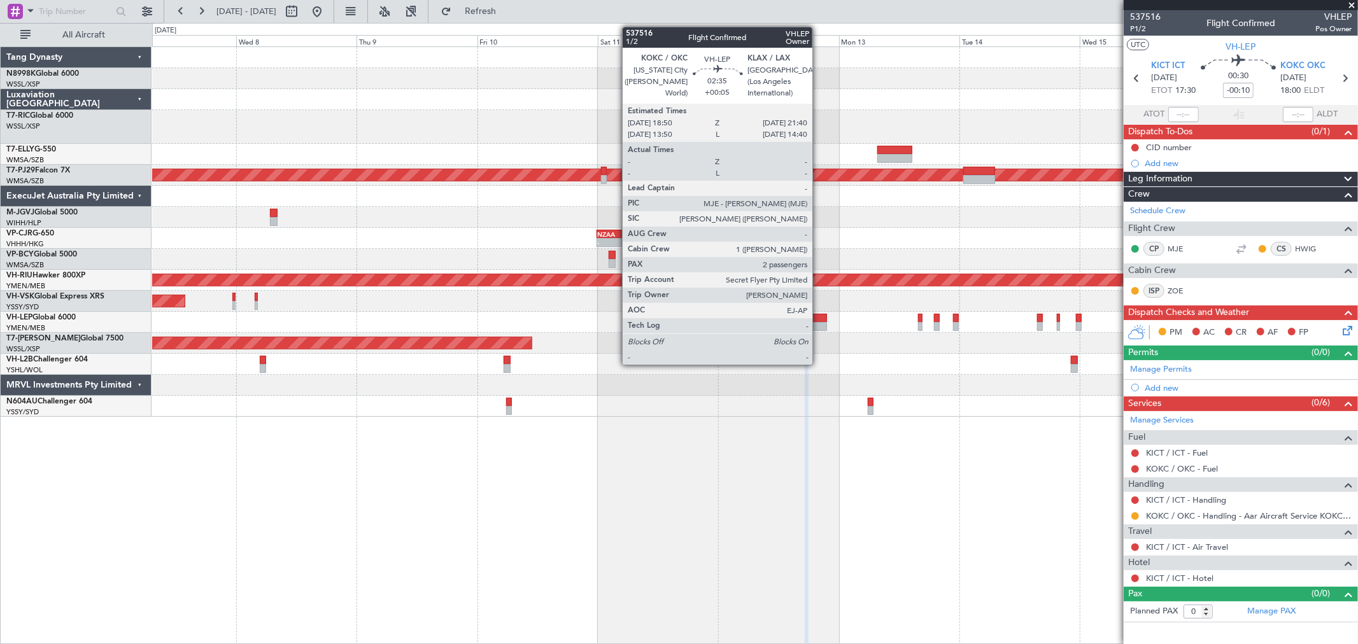
click at [819, 314] on div at bounding box center [819, 318] width 15 height 9
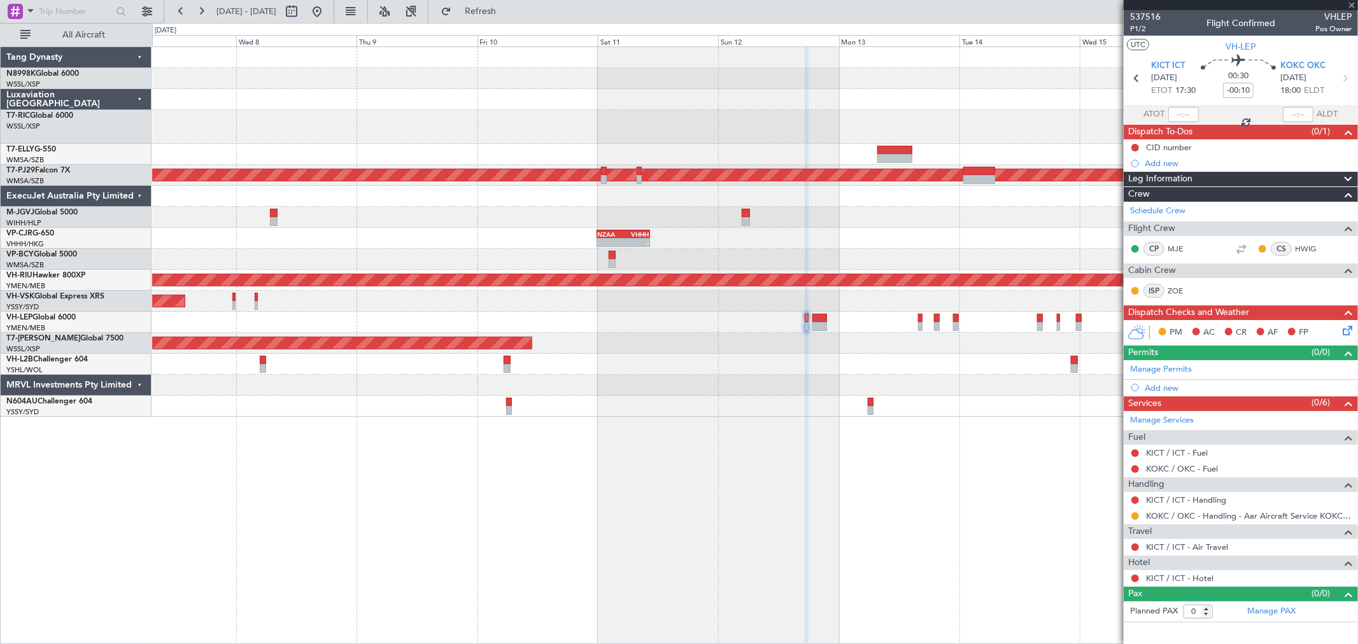
type input "+00:05"
type input "2"
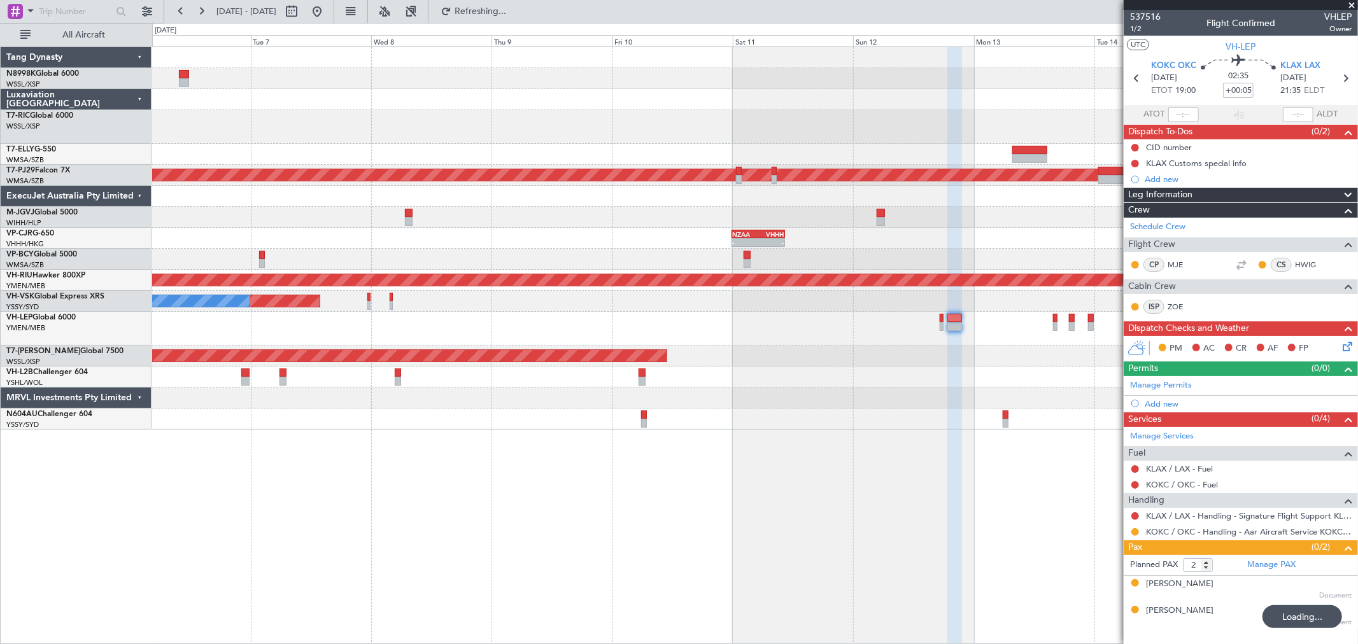
click at [841, 148] on div at bounding box center [754, 154] width 1205 height 21
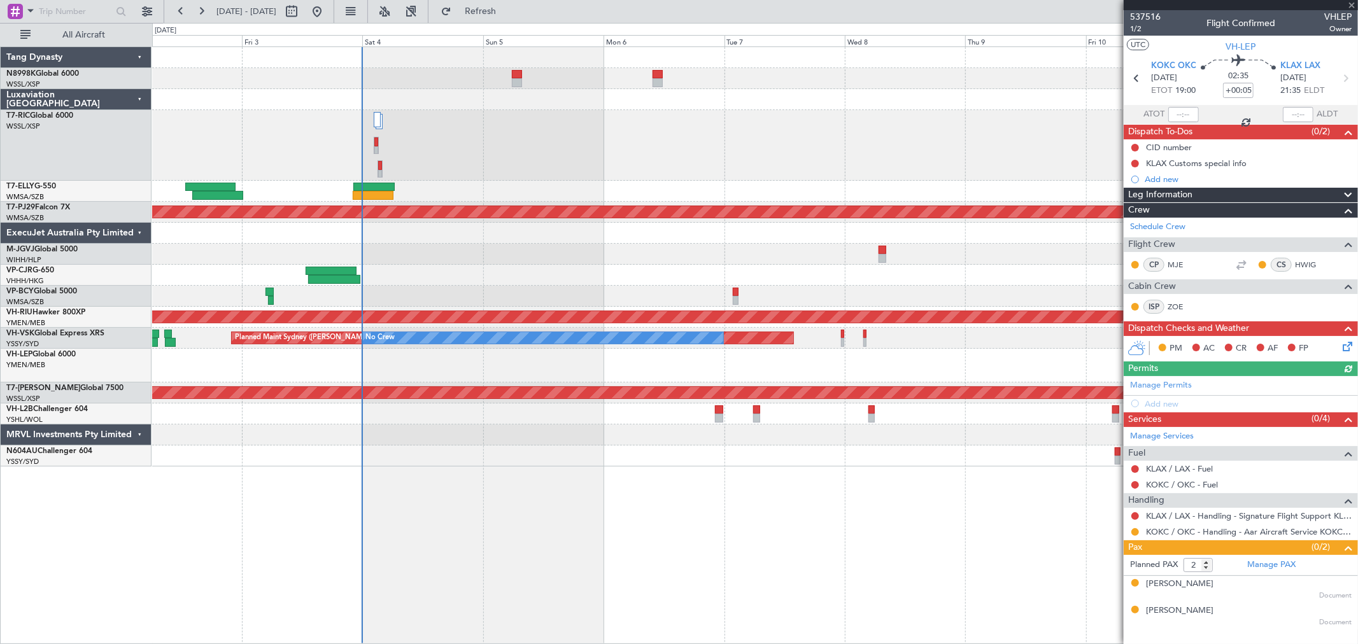
click at [723, 138] on div at bounding box center [754, 145] width 1205 height 71
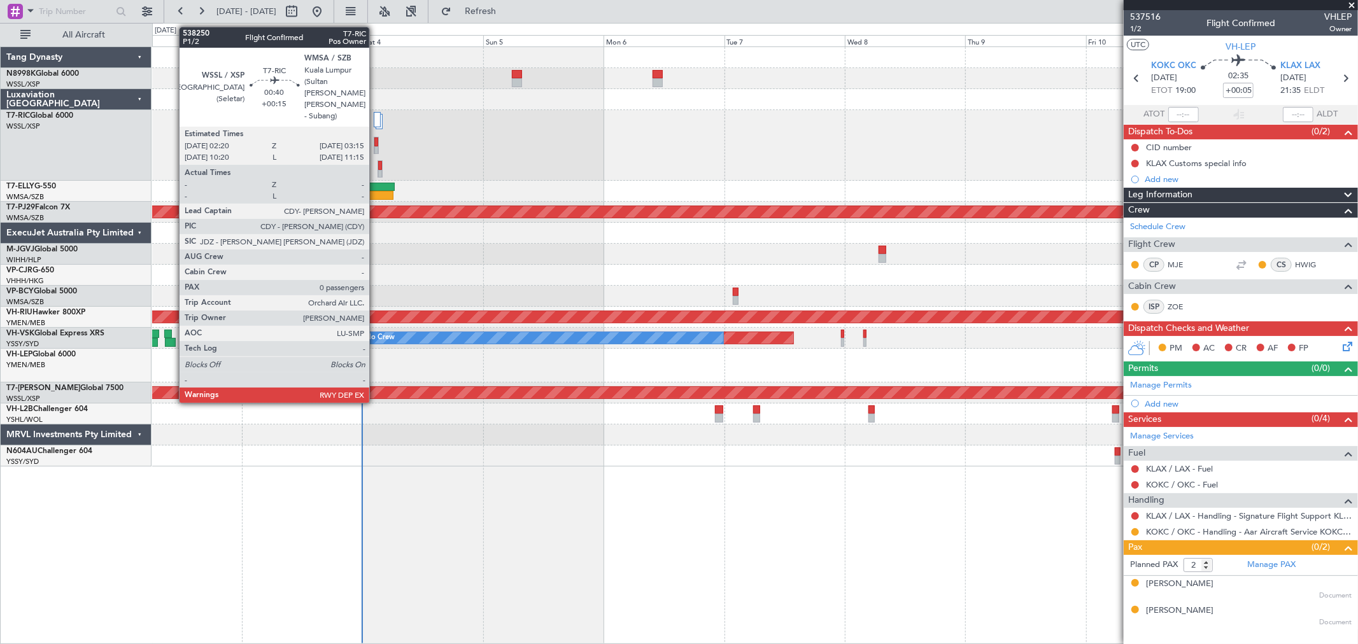
click at [376, 143] on div at bounding box center [376, 142] width 4 height 9
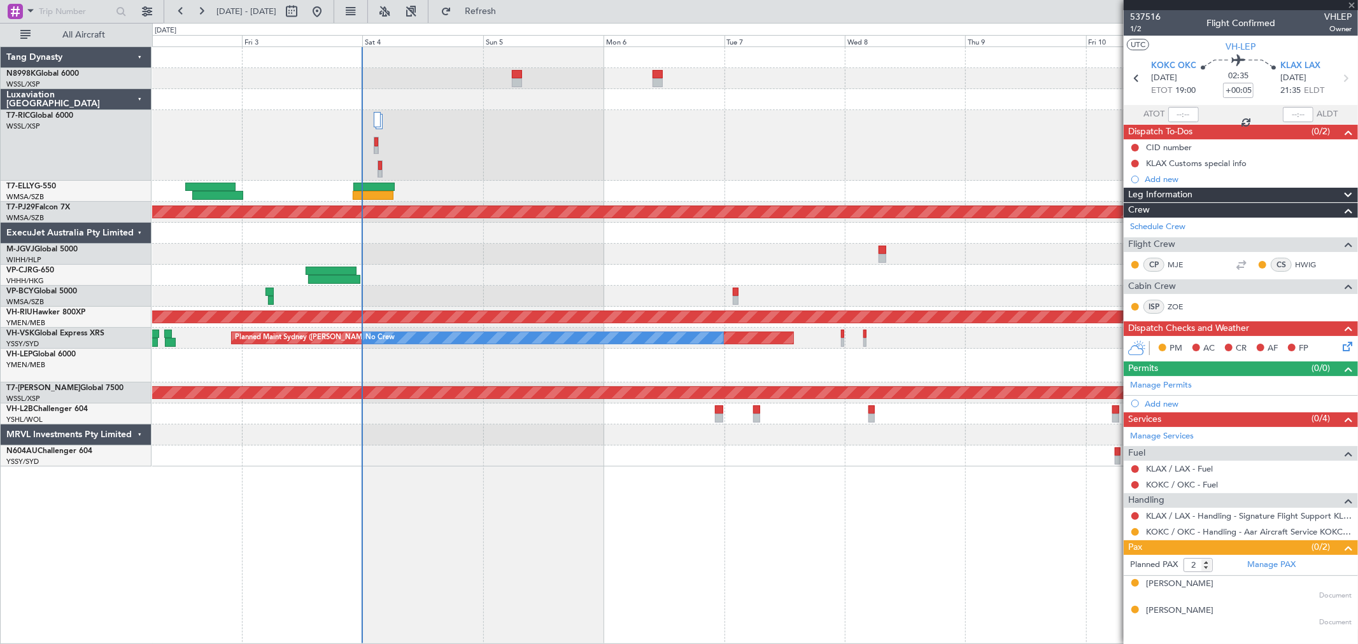
type input "+00:15"
type input "0"
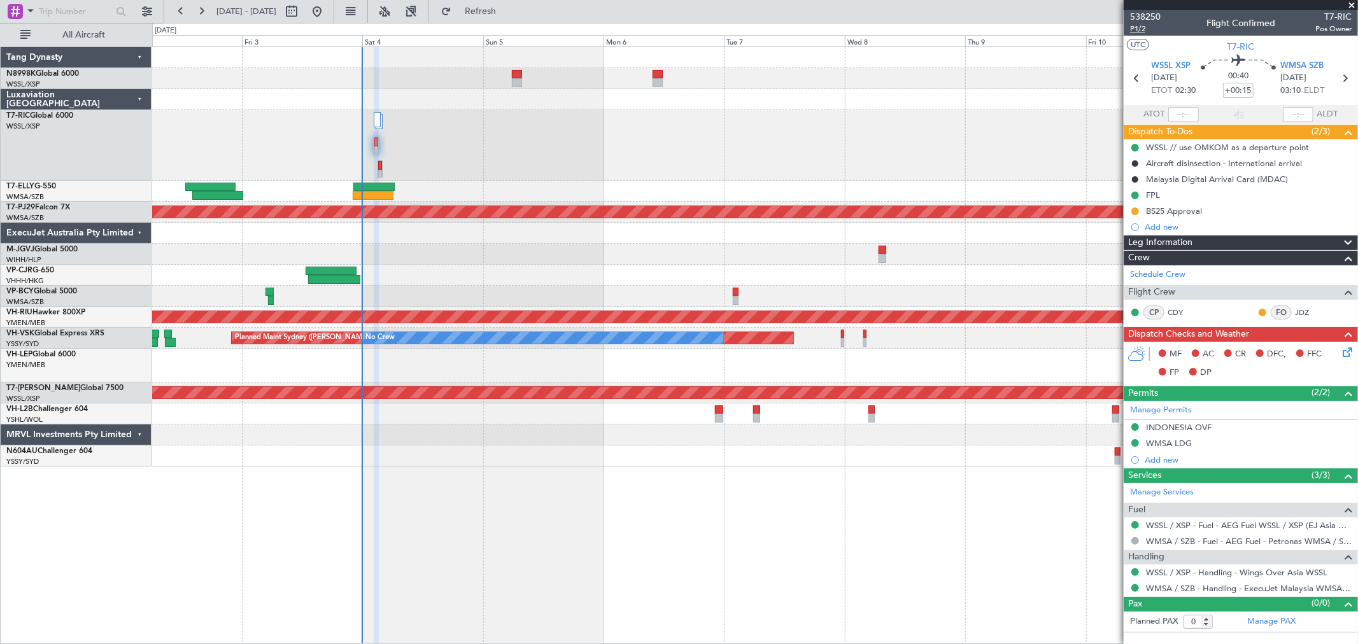
click at [1137, 29] on span "P1/2" at bounding box center [1145, 29] width 31 height 11
type input "[PERSON_NAME] (KYA)"
click at [1135, 27] on span "P1/2" at bounding box center [1145, 29] width 31 height 11
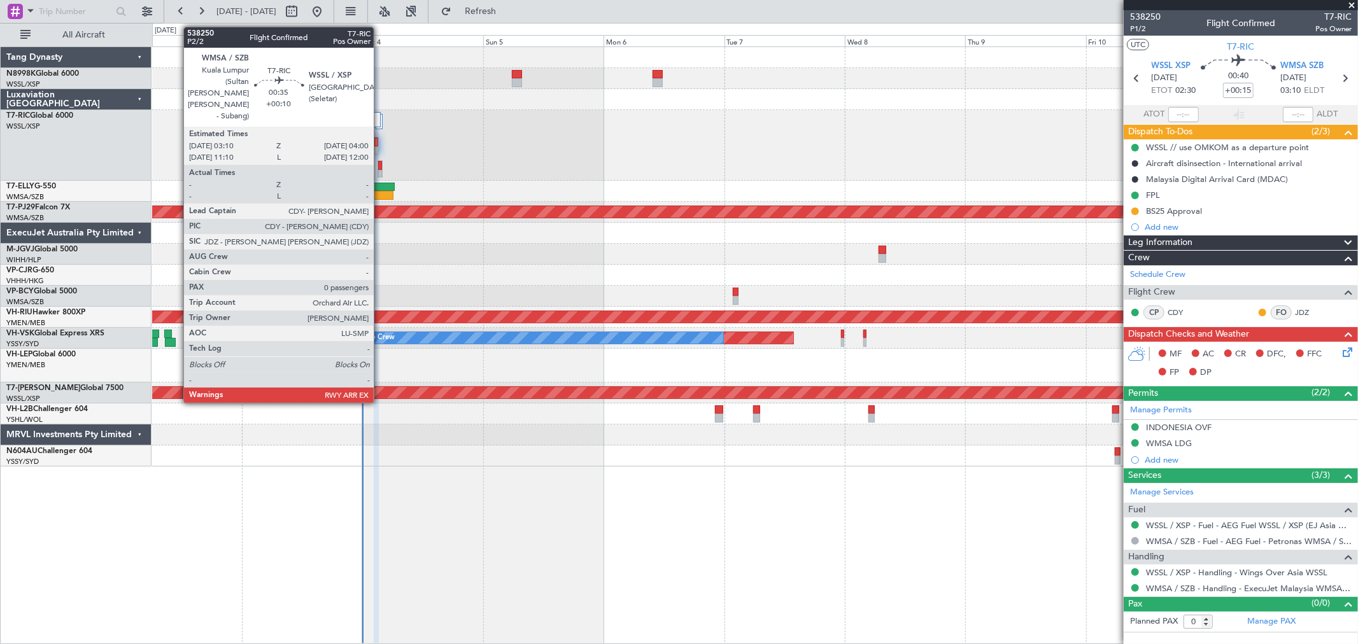
click at [379, 167] on div at bounding box center [379, 165] width 3 height 9
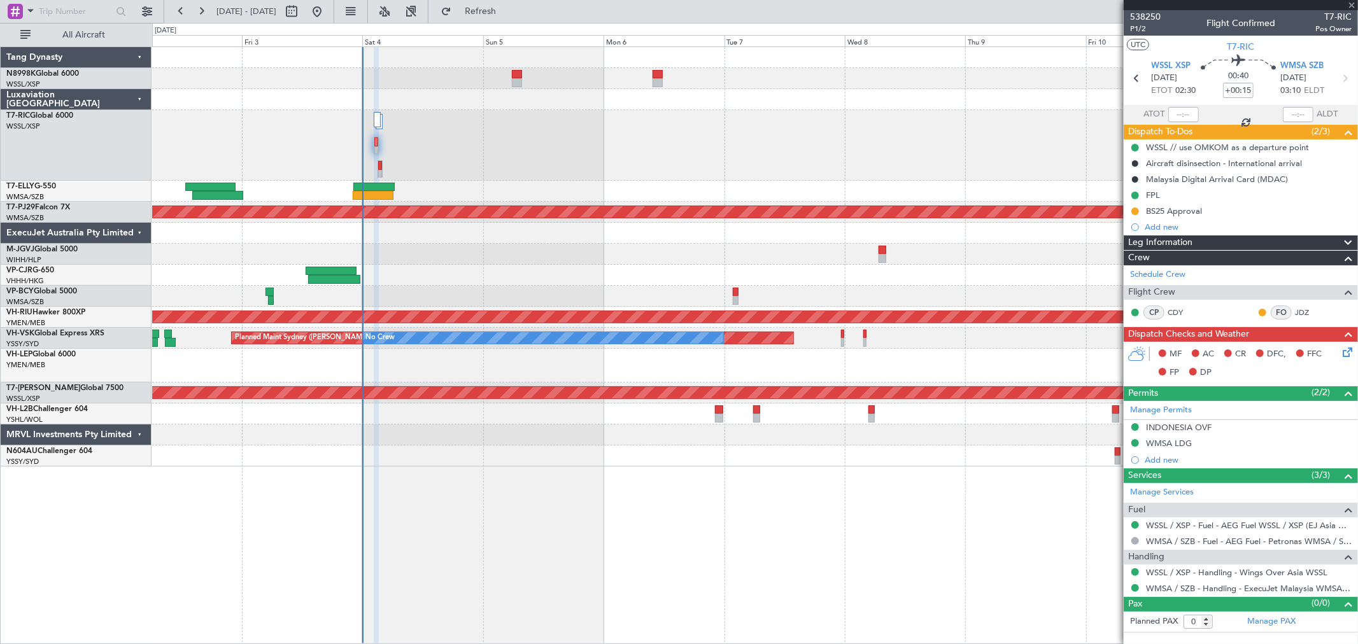
type input "+00:10"
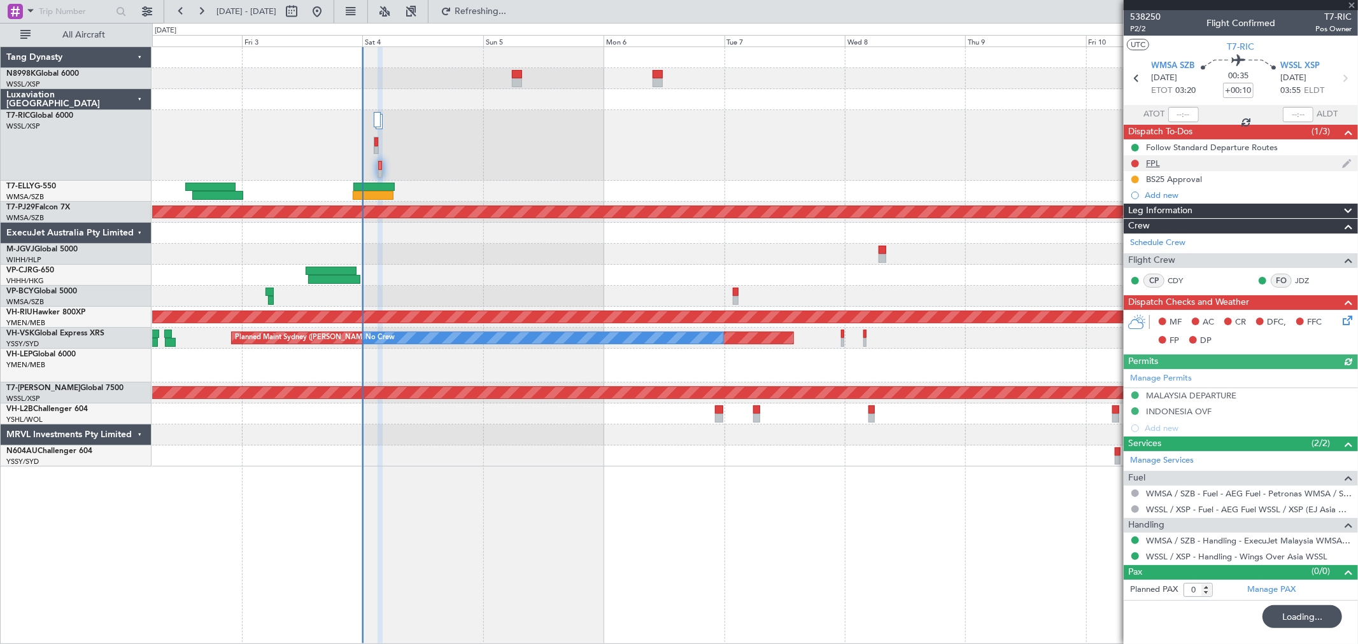
click at [1150, 164] on div "FPL" at bounding box center [1153, 163] width 14 height 11
click at [1156, 160] on div "FPL" at bounding box center [1153, 163] width 14 height 11
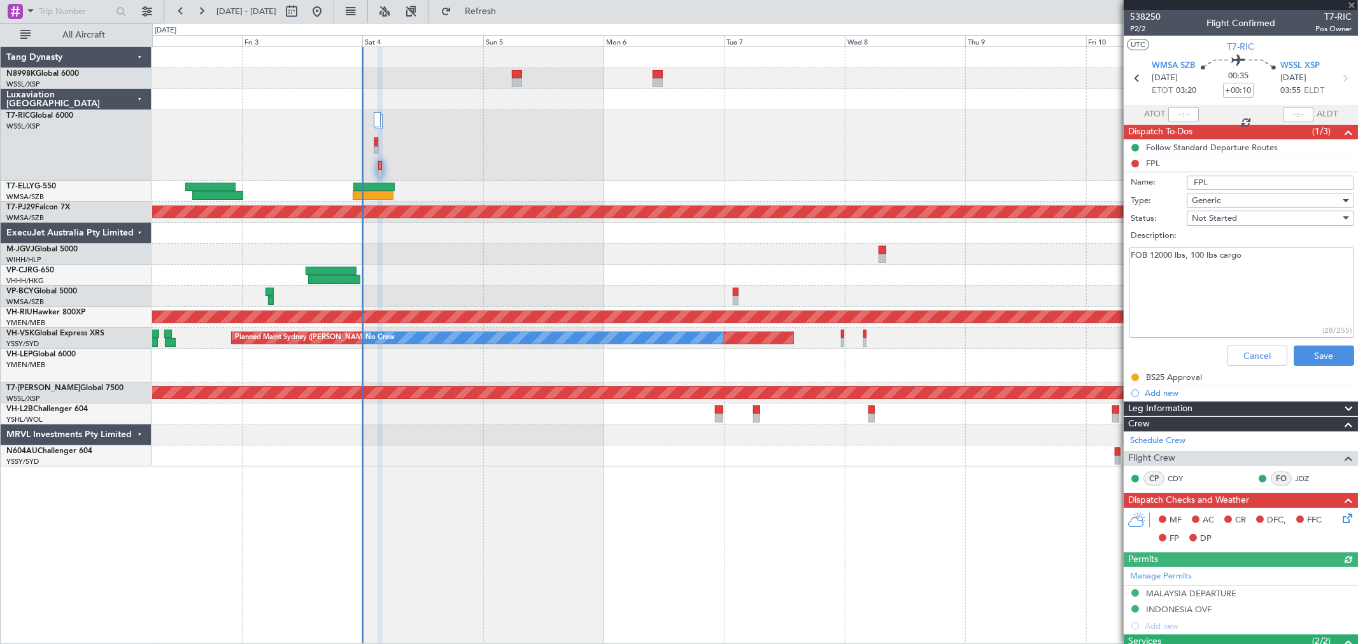
click at [1137, 162] on li "FPL Name: FPL Type: Generic Status: Not Started Description: FOB 12000 lbs, 100…" at bounding box center [1241, 263] width 234 height 216
click at [1134, 162] on li "FPL Name: FPL Type: Generic Status: Not Started Description: FOB 12000 lbs, 100…" at bounding box center [1241, 263] width 234 height 216
drag, startPoint x: 1252, startPoint y: 358, endPoint x: 1252, endPoint y: 348, distance: 10.2
click at [1252, 358] on button "Cancel" at bounding box center [1257, 356] width 60 height 20
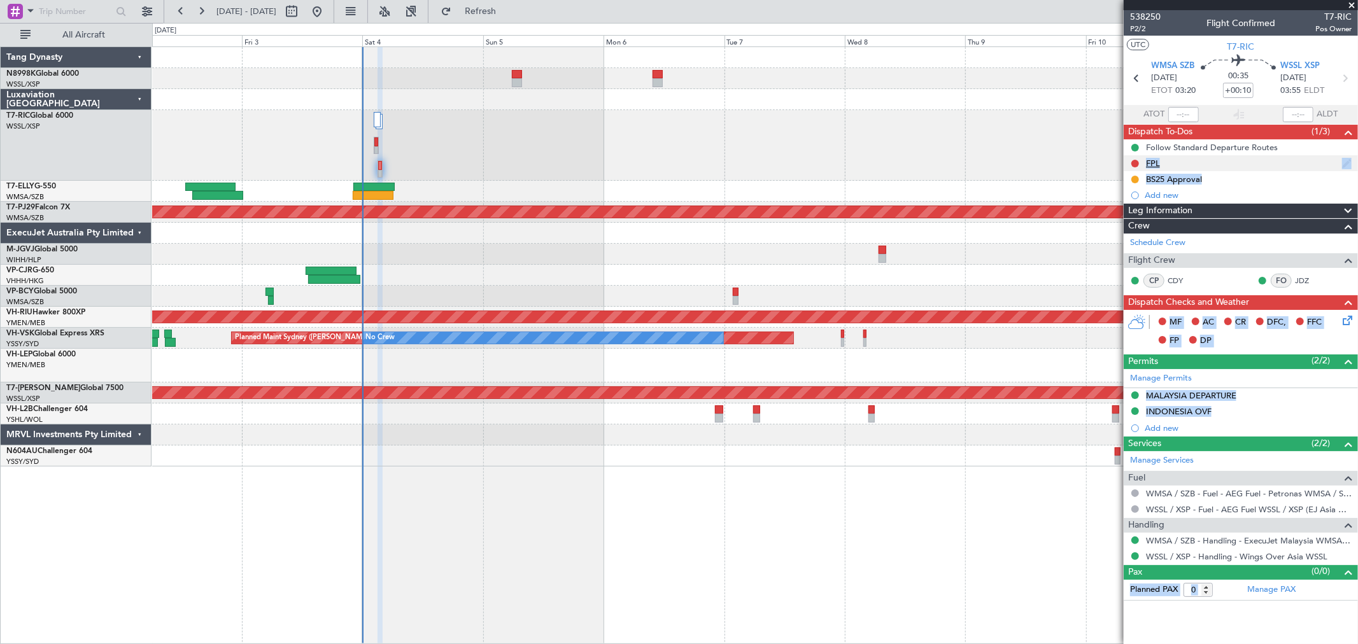
click at [1140, 167] on nimbus-traffic-light at bounding box center [1135, 164] width 10 height 10
click at [1132, 160] on button at bounding box center [1135, 164] width 8 height 8
click at [1121, 215] on span "Completed" at bounding box center [1141, 219] width 42 height 13
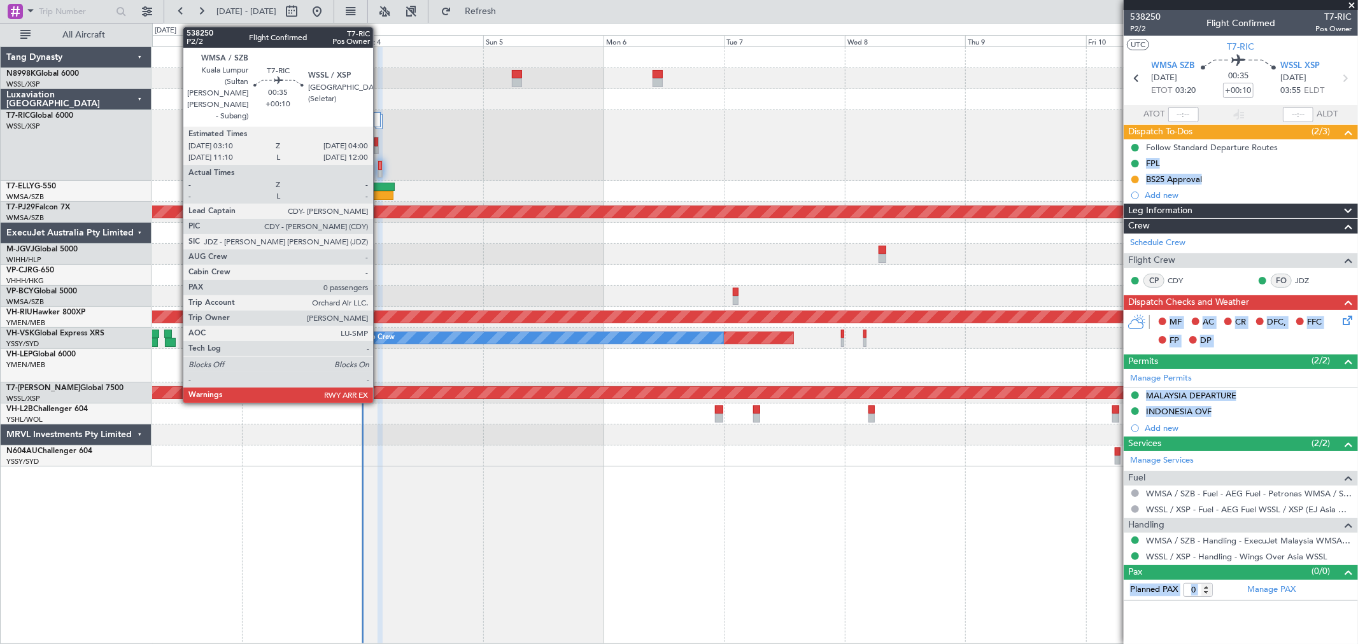
click at [379, 168] on div at bounding box center [379, 165] width 3 height 9
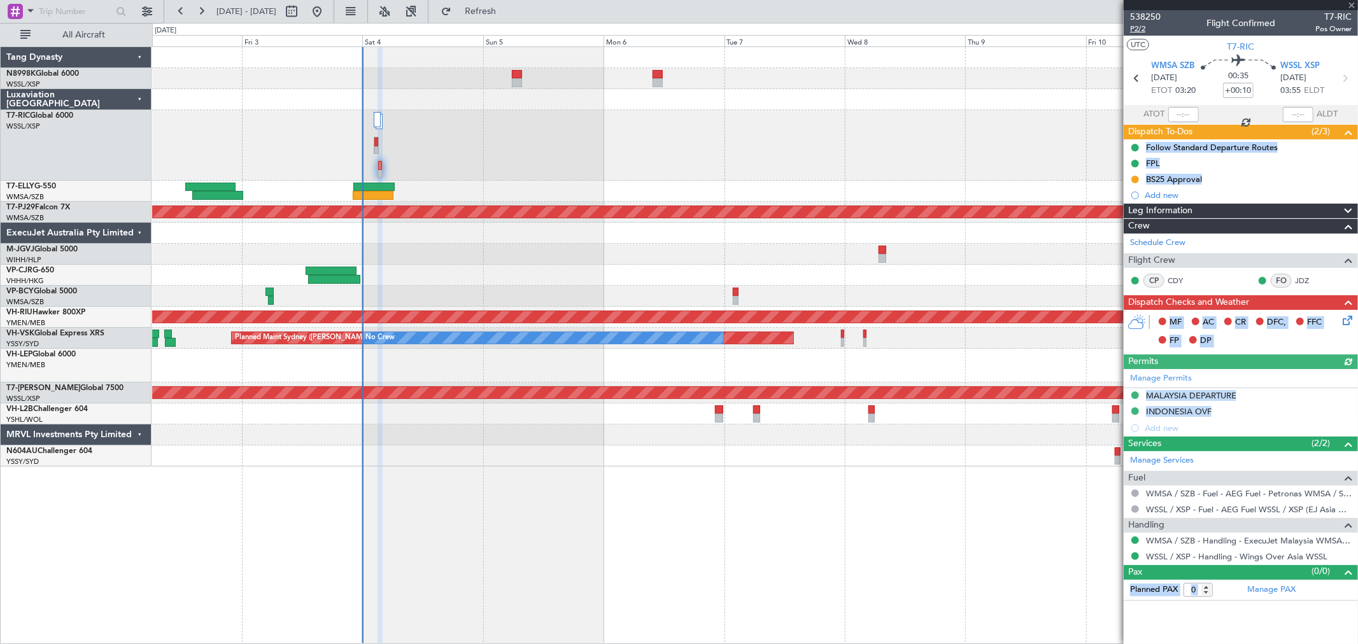
click at [1136, 27] on span "P2/2" at bounding box center [1145, 29] width 31 height 11
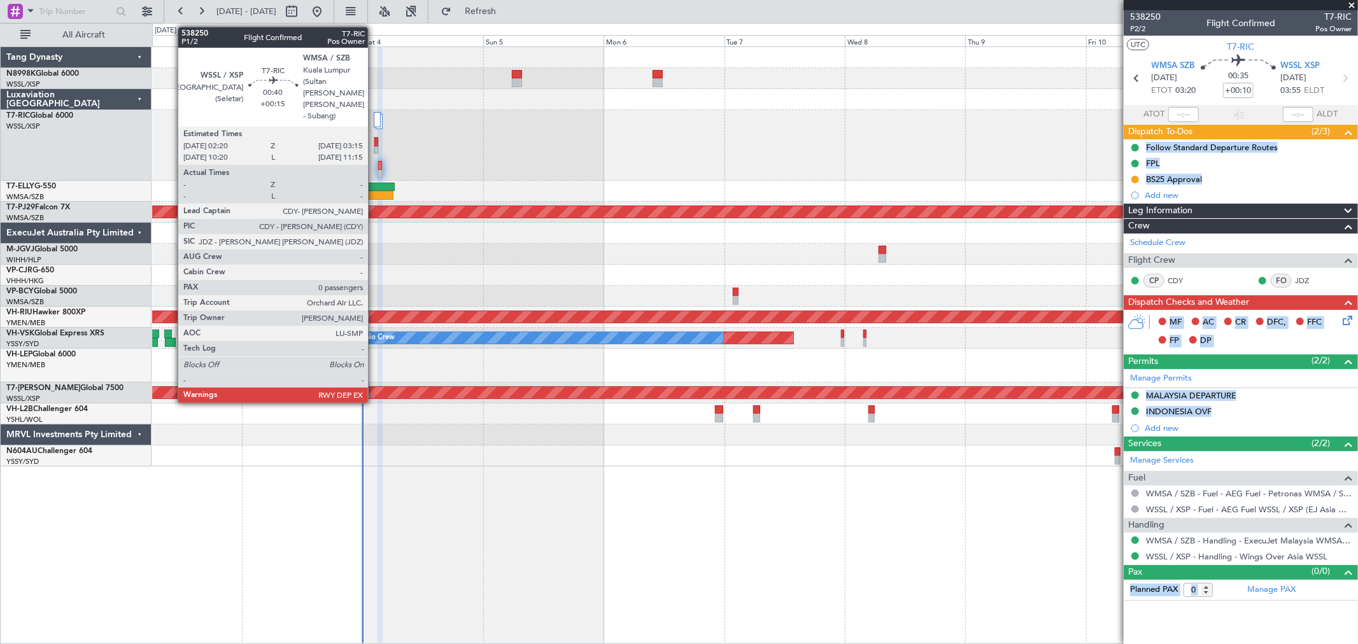
click at [374, 150] on div at bounding box center [376, 150] width 4 height 9
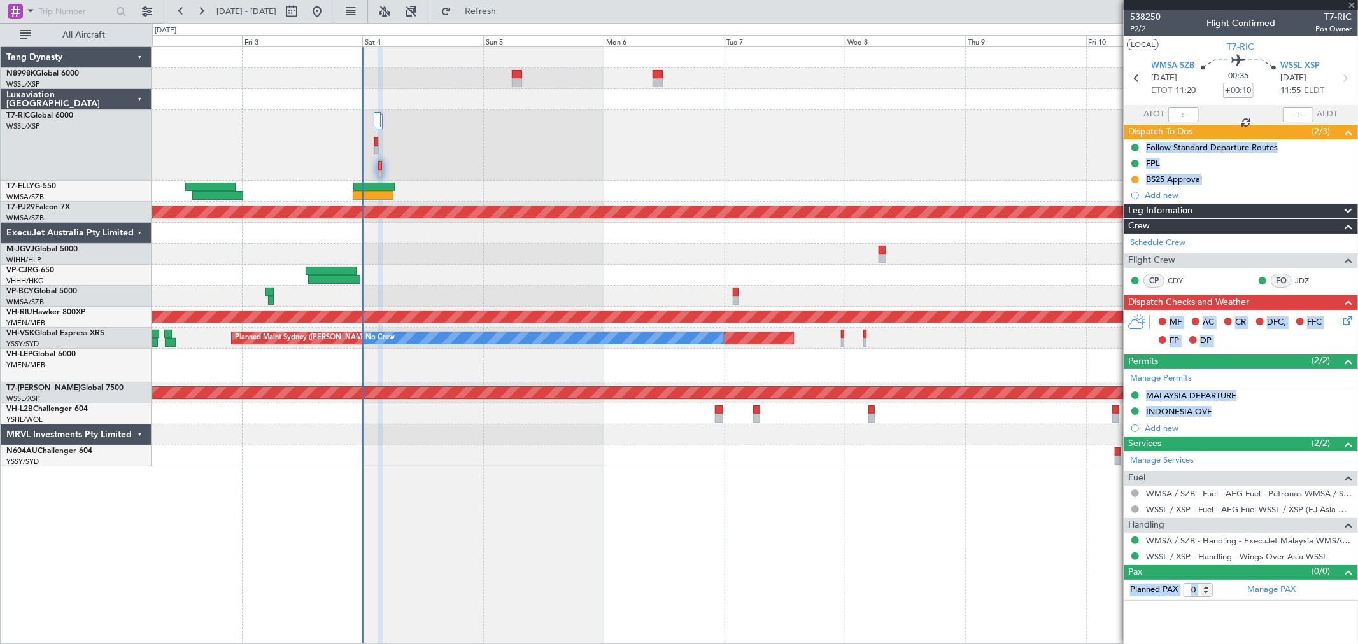
type input "+00:15"
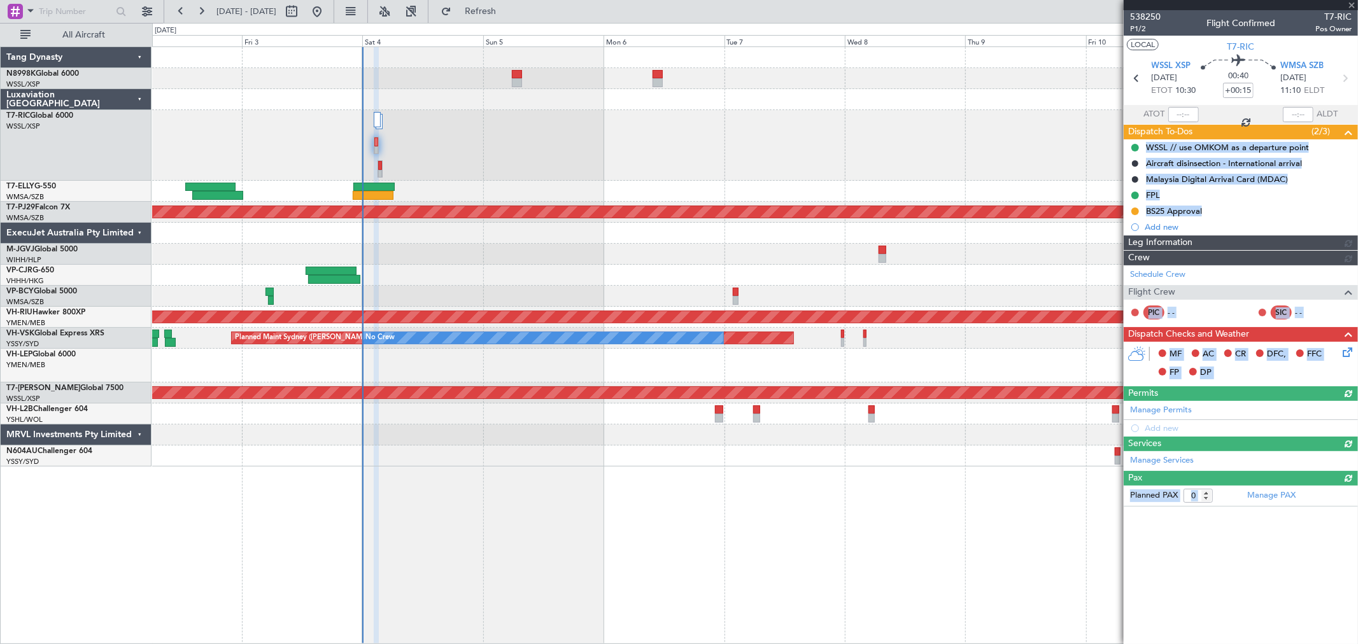
type input "[PERSON_NAME] (KYA)"
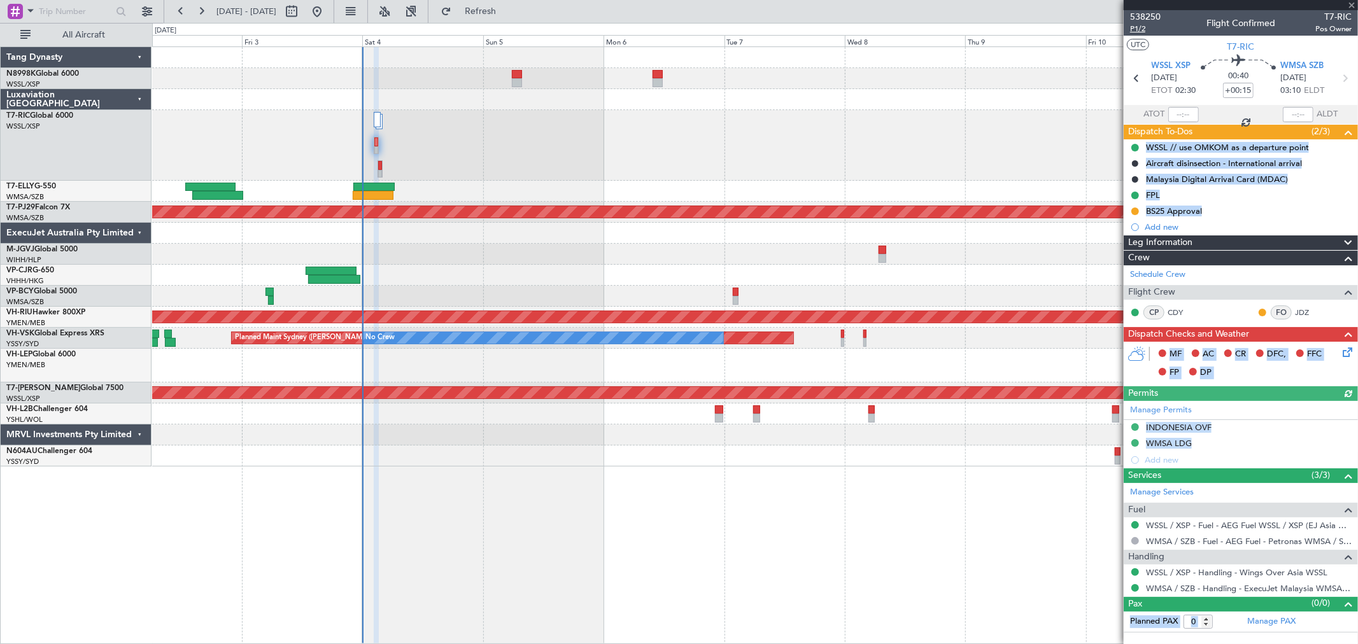
click at [1140, 32] on span "P1/2" at bounding box center [1145, 29] width 31 height 11
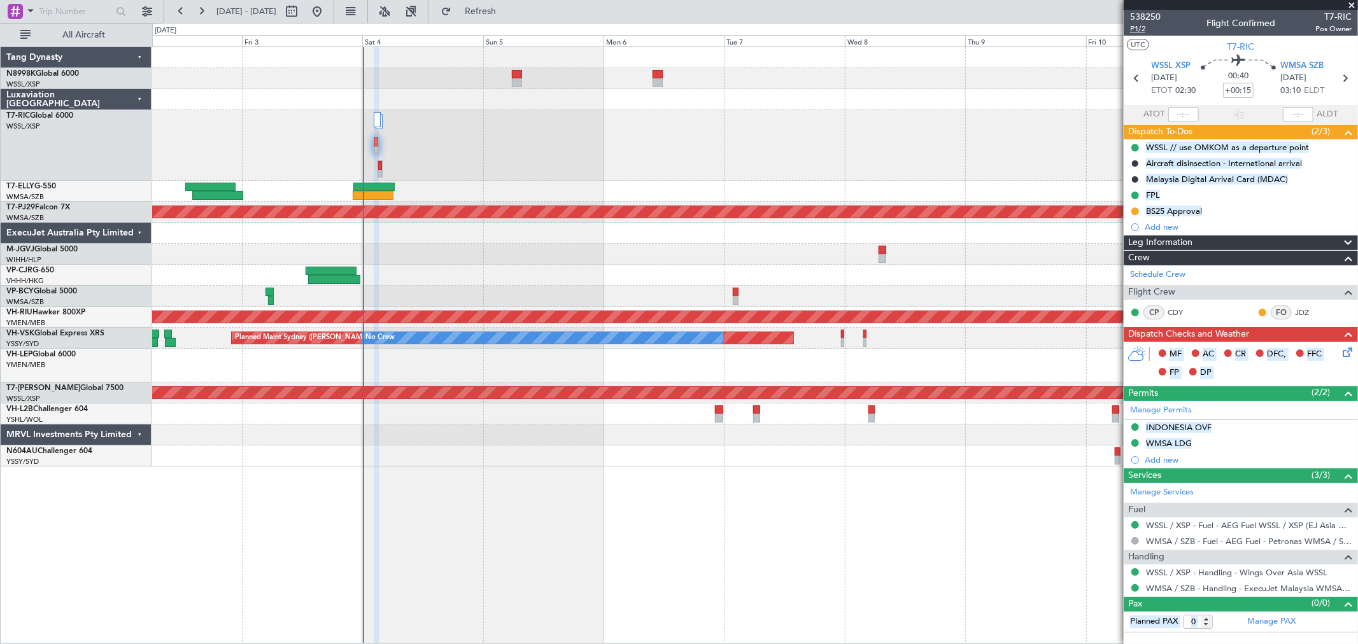
type input "[PERSON_NAME] (KYA)"
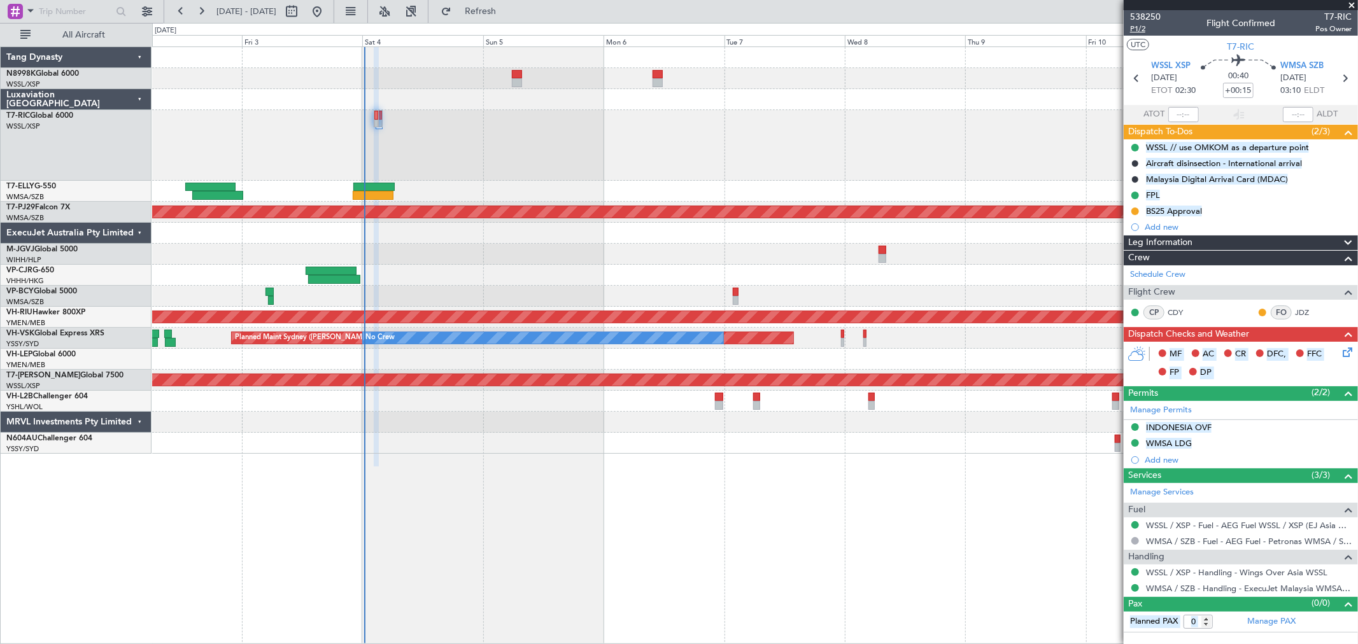
type input "[PERSON_NAME] (KYA)"
